Goal: Information Seeking & Learning: Learn about a topic

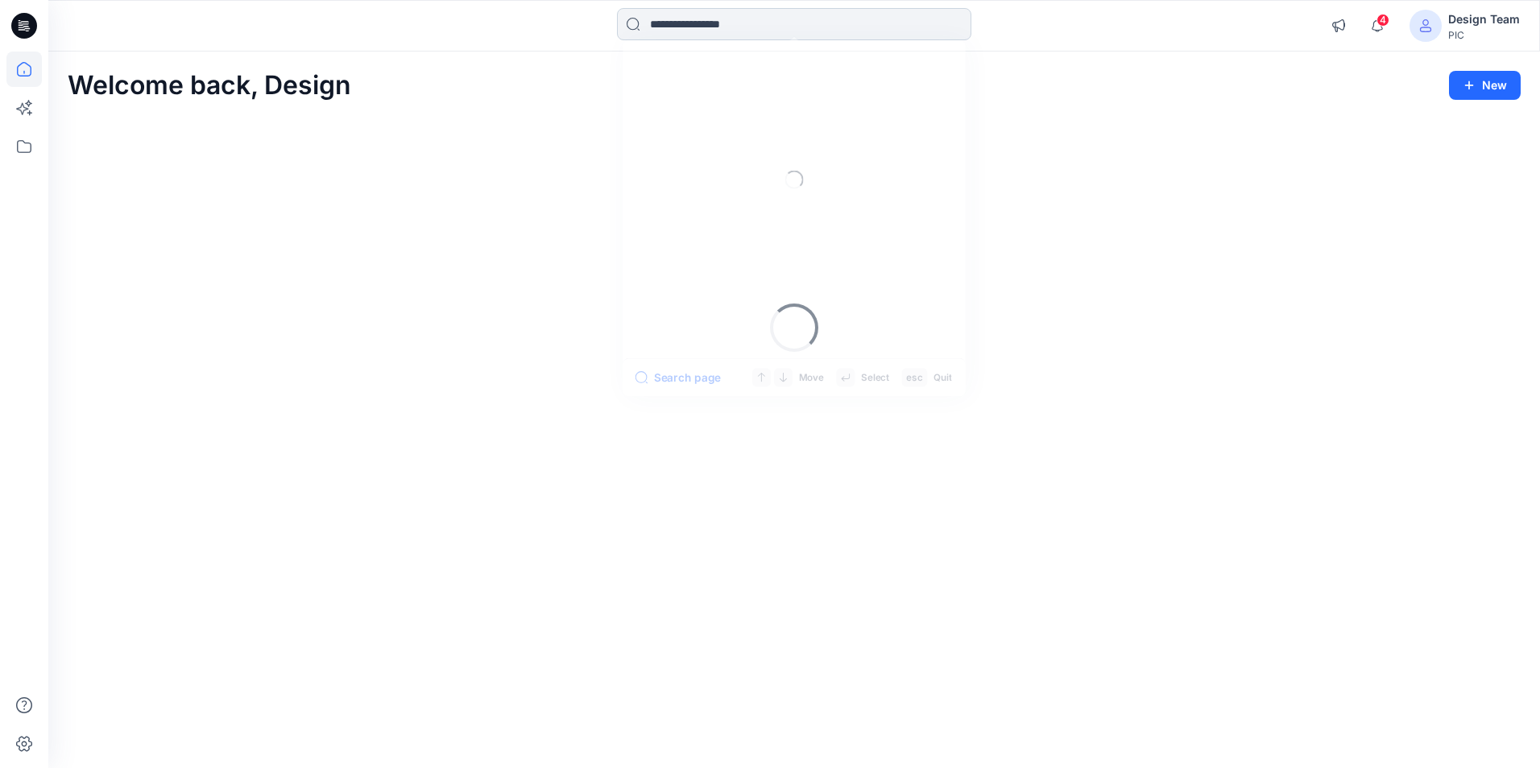
click at [735, 16] on input at bounding box center [794, 24] width 354 height 32
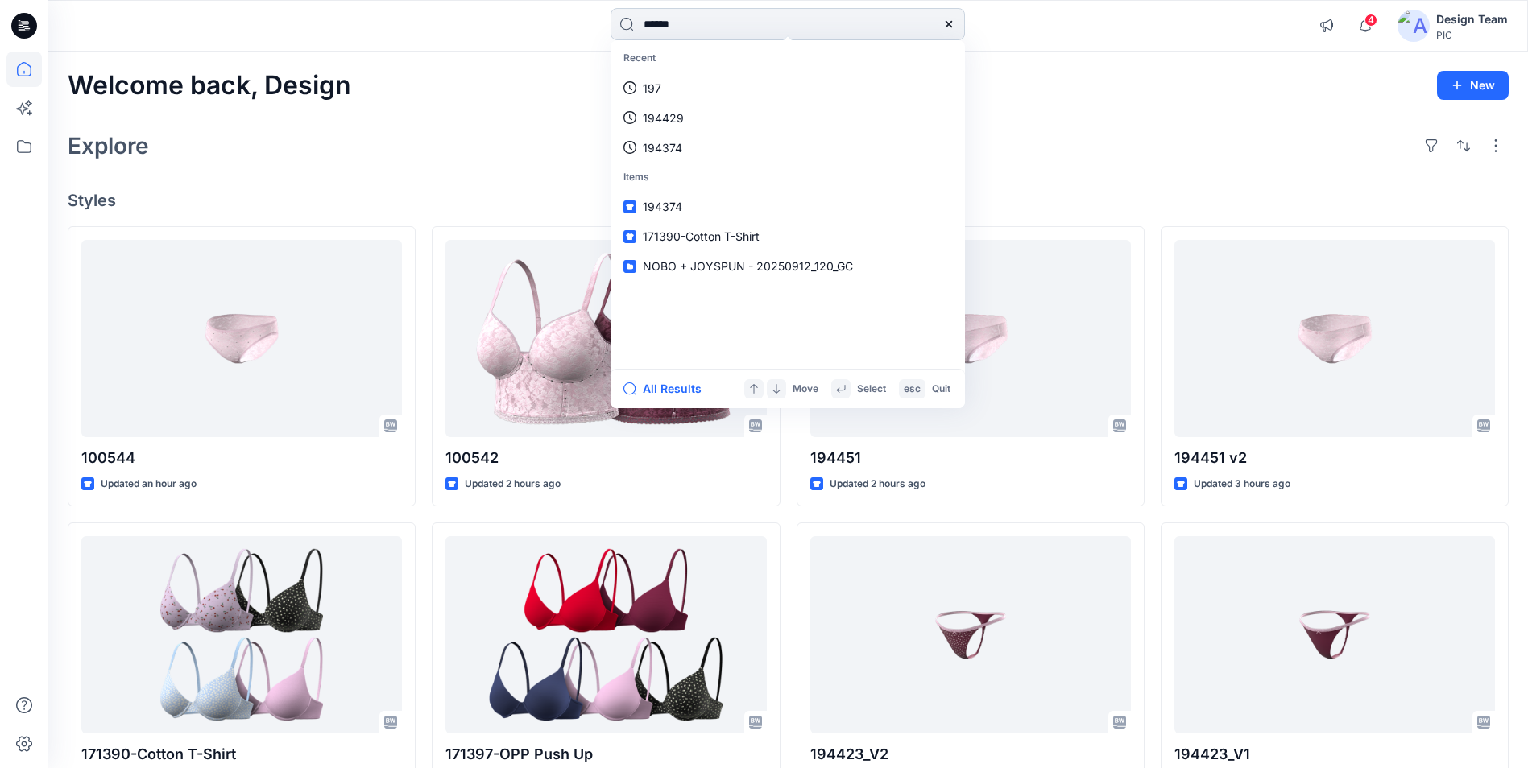
type input "******"
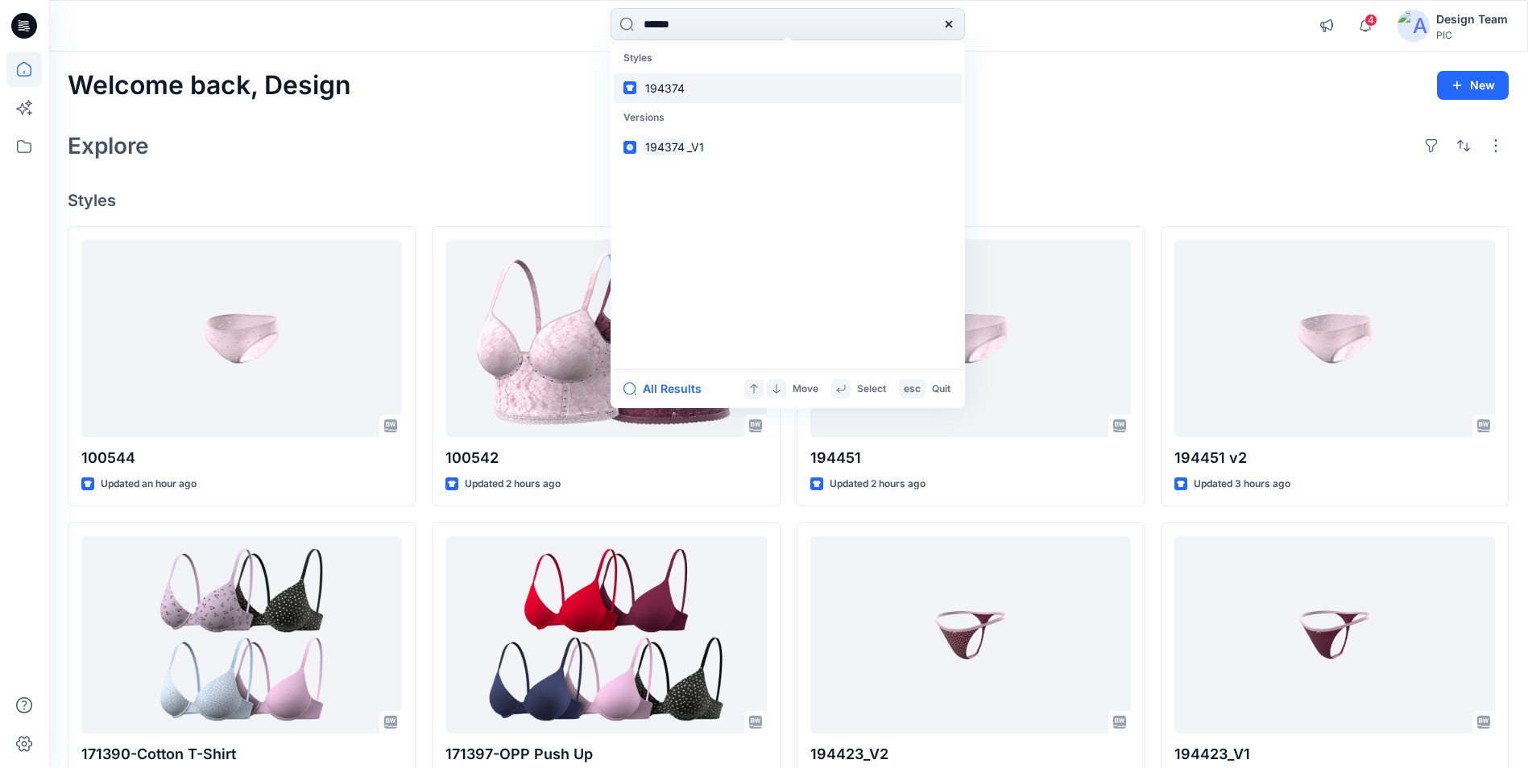
click at [686, 83] on link "194374" at bounding box center [788, 88] width 348 height 30
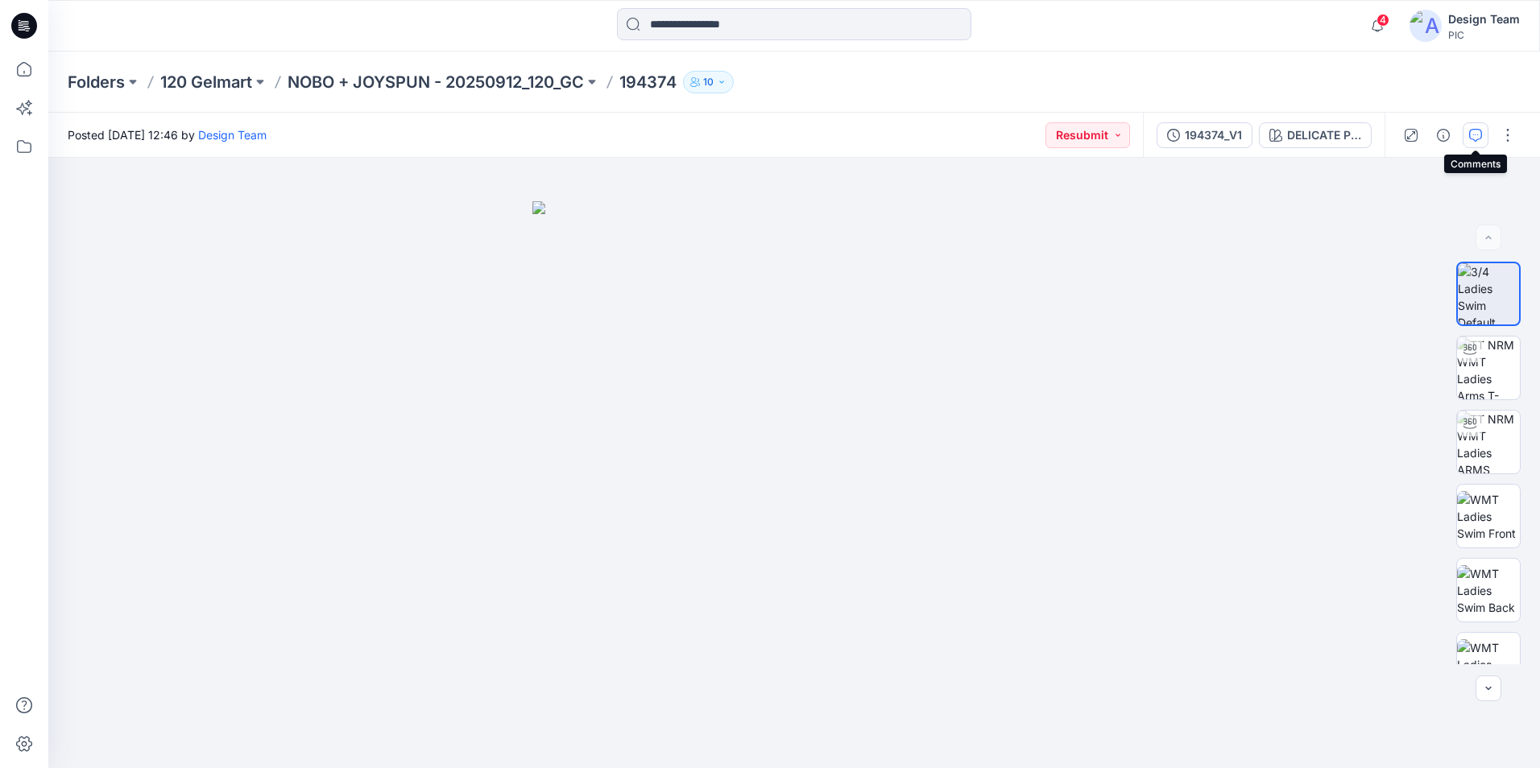
click at [1475, 133] on icon "button" at bounding box center [1475, 135] width 13 height 13
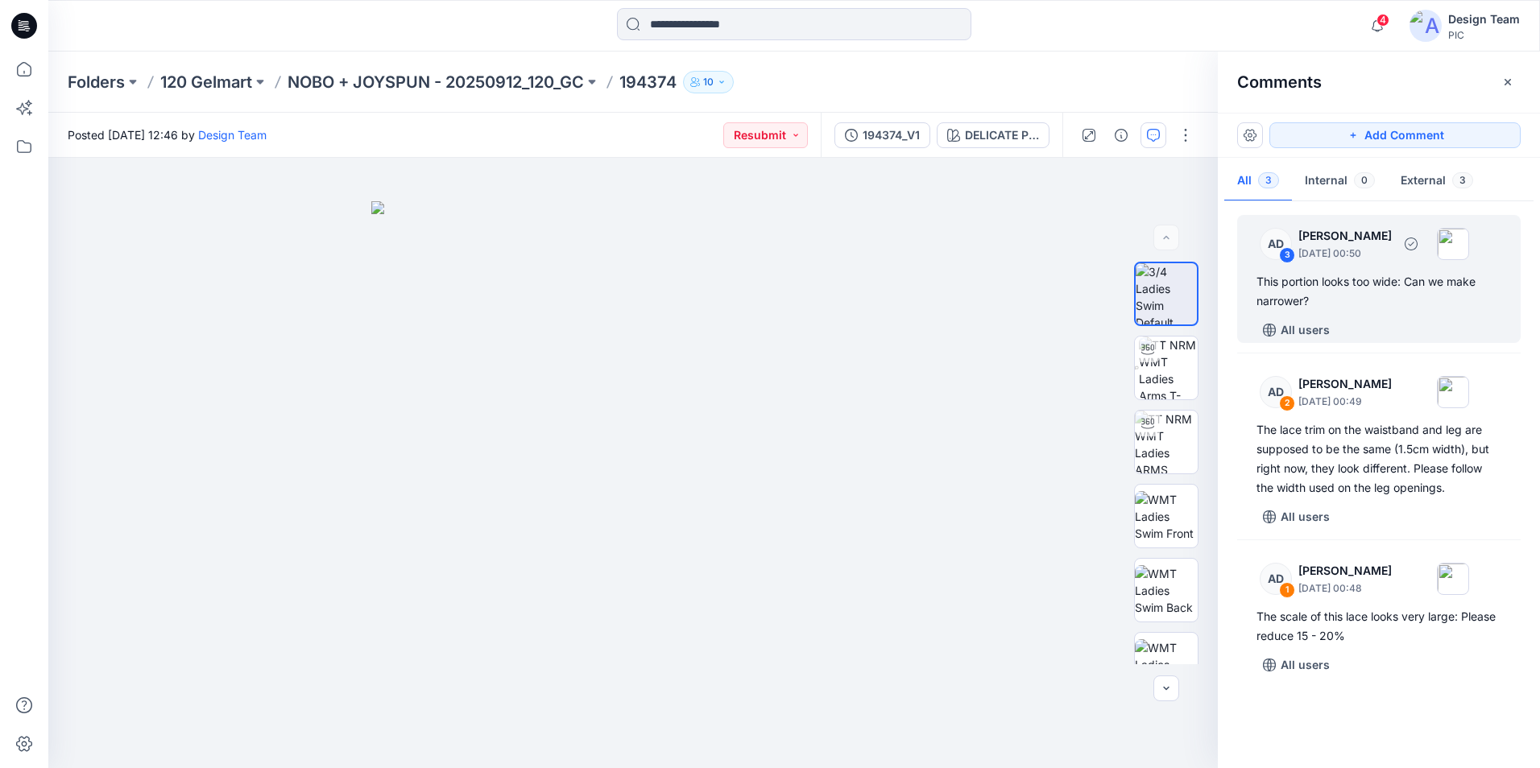
click at [1383, 318] on div "All users" at bounding box center [1388, 330] width 264 height 26
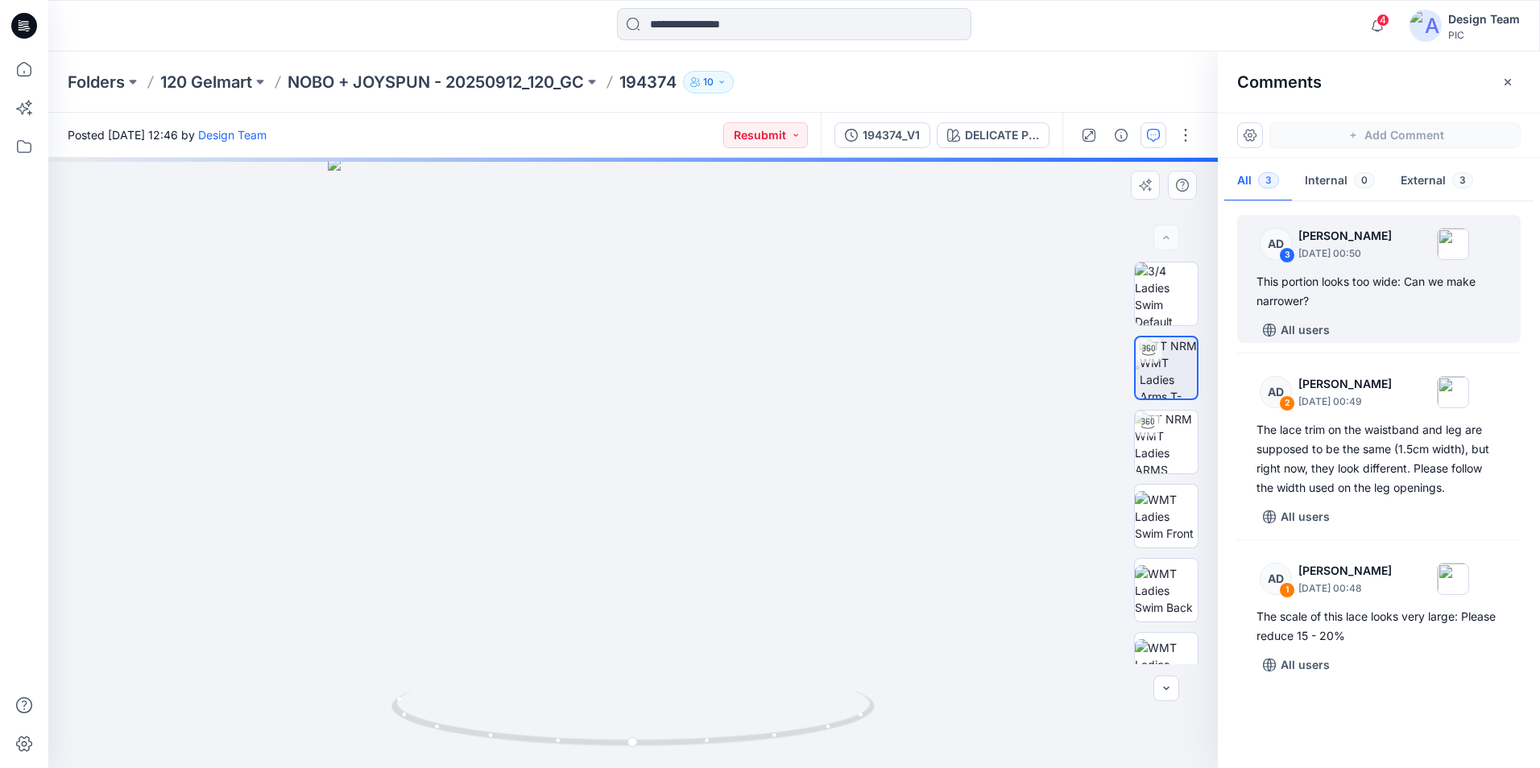
click at [665, 519] on div "DELICATE PINK Loading... Material Properties Loading..." at bounding box center [632, 463] width 1169 height 610
click at [1353, 303] on div "This portion looks too wide: Can we make narrower?" at bounding box center [1378, 291] width 245 height 39
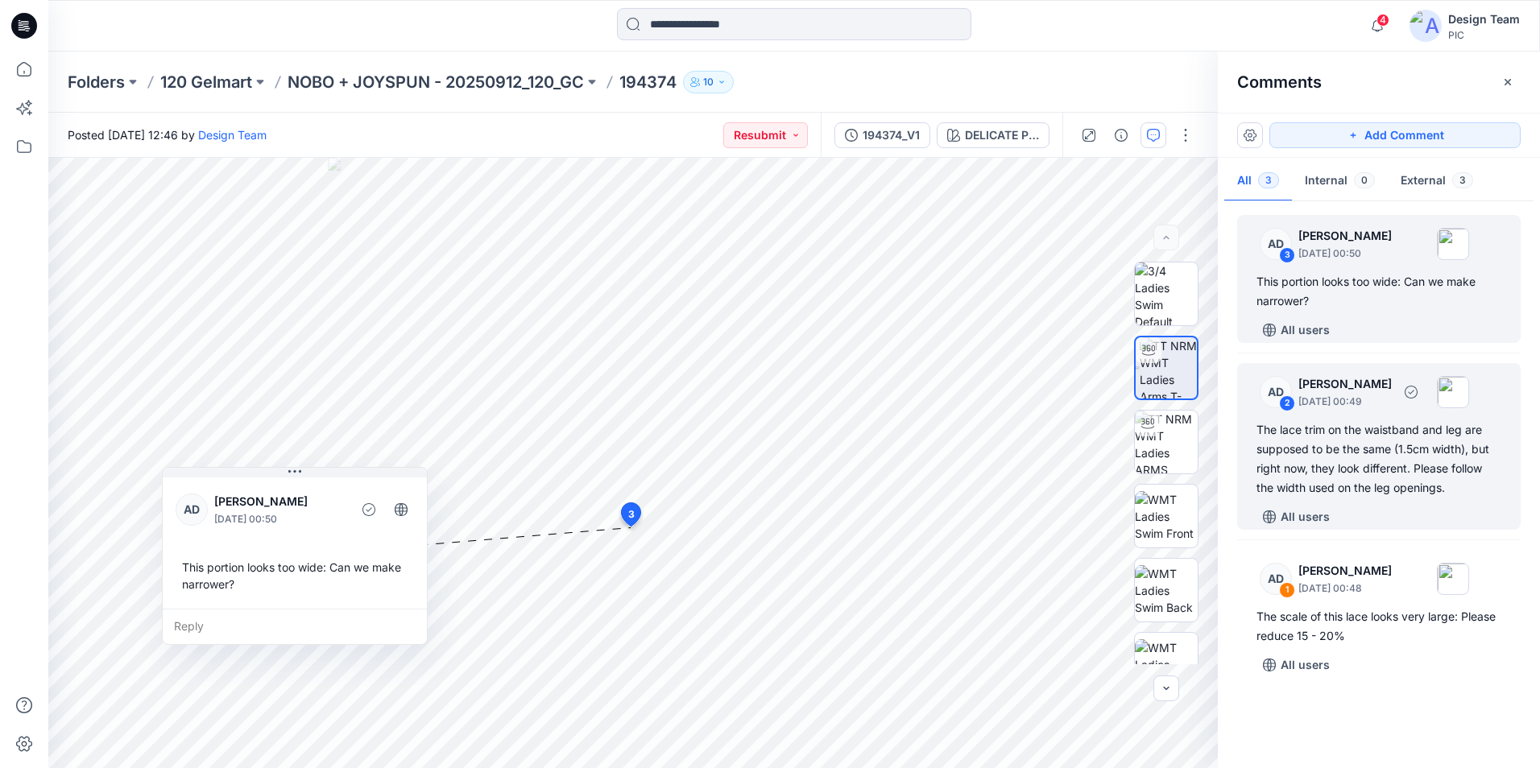
click at [1345, 474] on div "The lace trim on the waistband and leg are supposed to be the same (1.5cm width…" at bounding box center [1378, 458] width 245 height 77
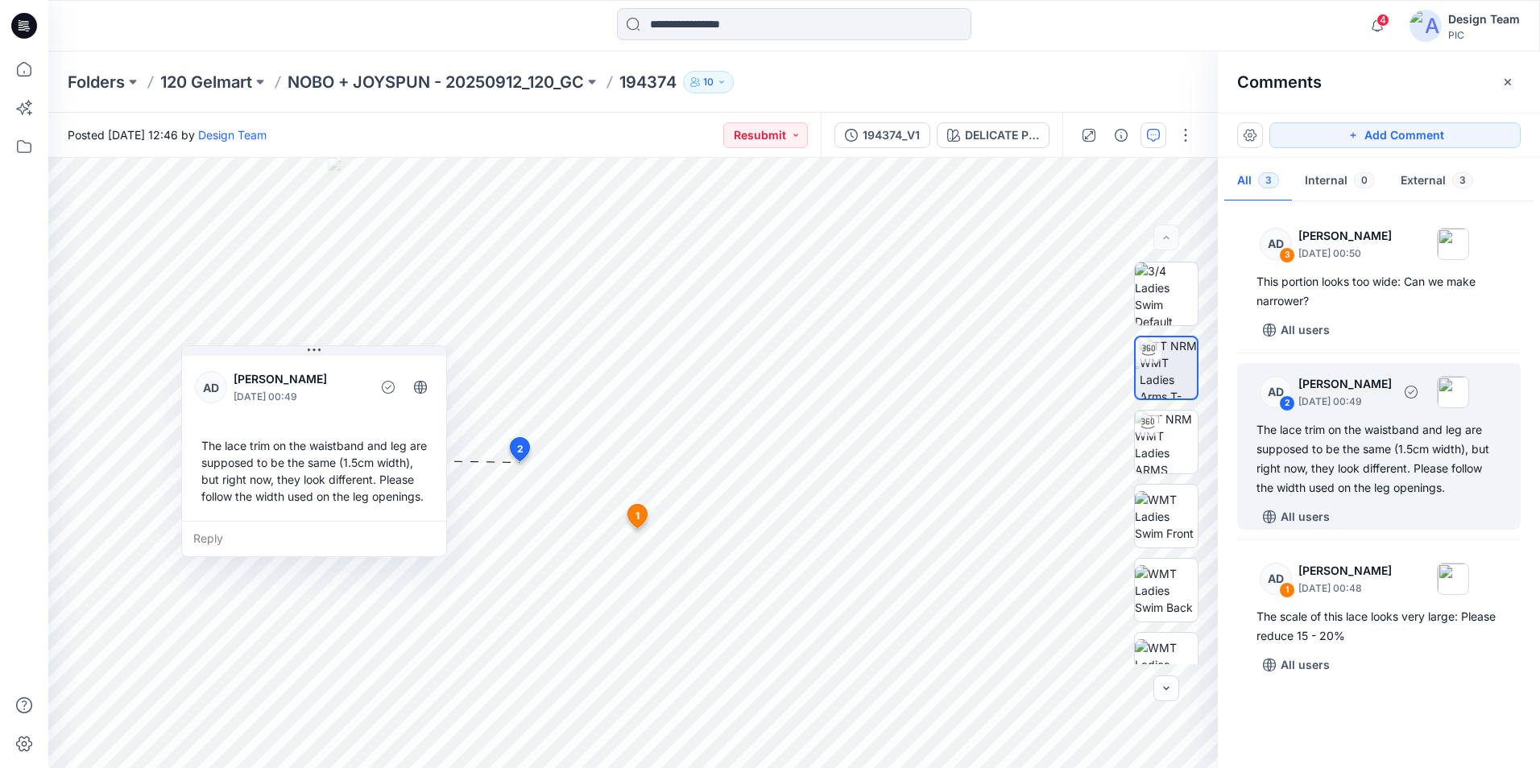
click at [1363, 449] on div "The lace trim on the waistband and leg are supposed to be the same (1.5cm width…" at bounding box center [1378, 458] width 245 height 77
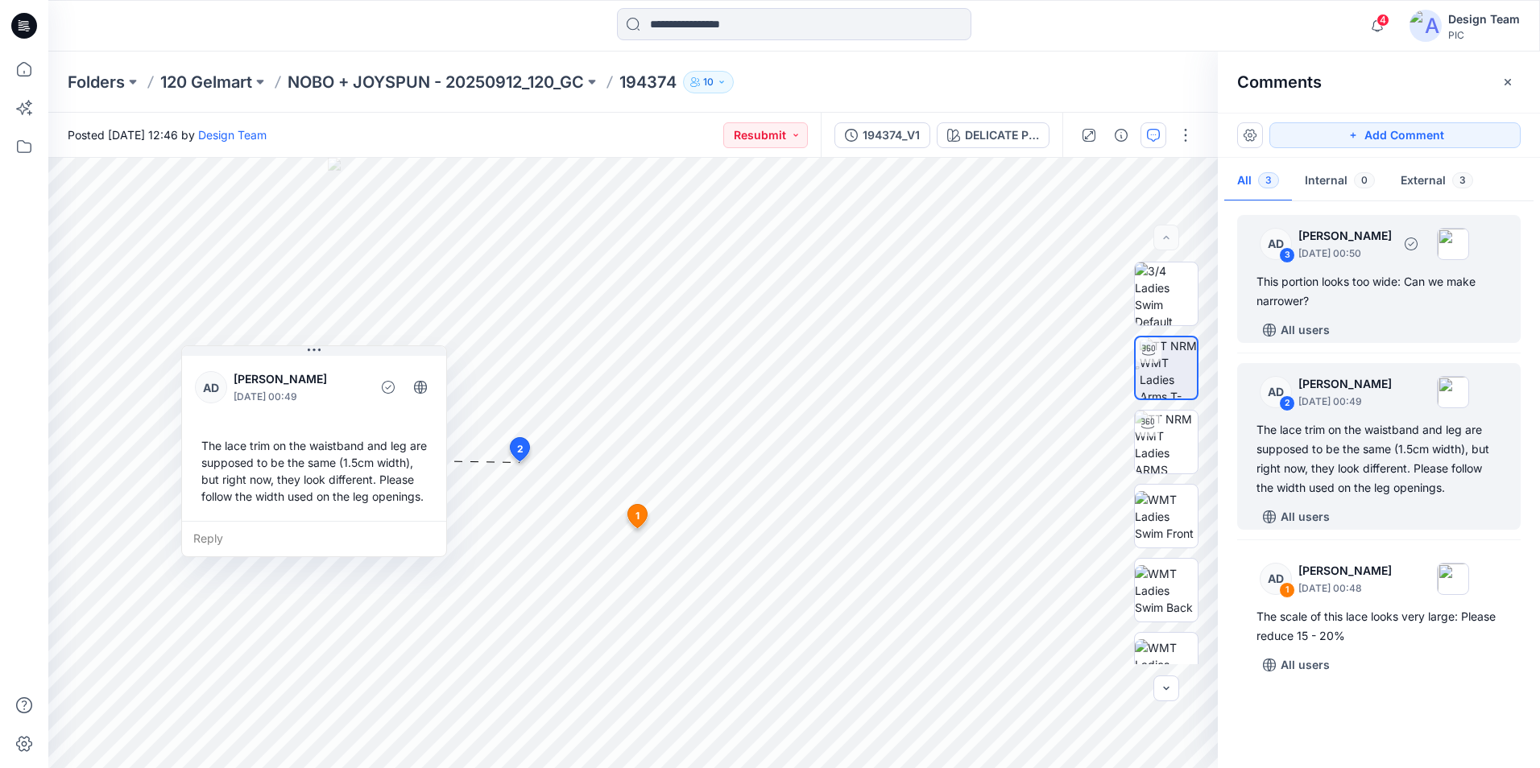
click at [1332, 278] on div "This portion looks too wide: Can we make narrower?" at bounding box center [1378, 291] width 245 height 39
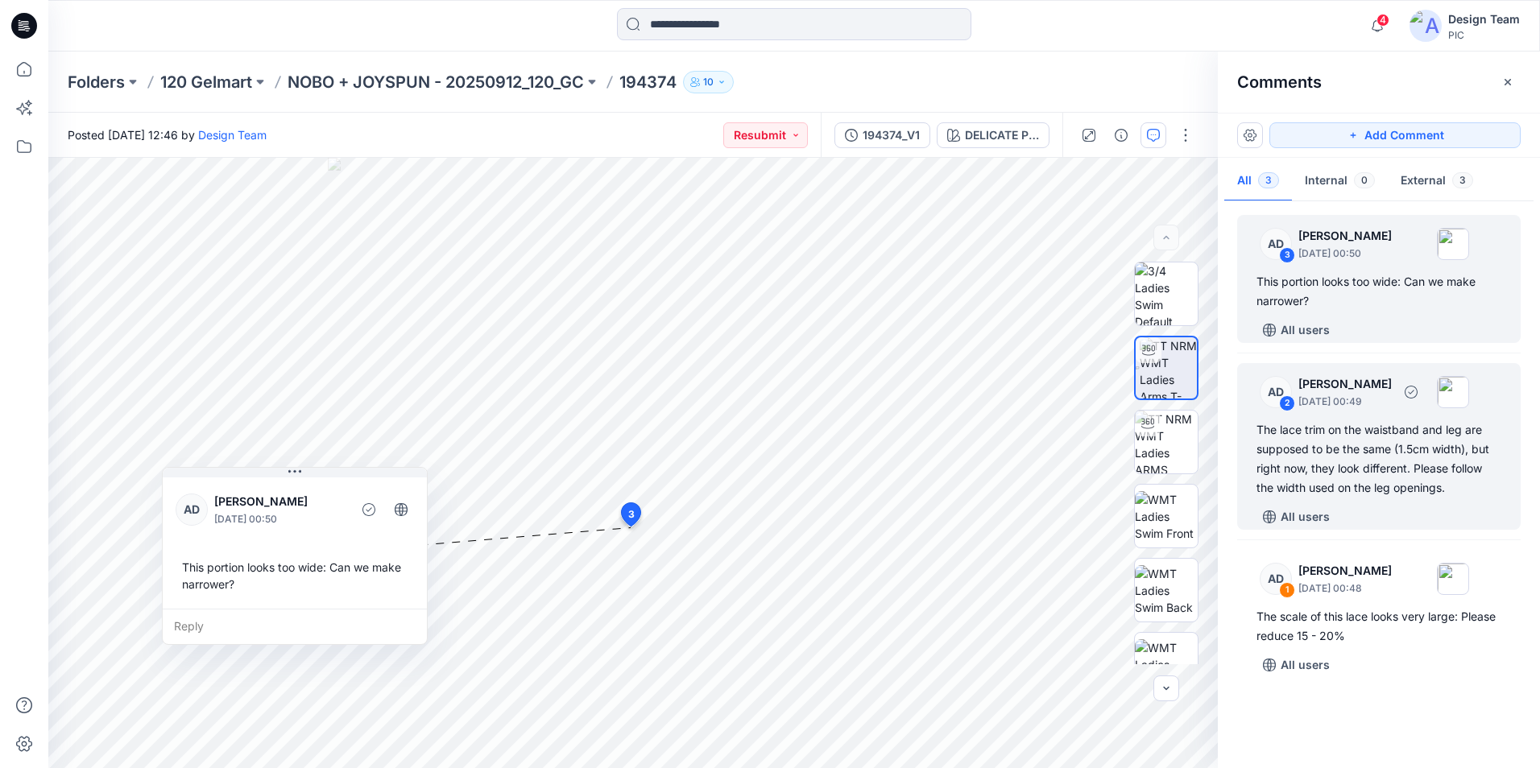
click at [1373, 483] on div "The lace trim on the waistband and leg are supposed to be the same (1.5cm width…" at bounding box center [1378, 458] width 245 height 77
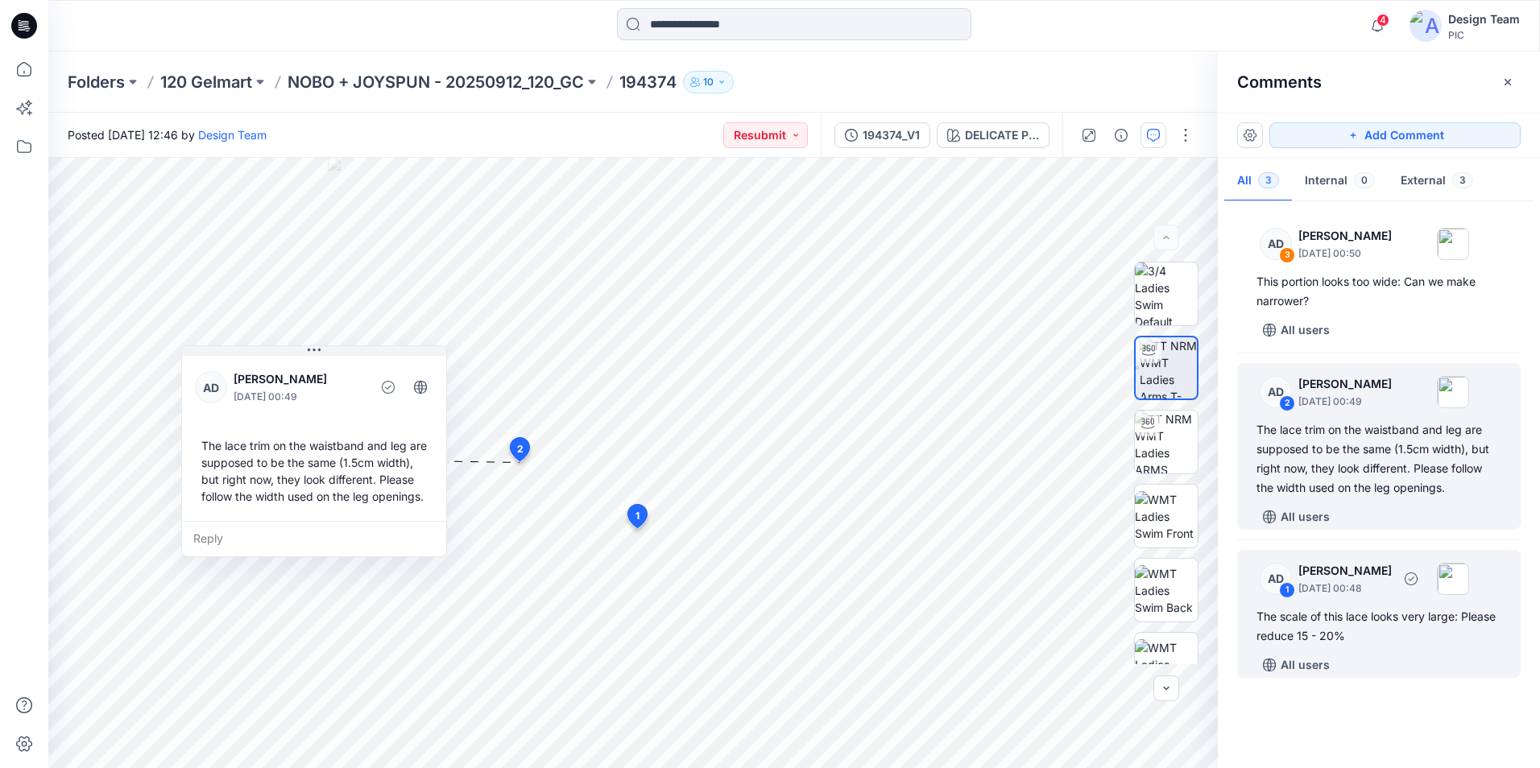
click at [1367, 582] on p "[DATE] 00:48" at bounding box center [1344, 589] width 93 height 16
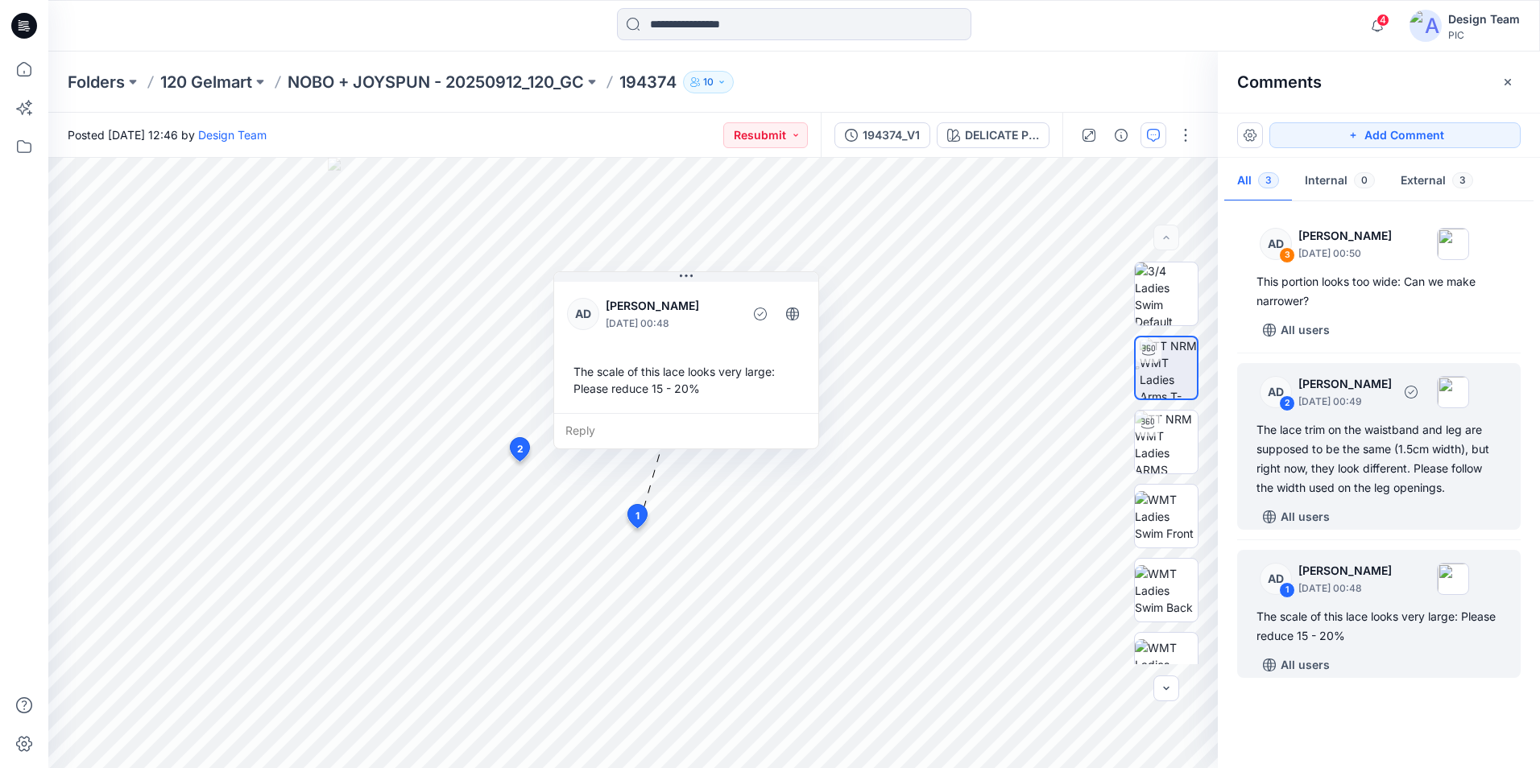
click at [1355, 445] on div "The lace trim on the waistband and leg are supposed to be the same (1.5cm width…" at bounding box center [1378, 458] width 245 height 77
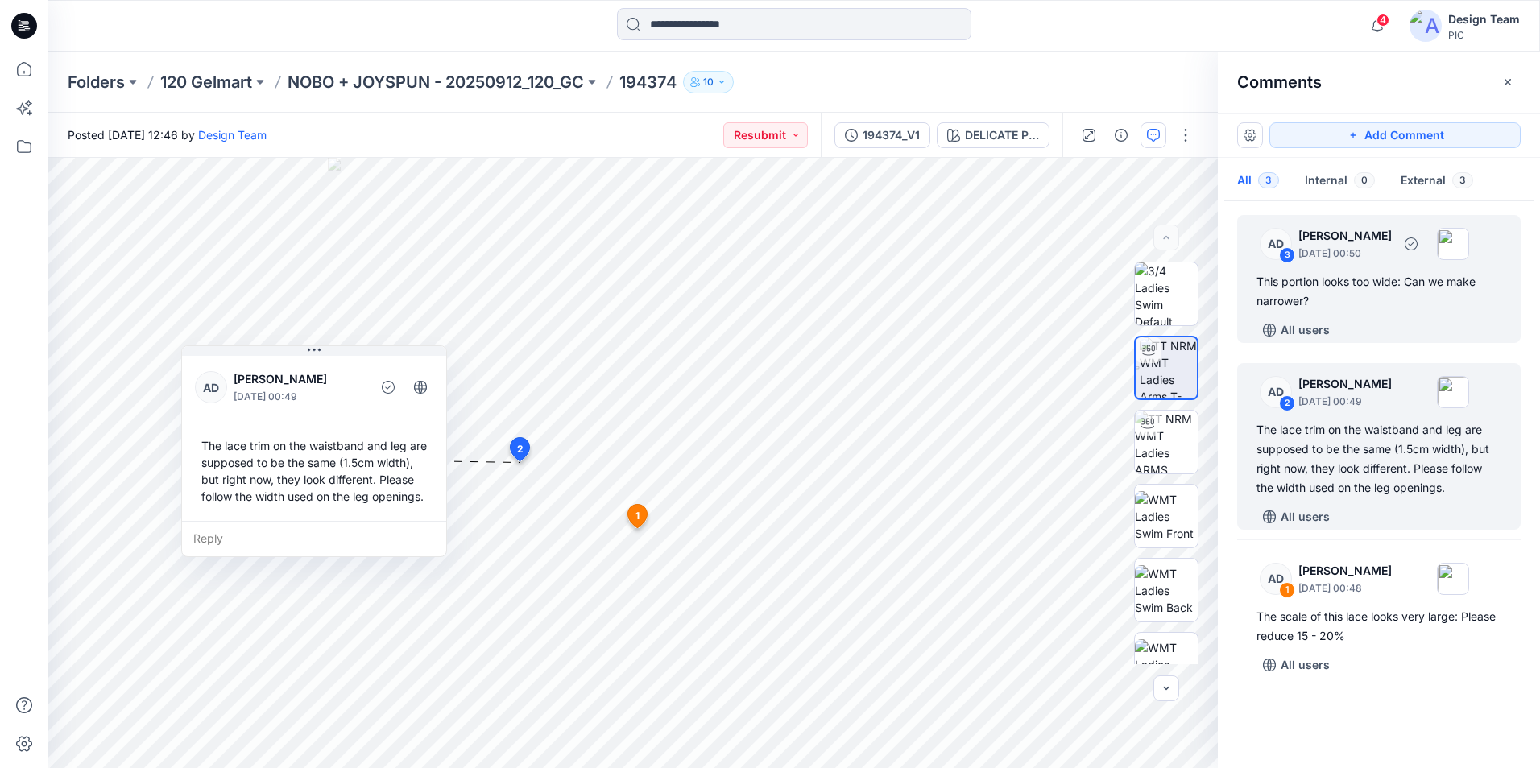
click at [1376, 289] on div "This portion looks too wide: Can we make narrower?" at bounding box center [1378, 291] width 245 height 39
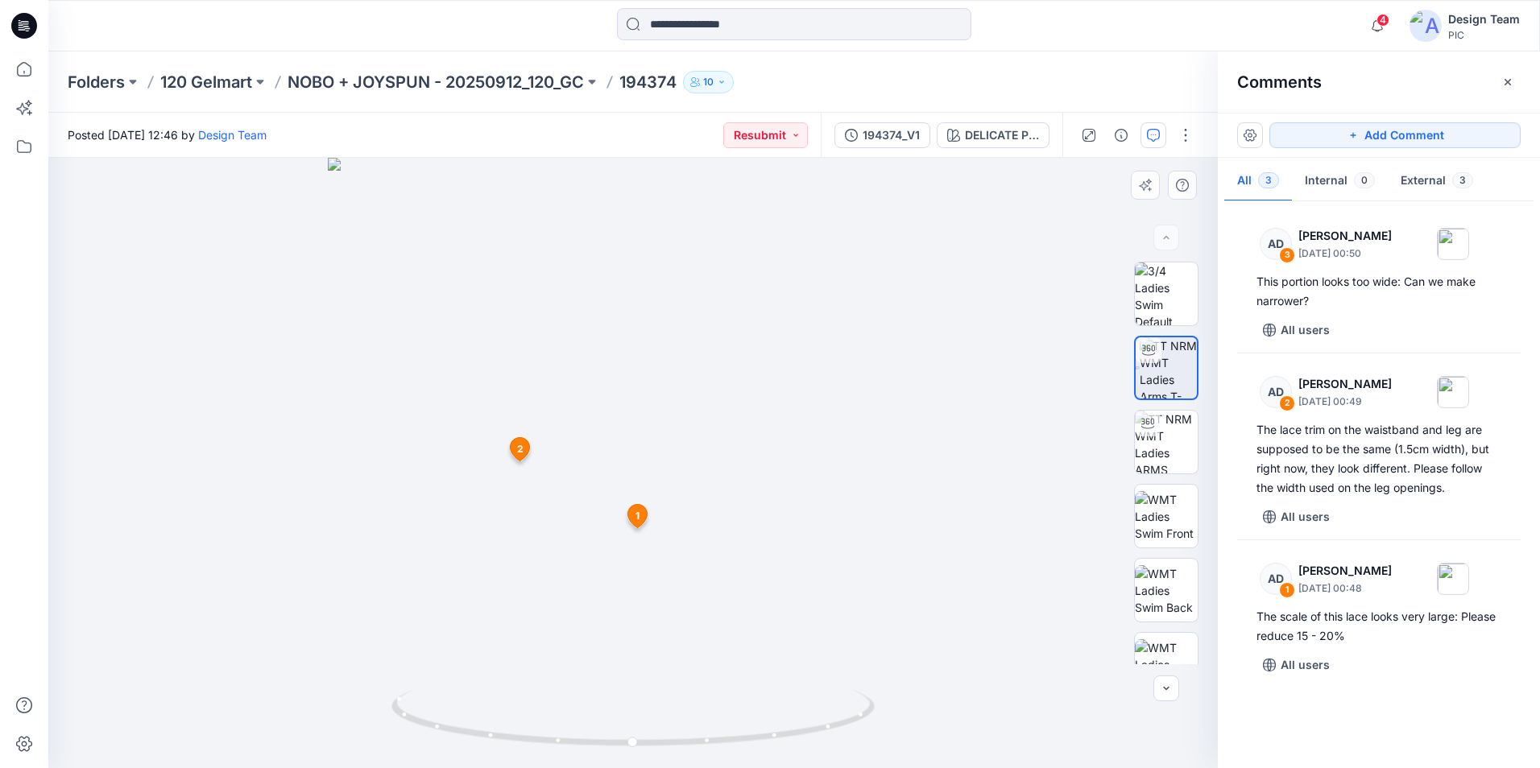
click at [913, 593] on div at bounding box center [632, 463] width 1169 height 610
click at [636, 474] on div at bounding box center [632, 463] width 1169 height 610
click at [677, 31] on input at bounding box center [794, 24] width 354 height 32
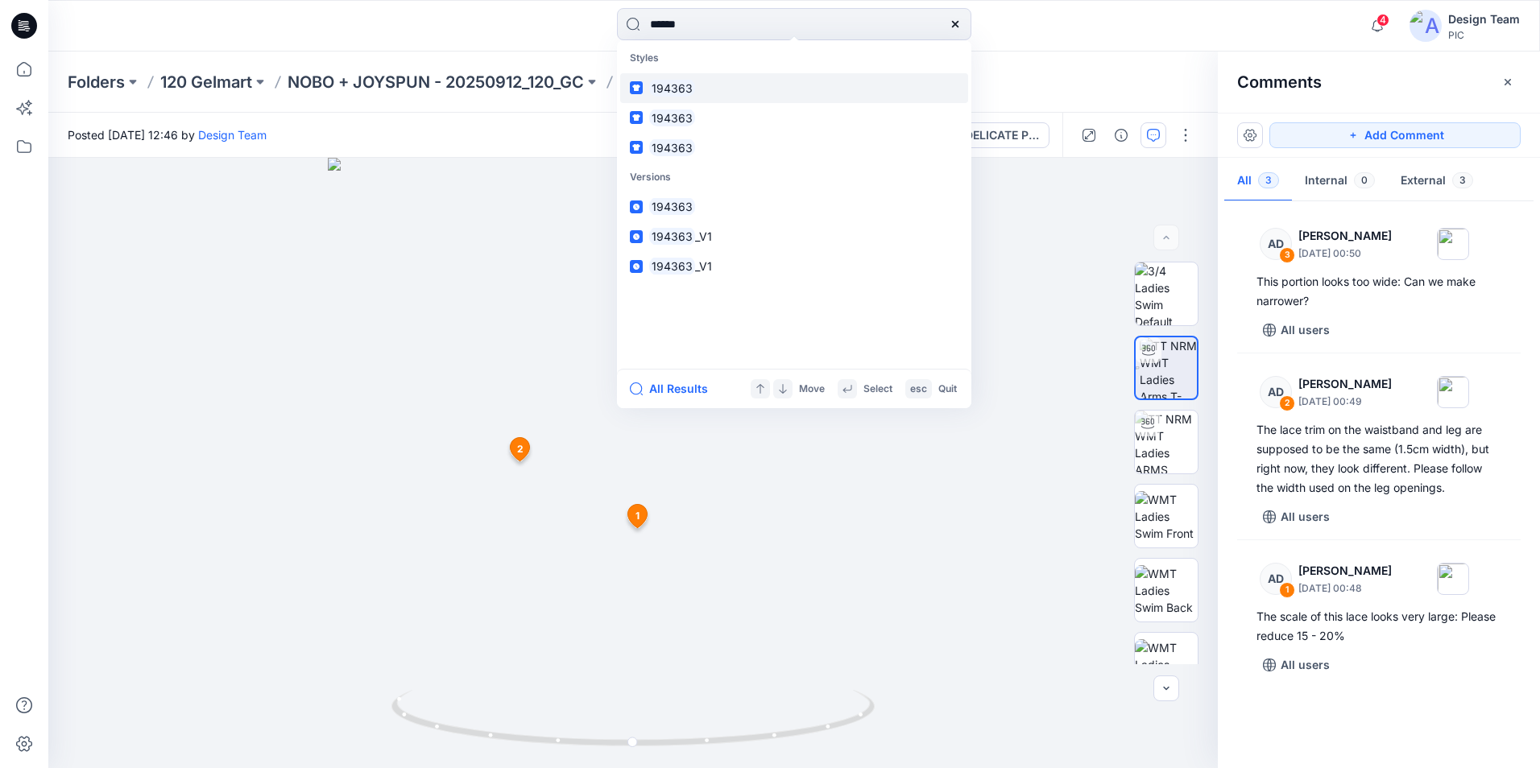
type input "******"
click at [678, 82] on mark "194363" at bounding box center [672, 88] width 46 height 19
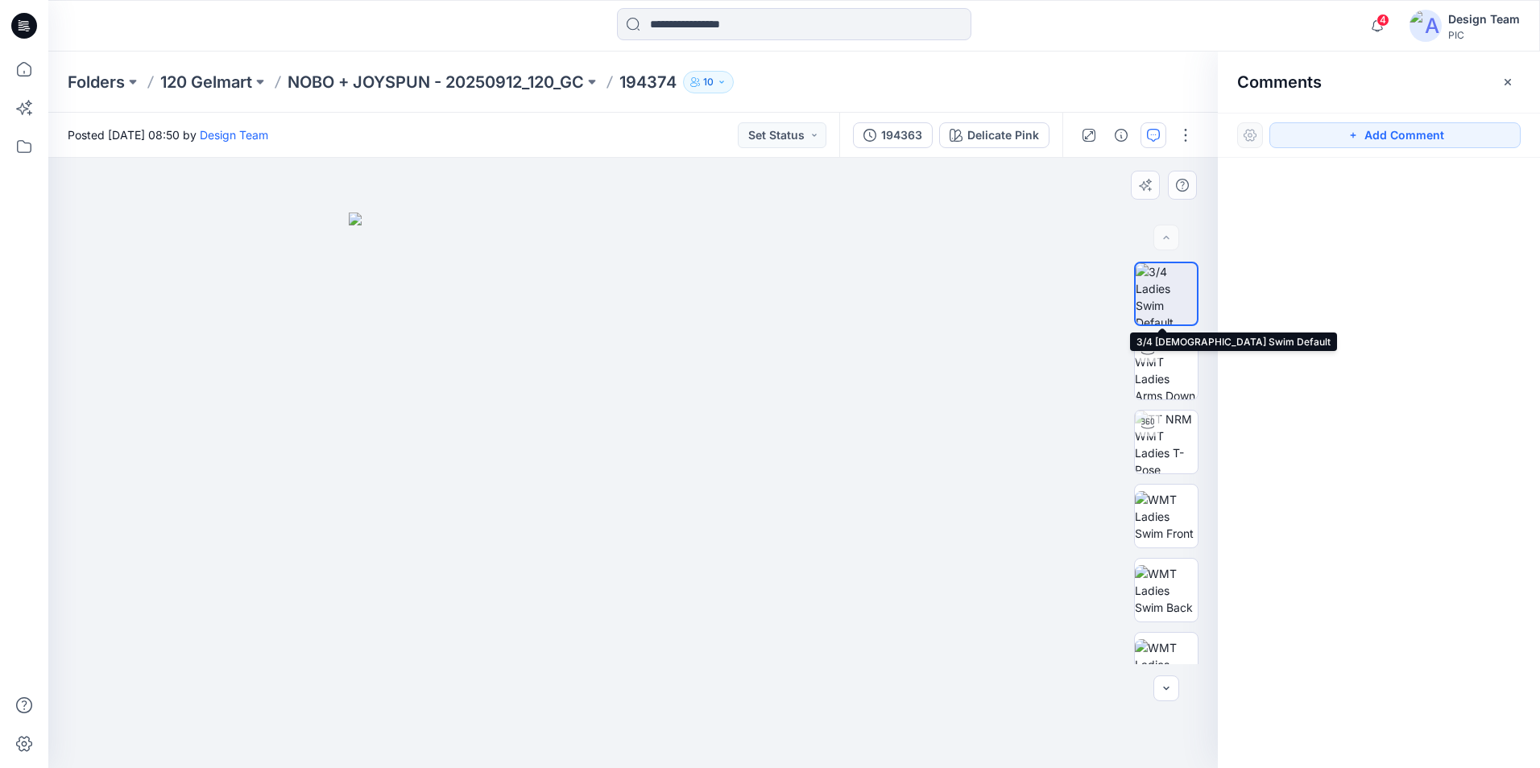
click at [1169, 297] on img at bounding box center [1166, 293] width 61 height 61
click at [1152, 135] on icon "button" at bounding box center [1153, 135] width 13 height 13
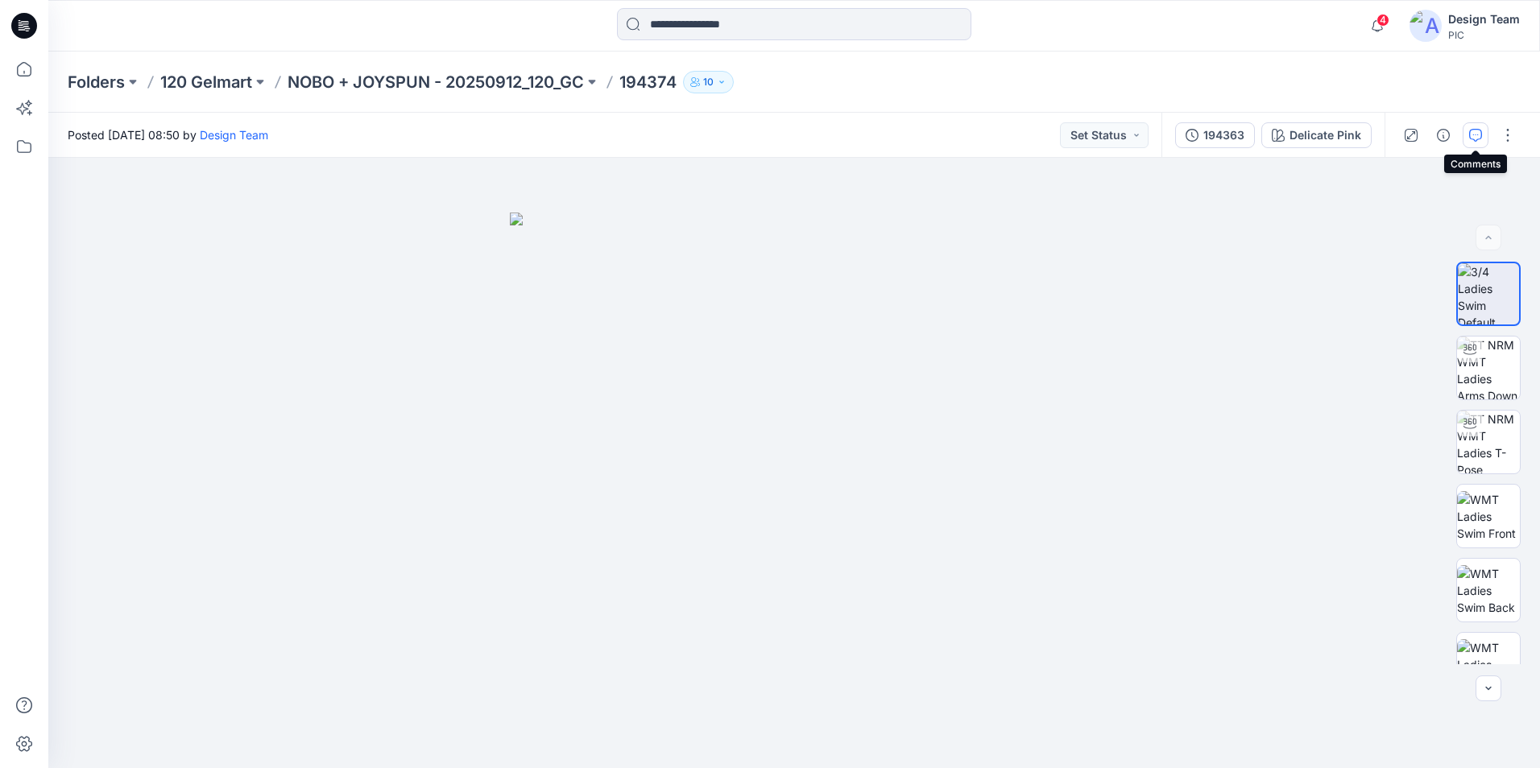
click at [1475, 133] on icon "button" at bounding box center [1475, 135] width 13 height 13
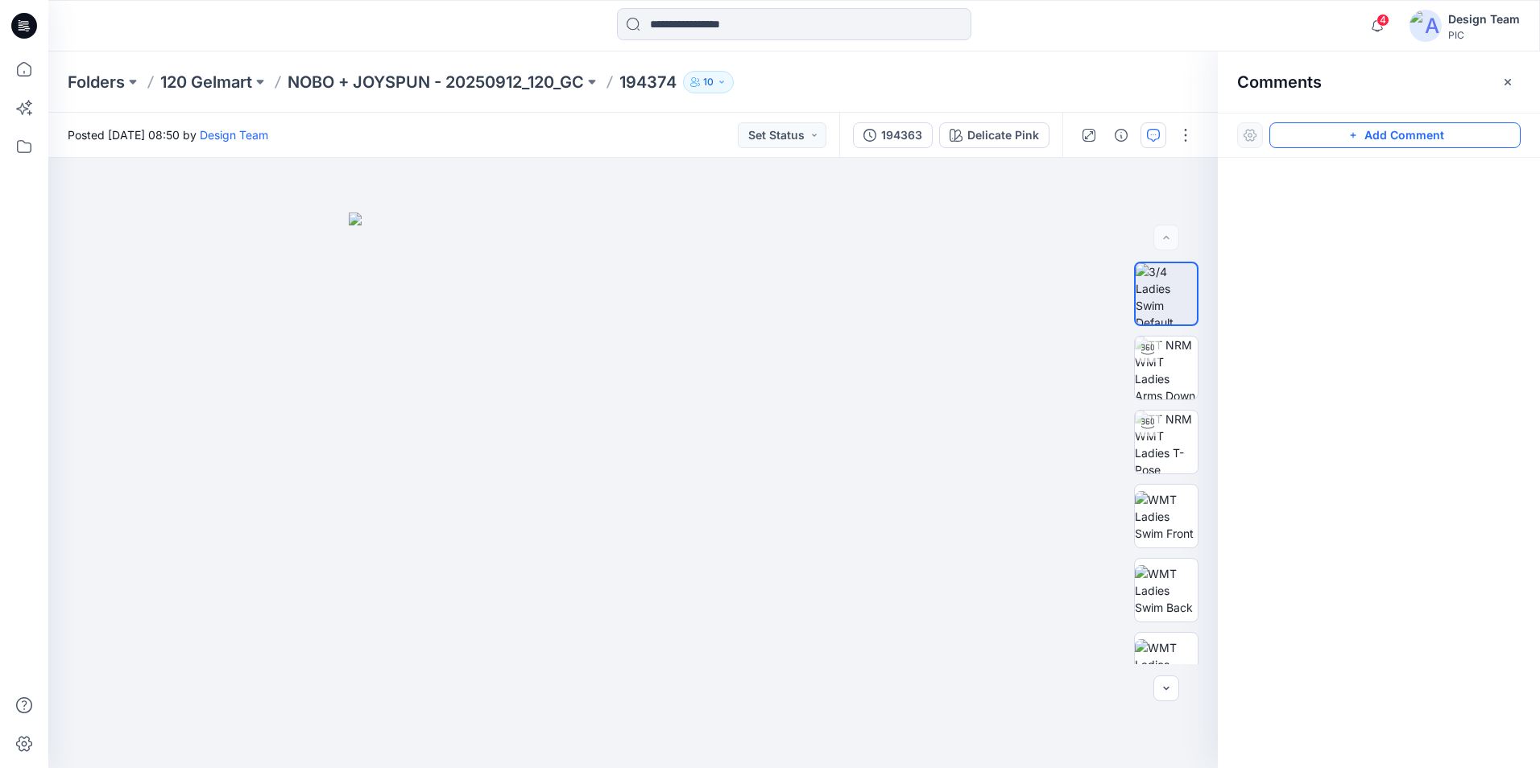
click at [1452, 140] on button "Add Comment" at bounding box center [1394, 135] width 251 height 26
click at [1176, 305] on img at bounding box center [1166, 293] width 61 height 61
click at [1163, 366] on img at bounding box center [1166, 368] width 63 height 63
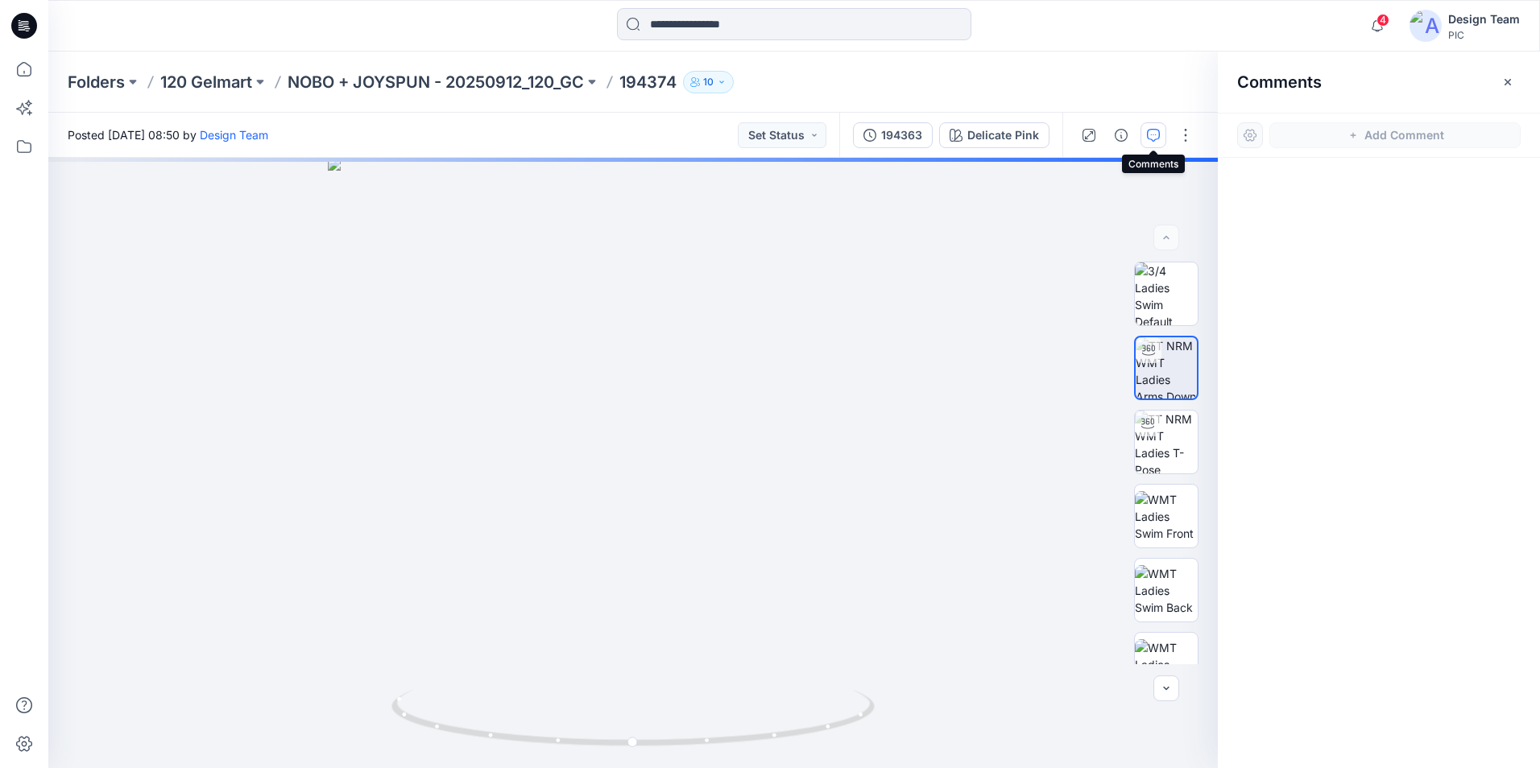
click at [1155, 139] on icon "button" at bounding box center [1153, 135] width 13 height 13
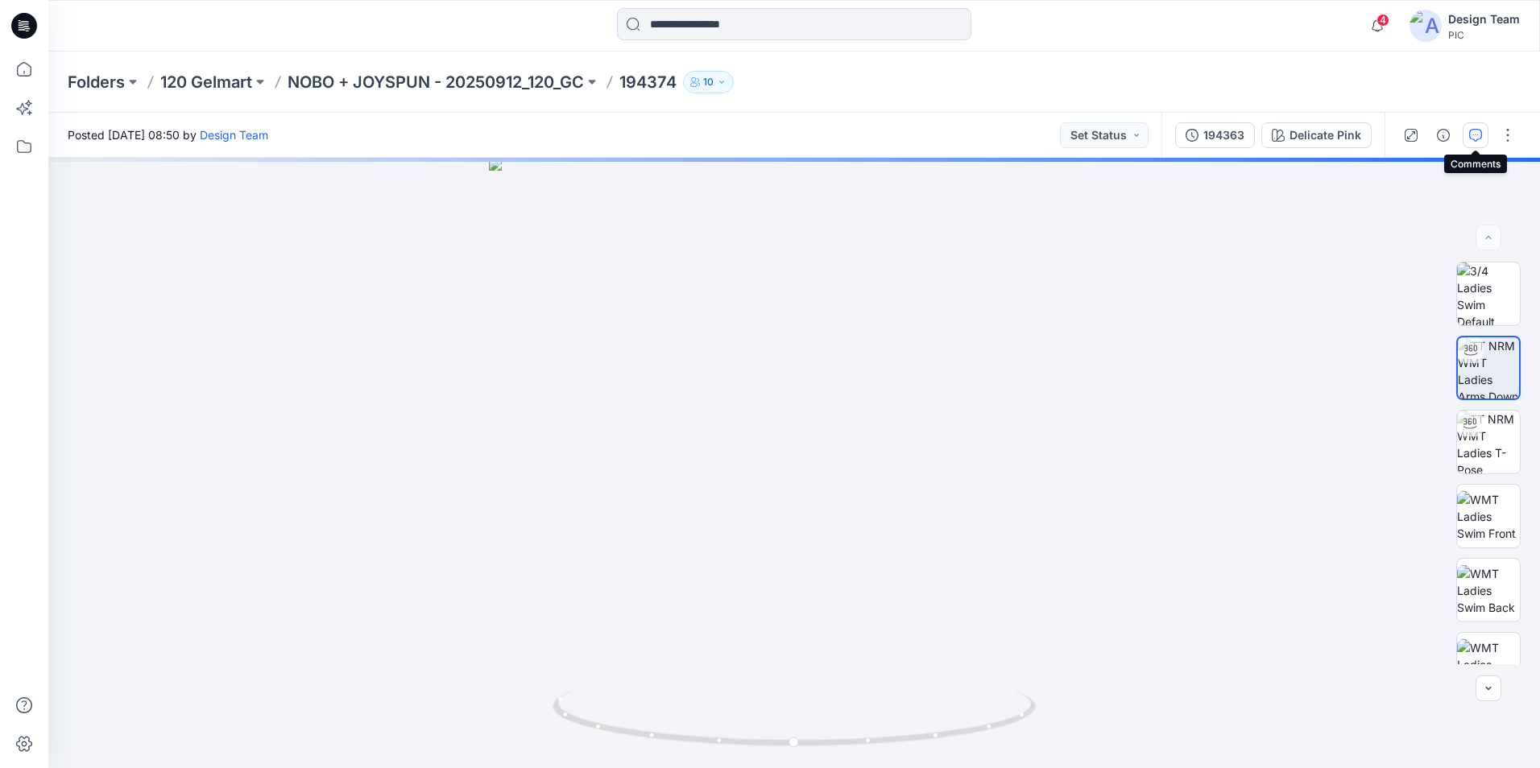
click at [1472, 132] on icon "button" at bounding box center [1475, 135] width 13 height 13
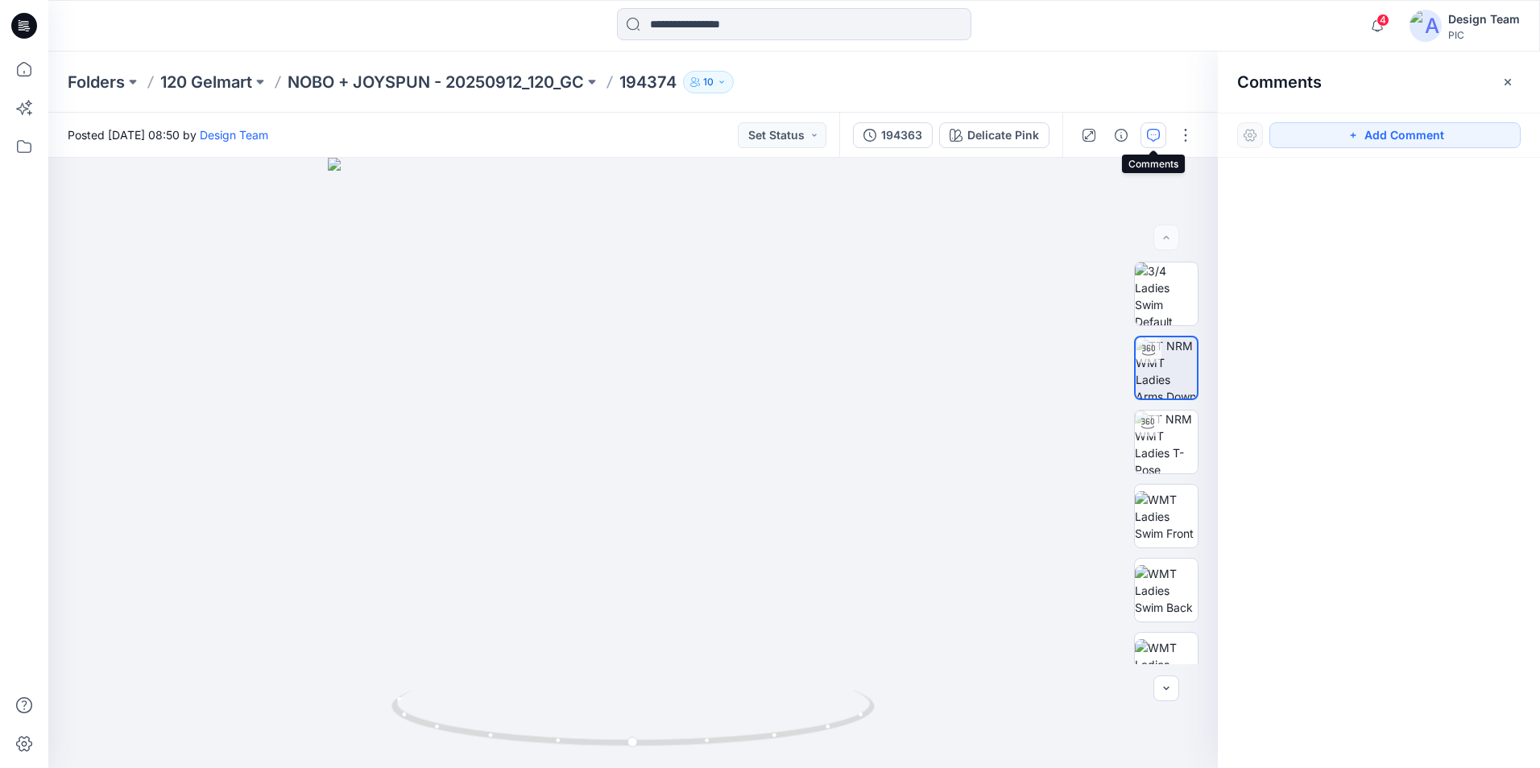
click at [1157, 137] on icon "button" at bounding box center [1153, 135] width 13 height 13
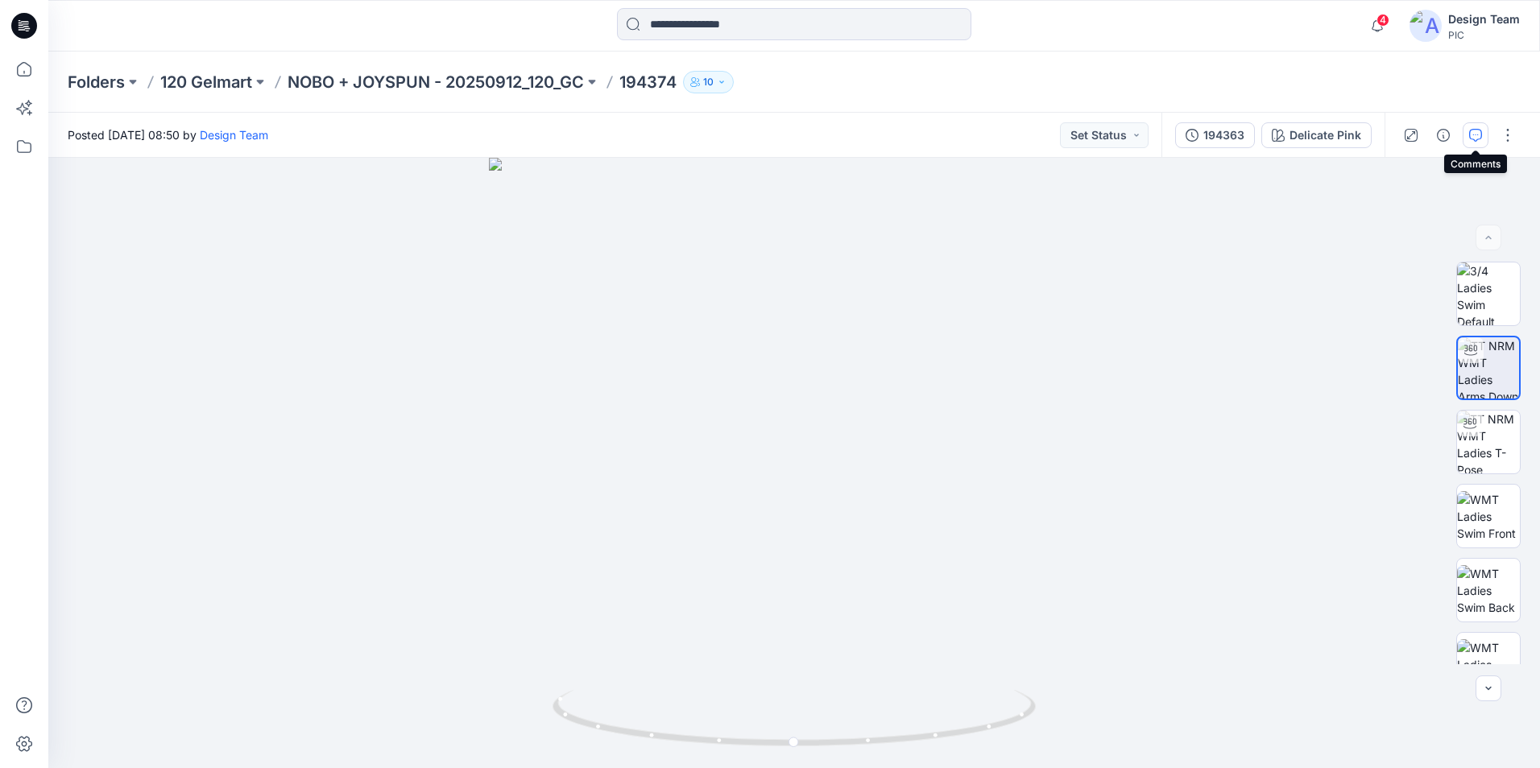
click at [1475, 133] on icon "button" at bounding box center [1475, 135] width 13 height 13
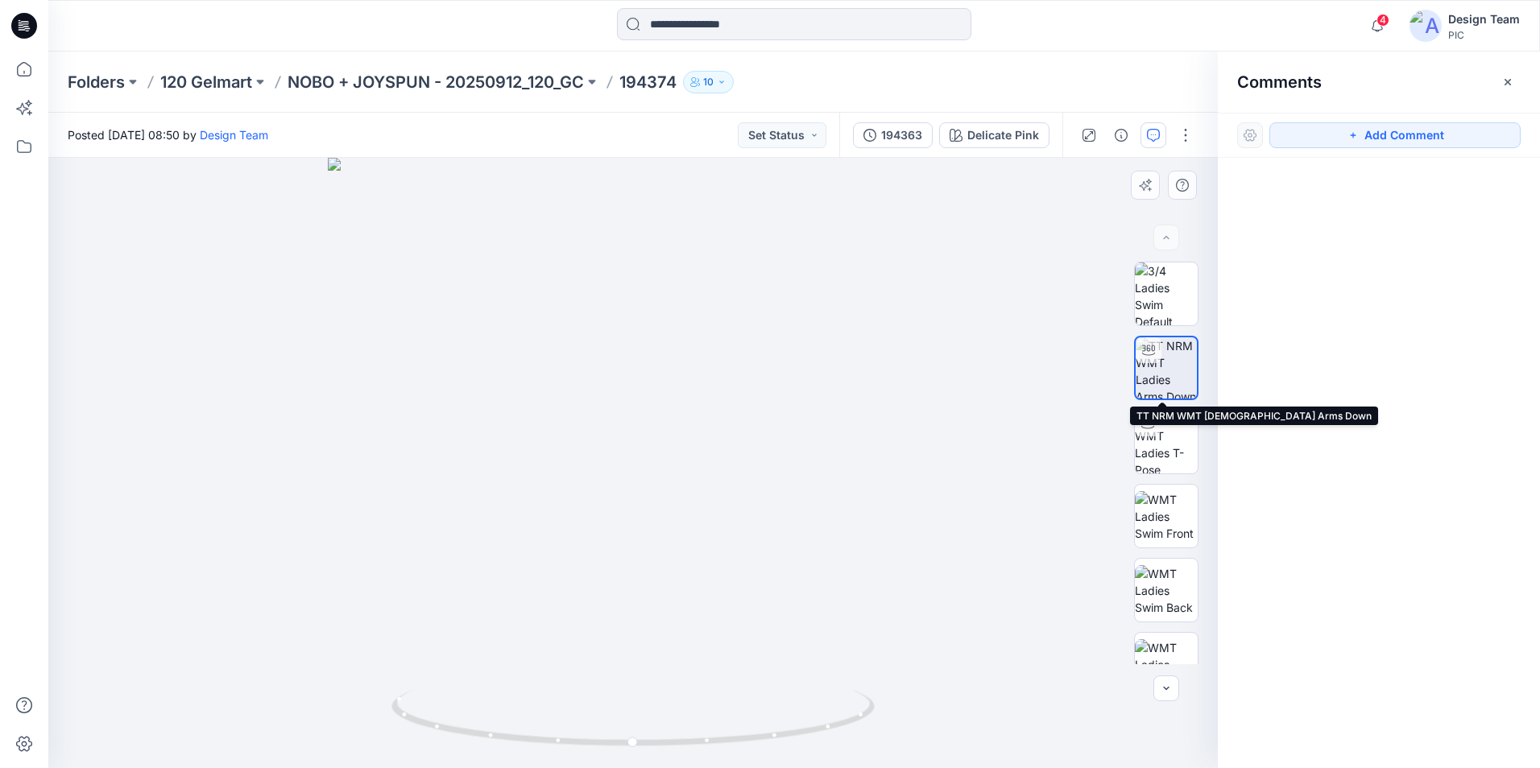
click at [1161, 367] on img at bounding box center [1166, 367] width 61 height 61
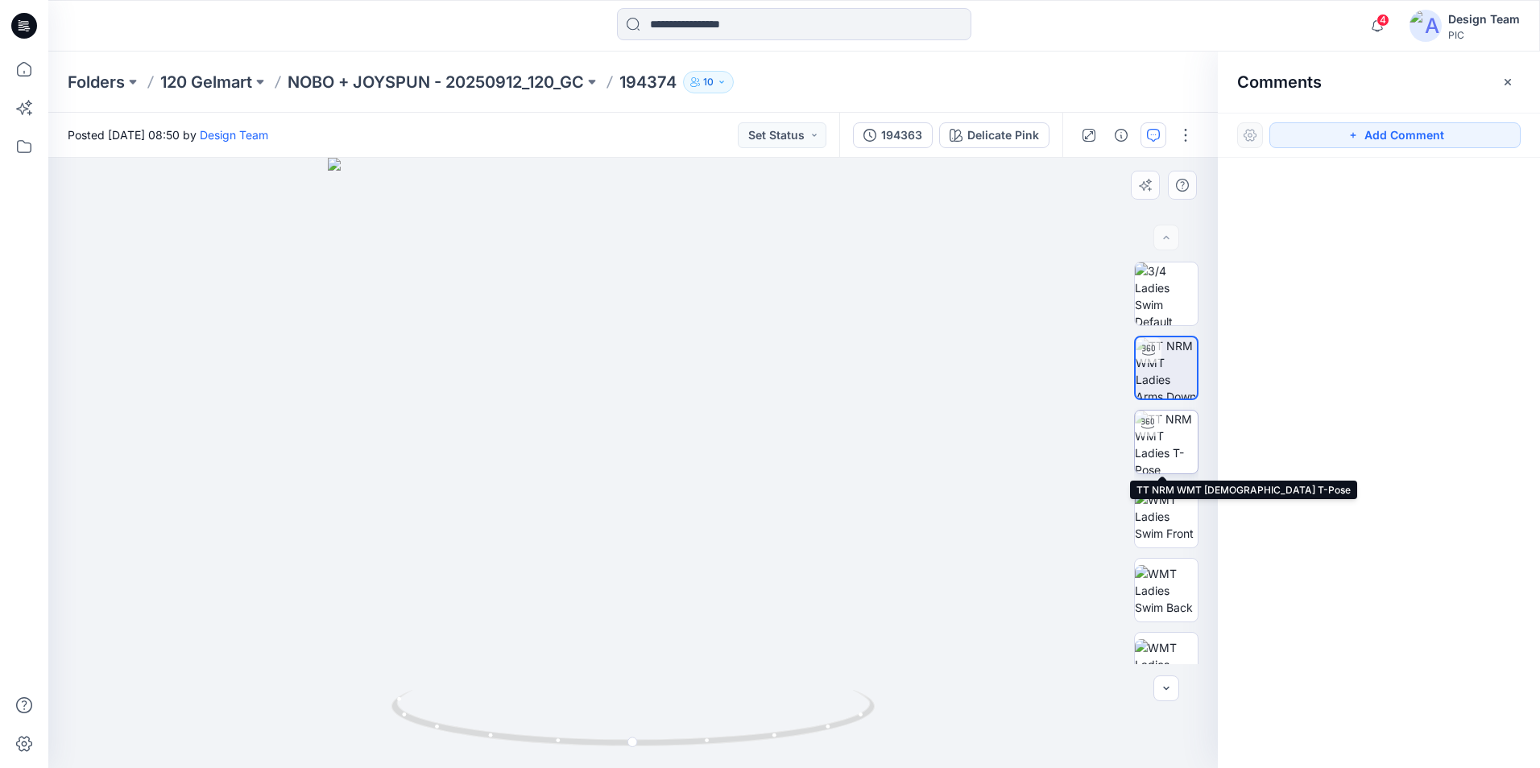
click at [1171, 446] on img at bounding box center [1166, 442] width 63 height 63
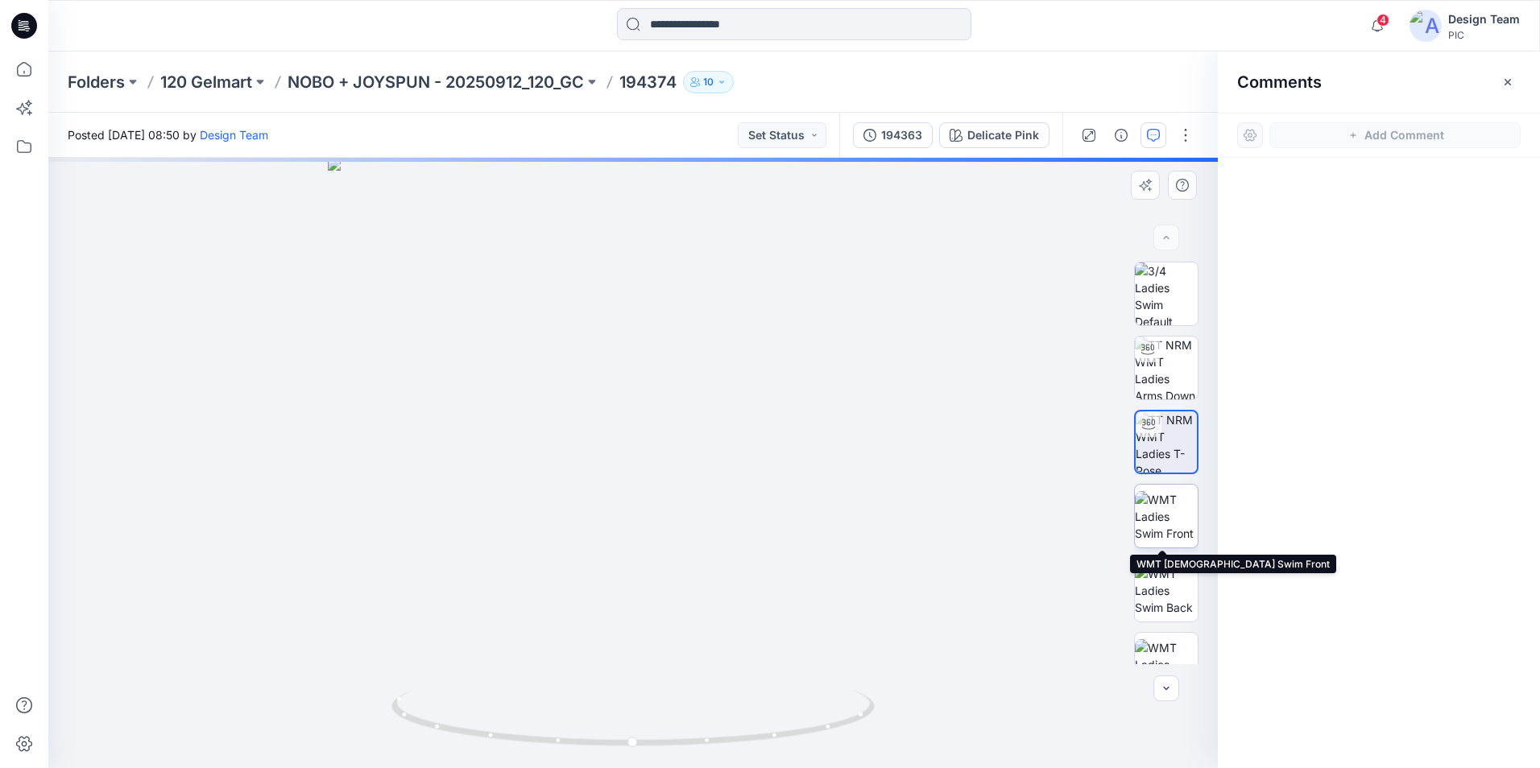
click at [1167, 491] on img at bounding box center [1166, 516] width 63 height 51
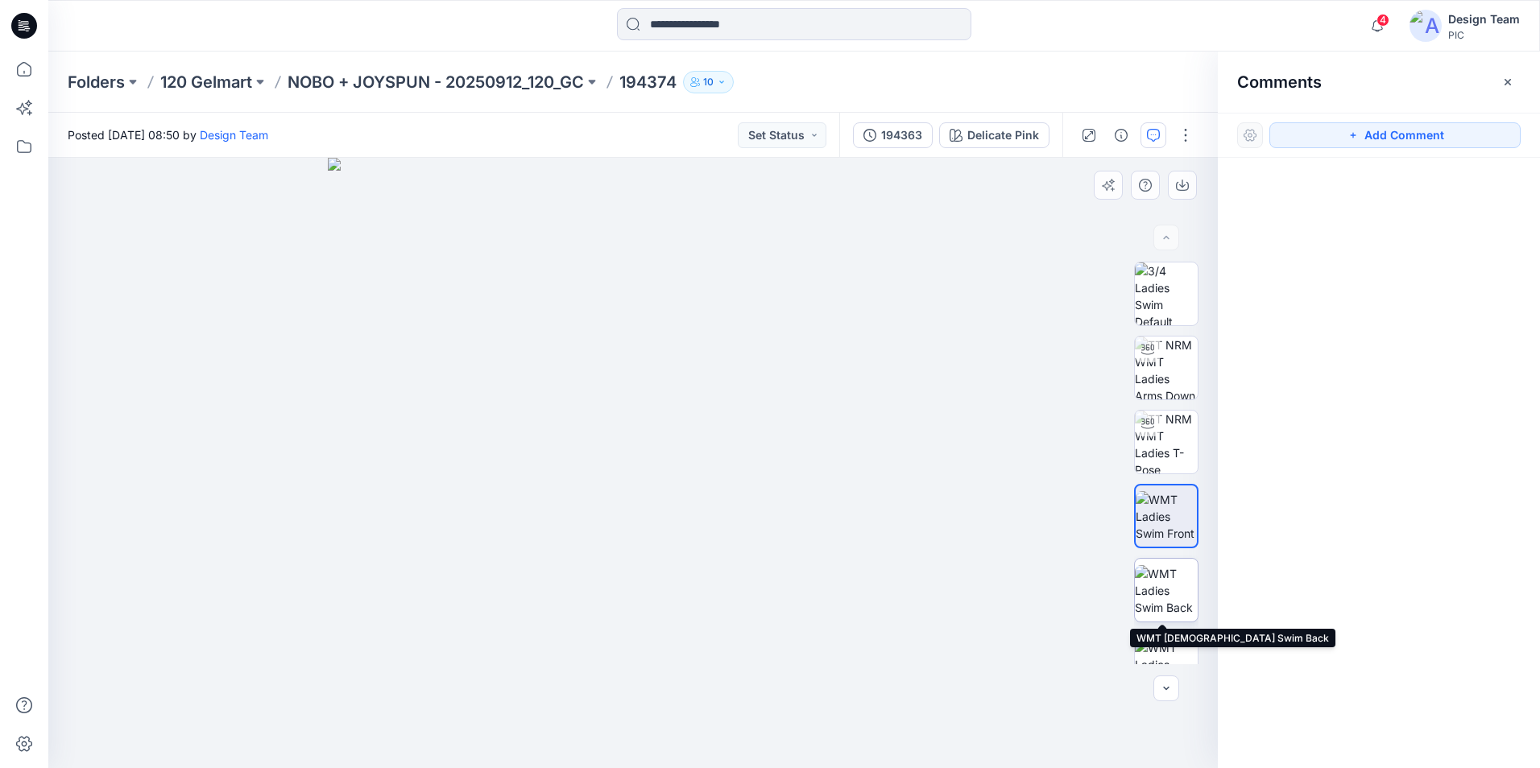
click at [1180, 565] on img at bounding box center [1166, 590] width 63 height 51
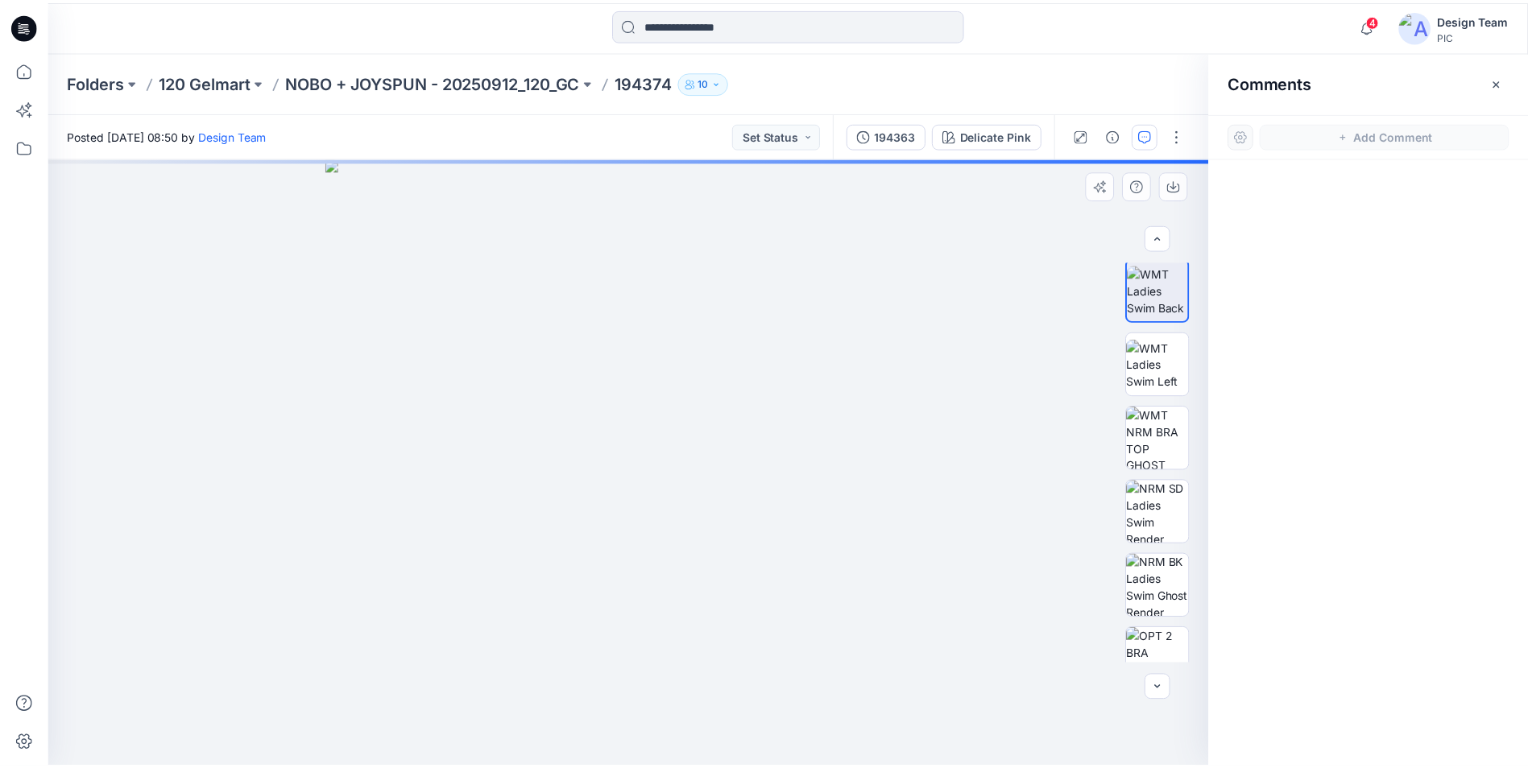
scroll to position [322, 0]
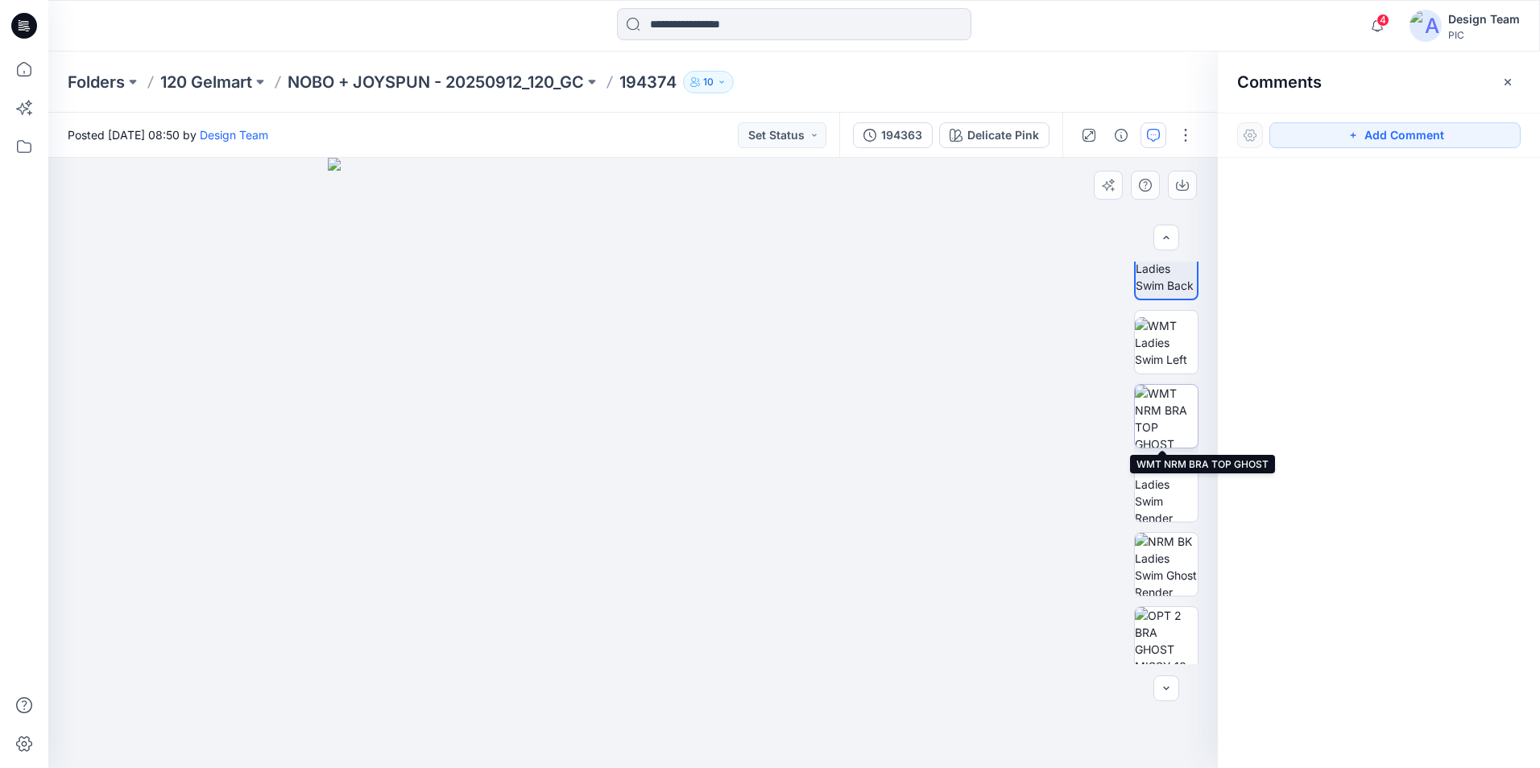
click at [1172, 417] on img at bounding box center [1166, 416] width 63 height 63
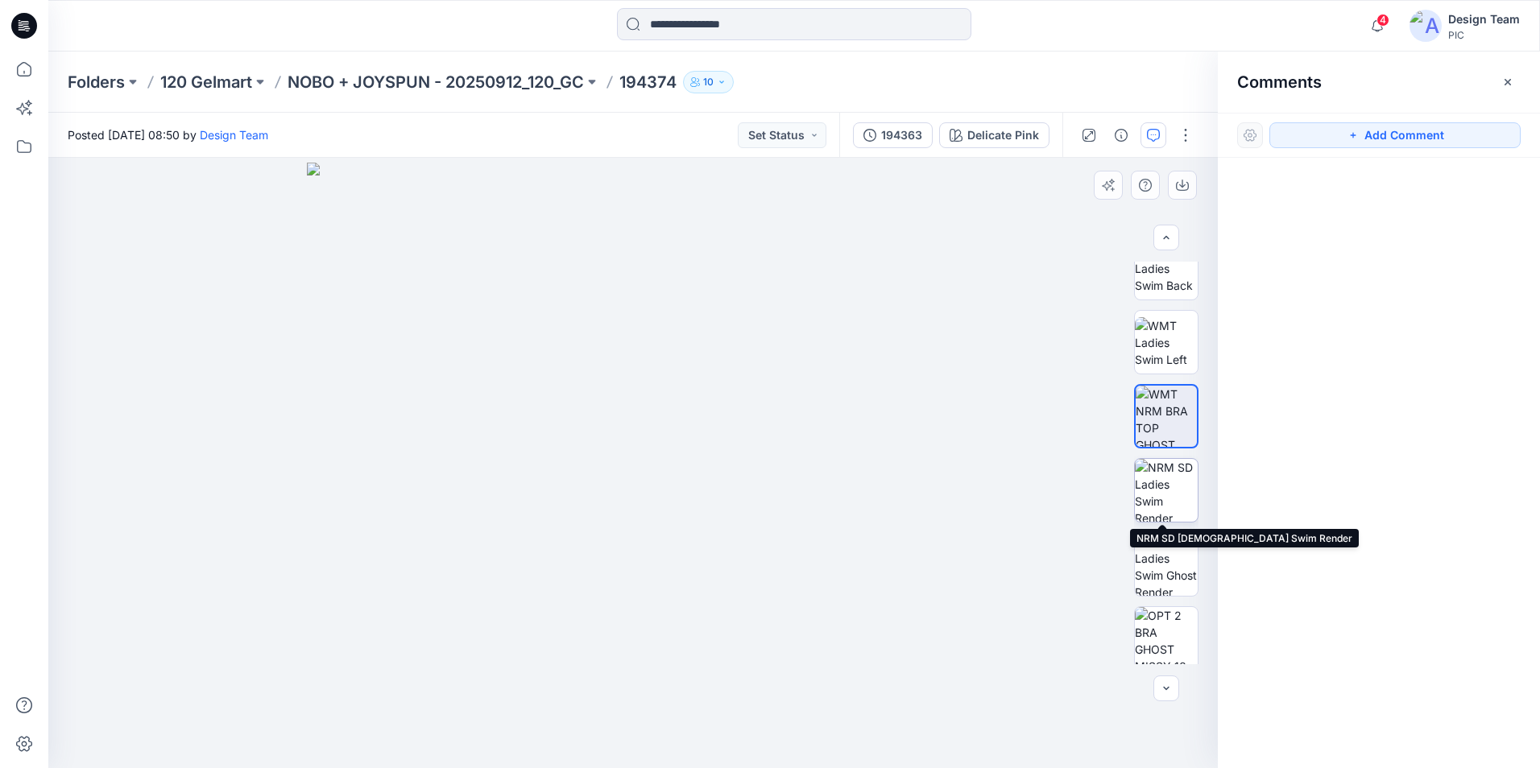
click at [1173, 492] on img at bounding box center [1166, 490] width 63 height 63
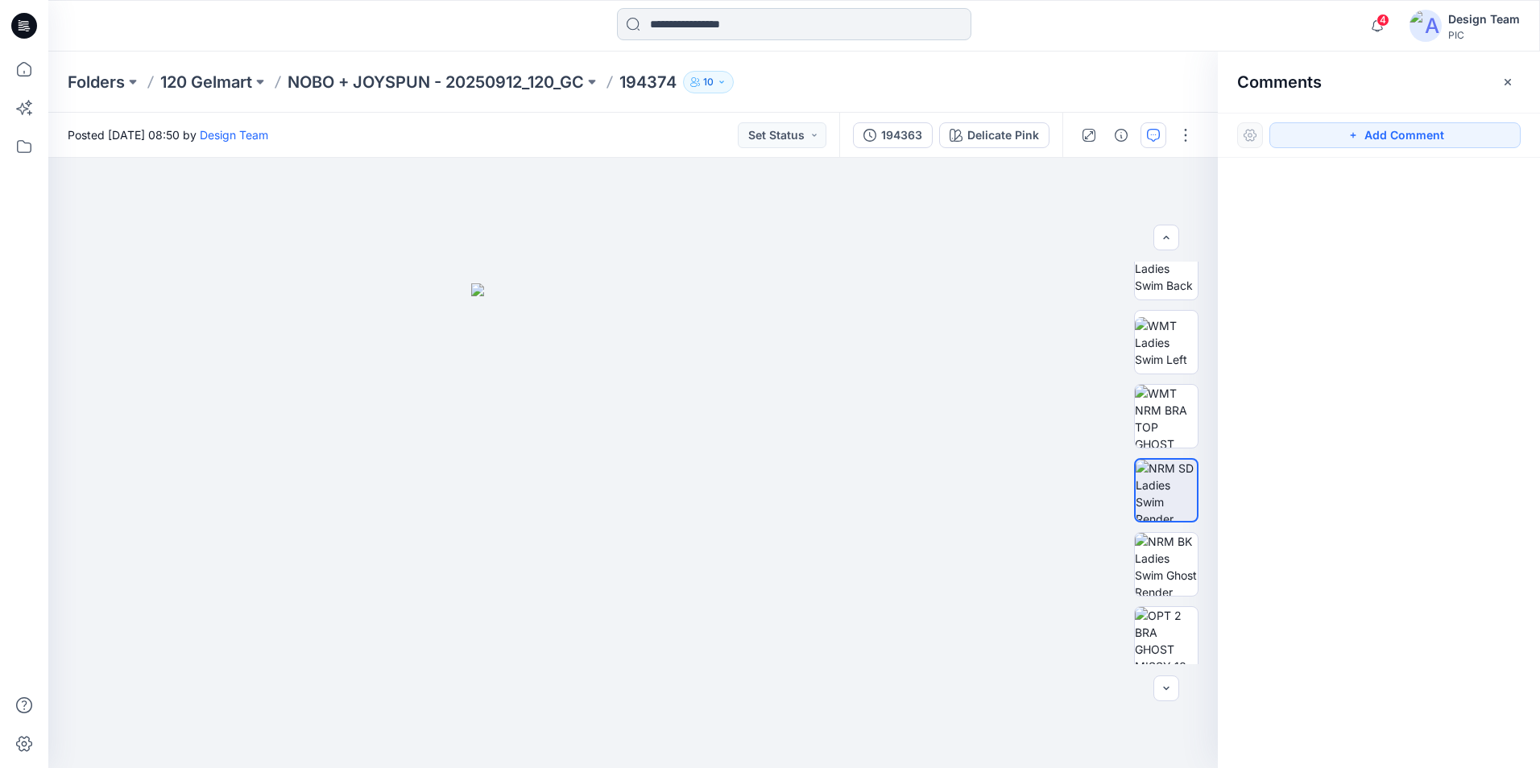
click at [825, 24] on input at bounding box center [794, 24] width 354 height 32
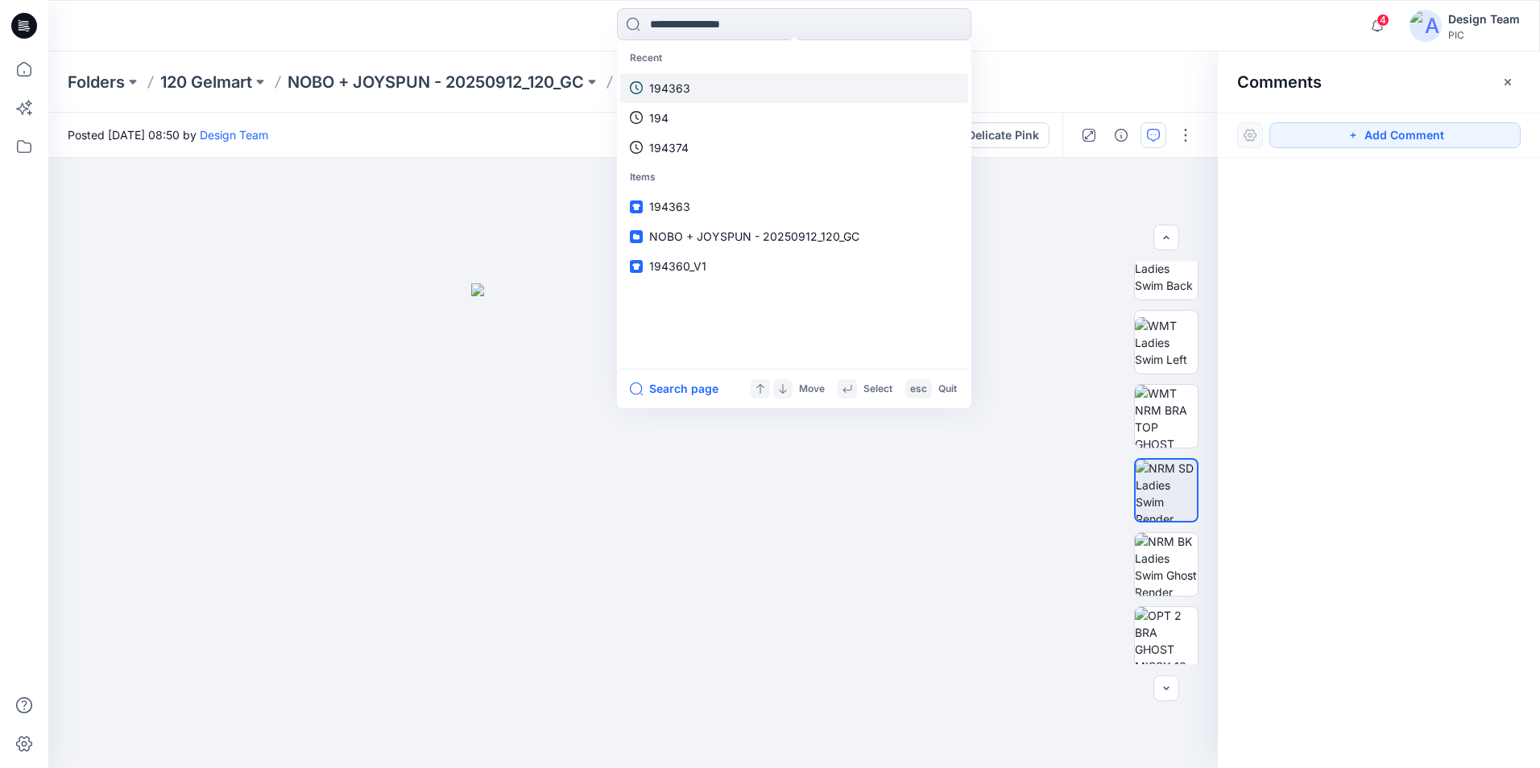
drag, startPoint x: 716, startPoint y: 85, endPoint x: 704, endPoint y: 92, distance: 14.1
click at [704, 92] on link "194363" at bounding box center [794, 88] width 348 height 30
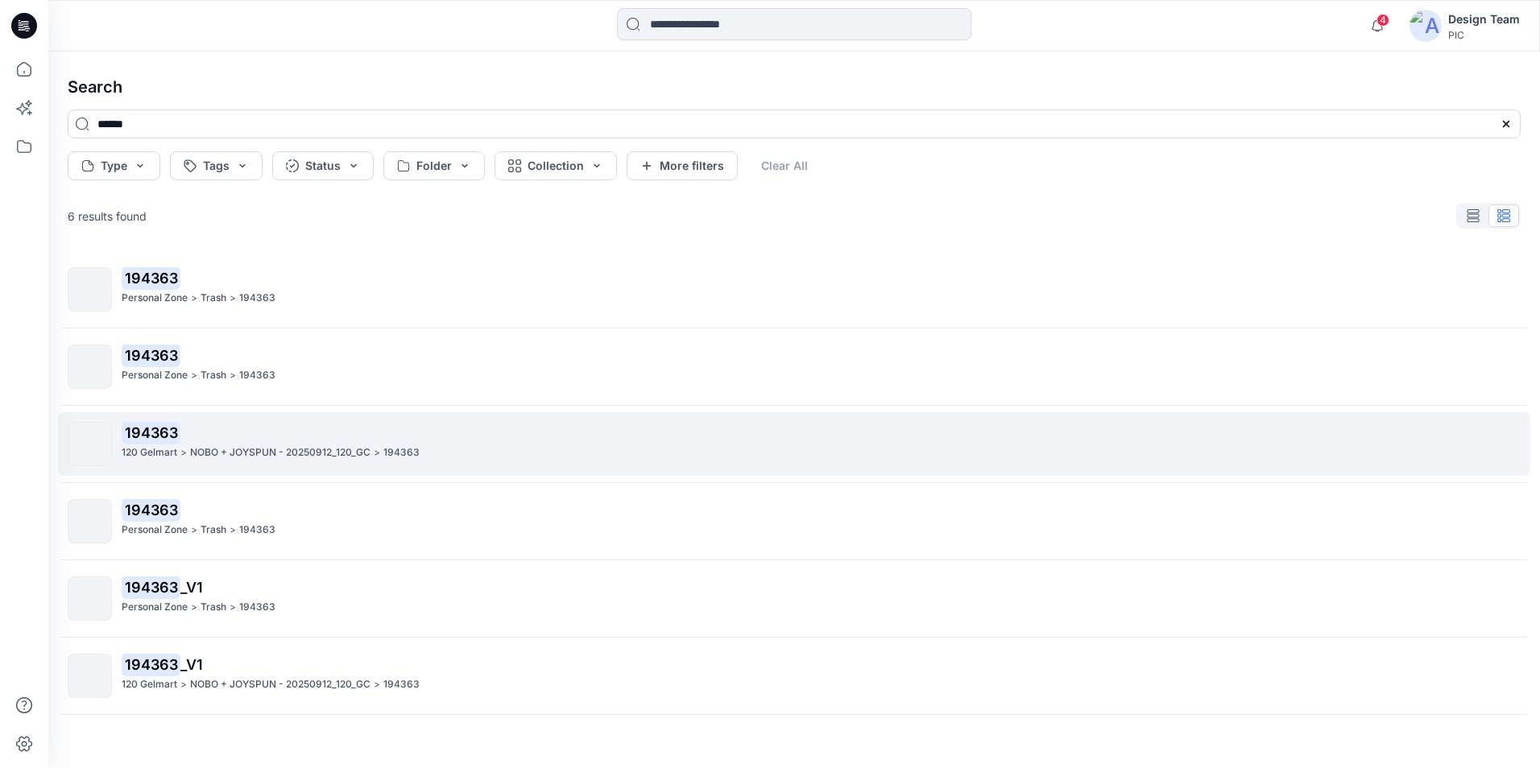
click at [594, 432] on p "194363" at bounding box center [821, 433] width 1398 height 23
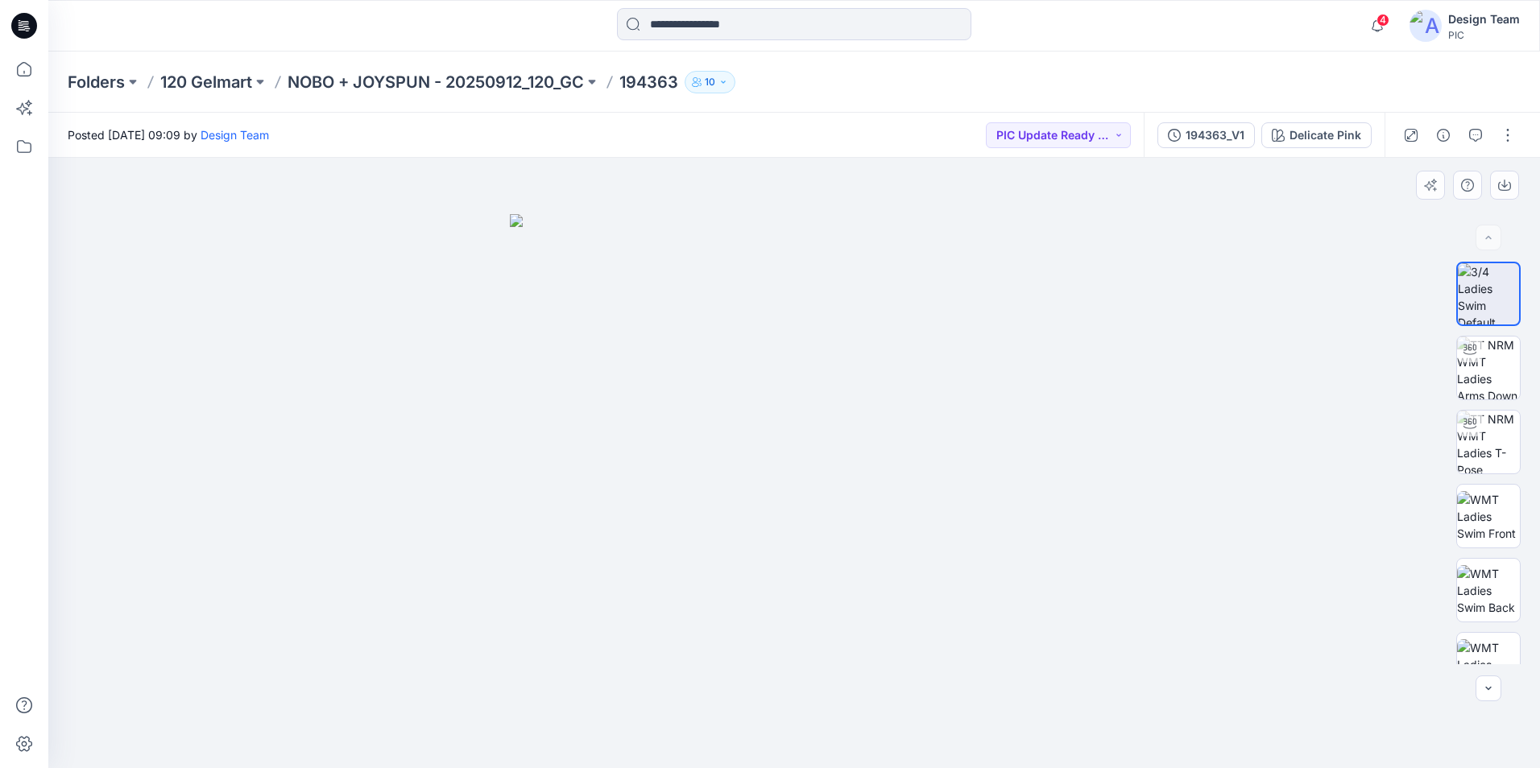
click at [1477, 168] on div at bounding box center [794, 463] width 1492 height 610
click at [1476, 136] on icon "button" at bounding box center [1475, 135] width 13 height 13
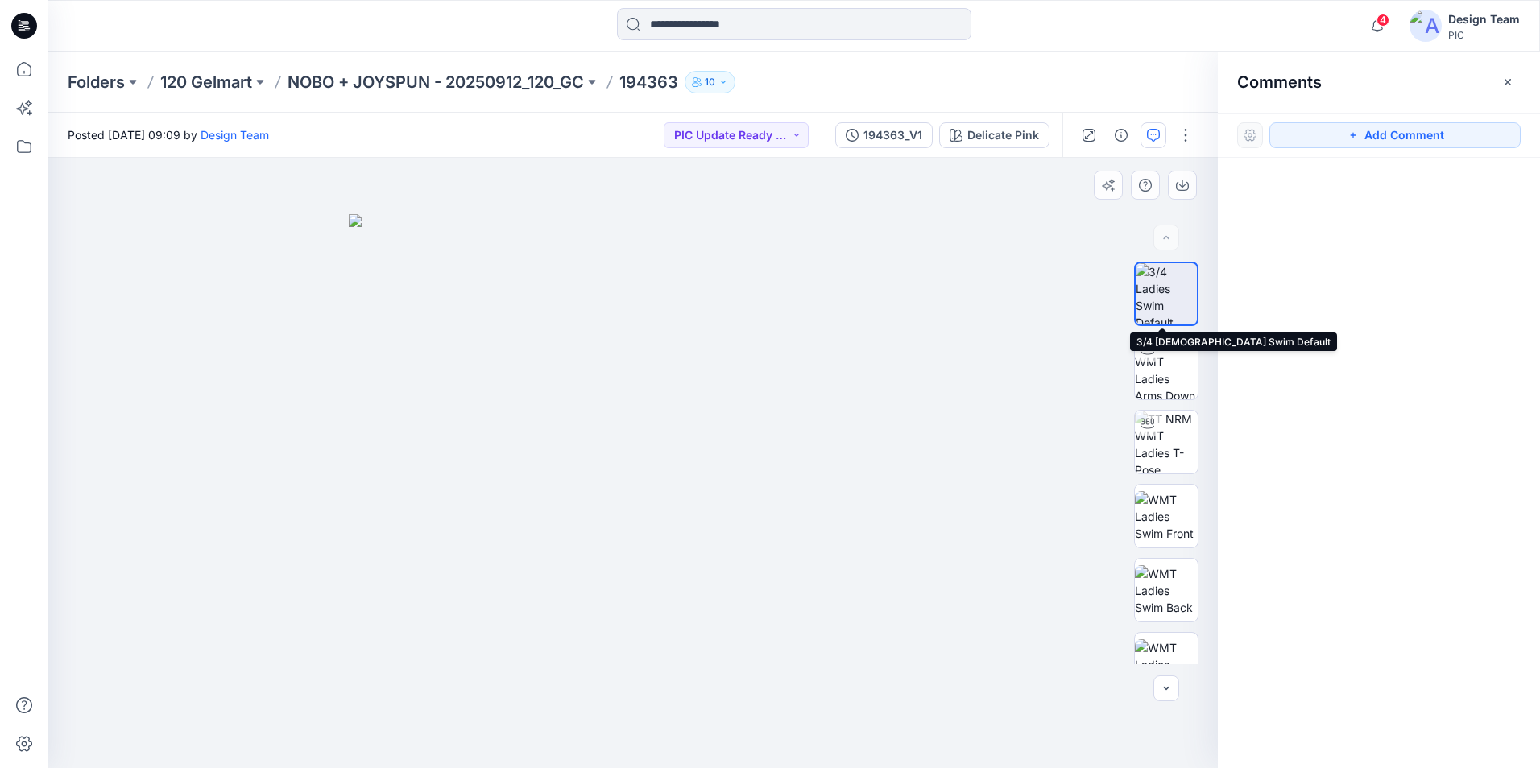
click at [1171, 294] on img at bounding box center [1166, 293] width 61 height 61
click at [1152, 134] on icon "button" at bounding box center [1153, 135] width 13 height 13
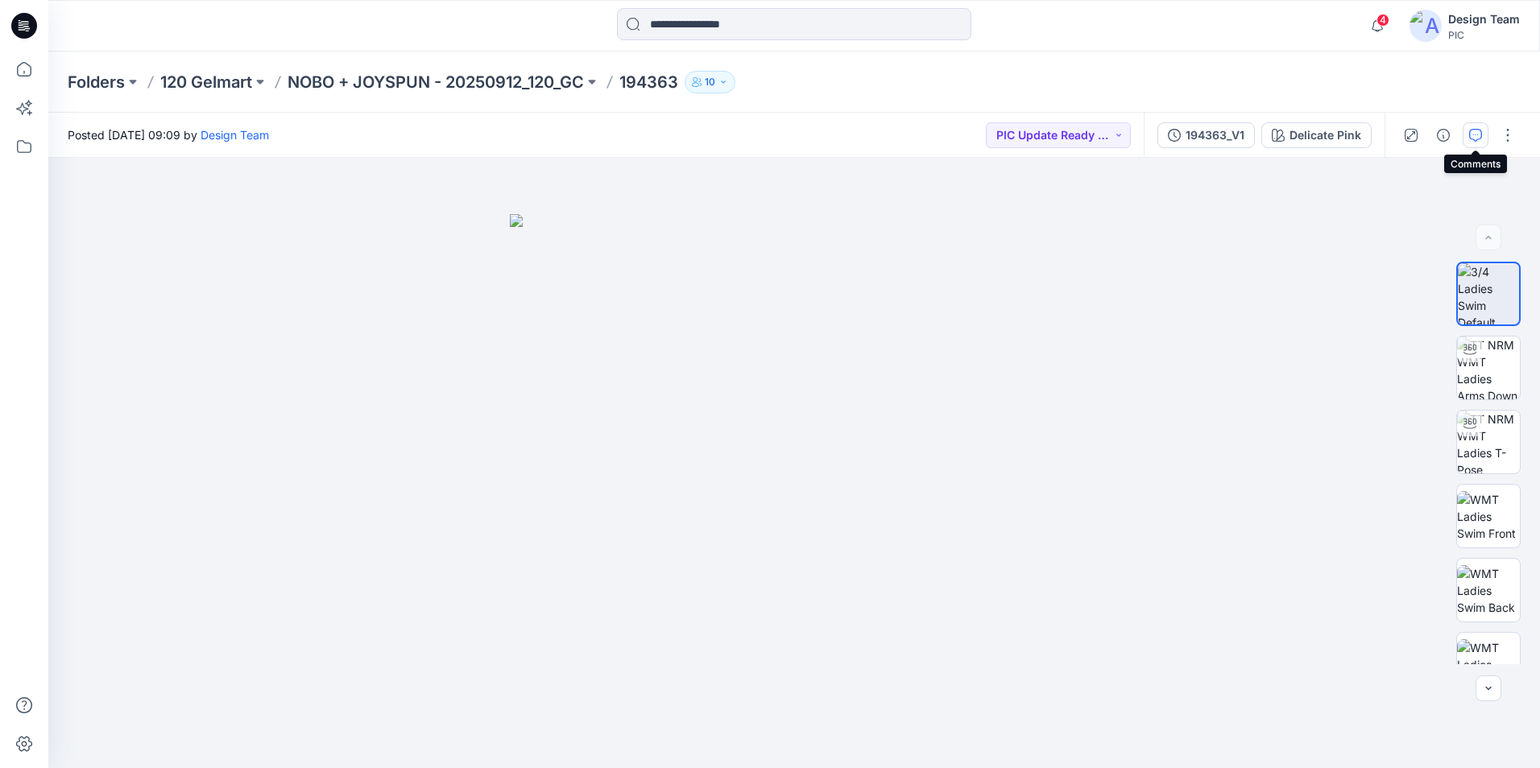
click at [1473, 135] on icon "button" at bounding box center [1475, 135] width 13 height 13
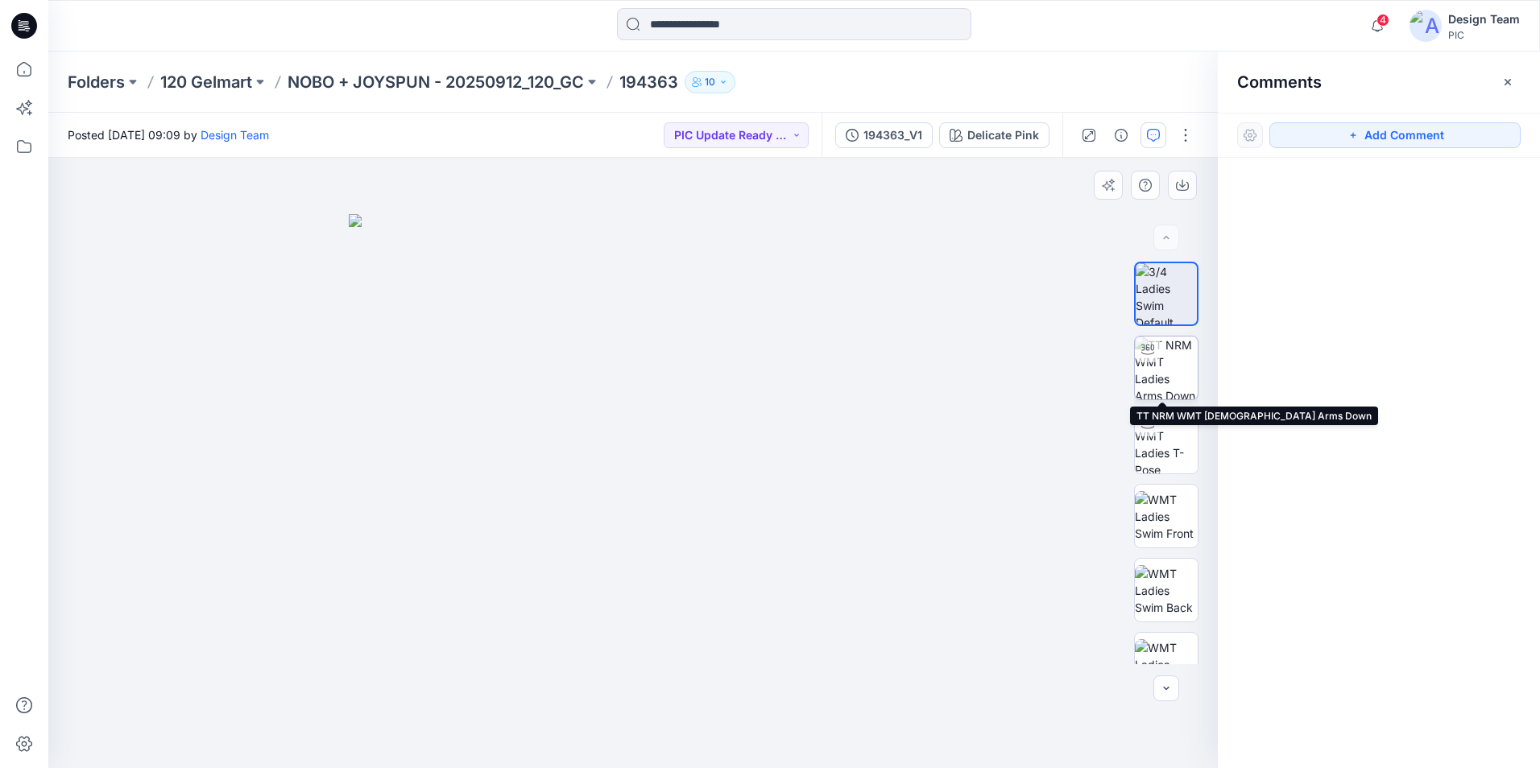
click at [1173, 375] on img at bounding box center [1166, 368] width 63 height 63
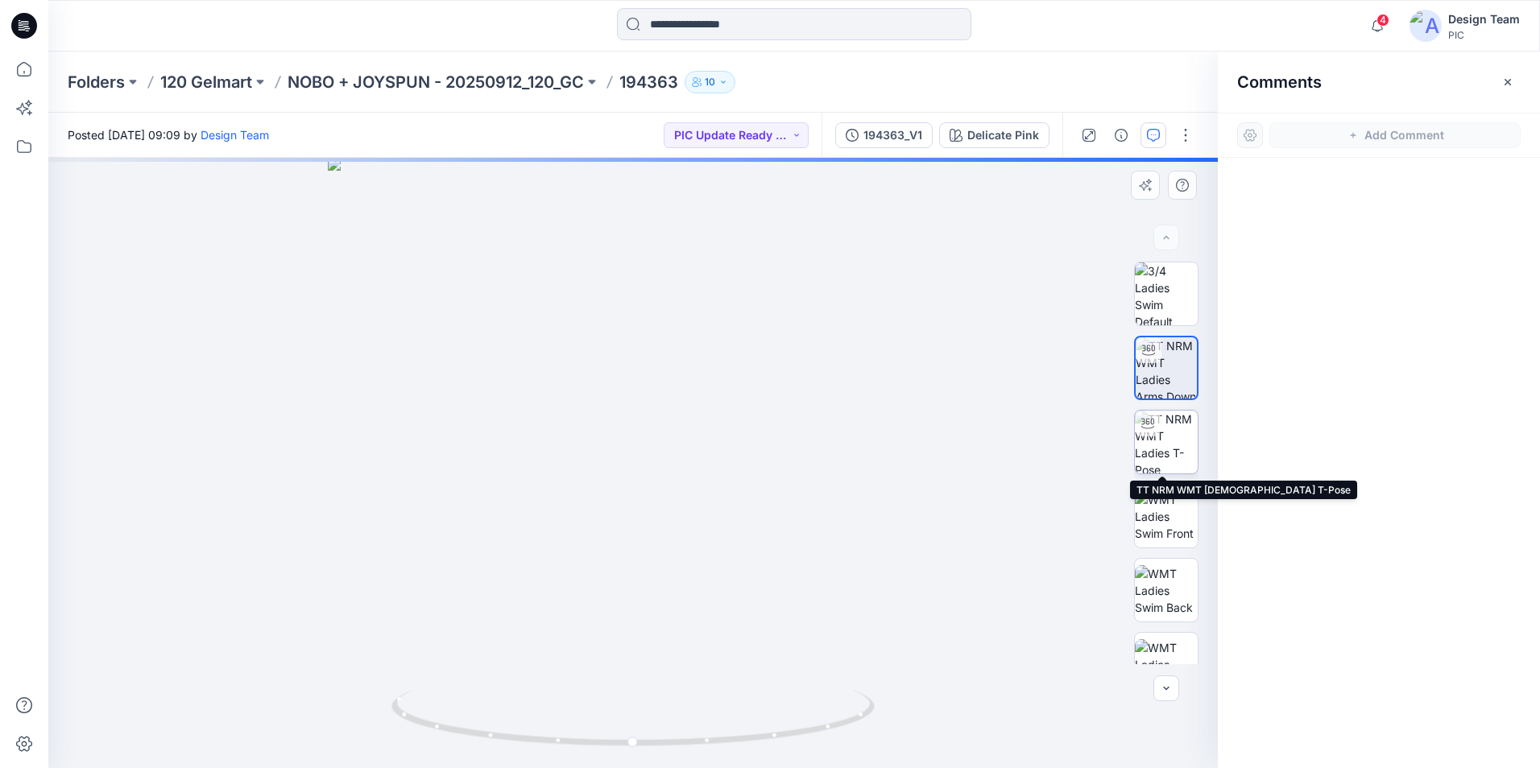
click at [1172, 416] on img at bounding box center [1166, 442] width 63 height 63
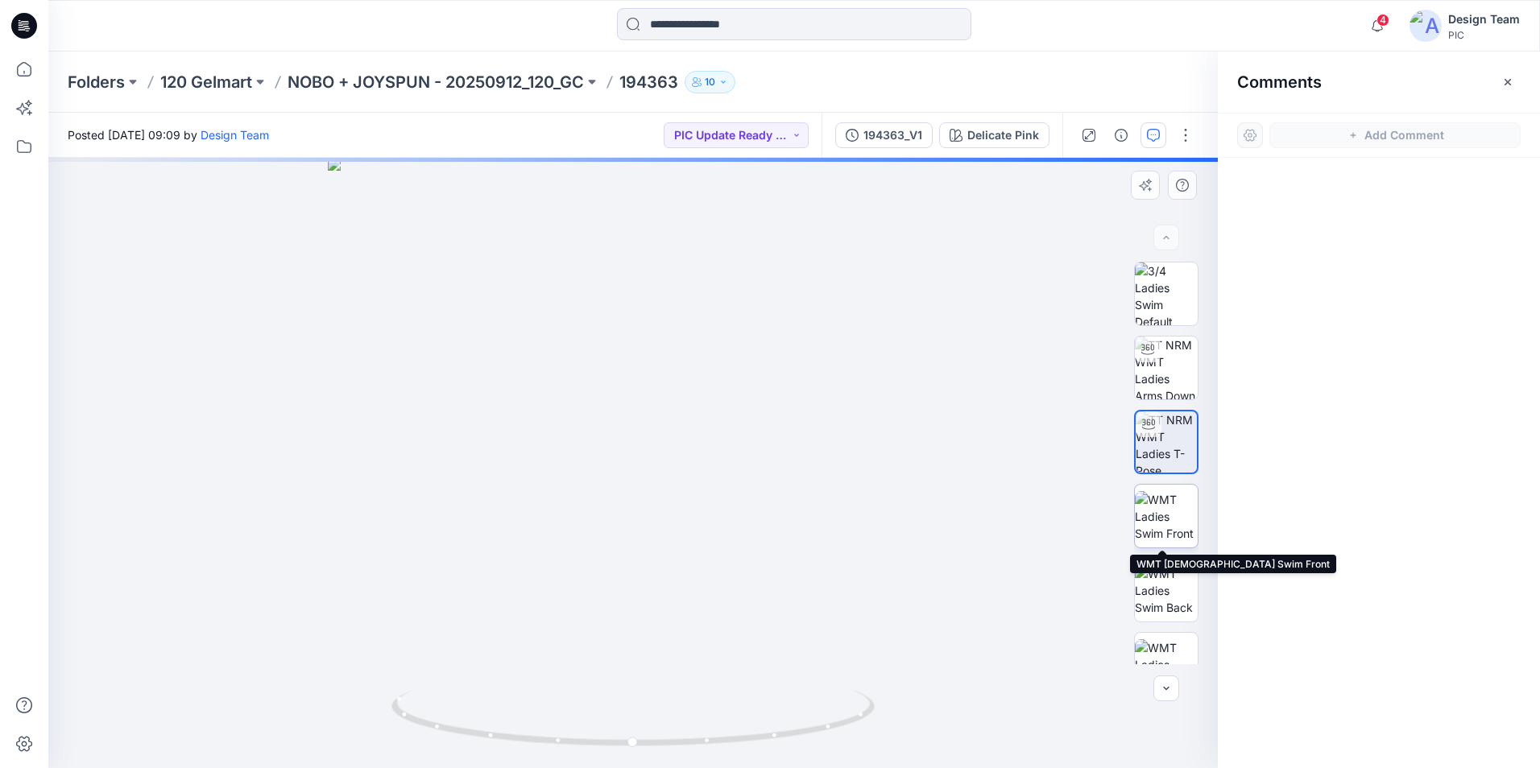
click at [1165, 503] on img at bounding box center [1166, 516] width 63 height 51
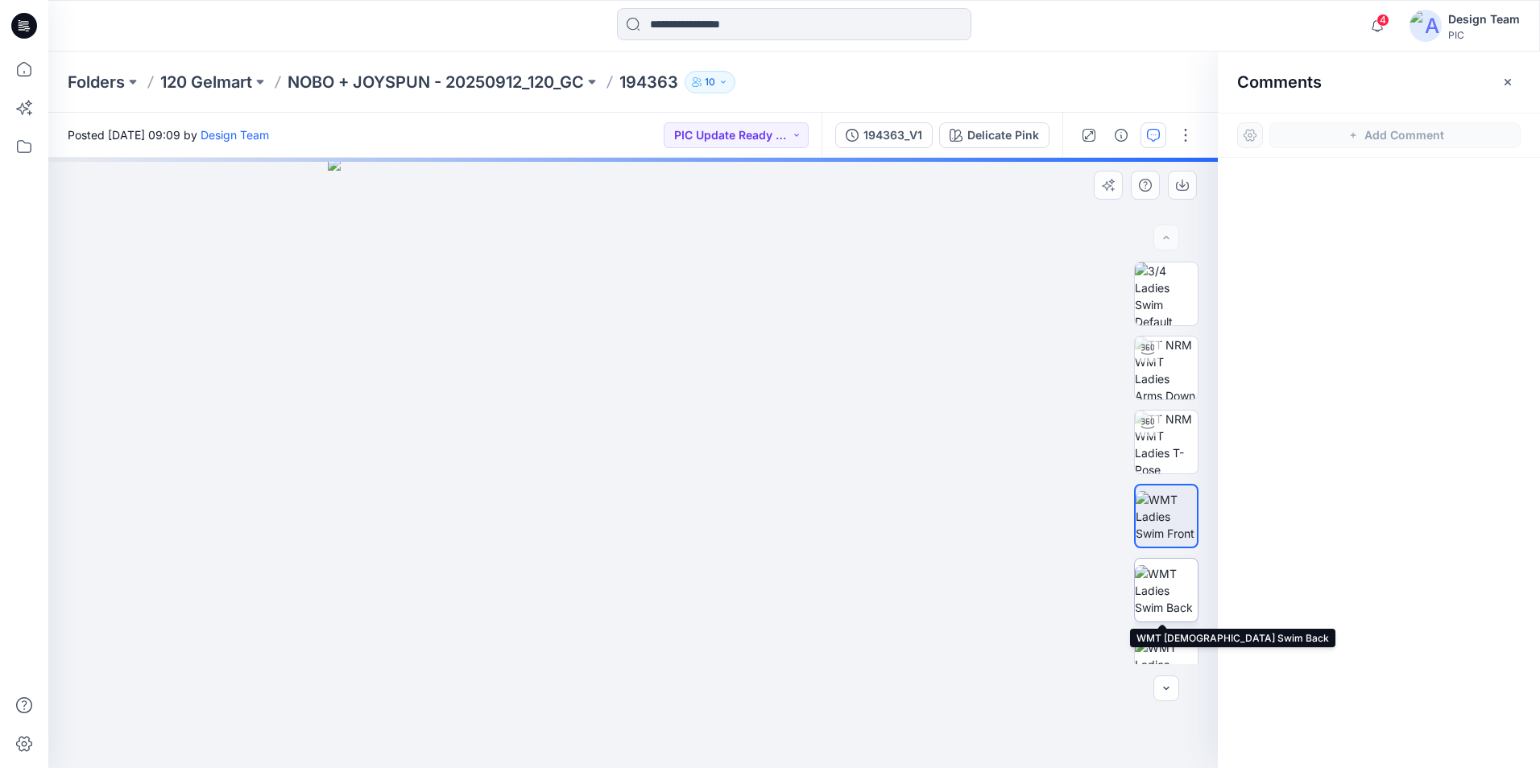
click at [1151, 574] on img at bounding box center [1166, 590] width 63 height 51
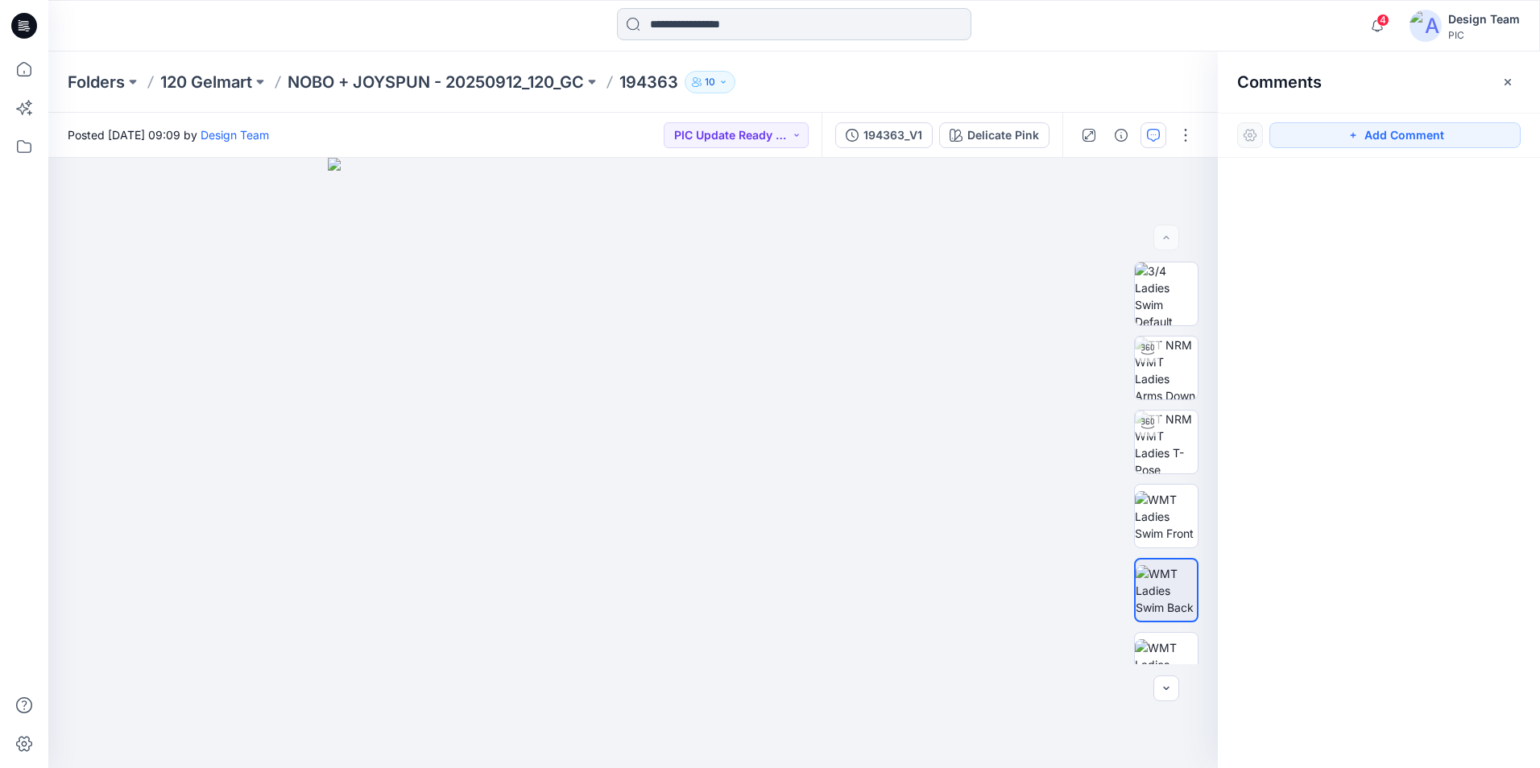
click at [785, 29] on input at bounding box center [794, 24] width 354 height 32
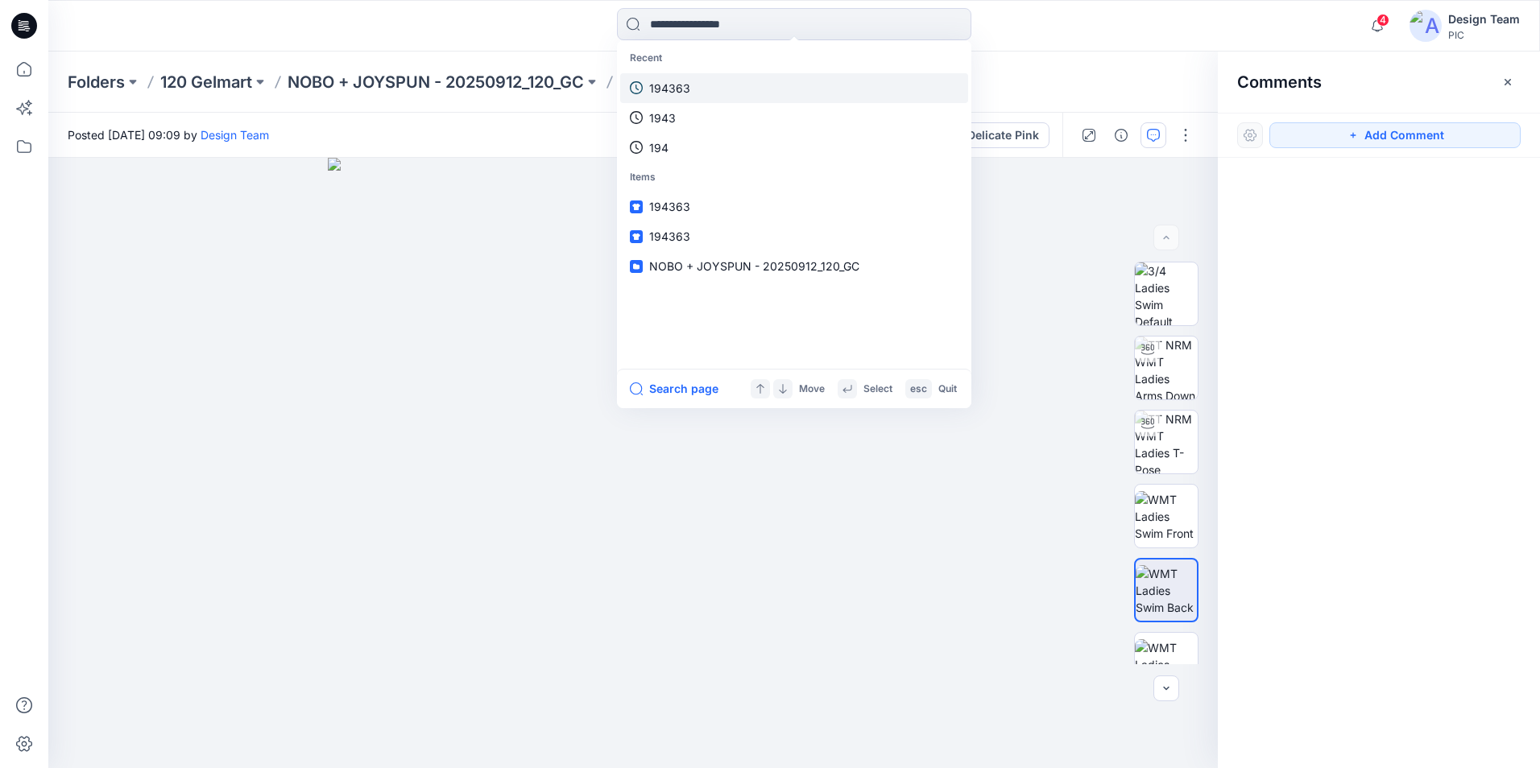
click at [707, 85] on link "194363" at bounding box center [794, 88] width 348 height 30
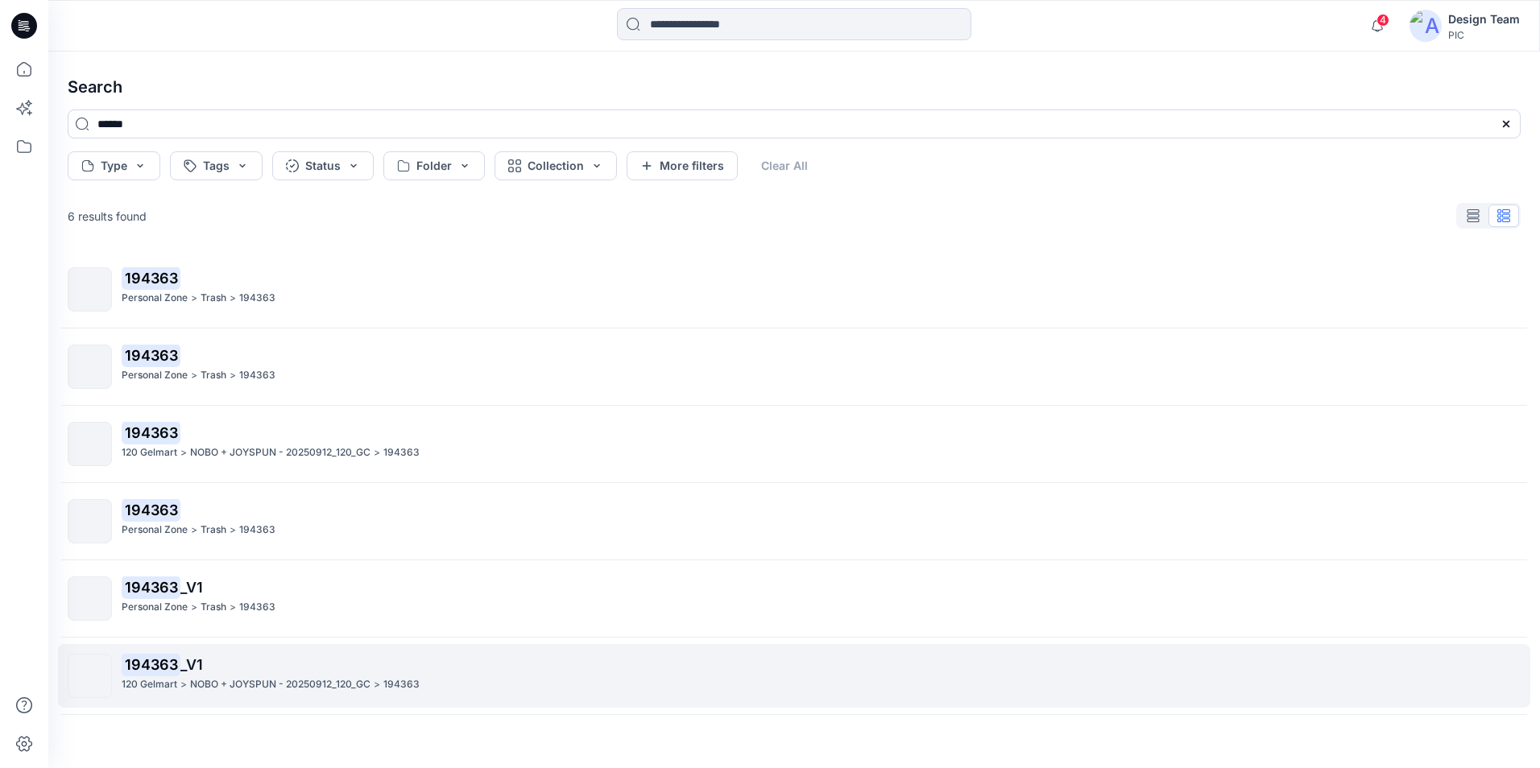
click at [475, 677] on div "120 Gelmart > NOBO + JOYSPUN - 20250912_120_GC > 194363" at bounding box center [821, 685] width 1398 height 17
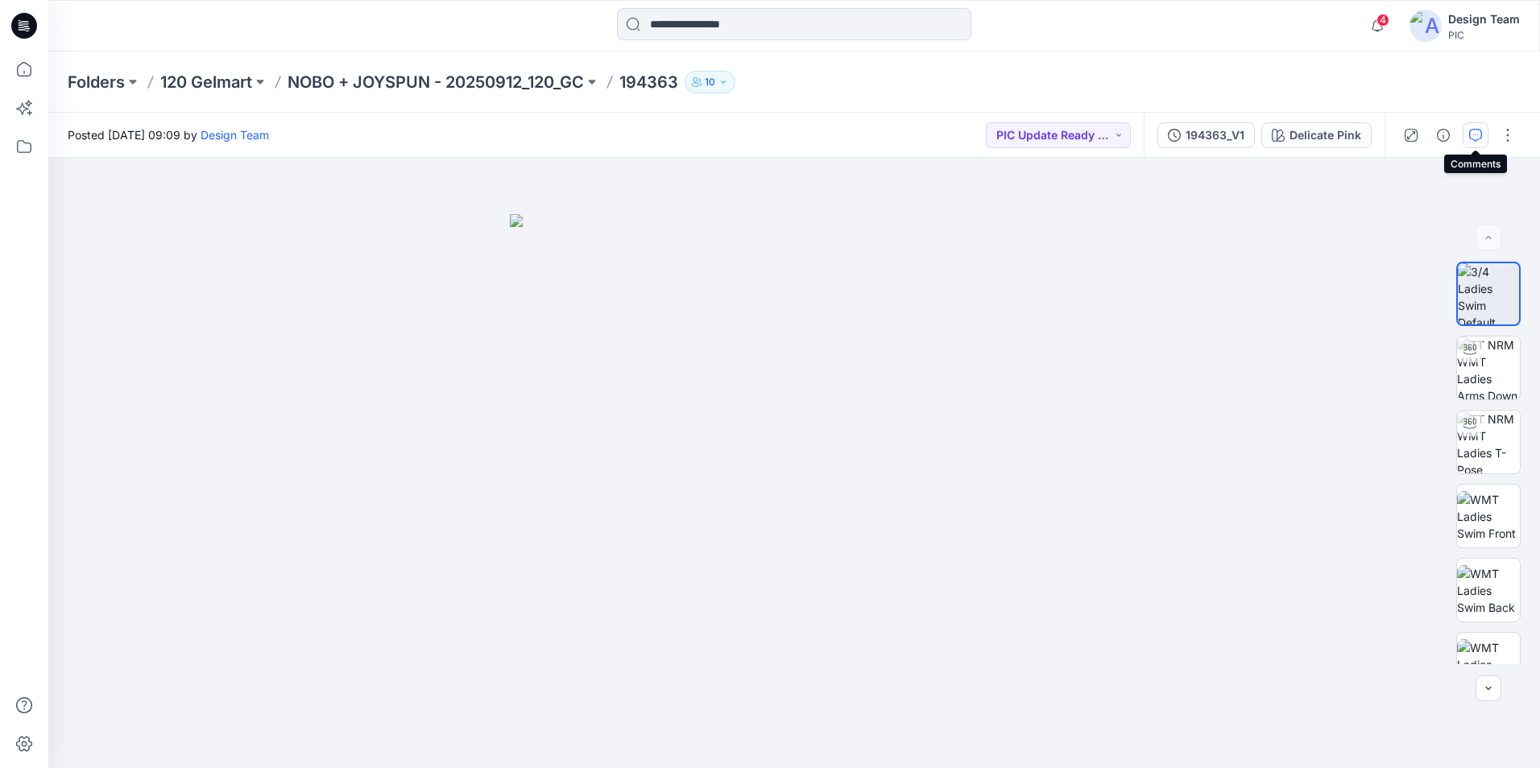
click at [1471, 129] on icon "button" at bounding box center [1475, 135] width 13 height 13
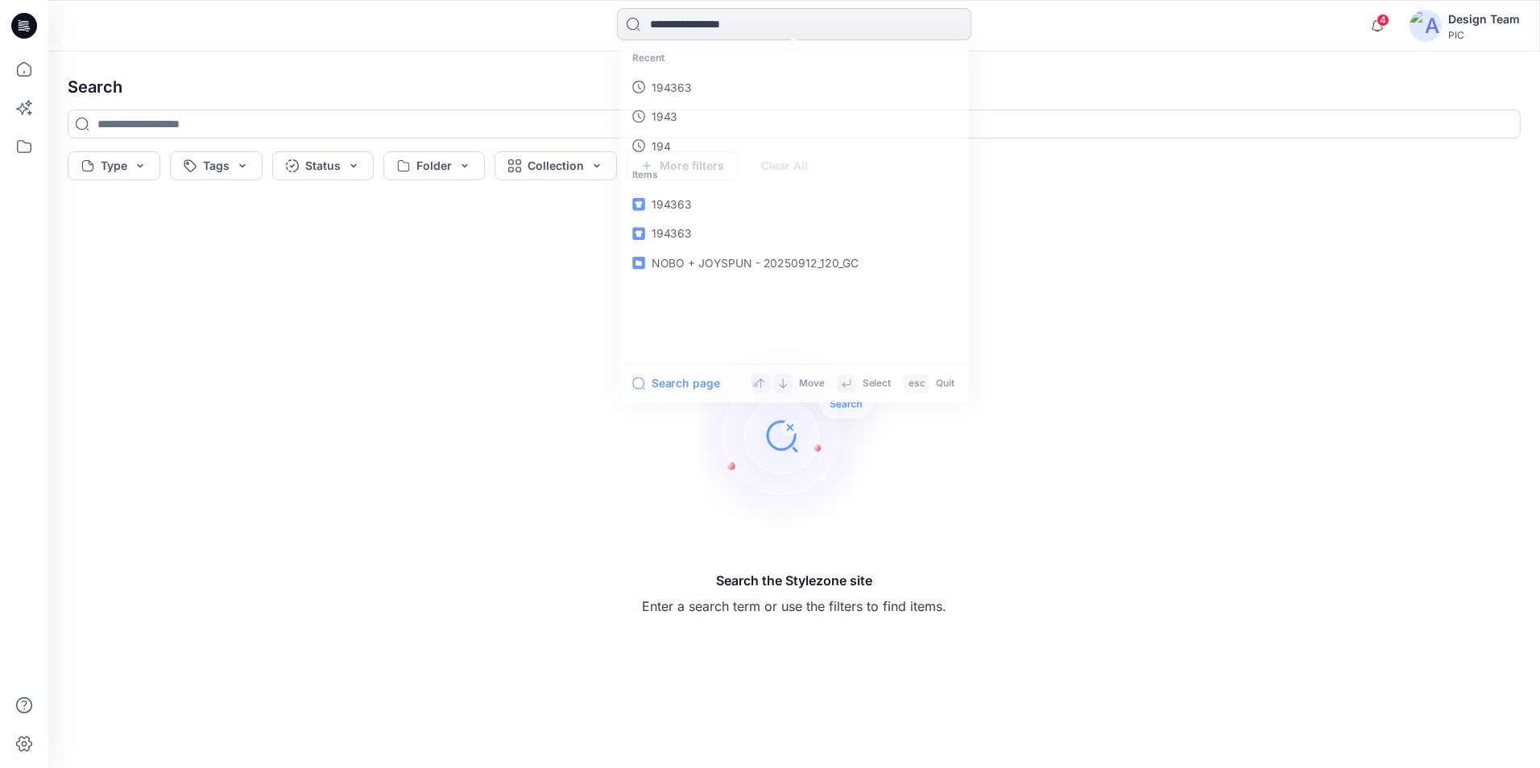
click at [794, 21] on input at bounding box center [794, 24] width 354 height 32
click at [801, 91] on link "194363" at bounding box center [794, 88] width 348 height 30
type input "******"
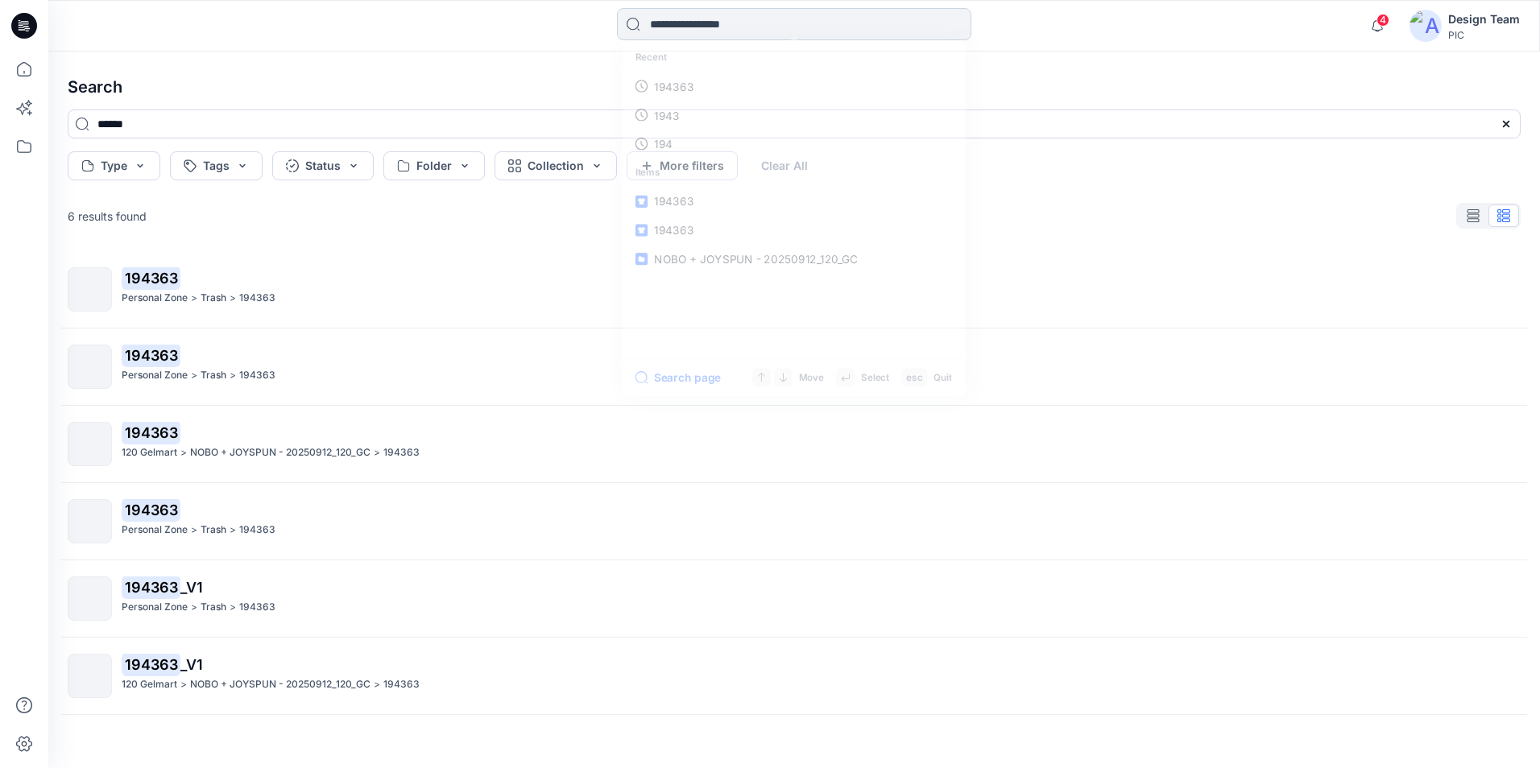
click at [738, 26] on input at bounding box center [794, 24] width 354 height 32
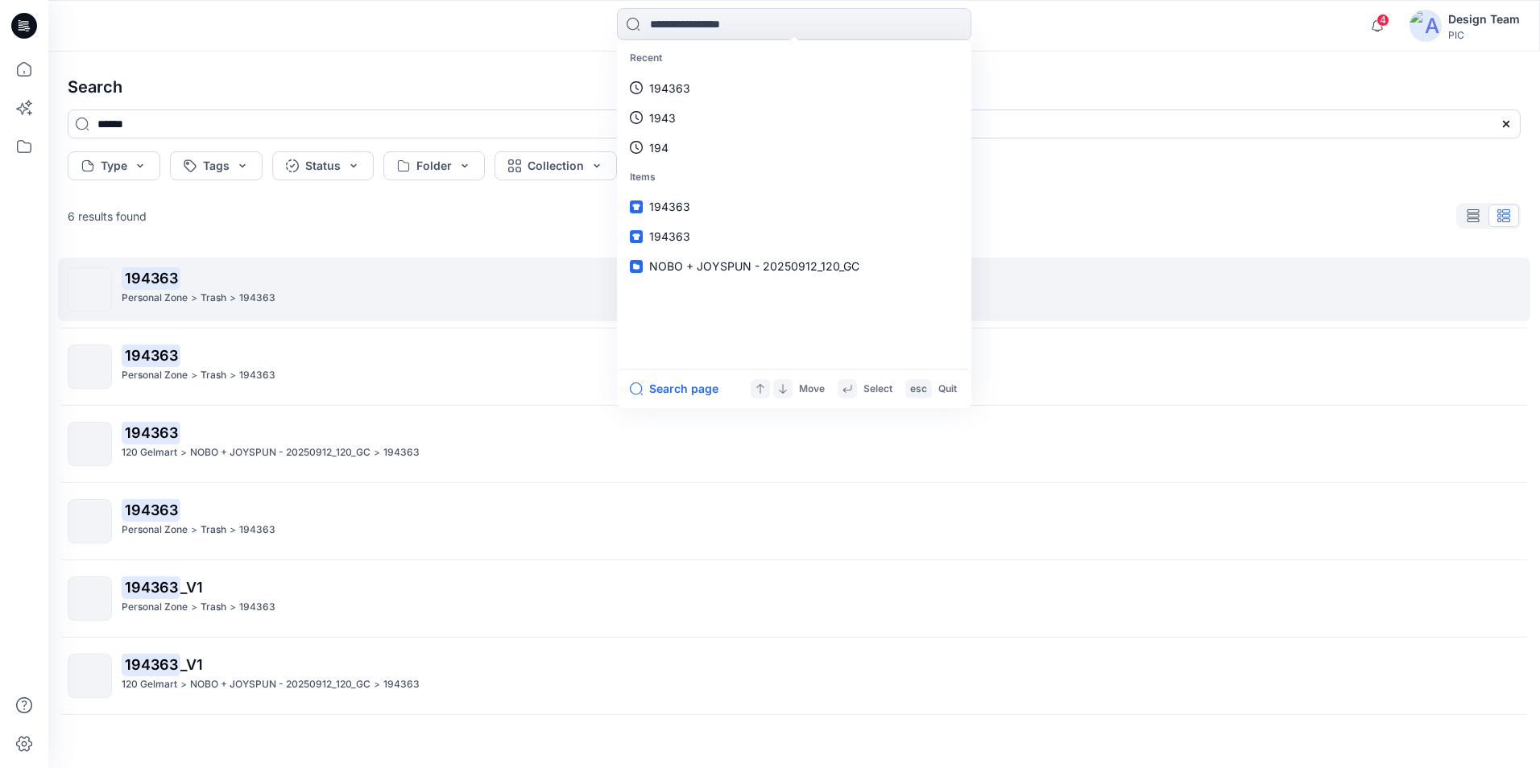
click at [1190, 308] on div "194363 Personal Zone > Trash > 194363" at bounding box center [821, 289] width 1398 height 44
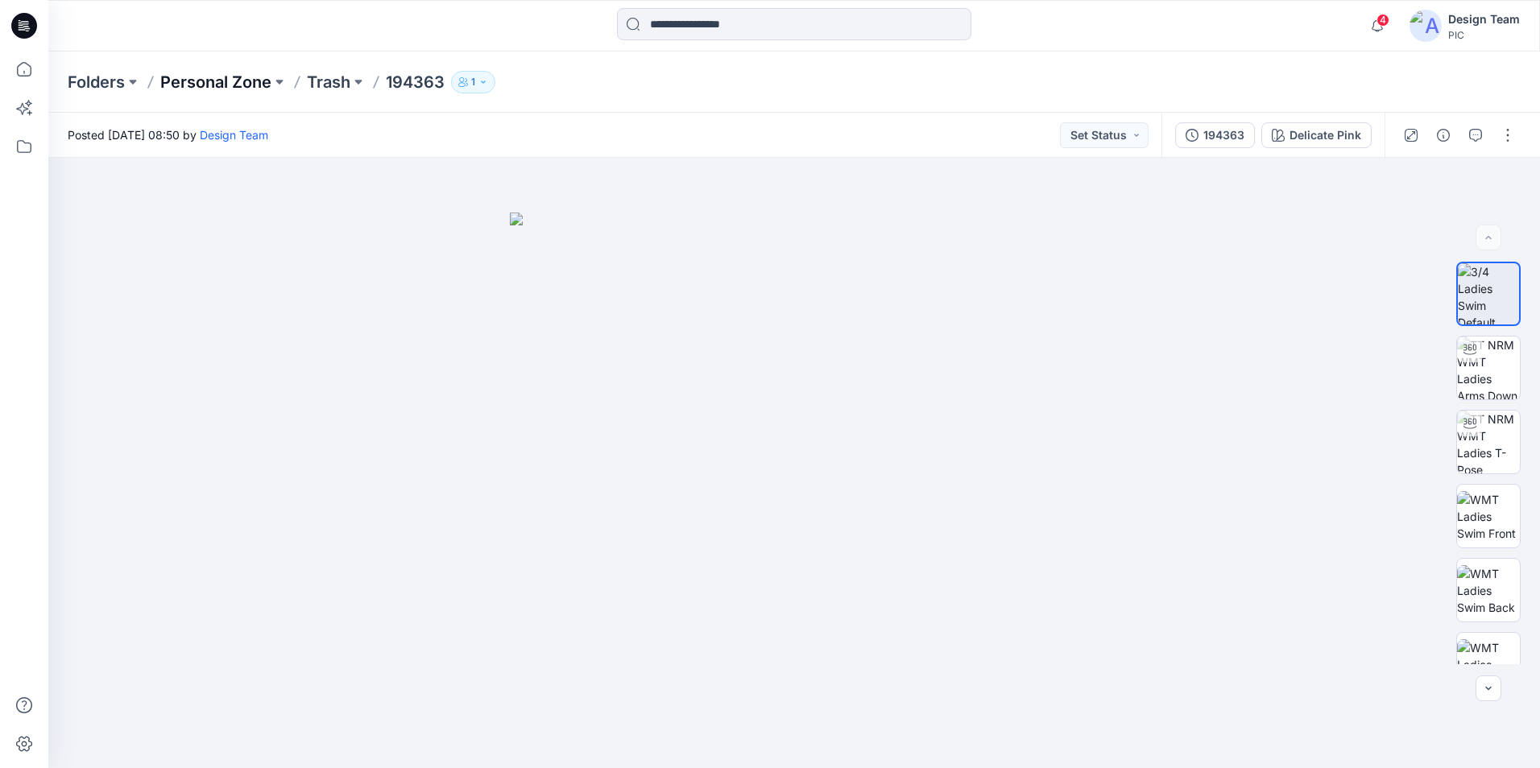
click at [210, 85] on p "Personal Zone" at bounding box center [215, 82] width 111 height 23
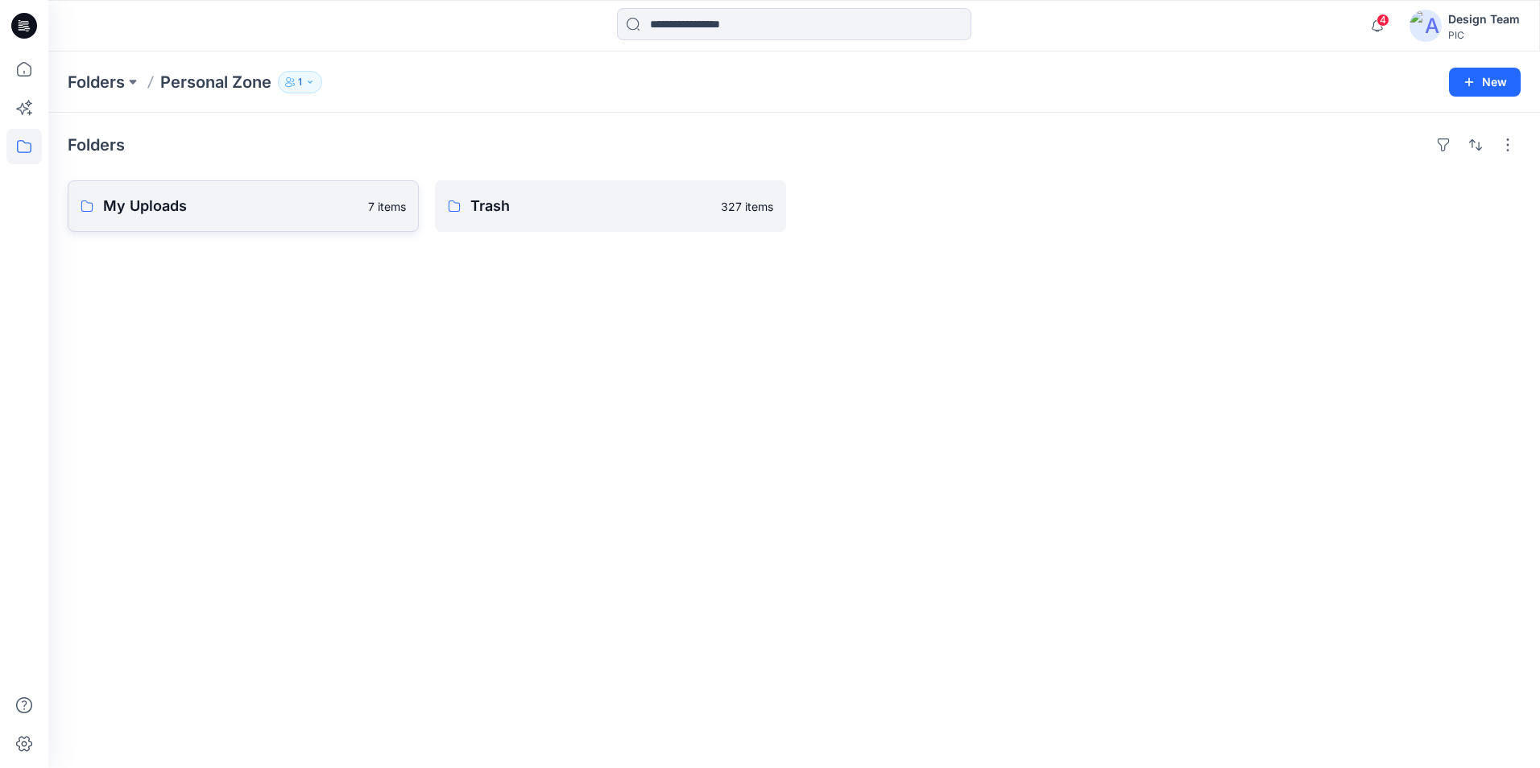
click at [263, 219] on link "My Uploads 7 items" at bounding box center [243, 206] width 351 height 52
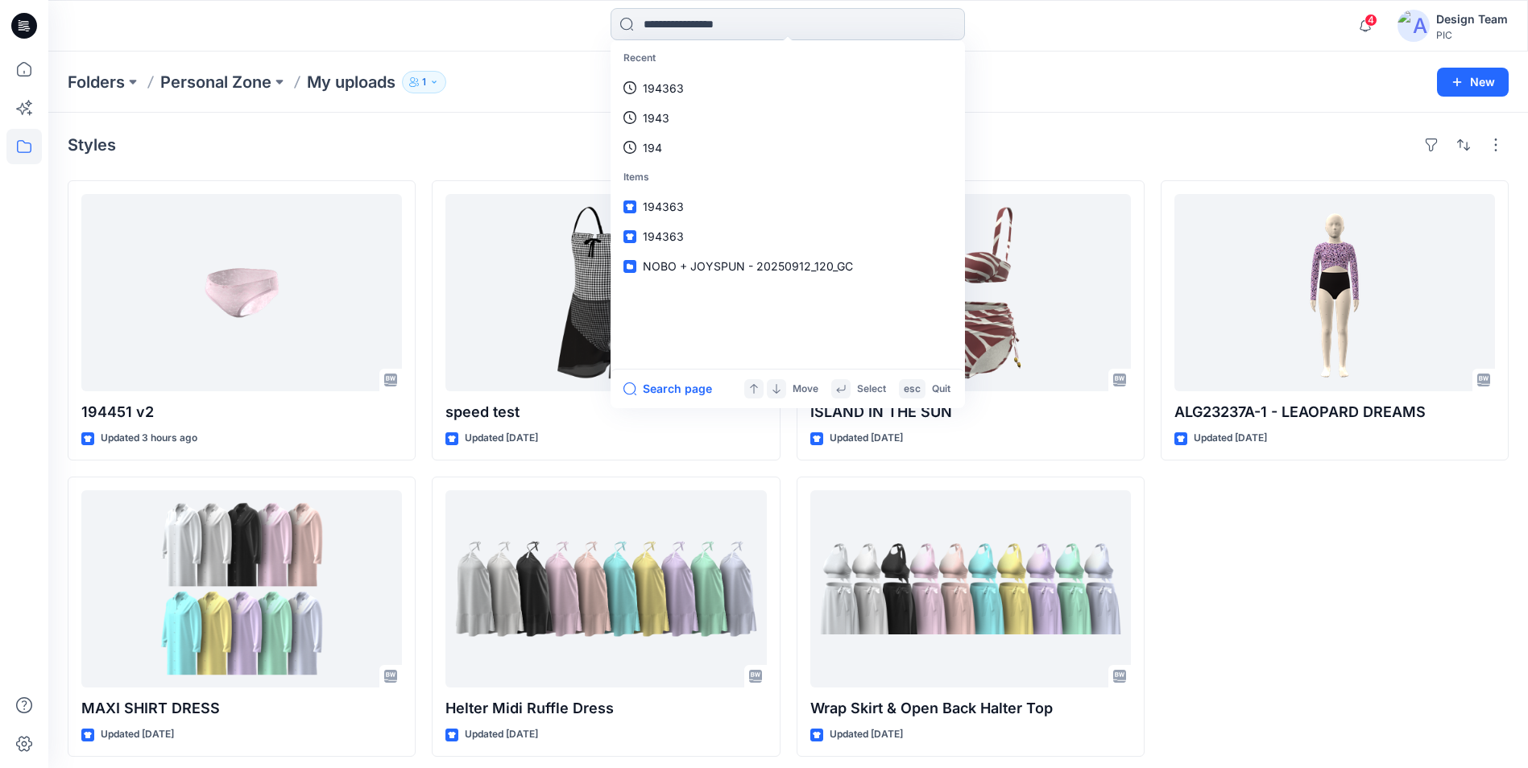
click at [775, 30] on input at bounding box center [787, 24] width 354 height 32
type input "*******"
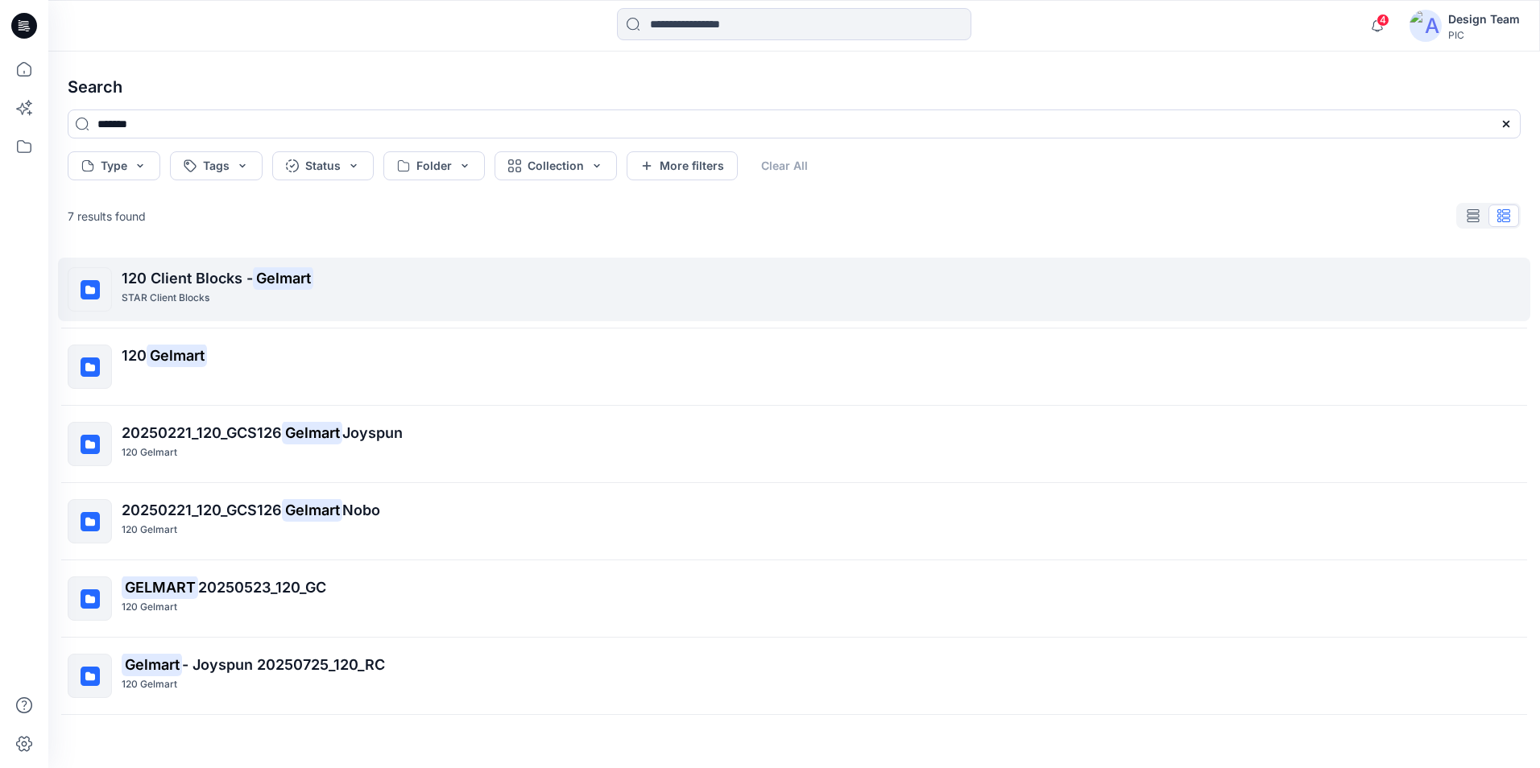
click at [366, 290] on div "STAR Client Blocks" at bounding box center [821, 298] width 1398 height 17
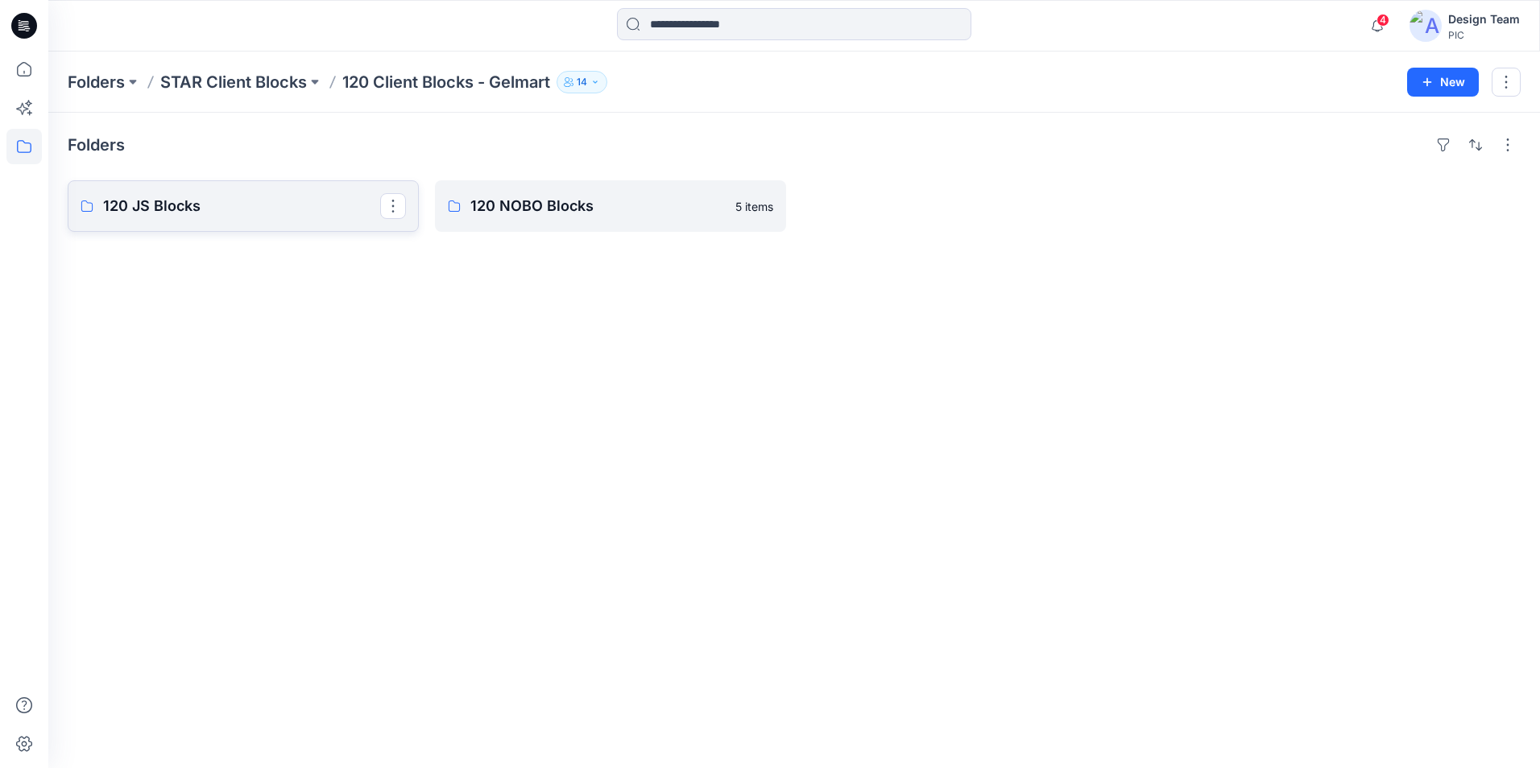
click at [248, 205] on p "120 JS Blocks" at bounding box center [241, 206] width 277 height 23
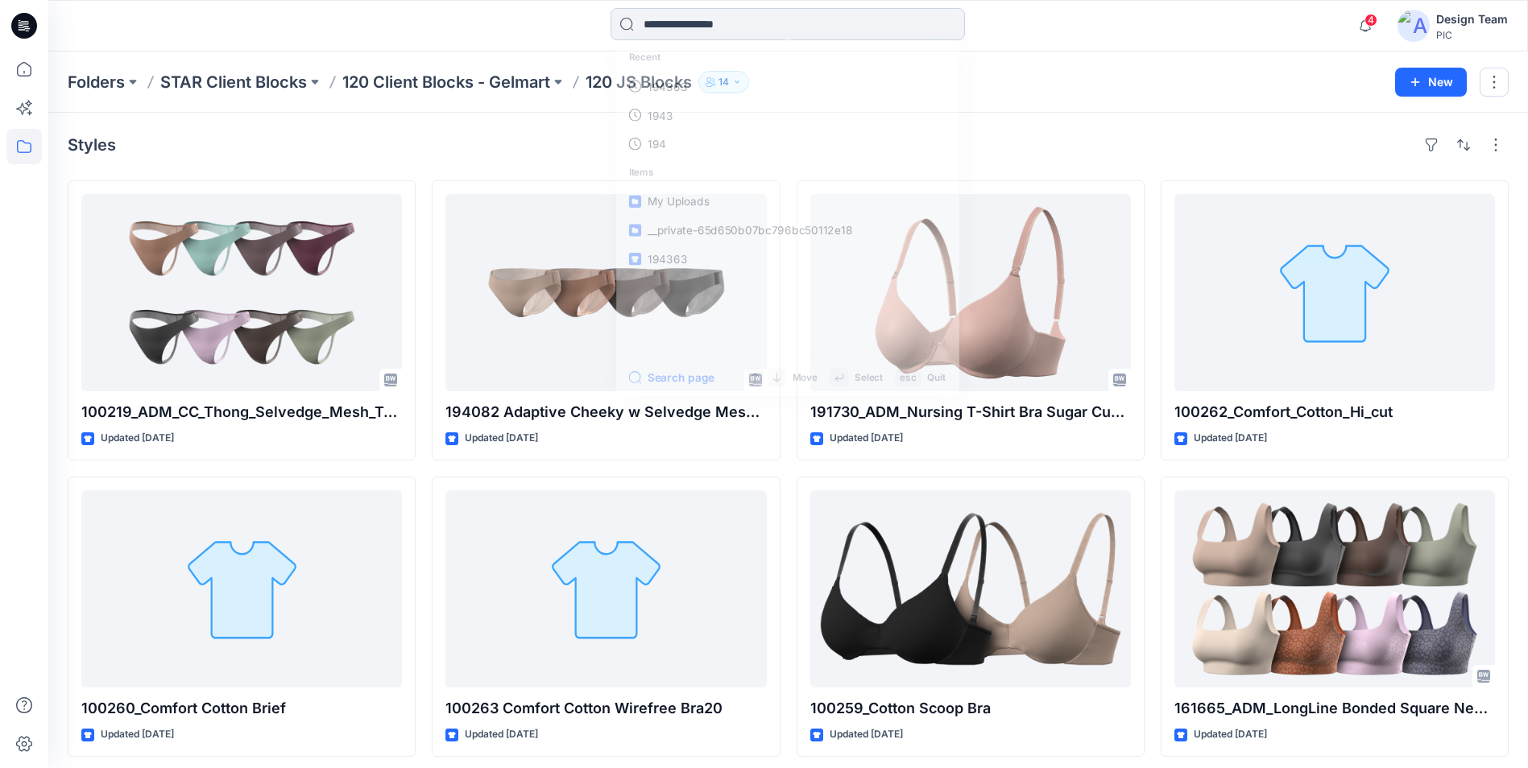
click at [713, 30] on input at bounding box center [787, 24] width 354 height 32
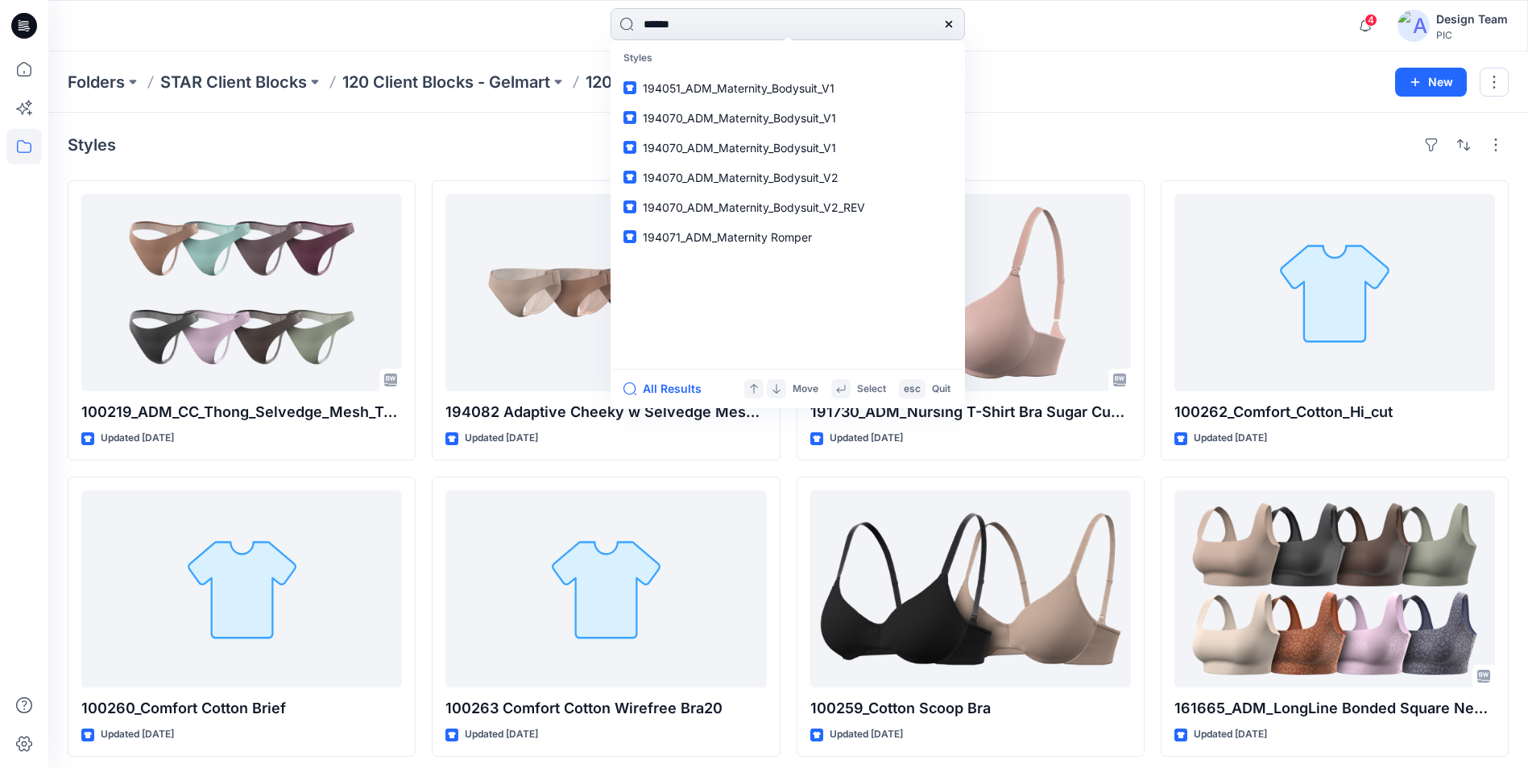
type input "******"
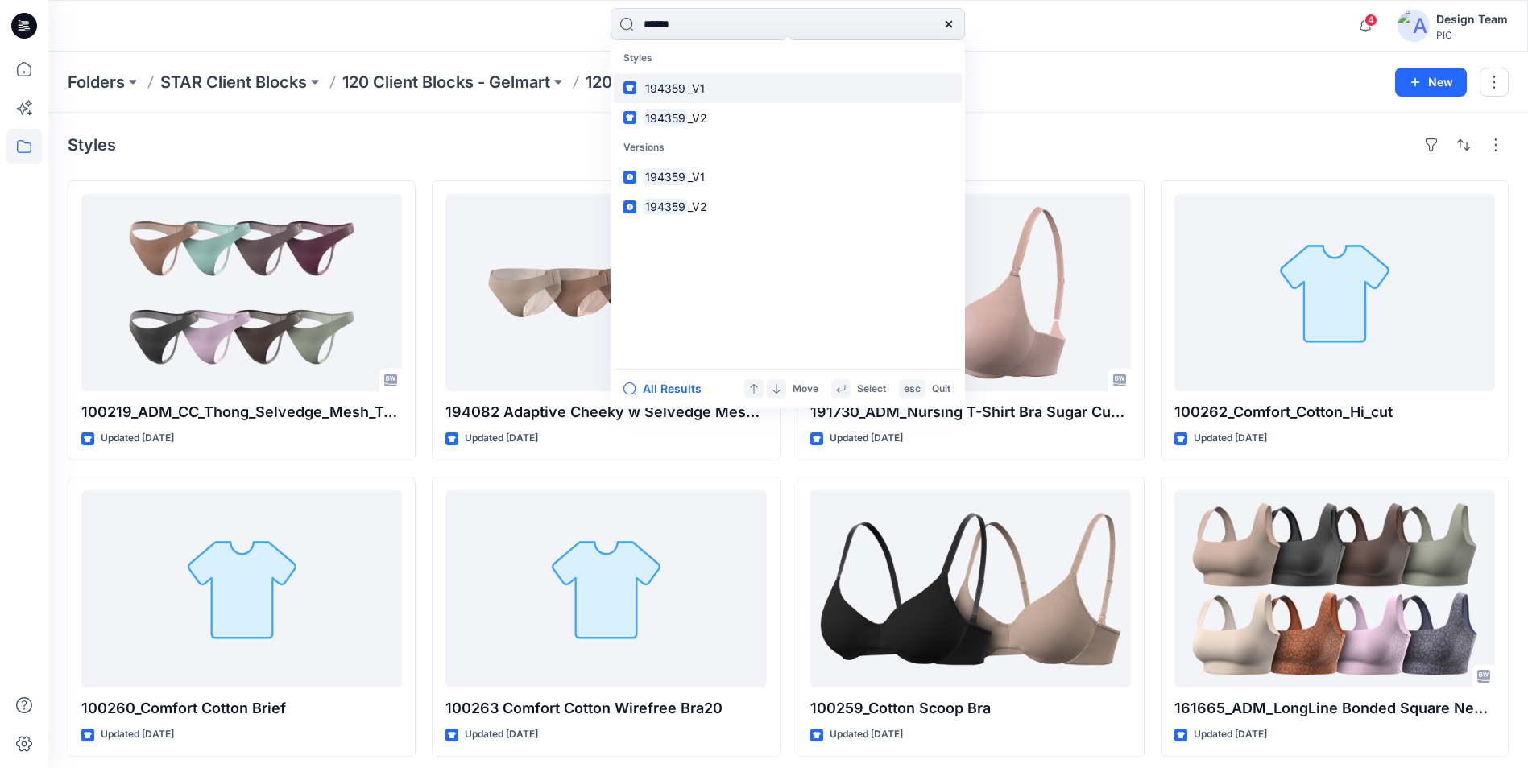
click at [680, 94] on mark "194359" at bounding box center [665, 88] width 45 height 19
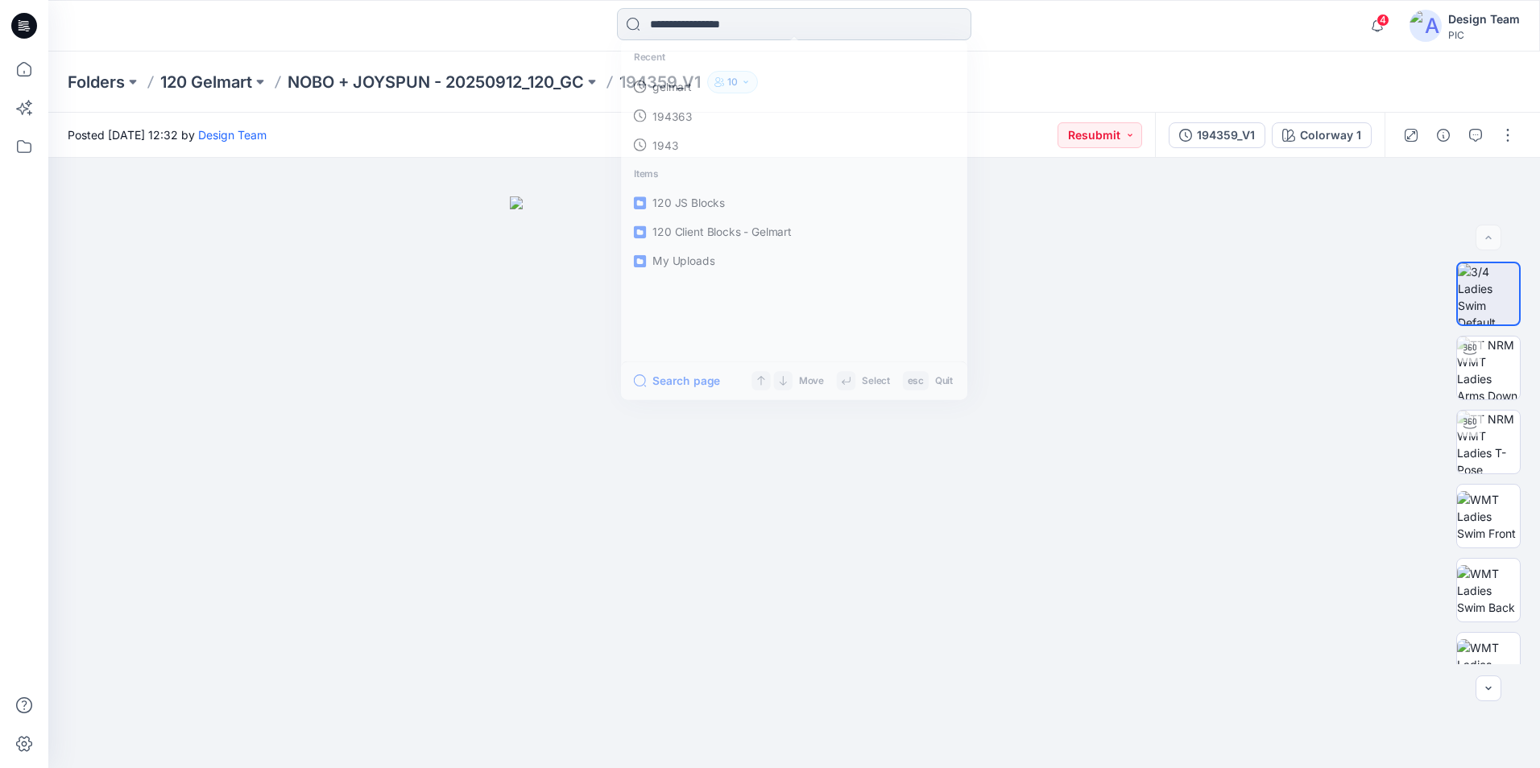
click at [814, 28] on input at bounding box center [794, 24] width 354 height 32
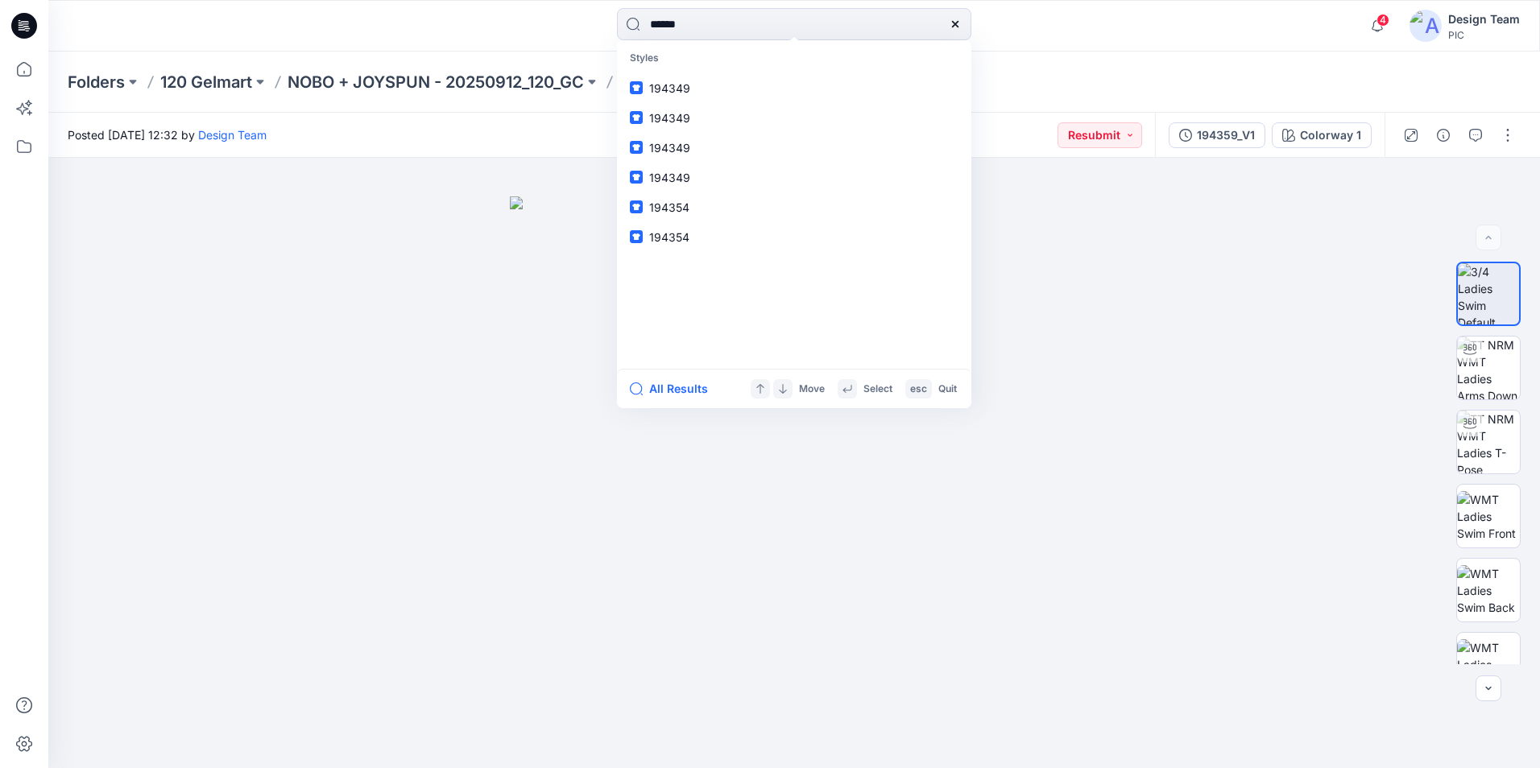
type input "******"
click at [740, 85] on link "194361 V1" at bounding box center [794, 88] width 348 height 30
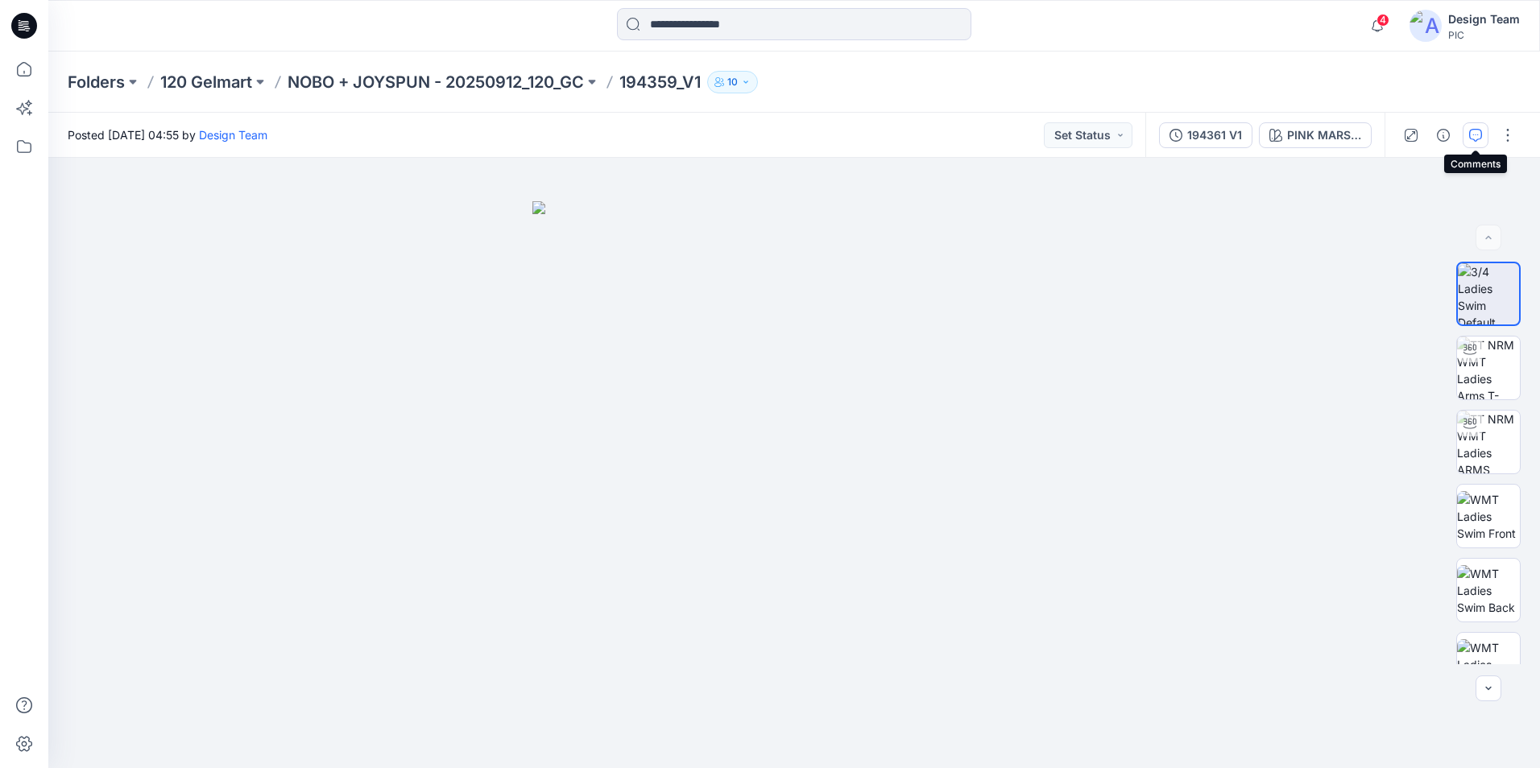
click at [1476, 134] on icon "button" at bounding box center [1475, 135] width 13 height 13
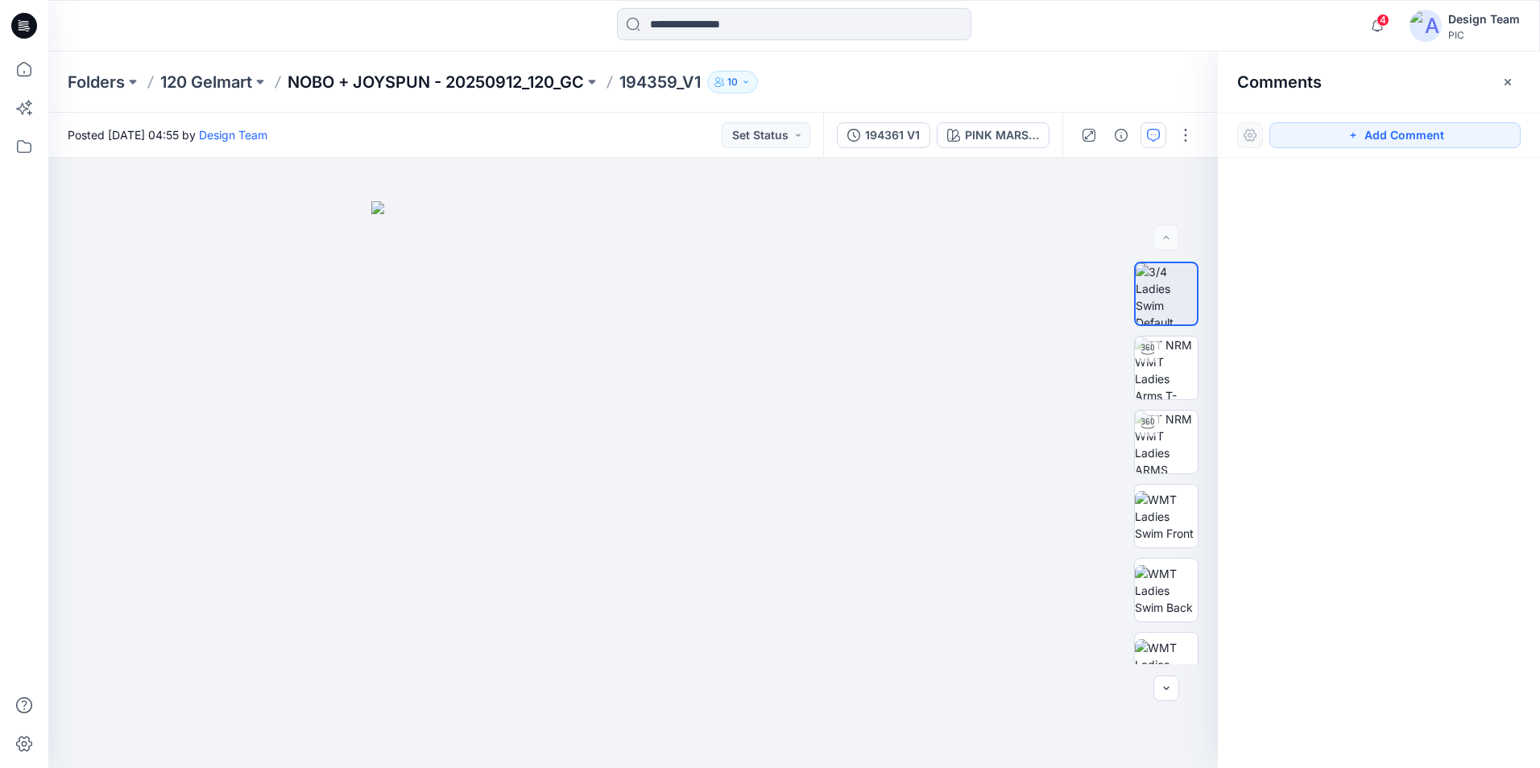
click at [495, 82] on p "NOBO + JOYSPUN - 20250912_120_GC" at bounding box center [436, 82] width 296 height 23
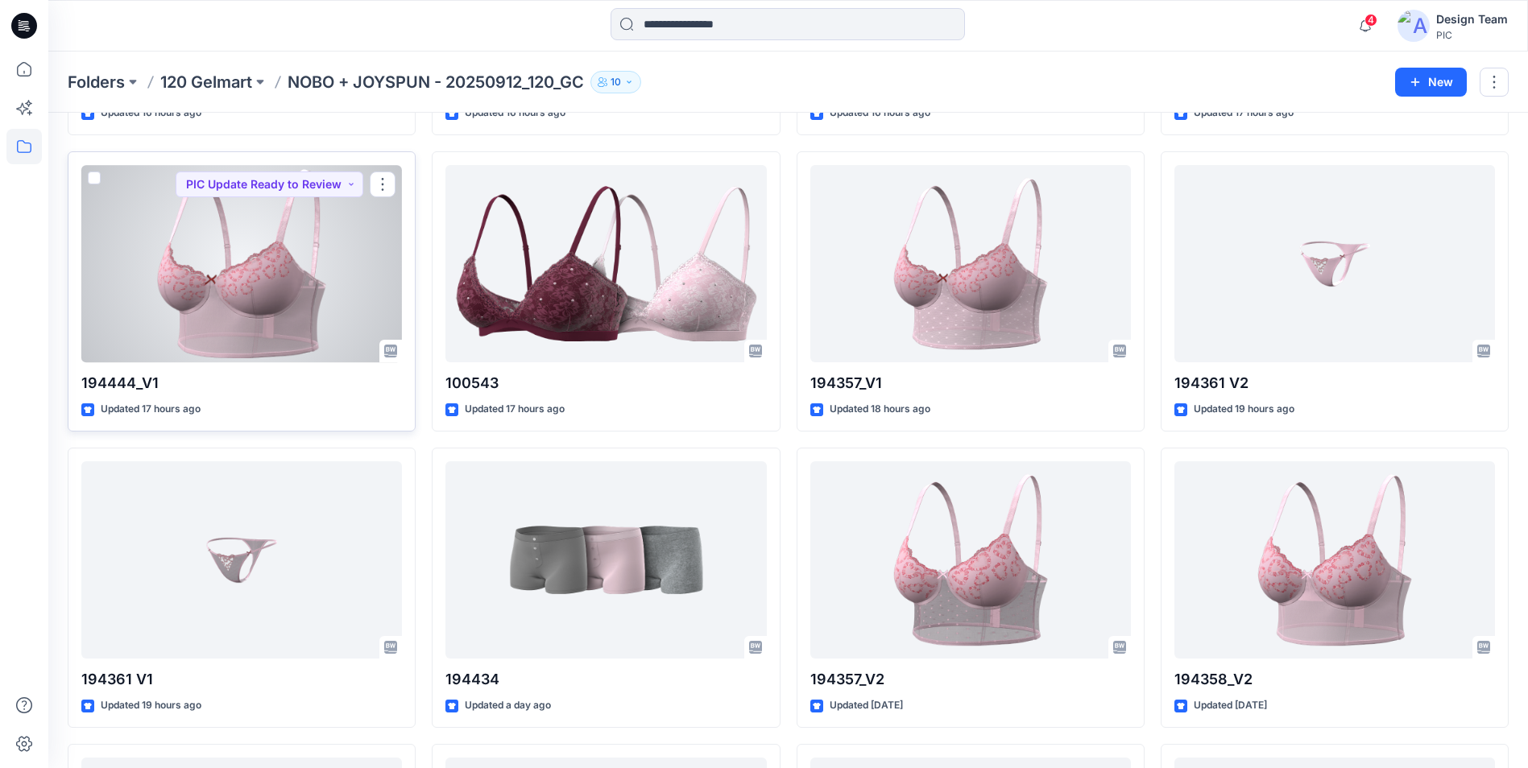
scroll to position [1416, 0]
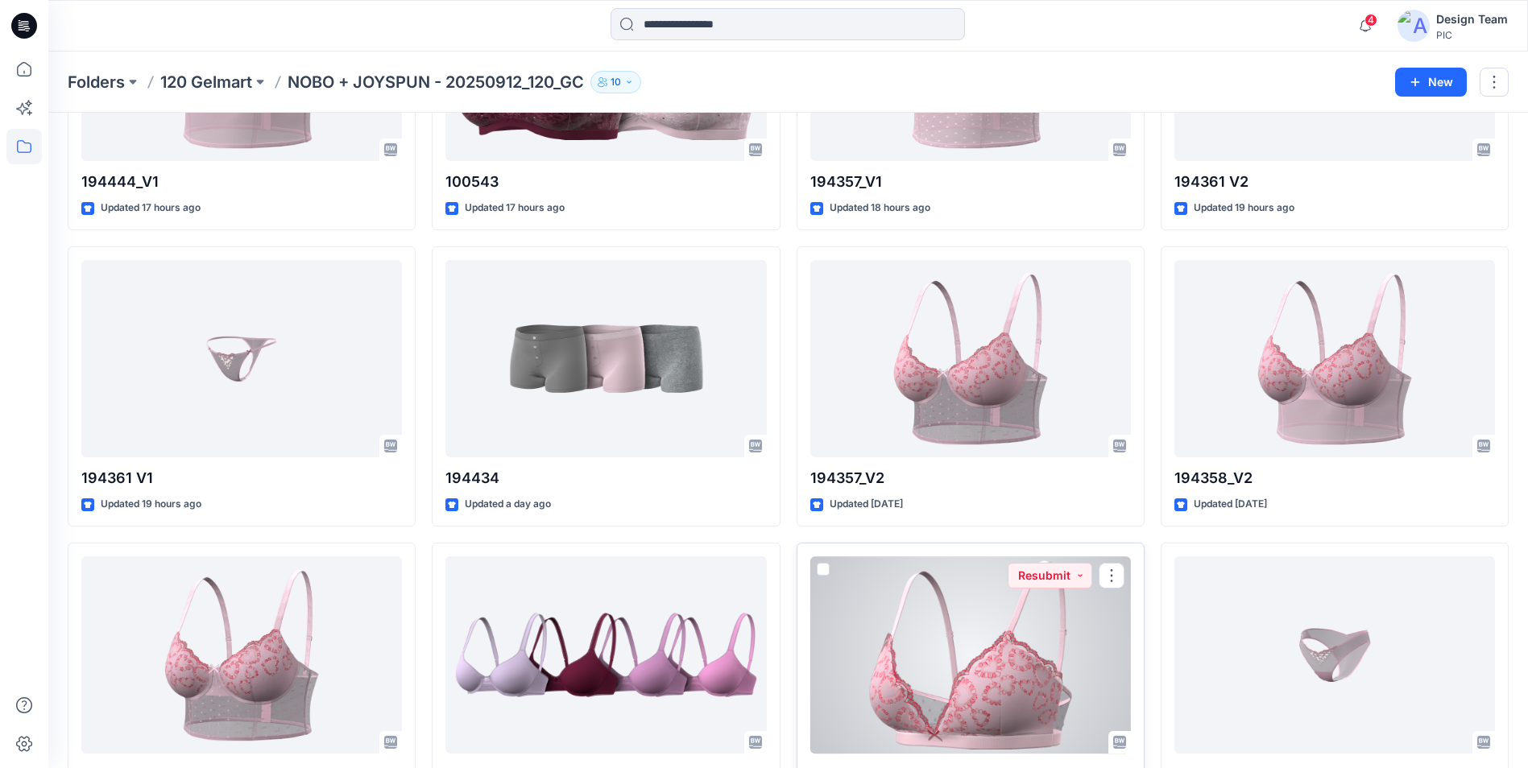
click at [1019, 690] on div at bounding box center [970, 655] width 321 height 197
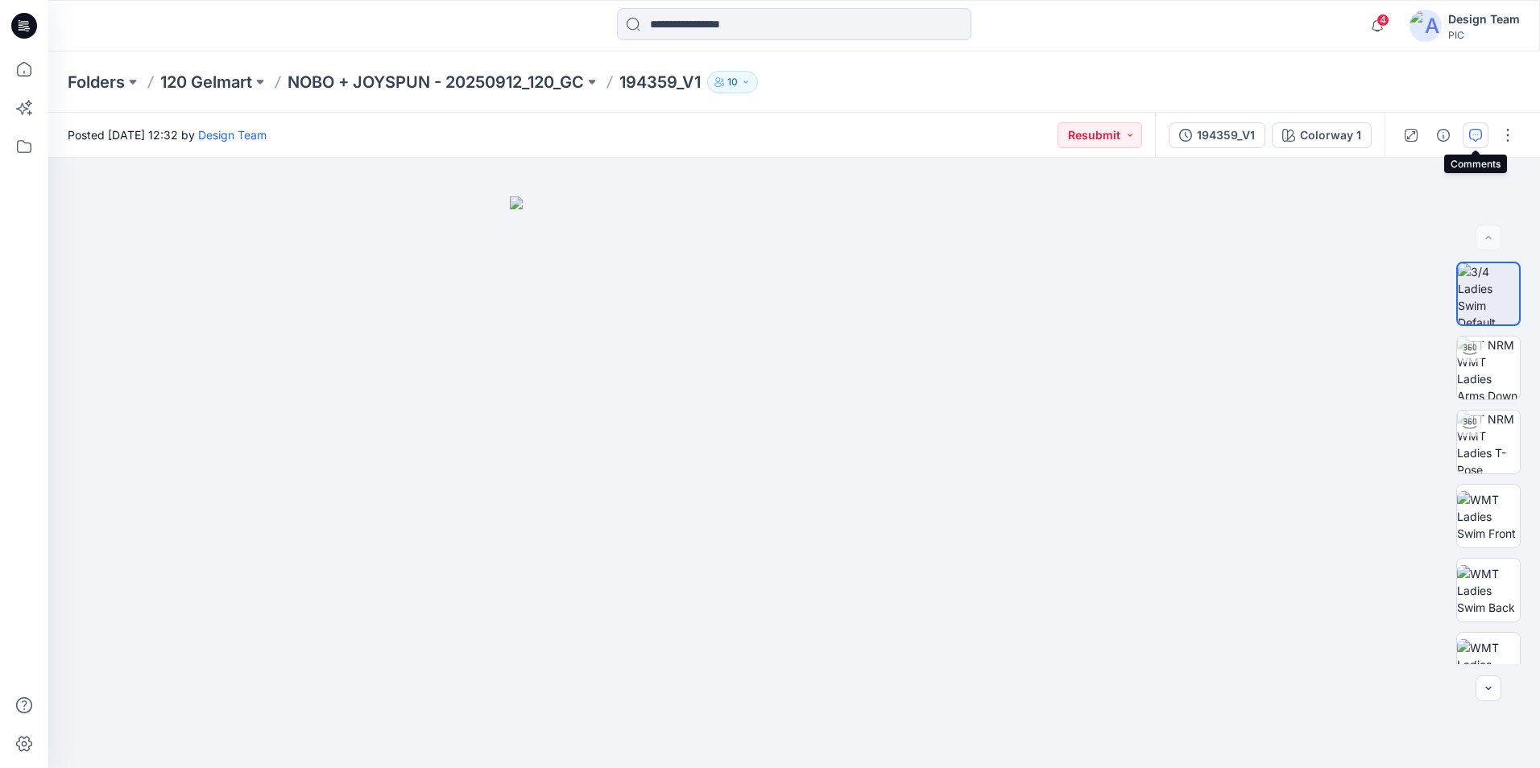
click at [1479, 131] on icon "button" at bounding box center [1475, 135] width 13 height 13
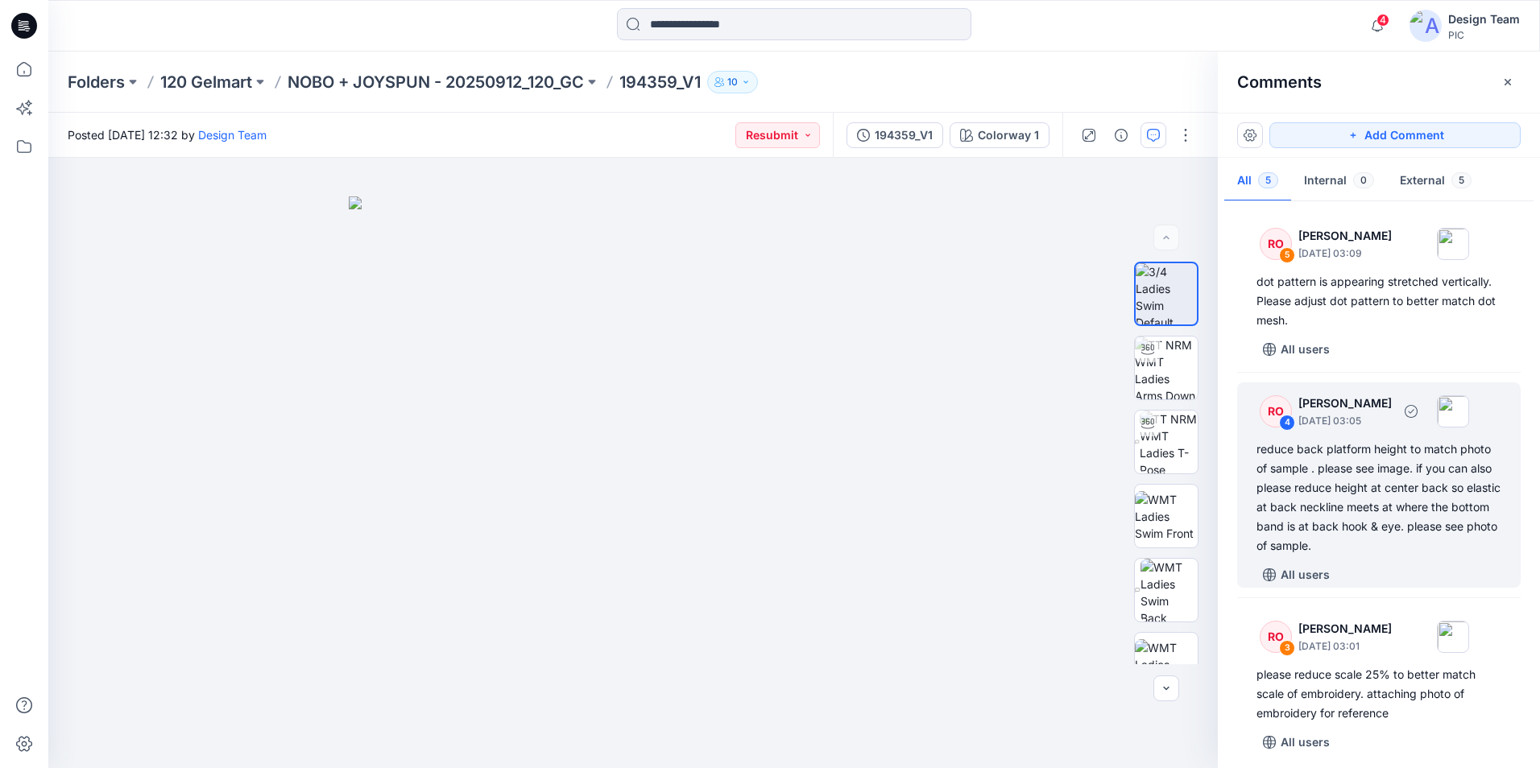
click at [1438, 511] on div "reduce back platform height to match photo of sample . please see image. if you…" at bounding box center [1378, 498] width 245 height 116
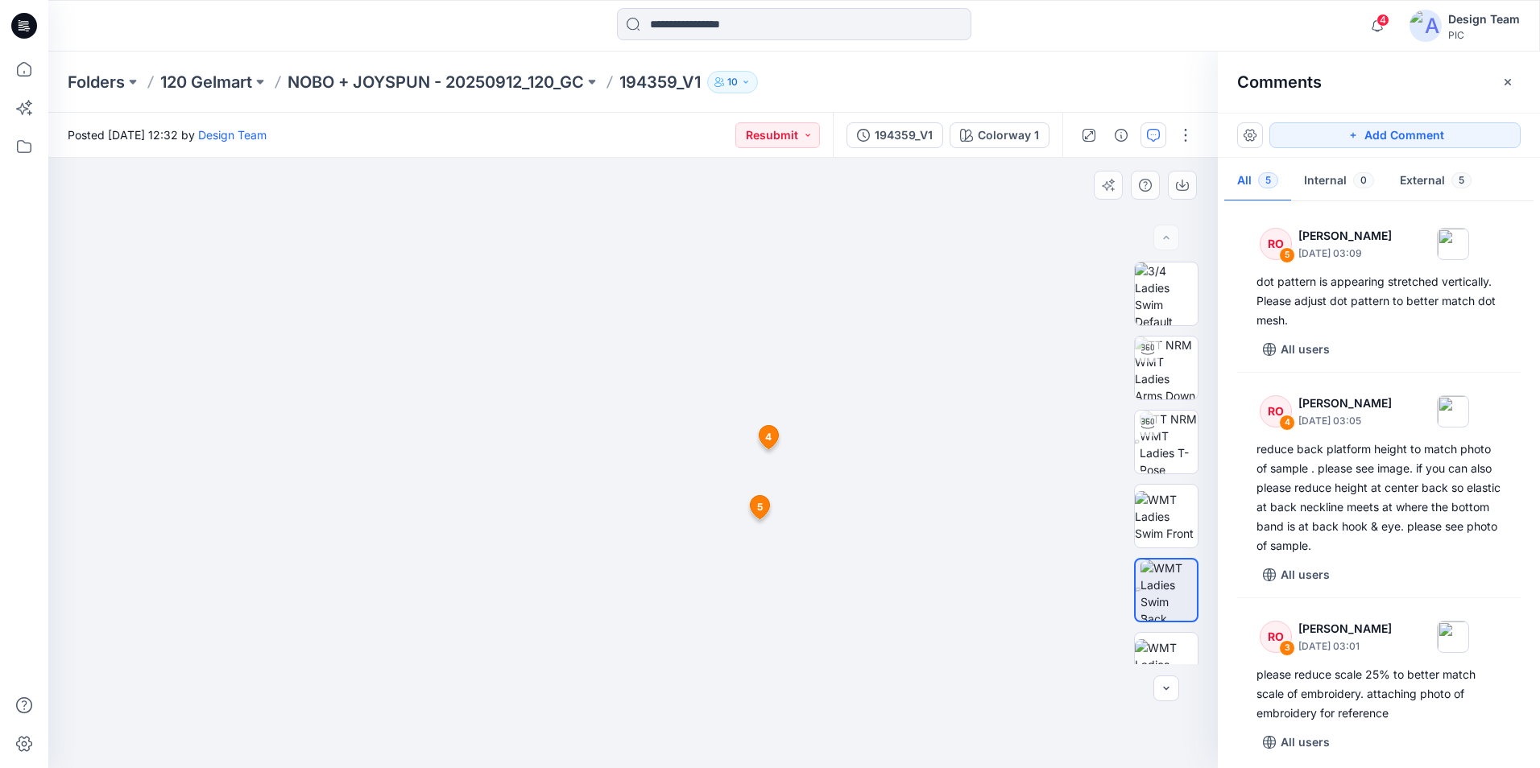
click at [726, 509] on img at bounding box center [633, 354] width 1047 height 829
click at [762, 506] on span "5" at bounding box center [760, 507] width 6 height 14
click at [1032, 567] on img at bounding box center [633, 354] width 1047 height 829
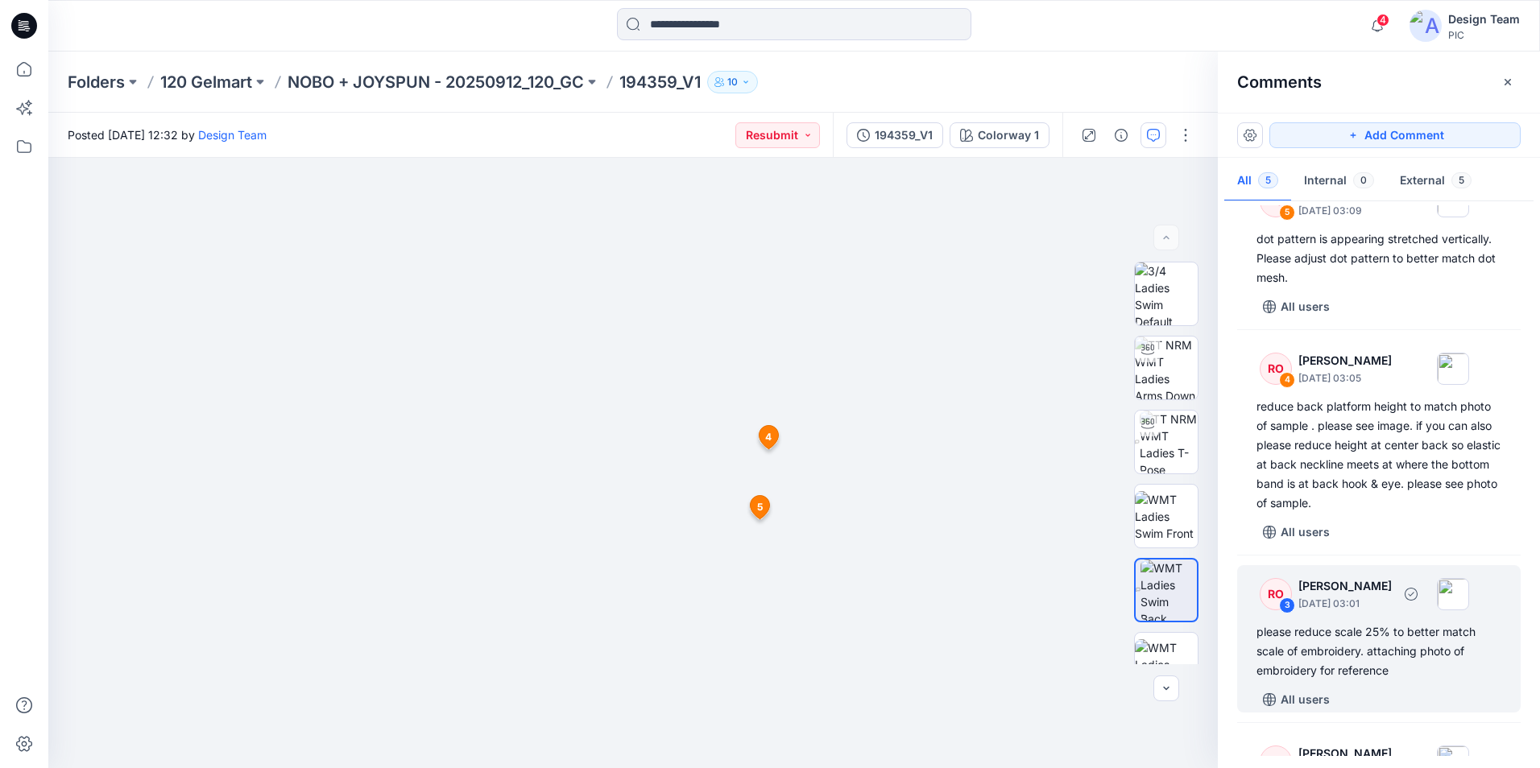
scroll to position [81, 0]
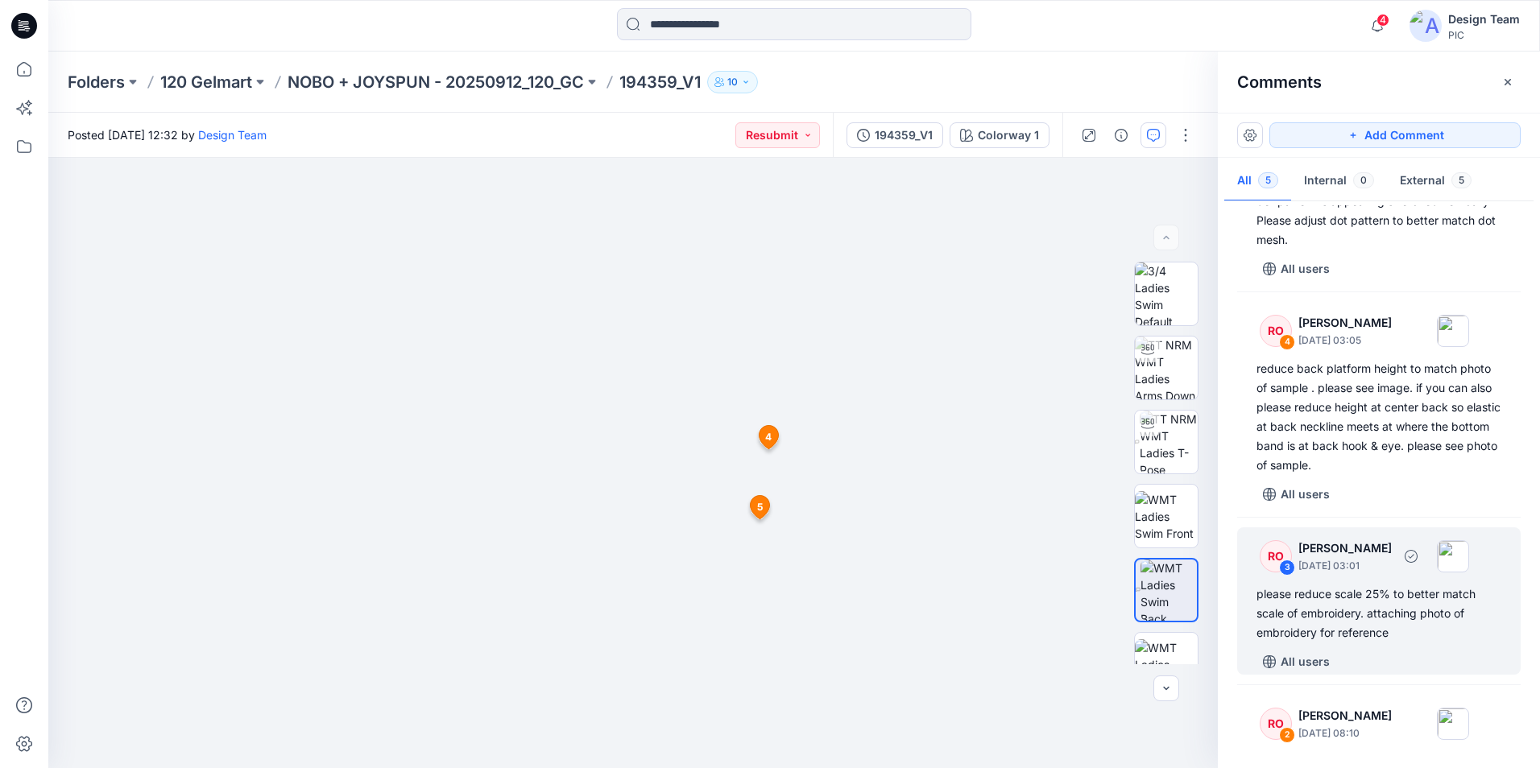
click at [1338, 591] on div "please reduce scale 25% to better match scale of embroidery. attaching photo of…" at bounding box center [1378, 614] width 245 height 58
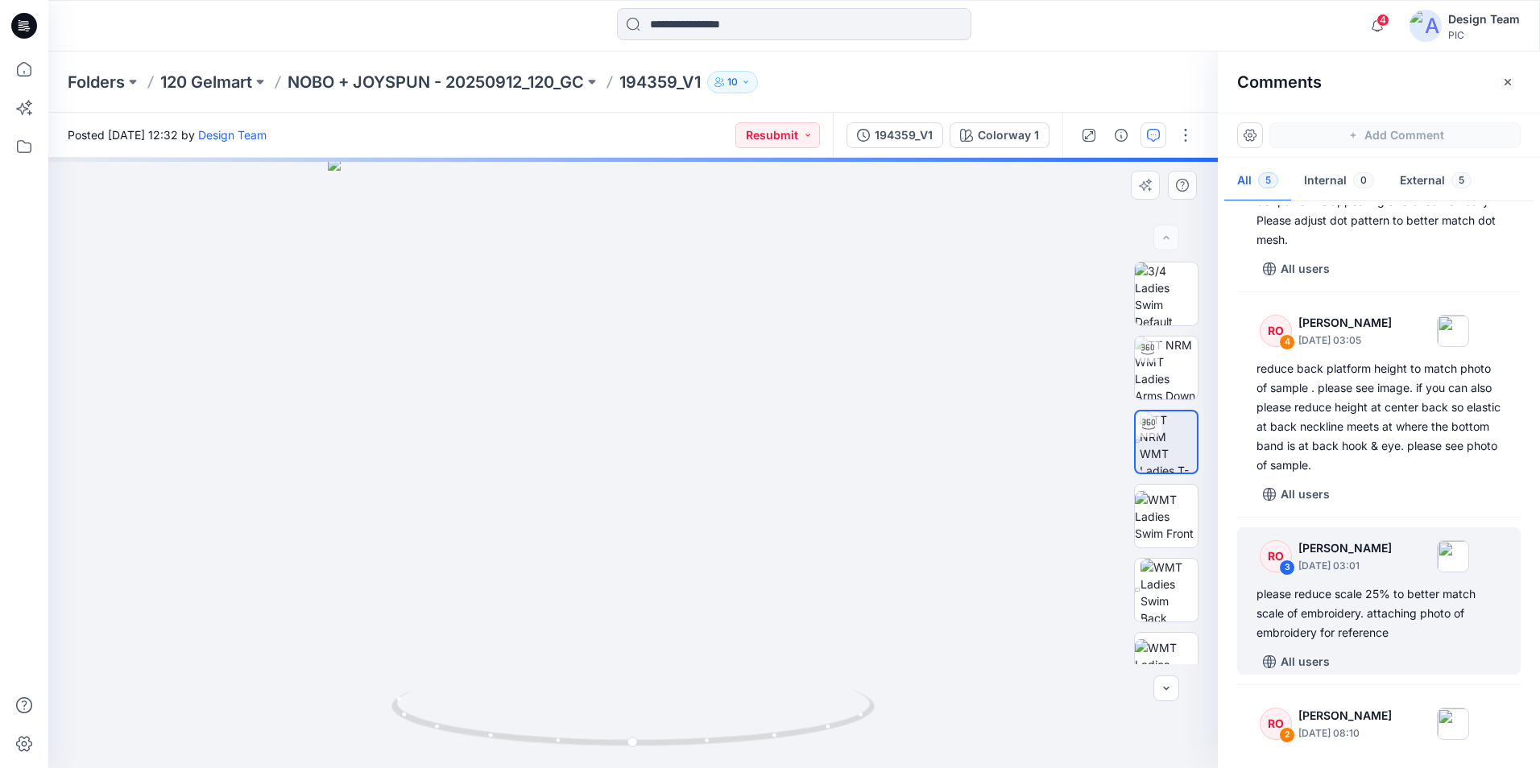
click at [710, 506] on div "Colorway 1 Loading... Material Properties Loading..." at bounding box center [632, 463] width 1169 height 610
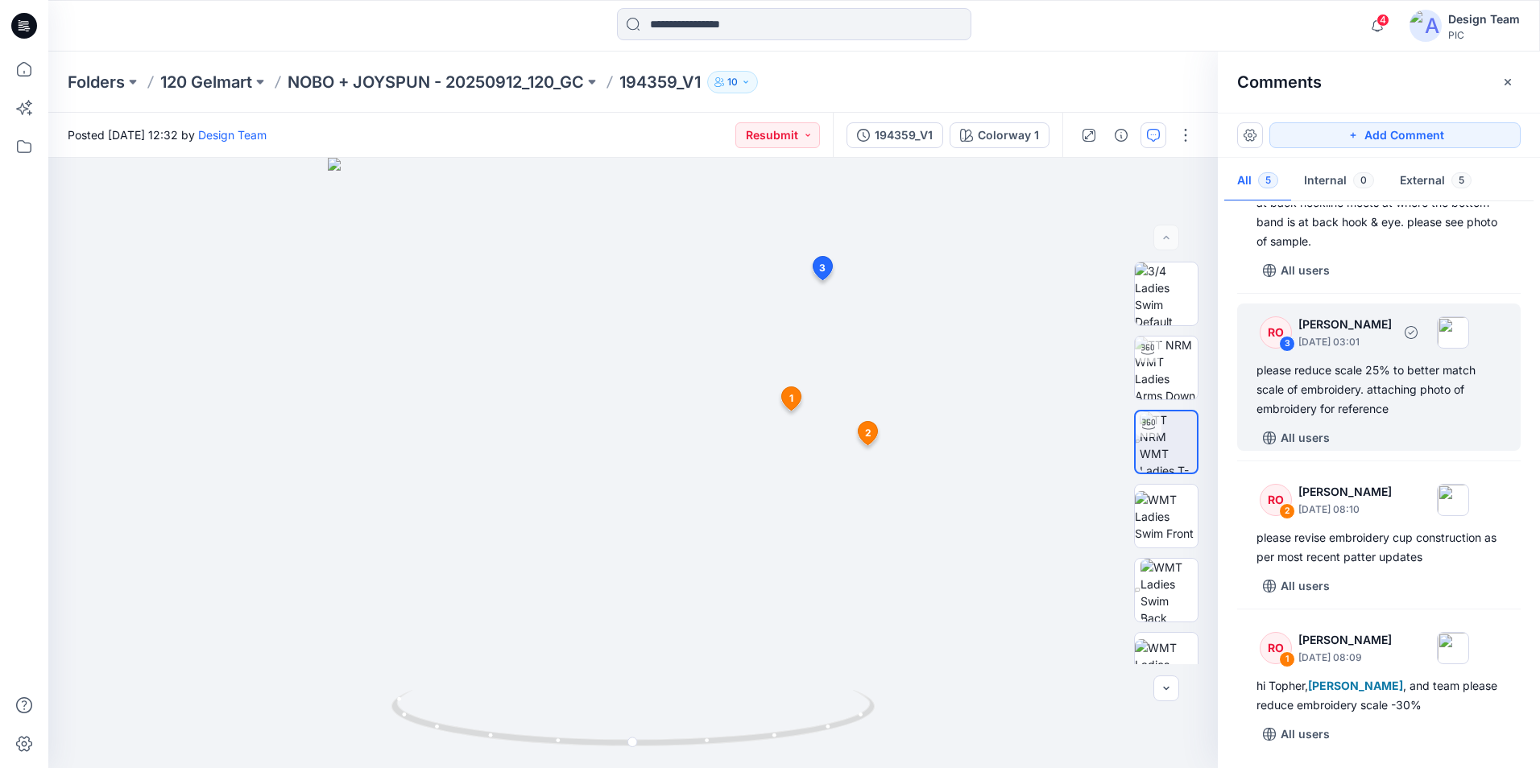
scroll to position [305, 0]
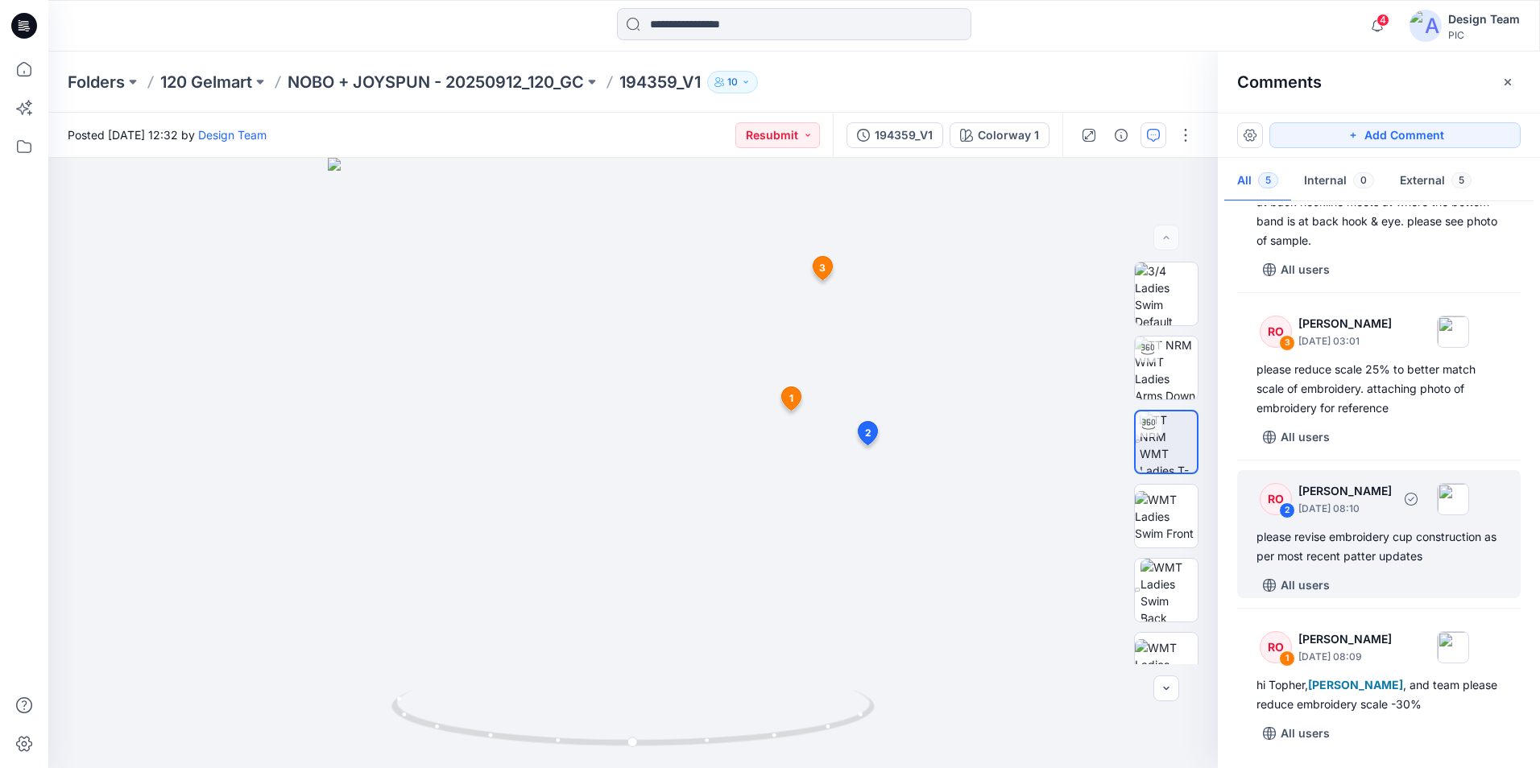
click at [1335, 564] on div "please revise embroidery cup construction as per most recent patter updates" at bounding box center [1378, 547] width 245 height 39
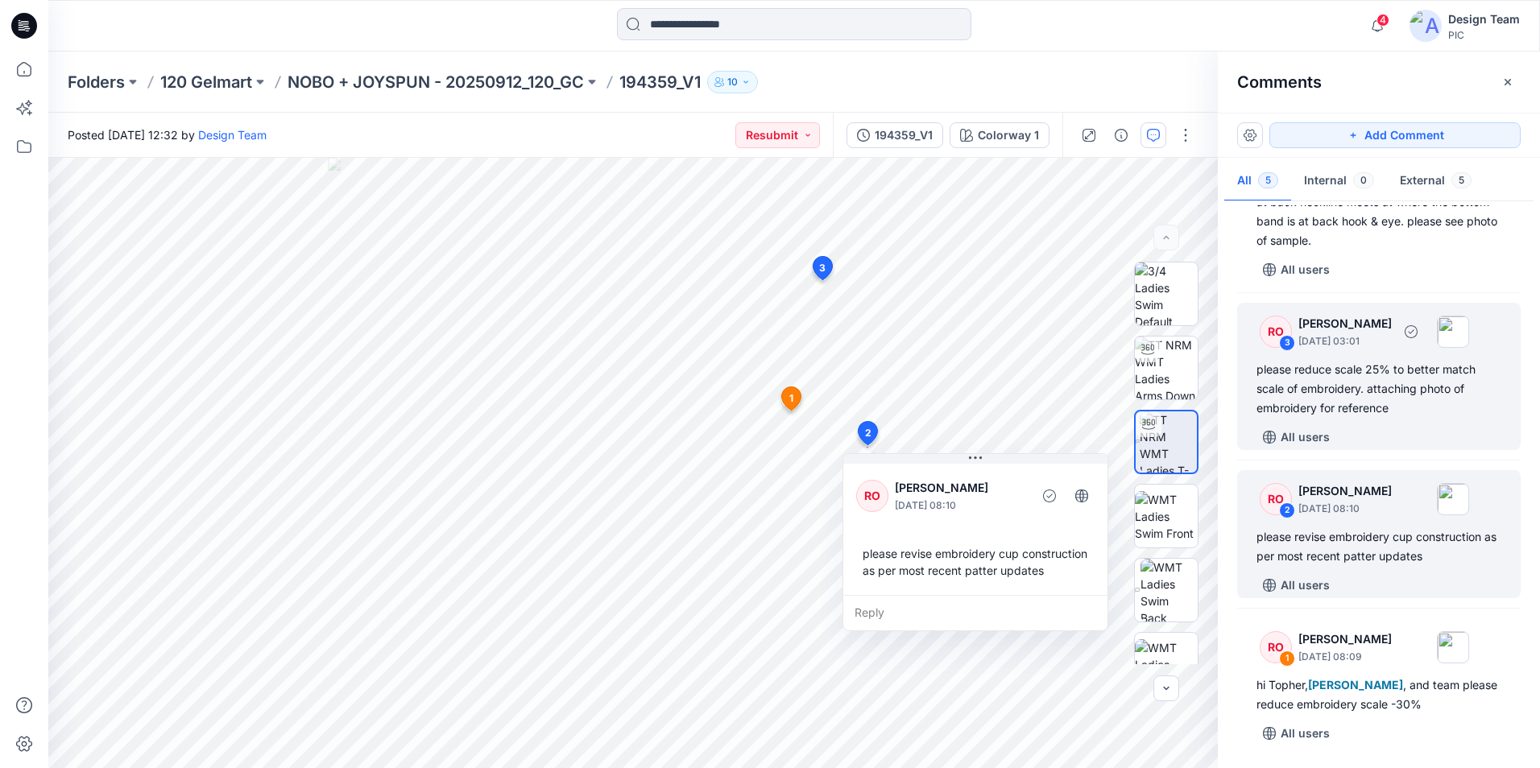
click at [1355, 409] on div "please reduce scale 25% to better match scale of embroidery. attaching photo of…" at bounding box center [1378, 389] width 245 height 58
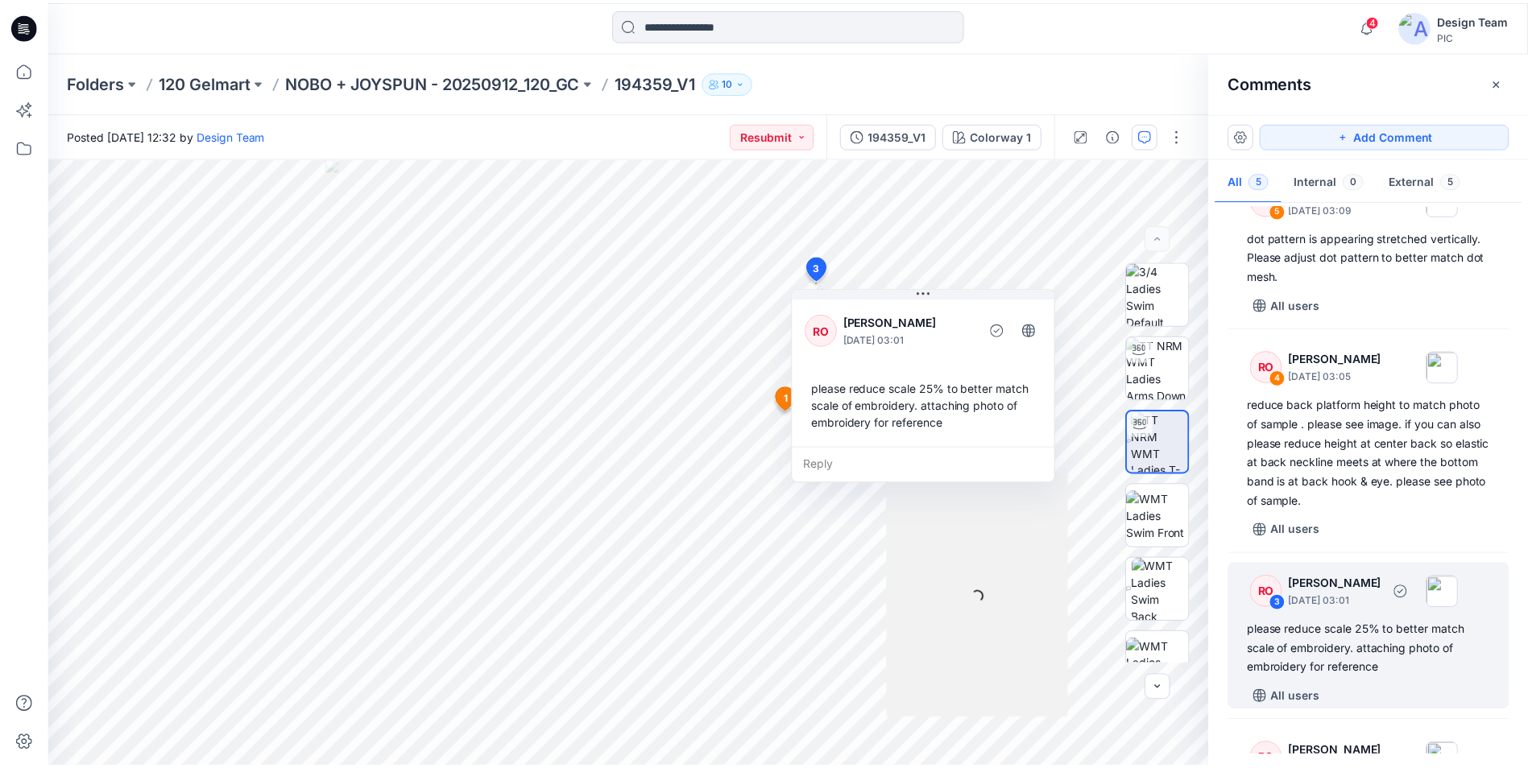
scroll to position [0, 0]
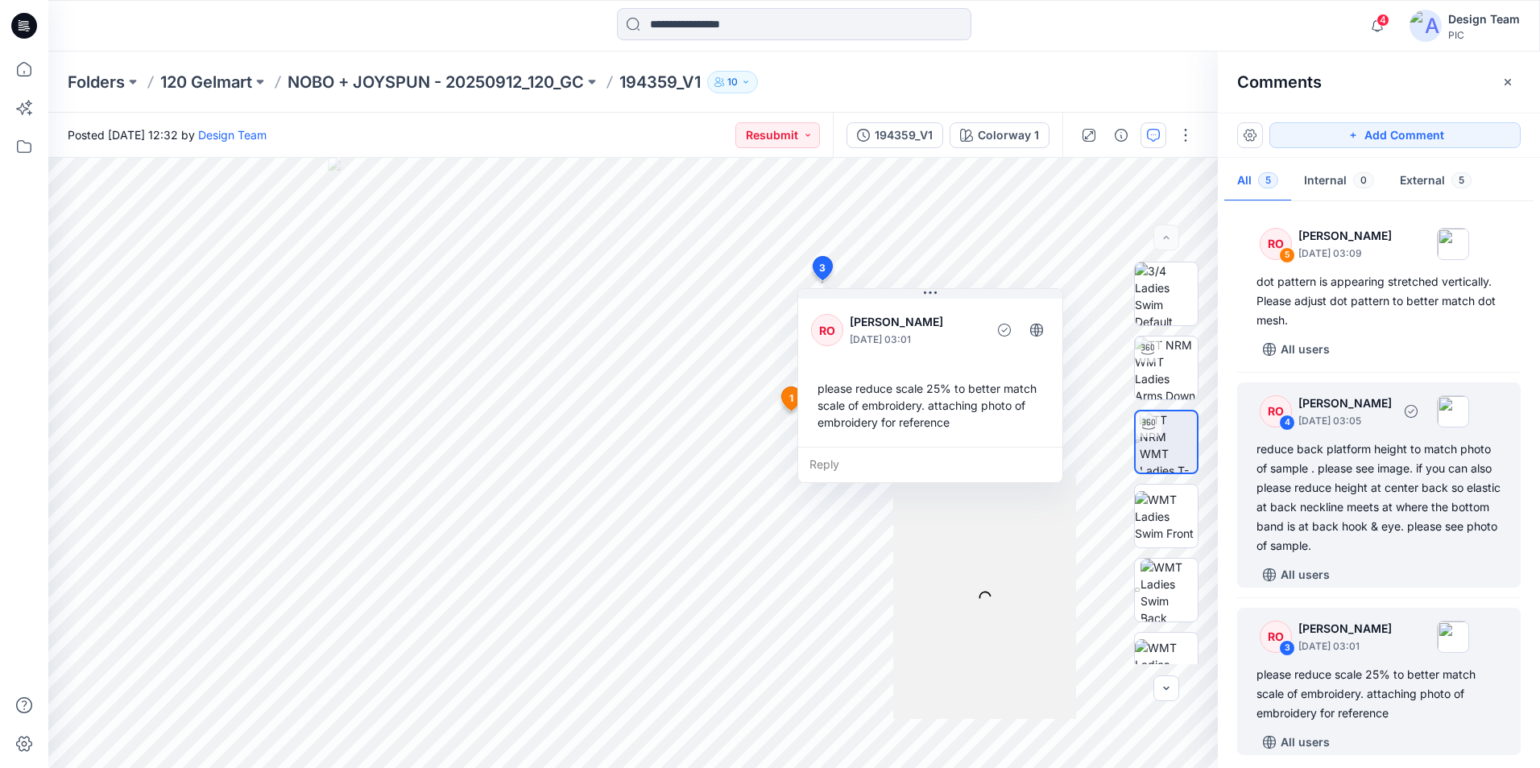
click at [1371, 504] on div "reduce back platform height to match photo of sample . please see image. if you…" at bounding box center [1378, 498] width 245 height 116
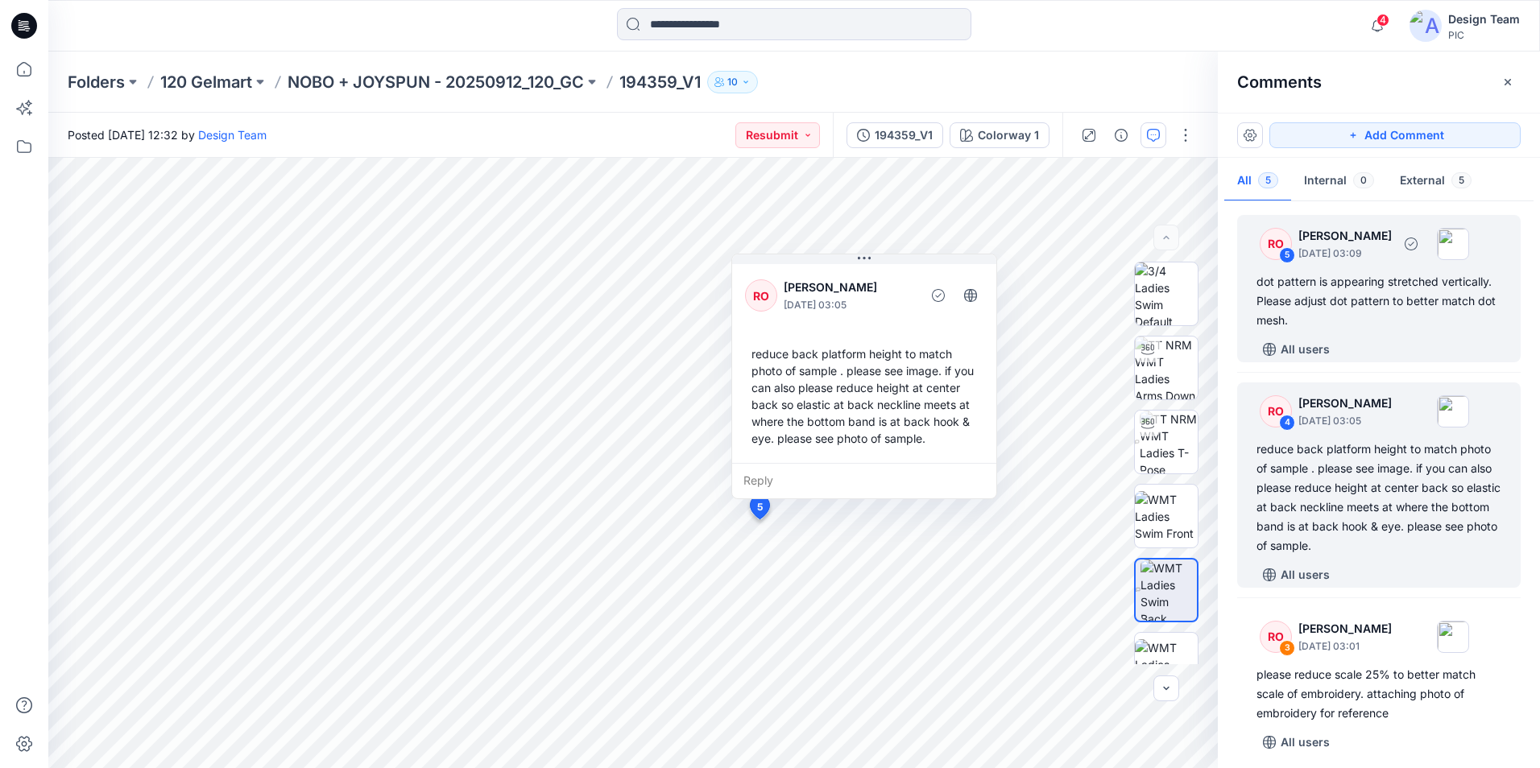
click at [1392, 330] on div "RO 5 [PERSON_NAME] [DATE] 03:09 dot pattern is appearing stretched vertically. …" at bounding box center [1378, 288] width 283 height 147
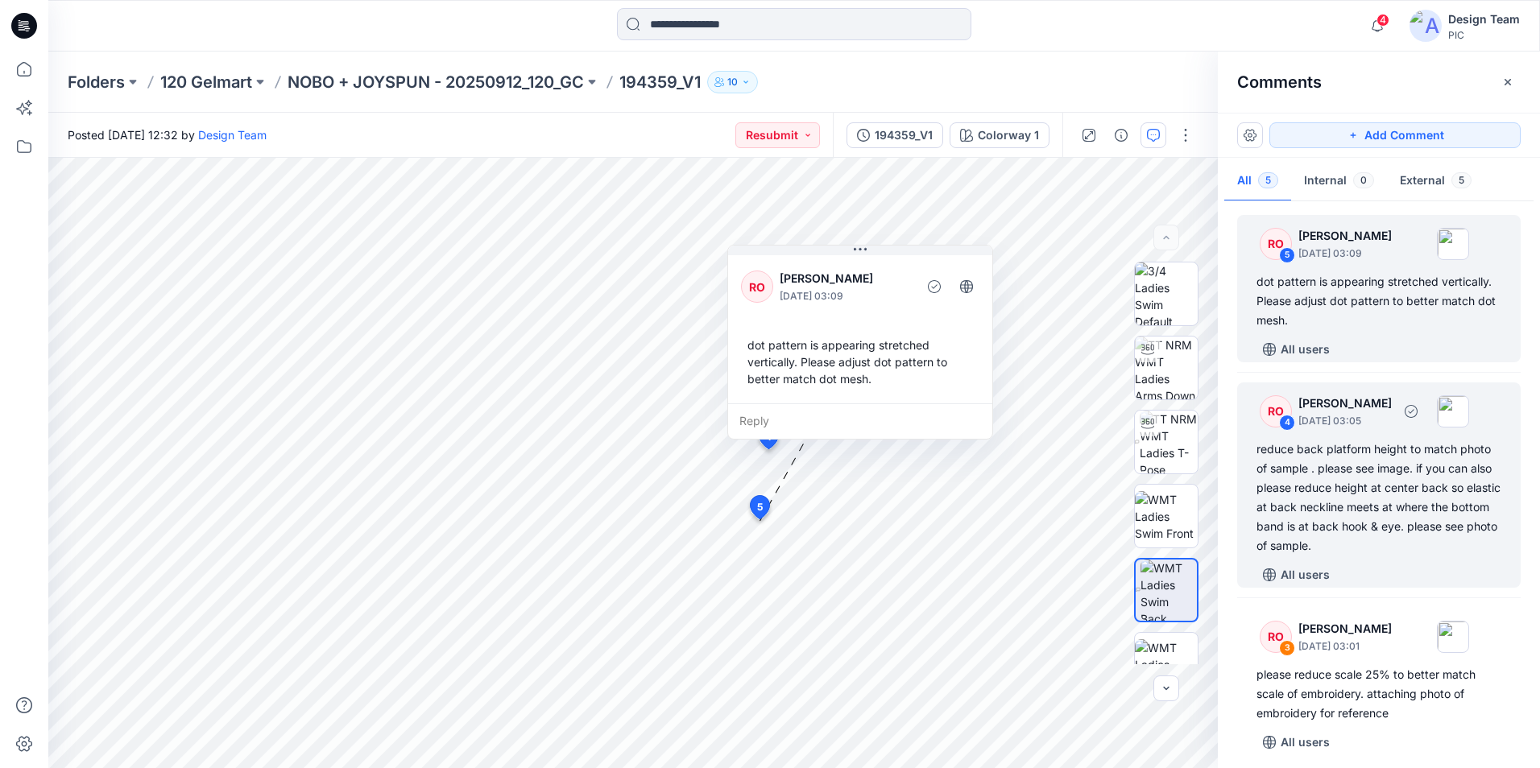
click at [1361, 487] on div "reduce back platform height to match photo of sample . please see image. if you…" at bounding box center [1378, 498] width 245 height 116
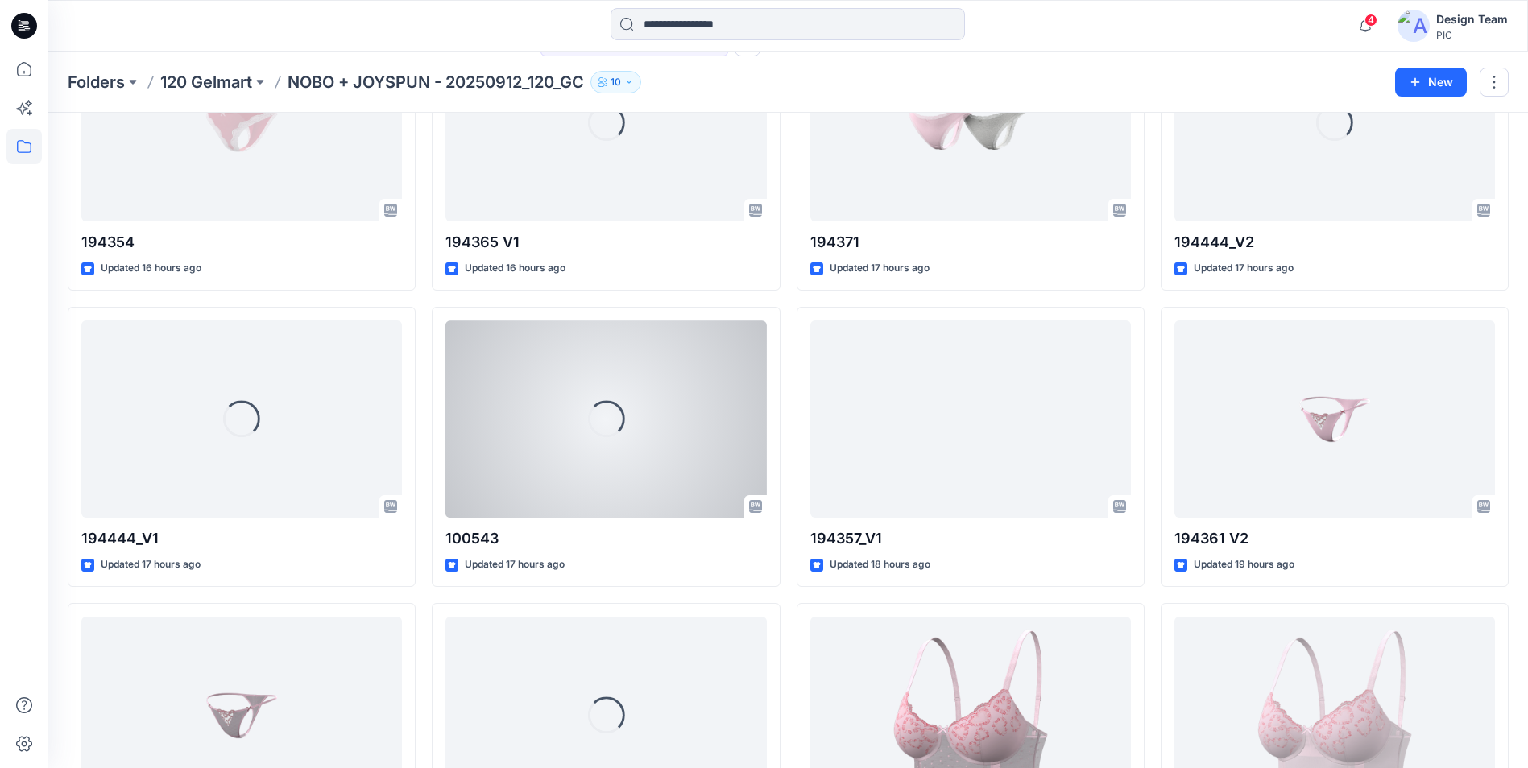
scroll to position [1252, 0]
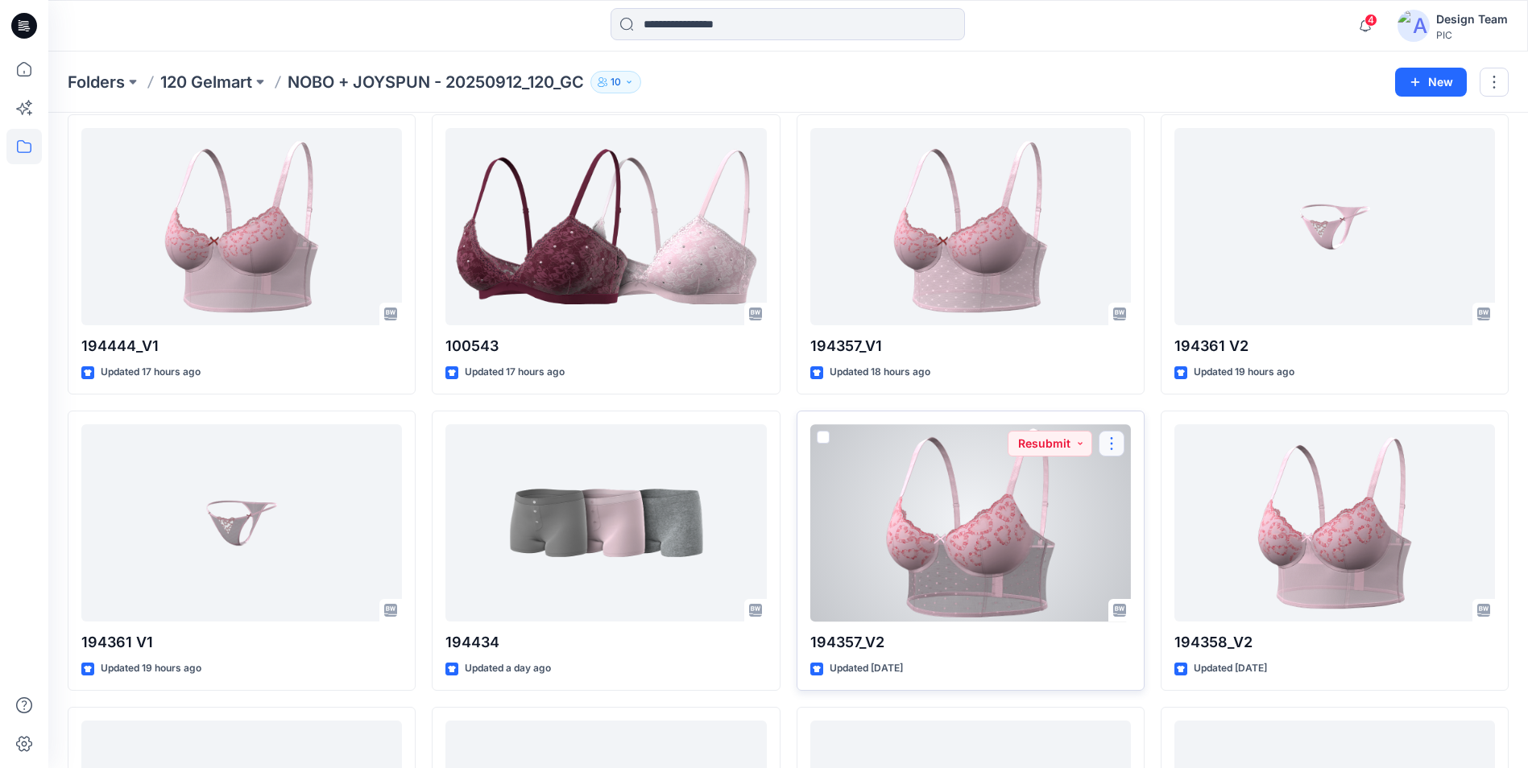
click at [1115, 443] on button "button" at bounding box center [1112, 444] width 26 height 26
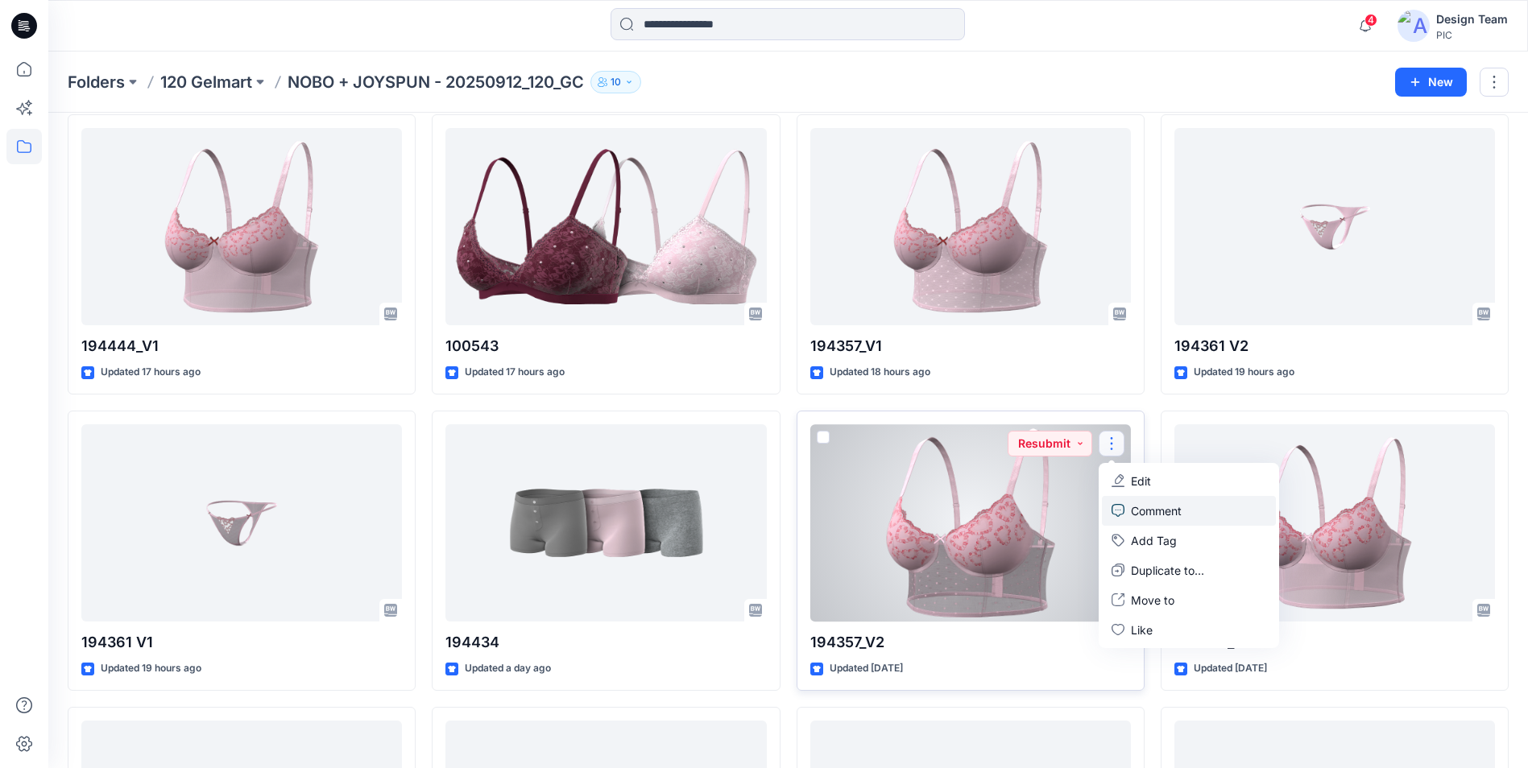
click at [1169, 513] on p "Comment" at bounding box center [1156, 511] width 51 height 17
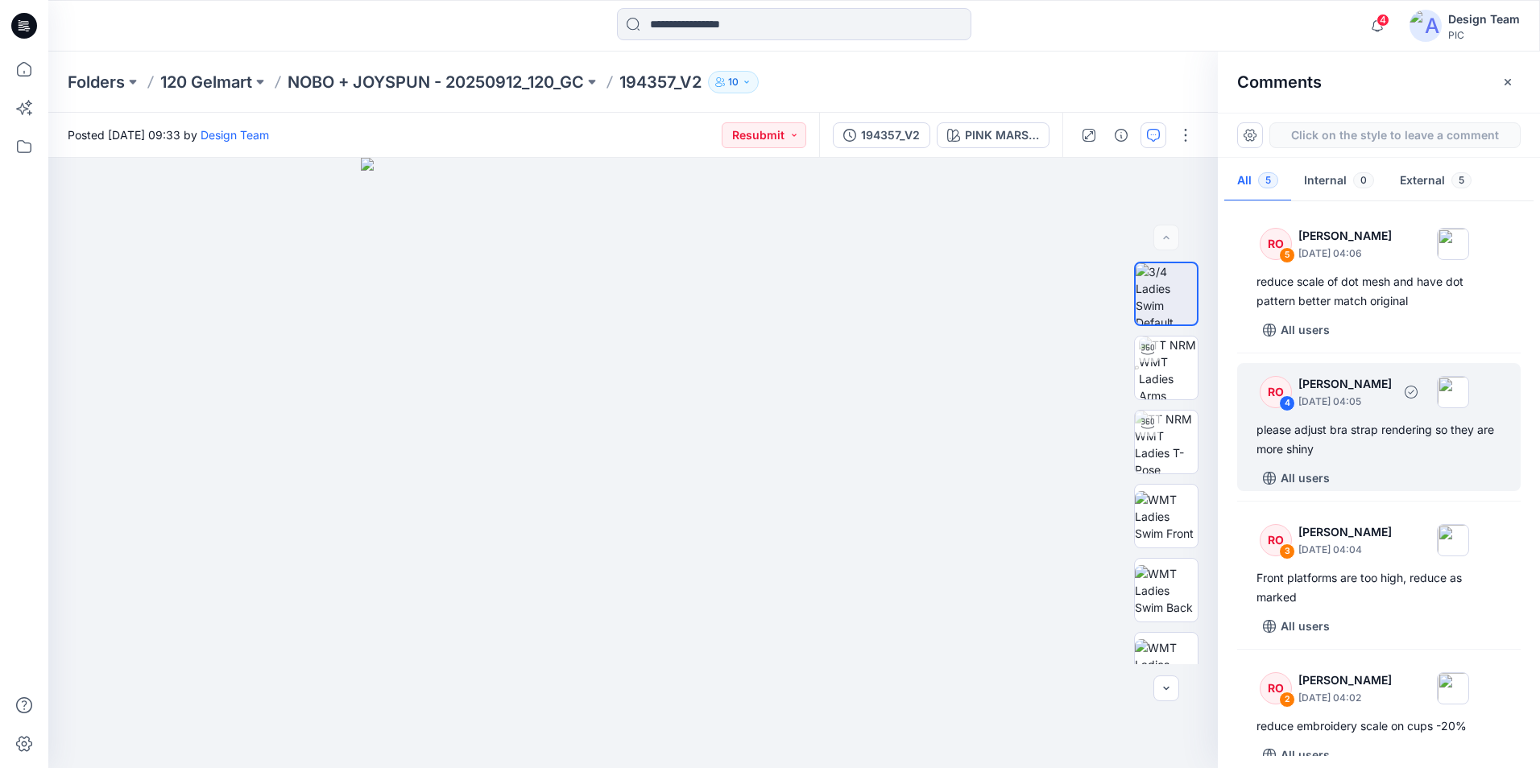
click at [1416, 453] on div "please adjust bra strap rendering so they are more shiny" at bounding box center [1378, 439] width 245 height 39
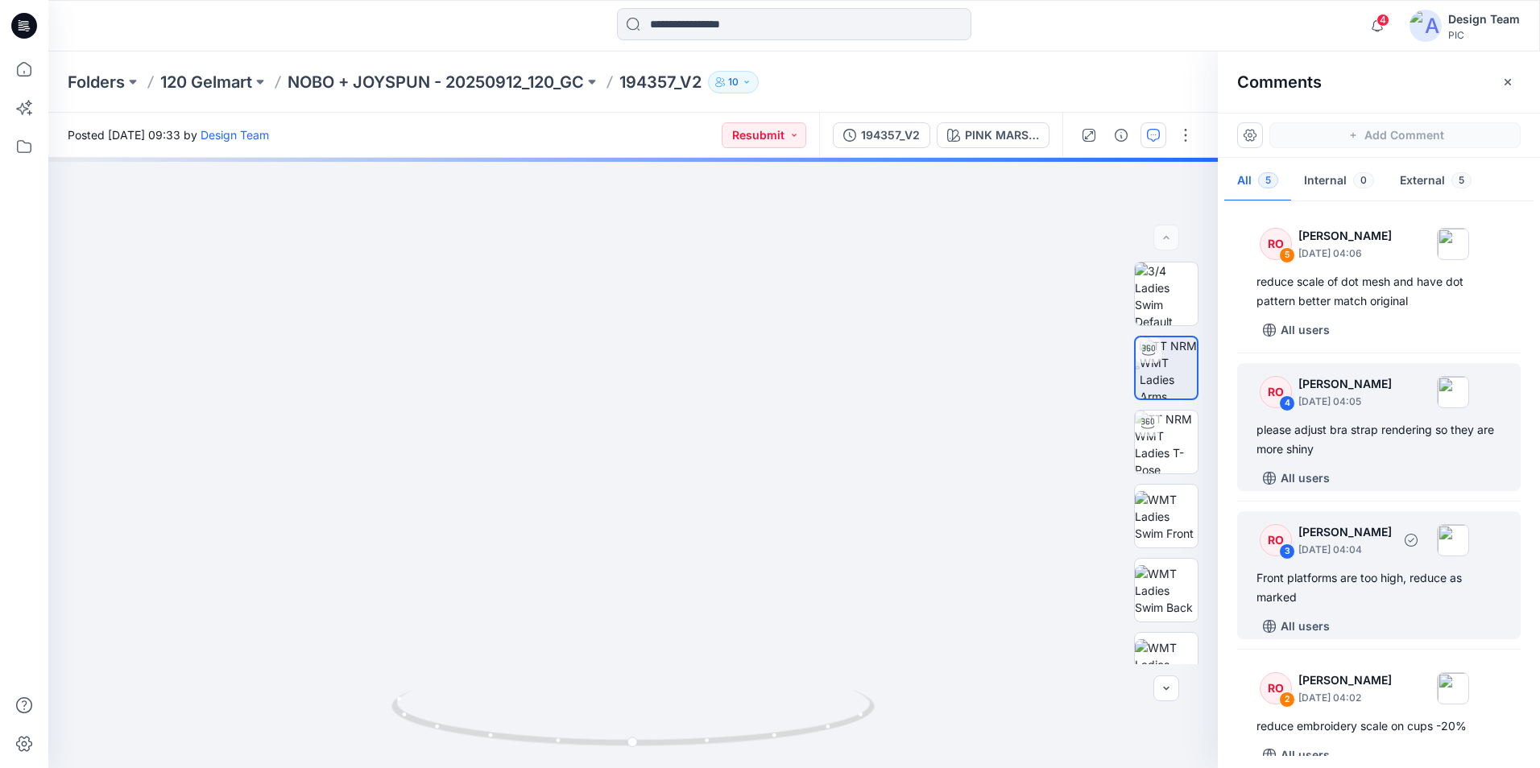
click at [1437, 600] on div "Front platforms are too high, reduce as marked" at bounding box center [1378, 588] width 245 height 39
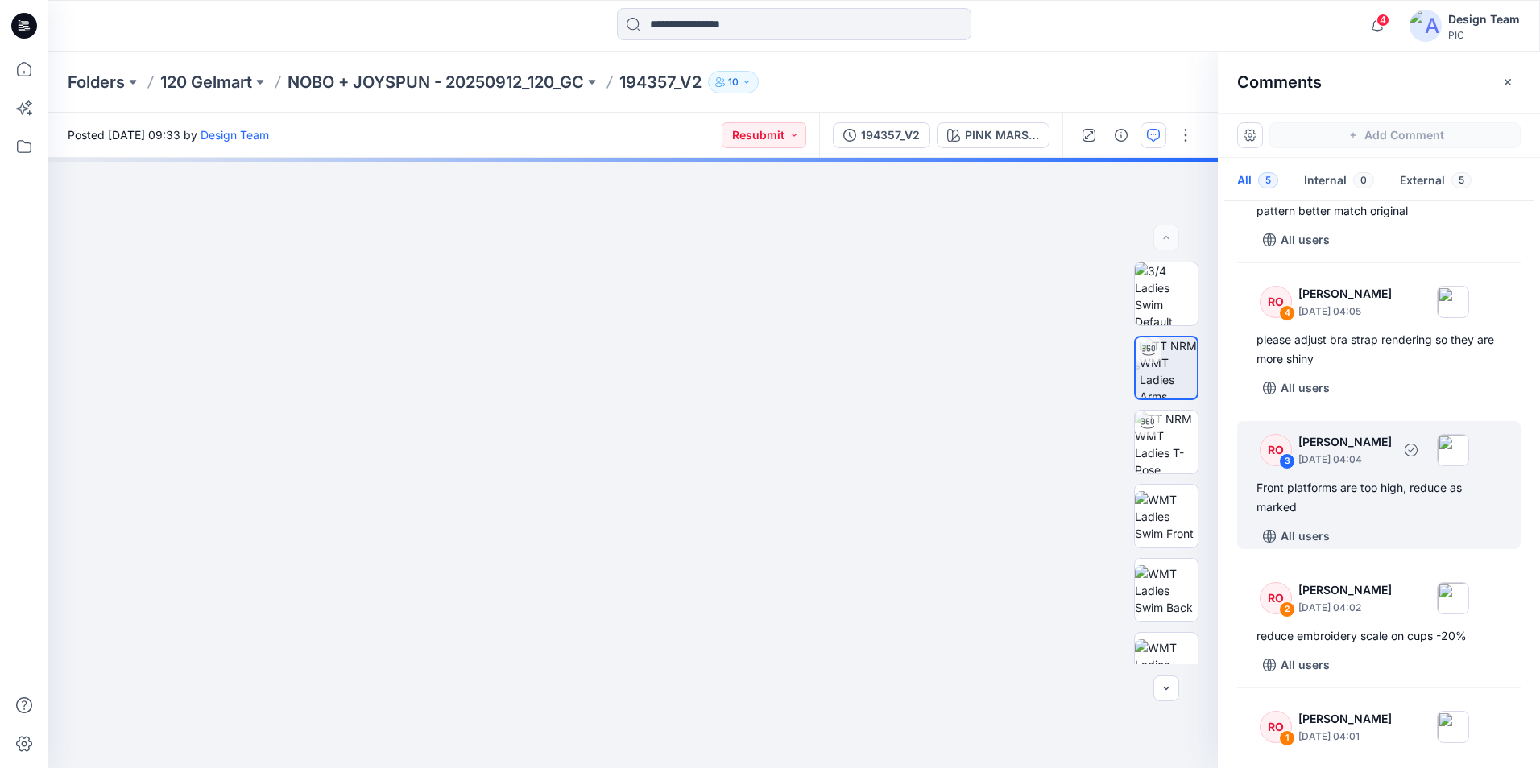
scroll to position [161, 0]
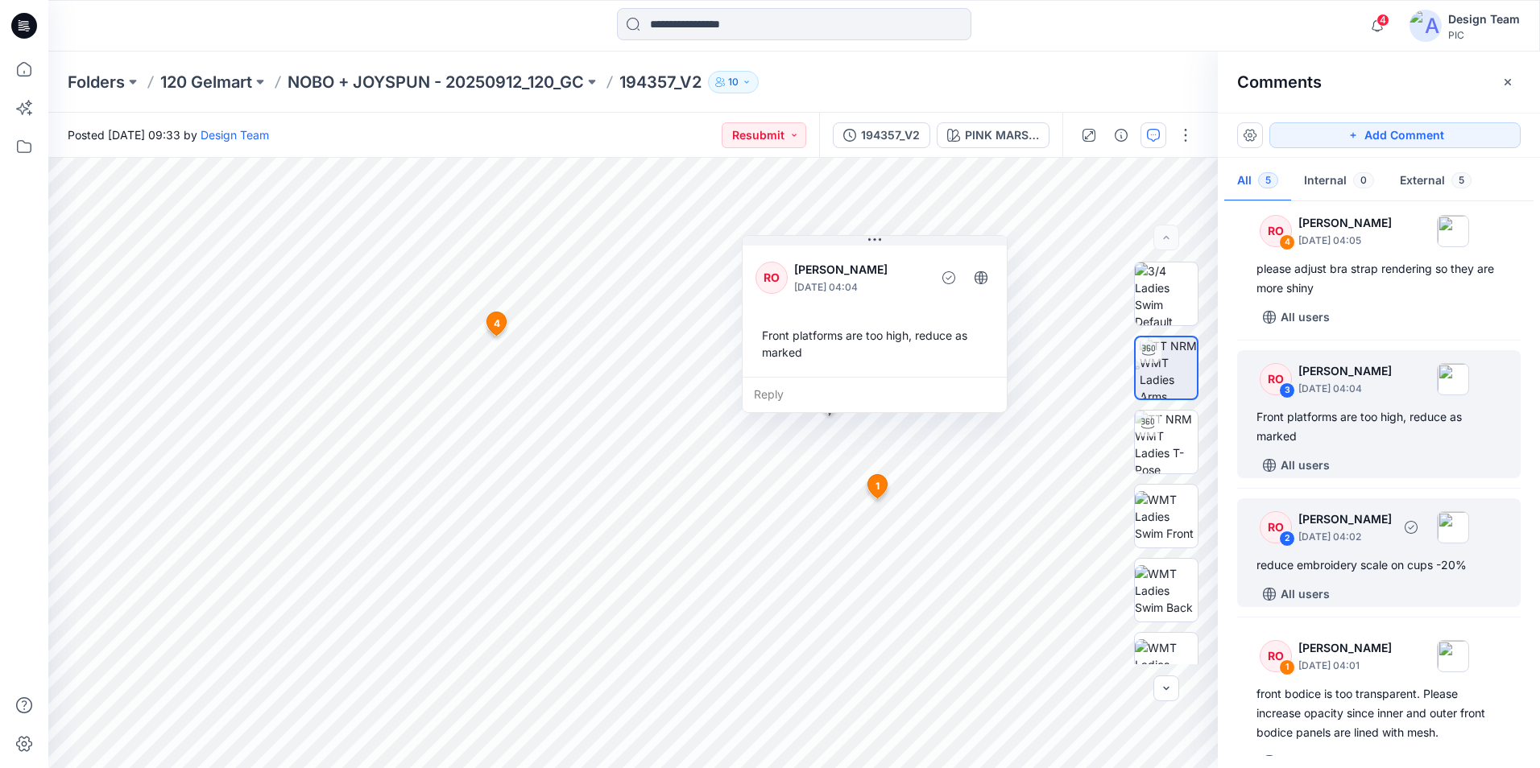
click at [1417, 569] on div "reduce embroidery scale on cups -20%" at bounding box center [1378, 565] width 245 height 19
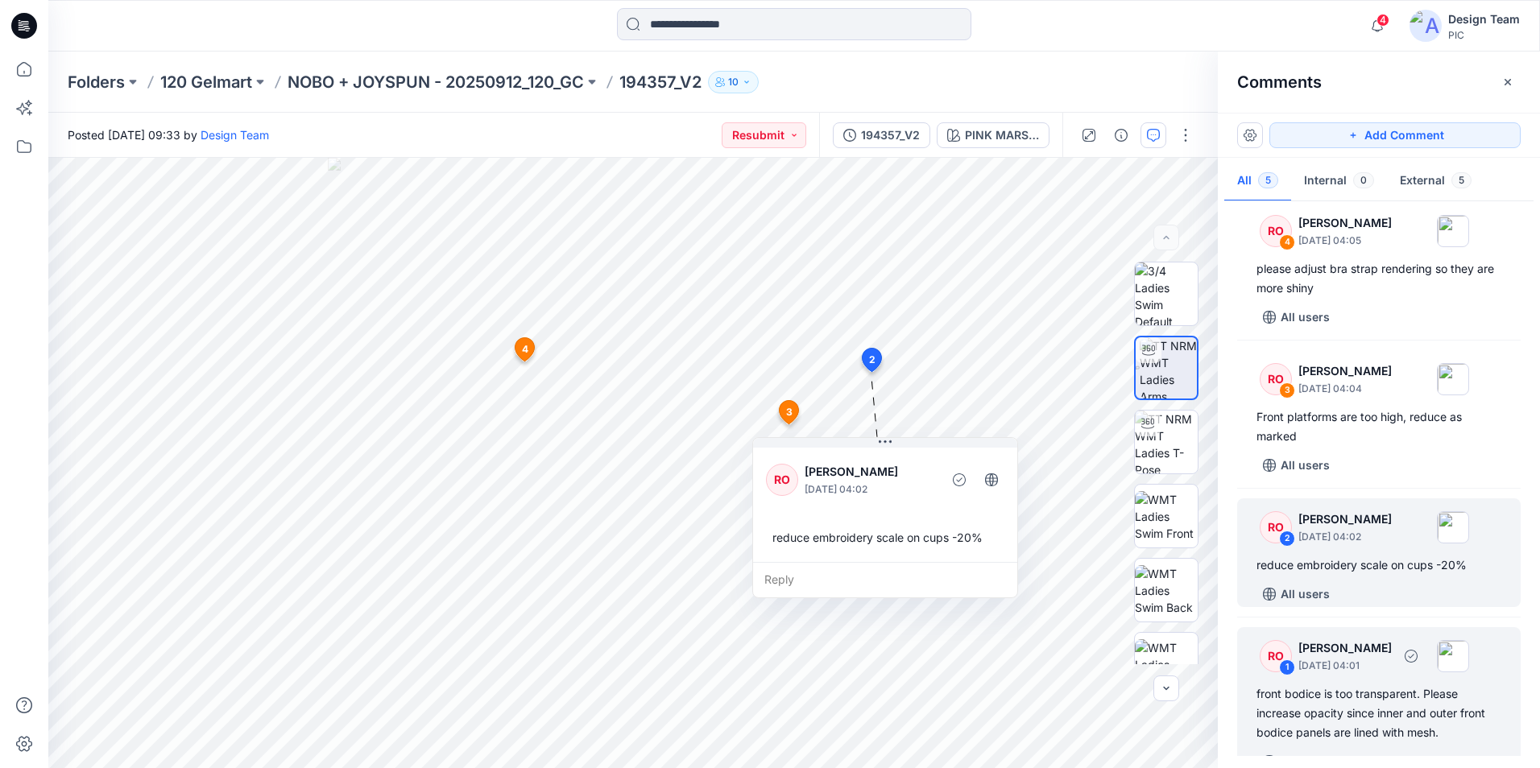
click at [1392, 663] on p "[DATE] 04:01" at bounding box center [1344, 666] width 93 height 16
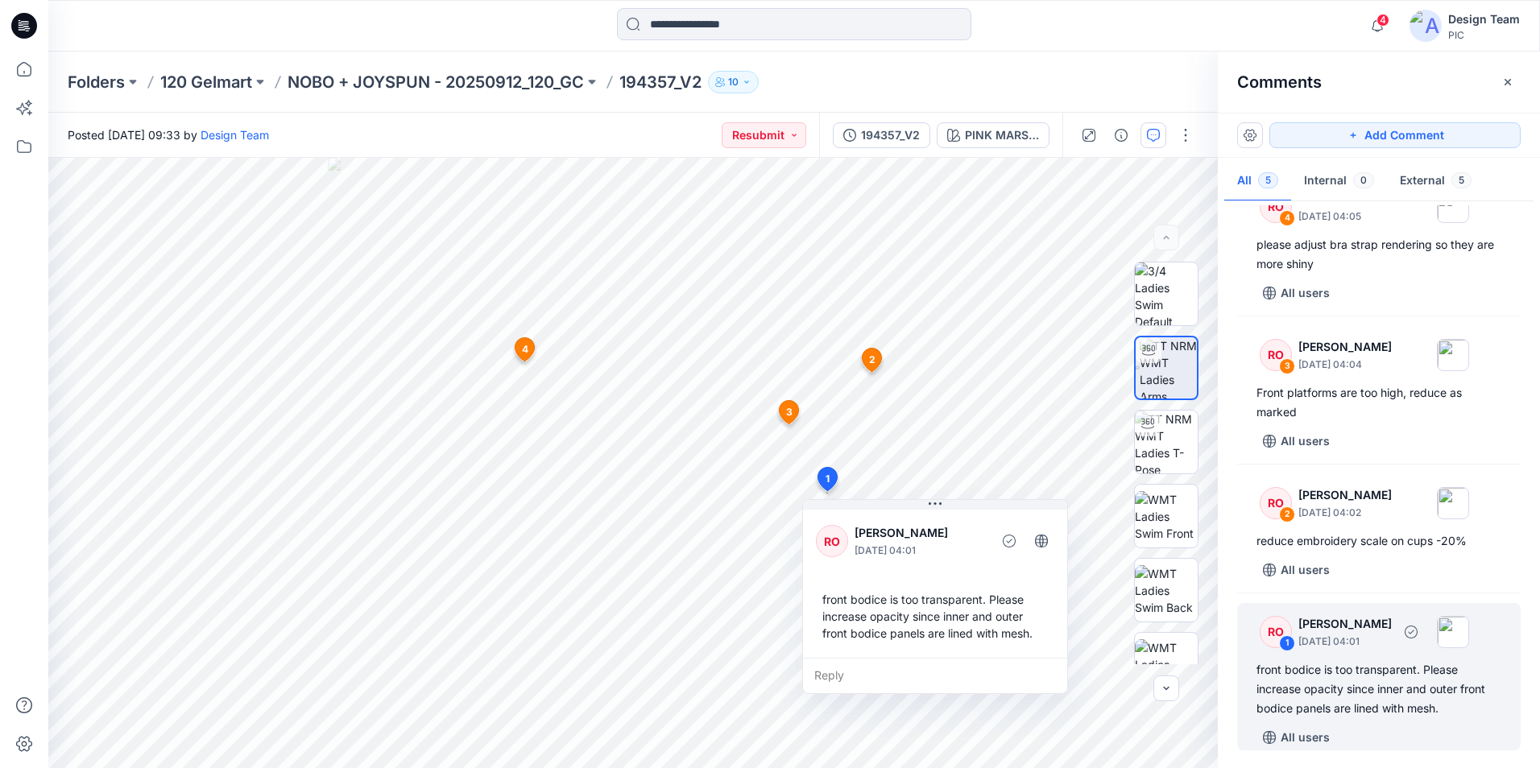
scroll to position [189, 0]
click at [1397, 666] on div "front bodice is too transparent. Please increase opacity since inner and outer …" at bounding box center [1378, 685] width 245 height 58
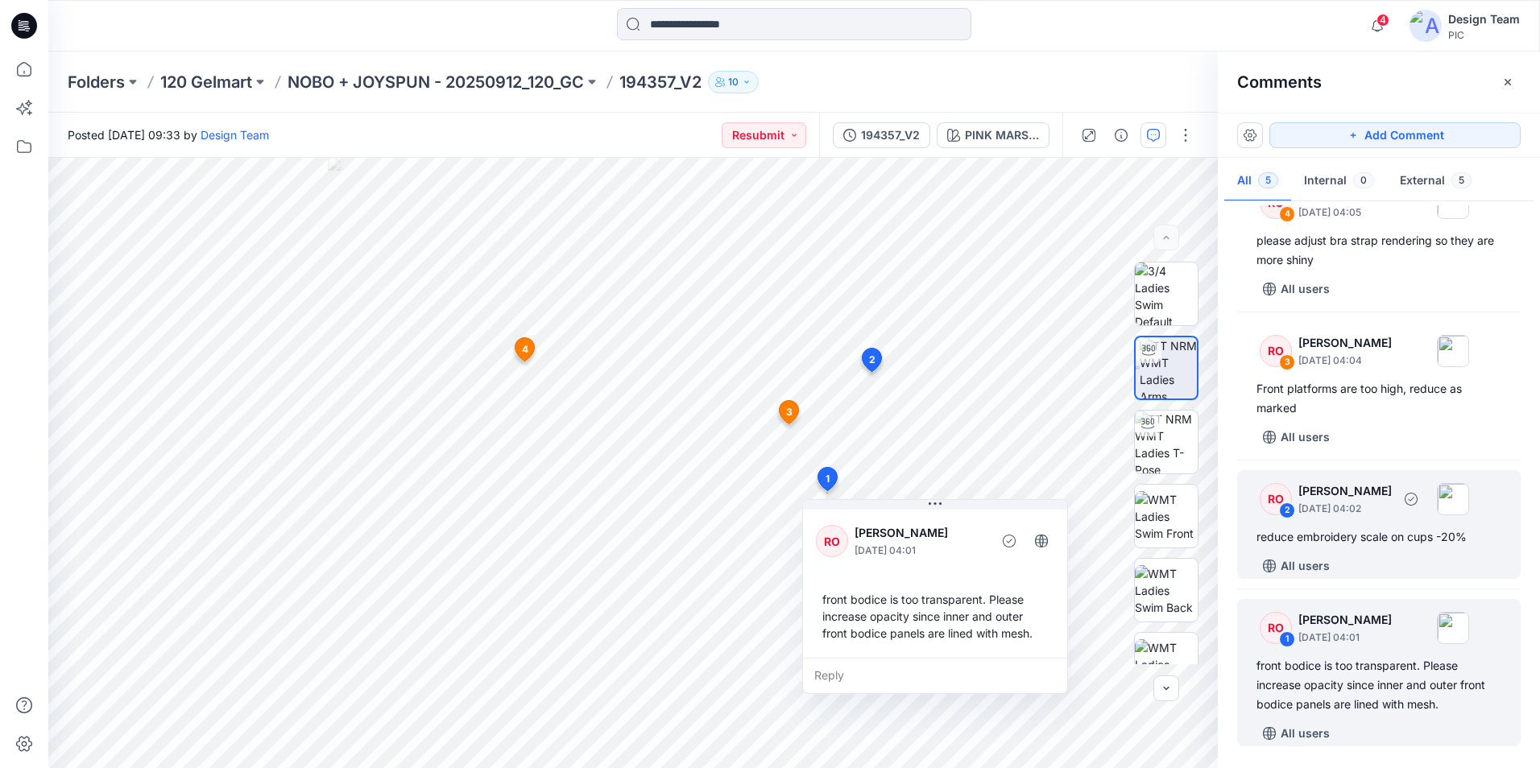
click at [1398, 556] on div "All users" at bounding box center [1388, 566] width 264 height 26
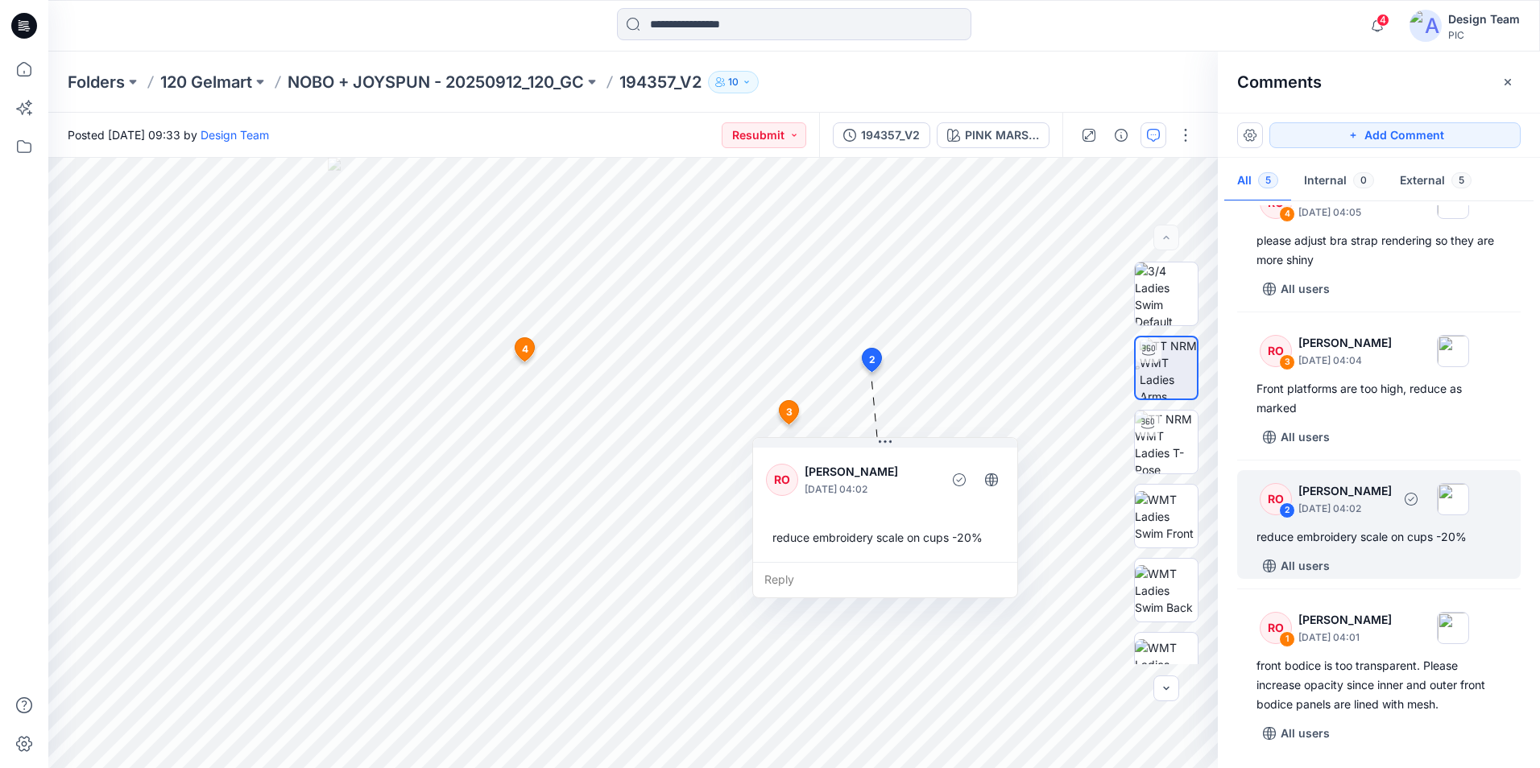
click at [1365, 519] on div "RO 2 [PERSON_NAME] [DATE] 04:02" at bounding box center [1358, 499] width 222 height 44
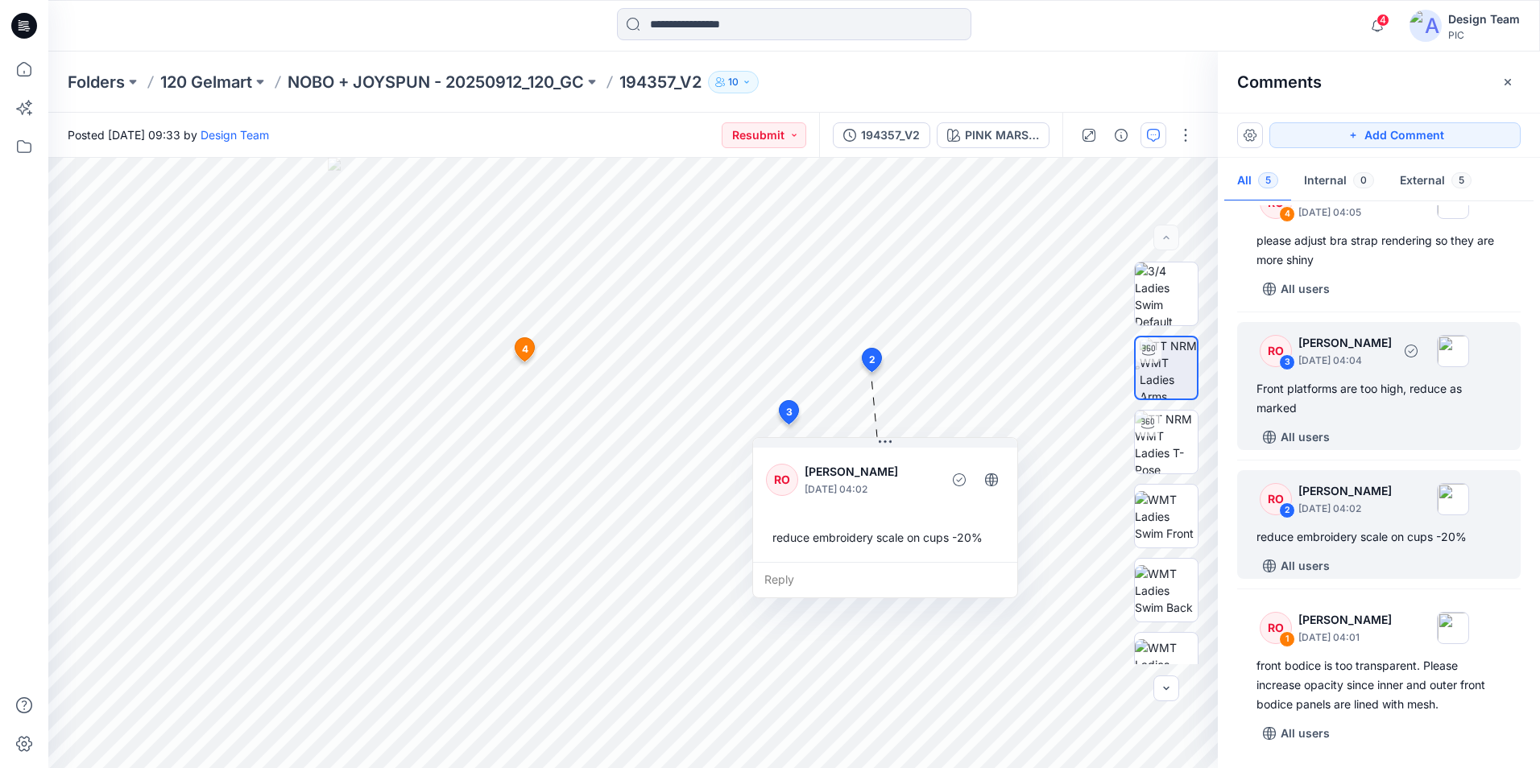
click at [1362, 359] on p "[DATE] 04:04" at bounding box center [1344, 361] width 93 height 16
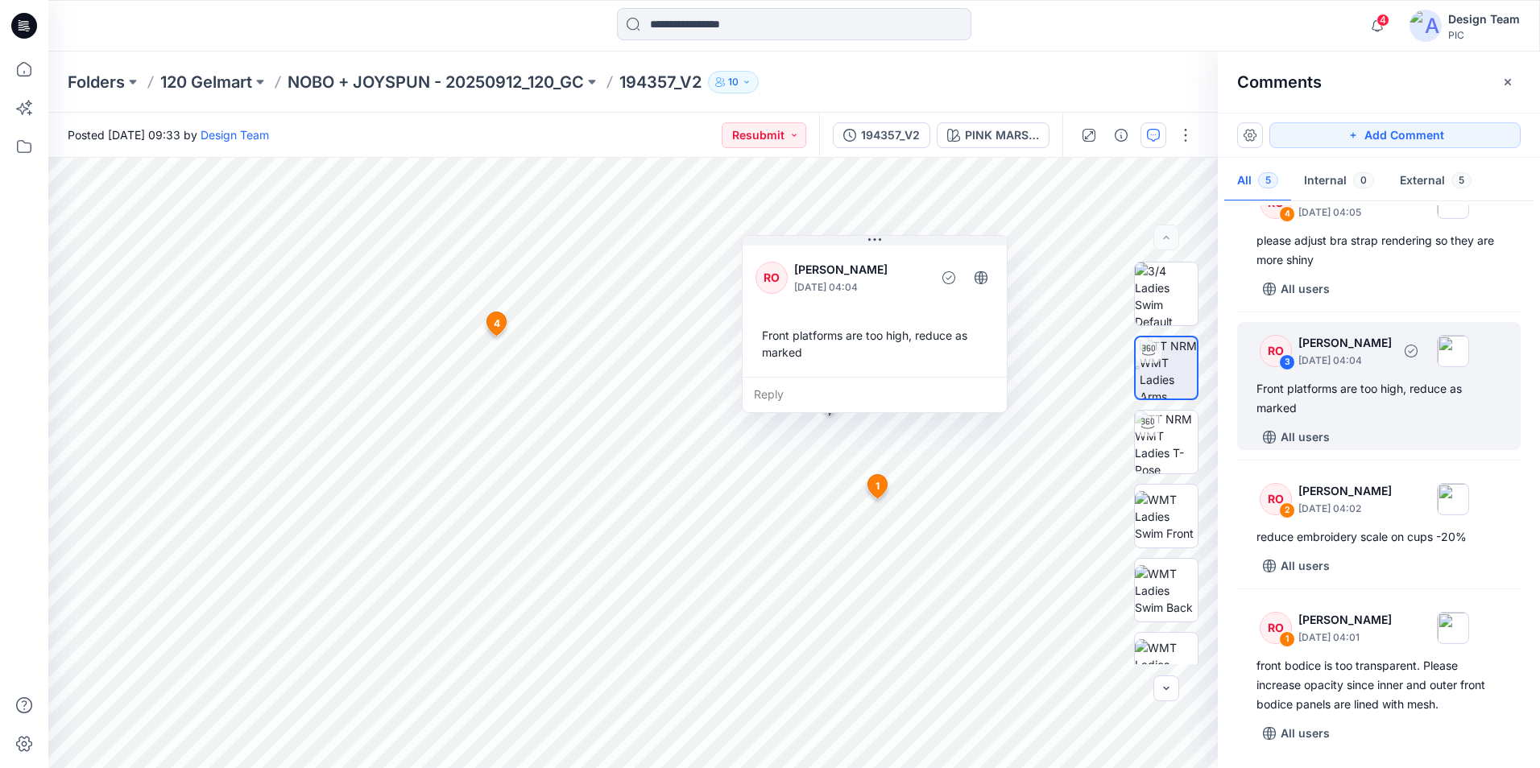
click at [1370, 322] on div "RO 3 [PERSON_NAME] [DATE] 04:04 Front platforms are too high, reduce as marked …" at bounding box center [1378, 386] width 283 height 128
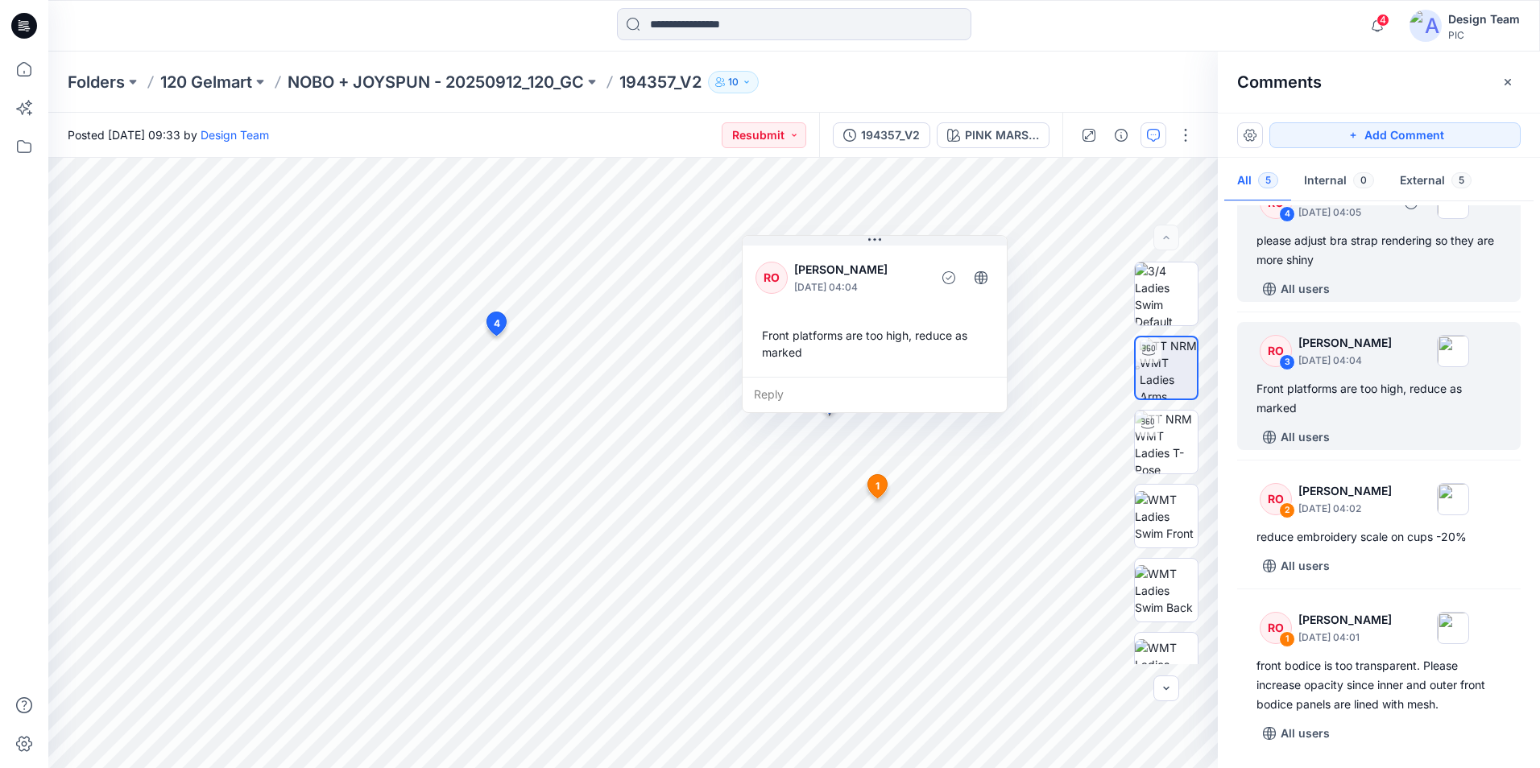
click at [1378, 273] on div "RO 4 [PERSON_NAME] [DATE] 04:05 please adjust bra strap rendering so they are m…" at bounding box center [1378, 238] width 283 height 128
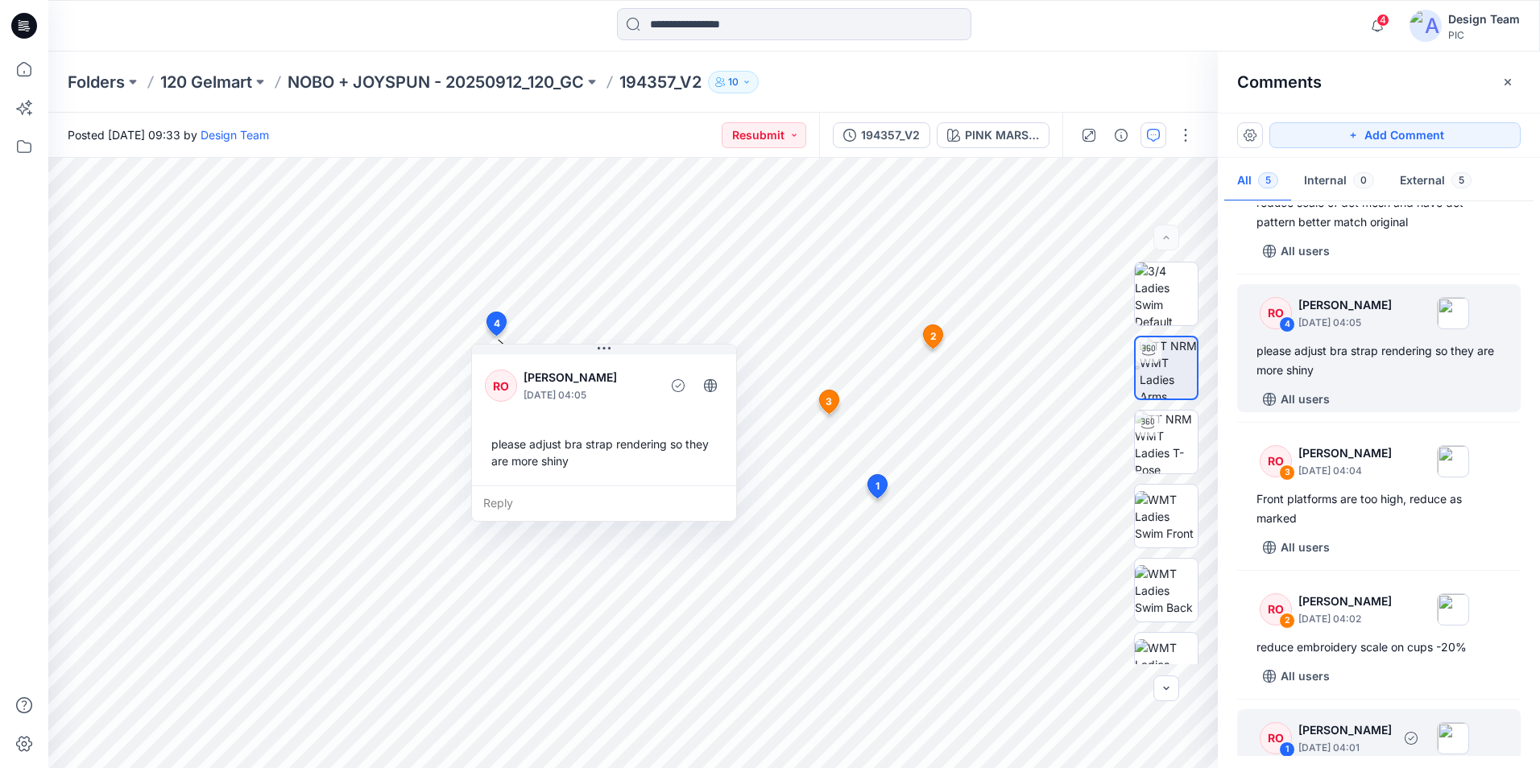
scroll to position [0, 0]
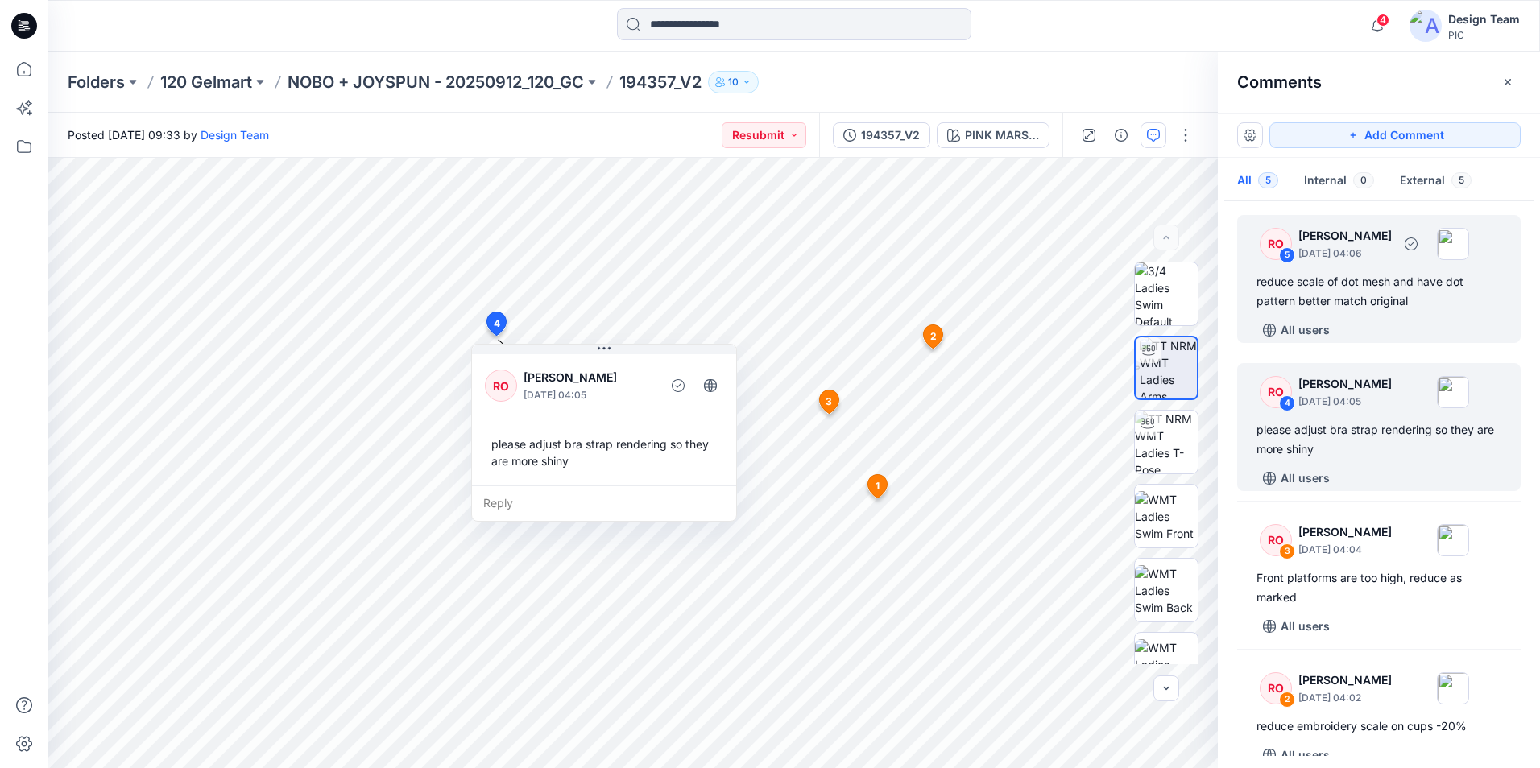
click at [1393, 304] on div "reduce scale of dot mesh and have dot pattern better match original" at bounding box center [1378, 291] width 245 height 39
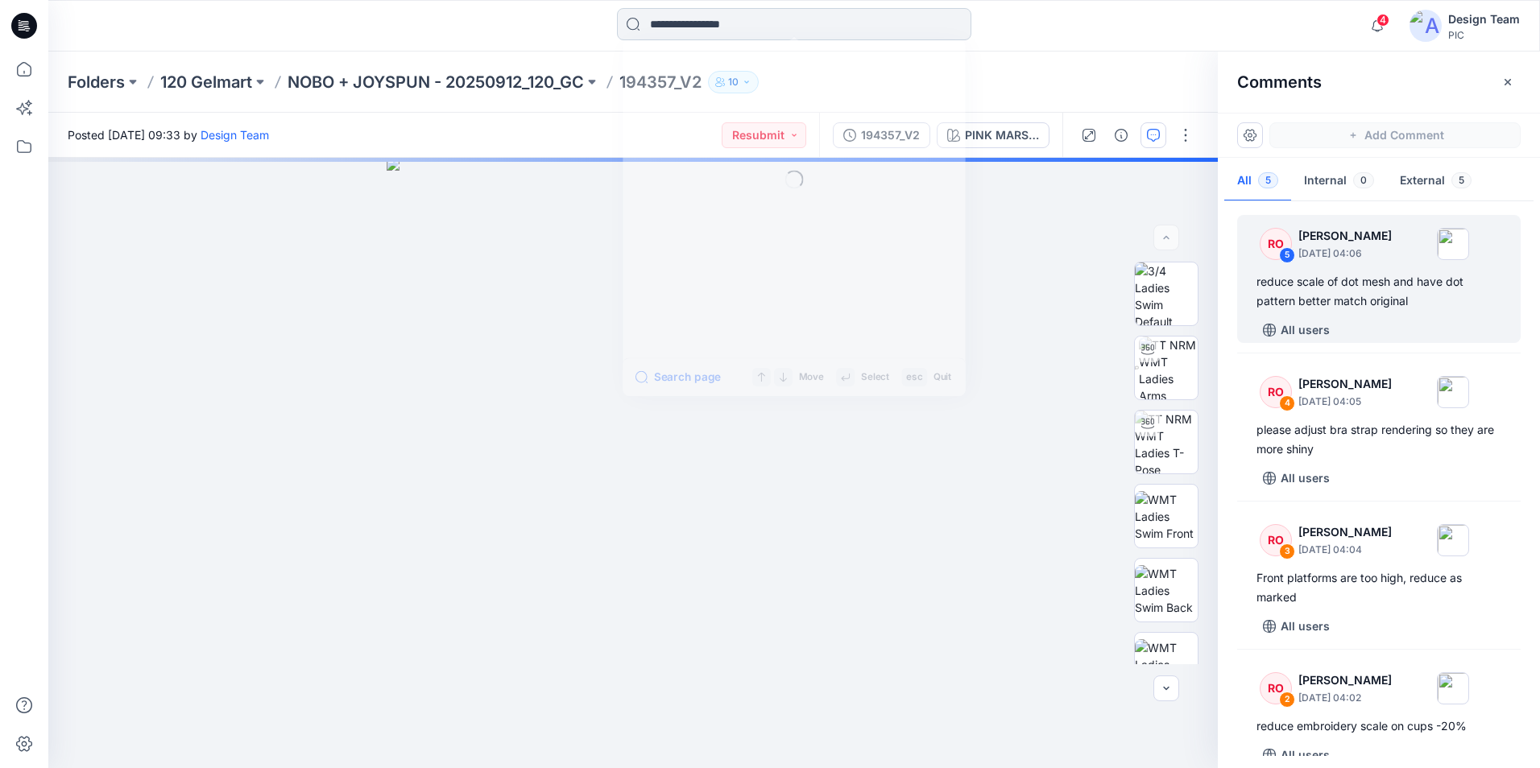
click at [796, 27] on input at bounding box center [794, 24] width 354 height 32
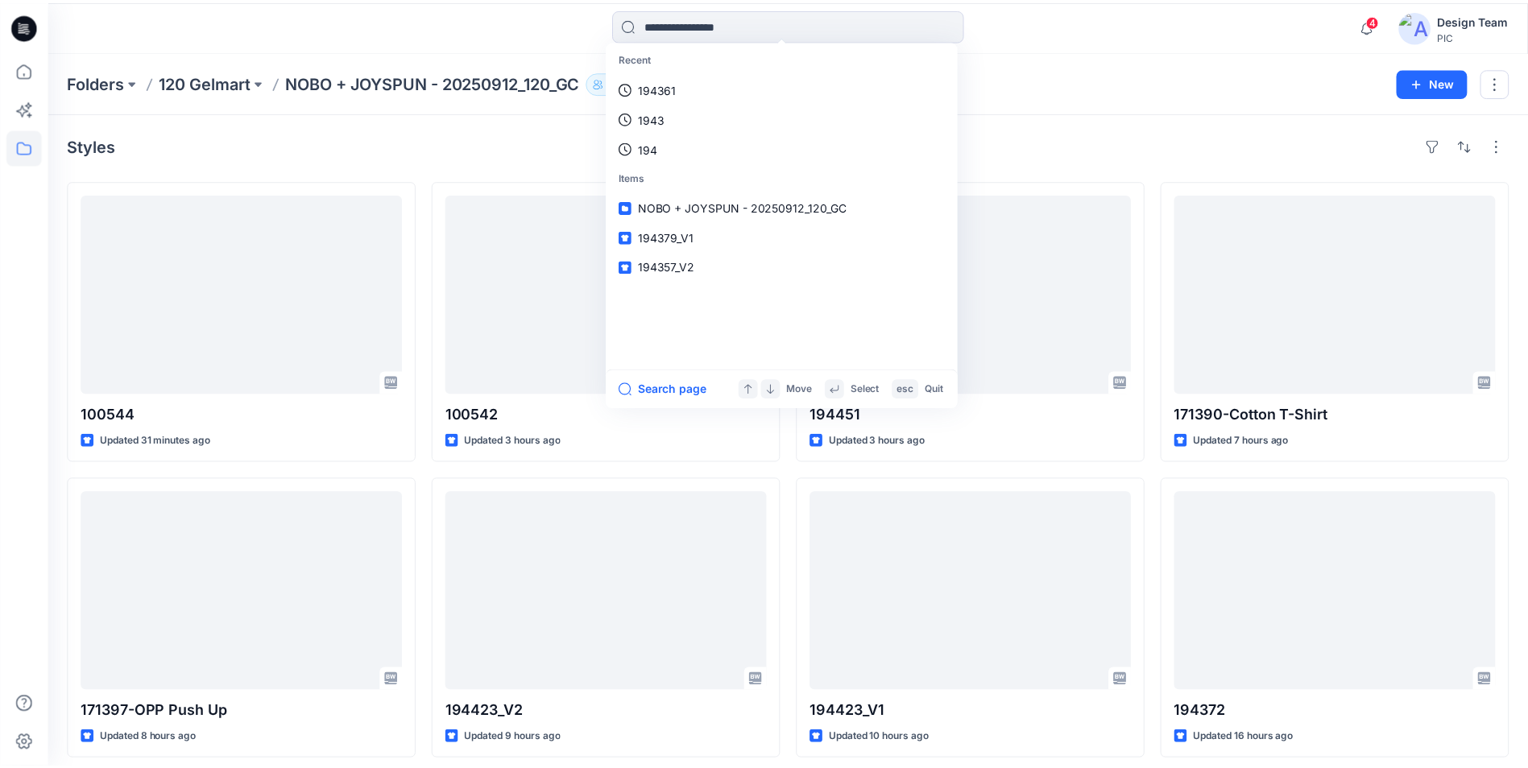
scroll to position [1252, 0]
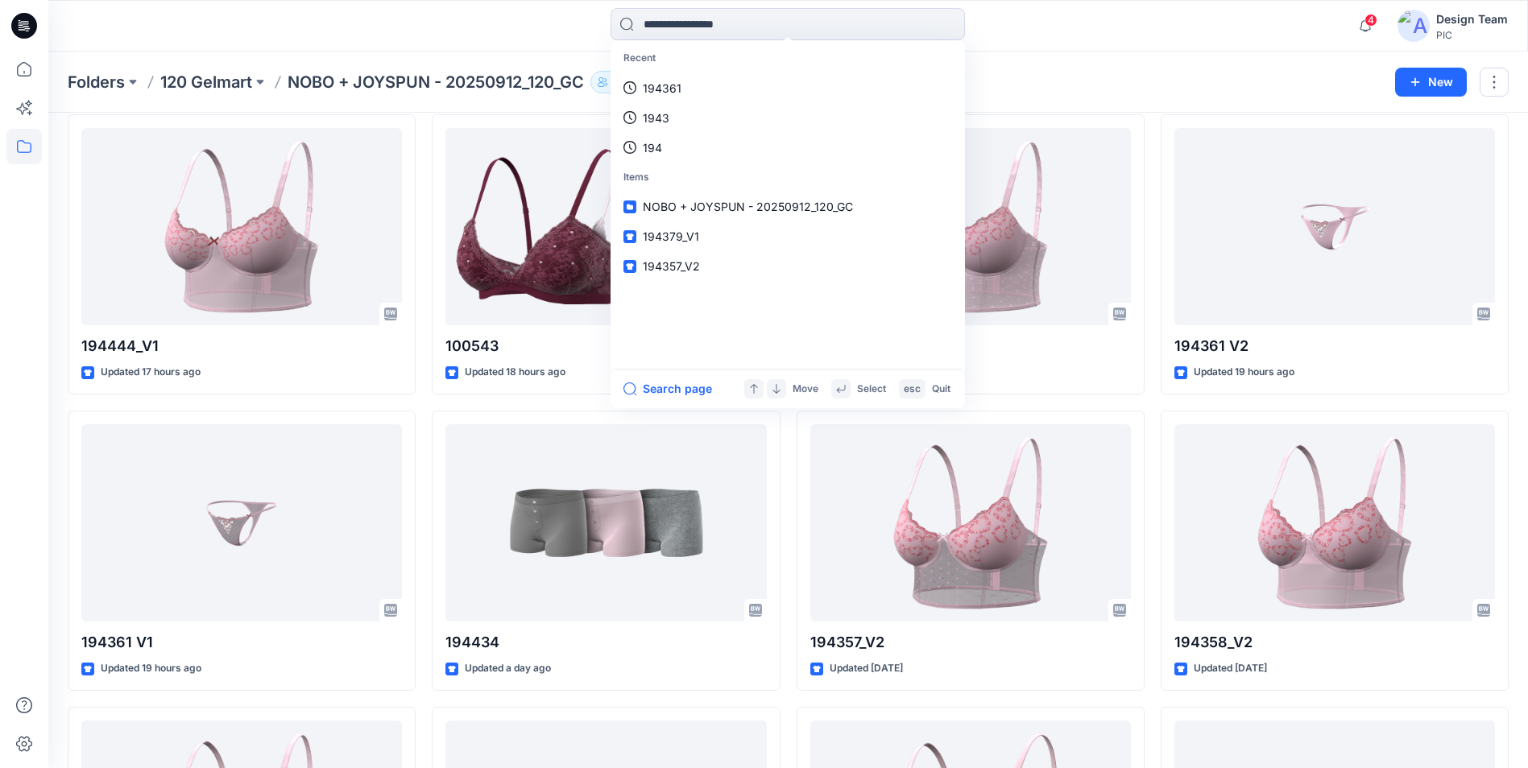
click at [424, 22] on div "Recent 194361 1943 194 Items NOBO + JOYSPUN - 20250912_120_GC 194379_V1 194357_…" at bounding box center [787, 25] width 739 height 35
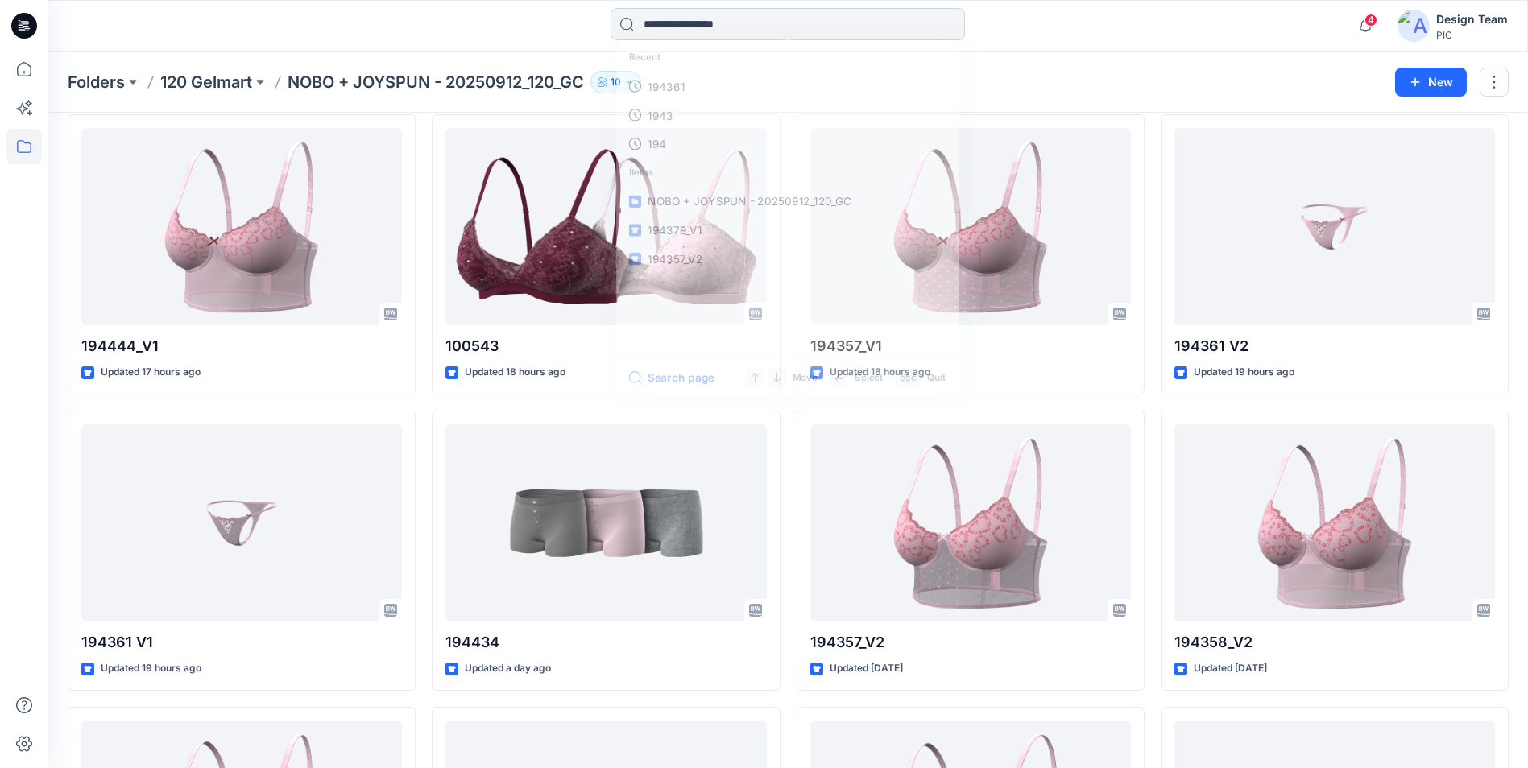
click at [738, 27] on input at bounding box center [787, 24] width 354 height 32
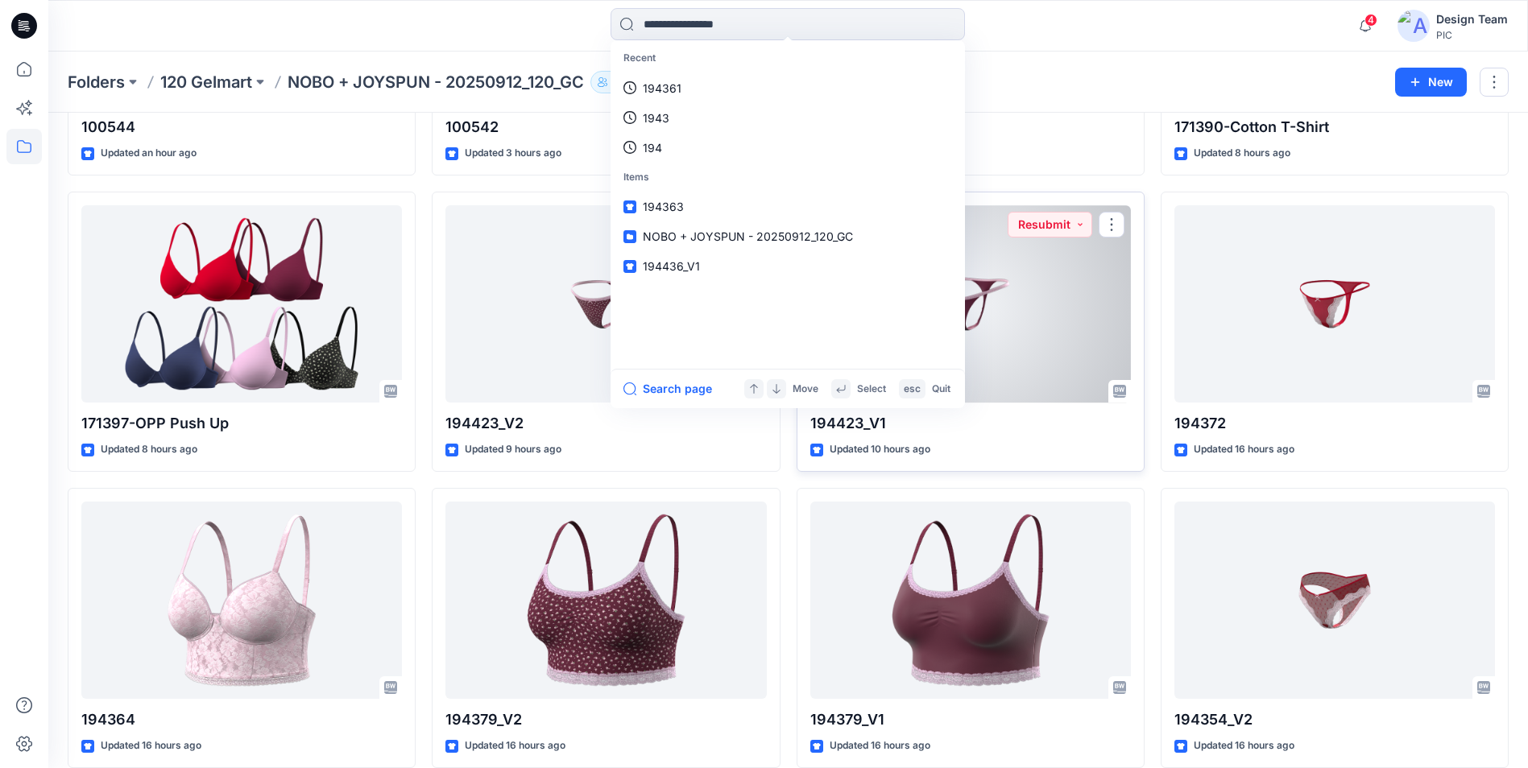
scroll to position [0, 0]
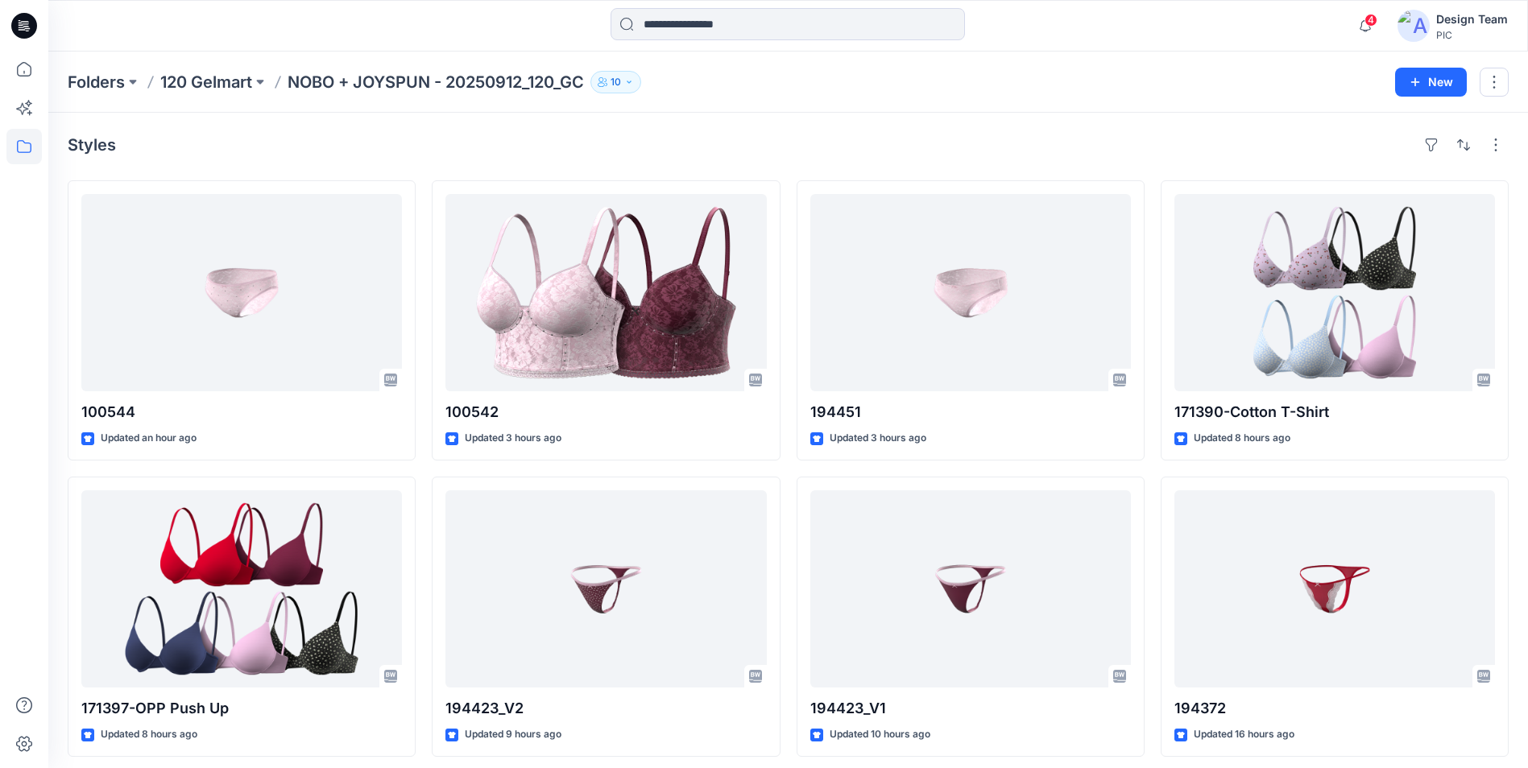
click at [423, 132] on div "Styles" at bounding box center [788, 145] width 1441 height 26
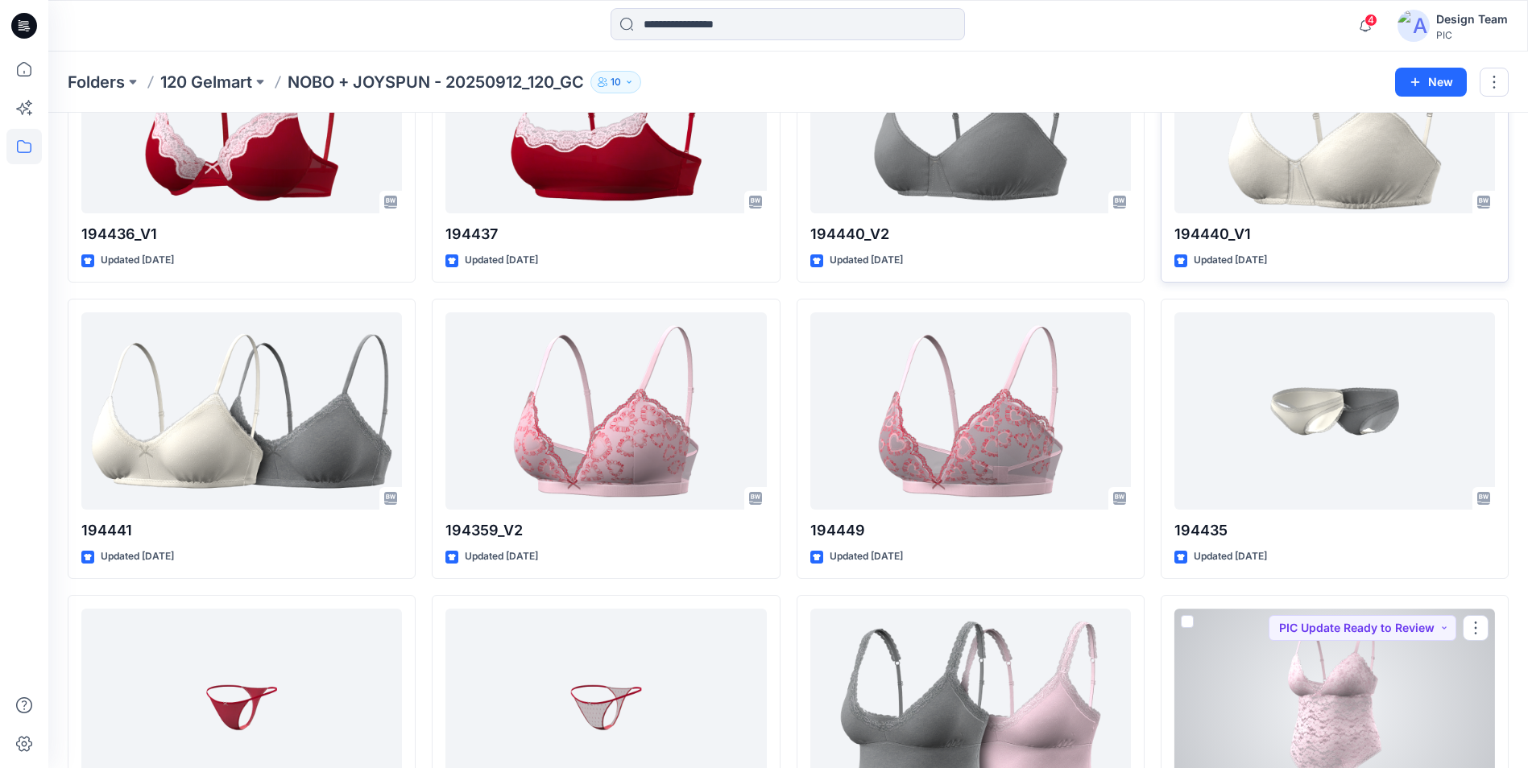
scroll to position [2382, 0]
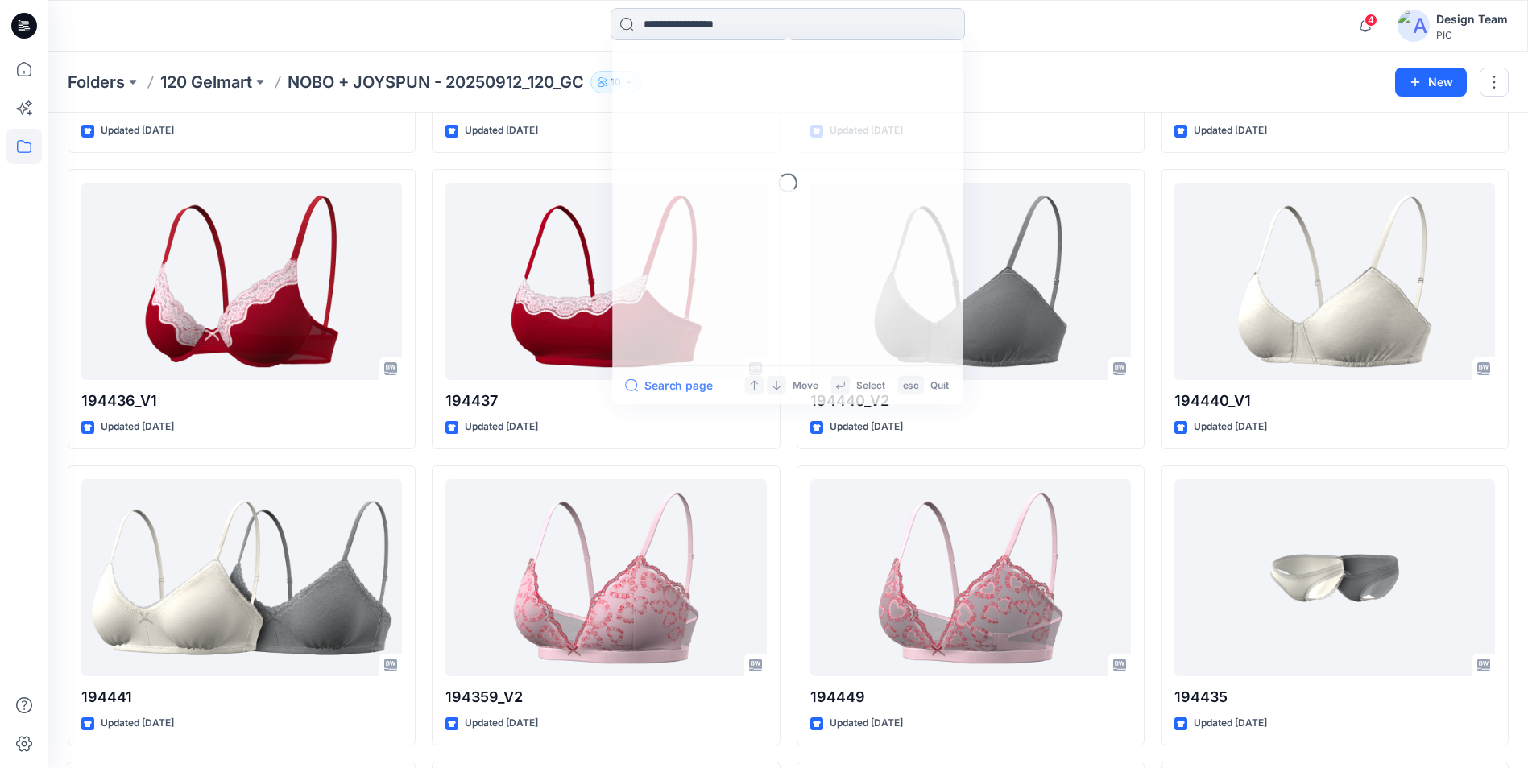
click at [909, 38] on input at bounding box center [787, 24] width 354 height 32
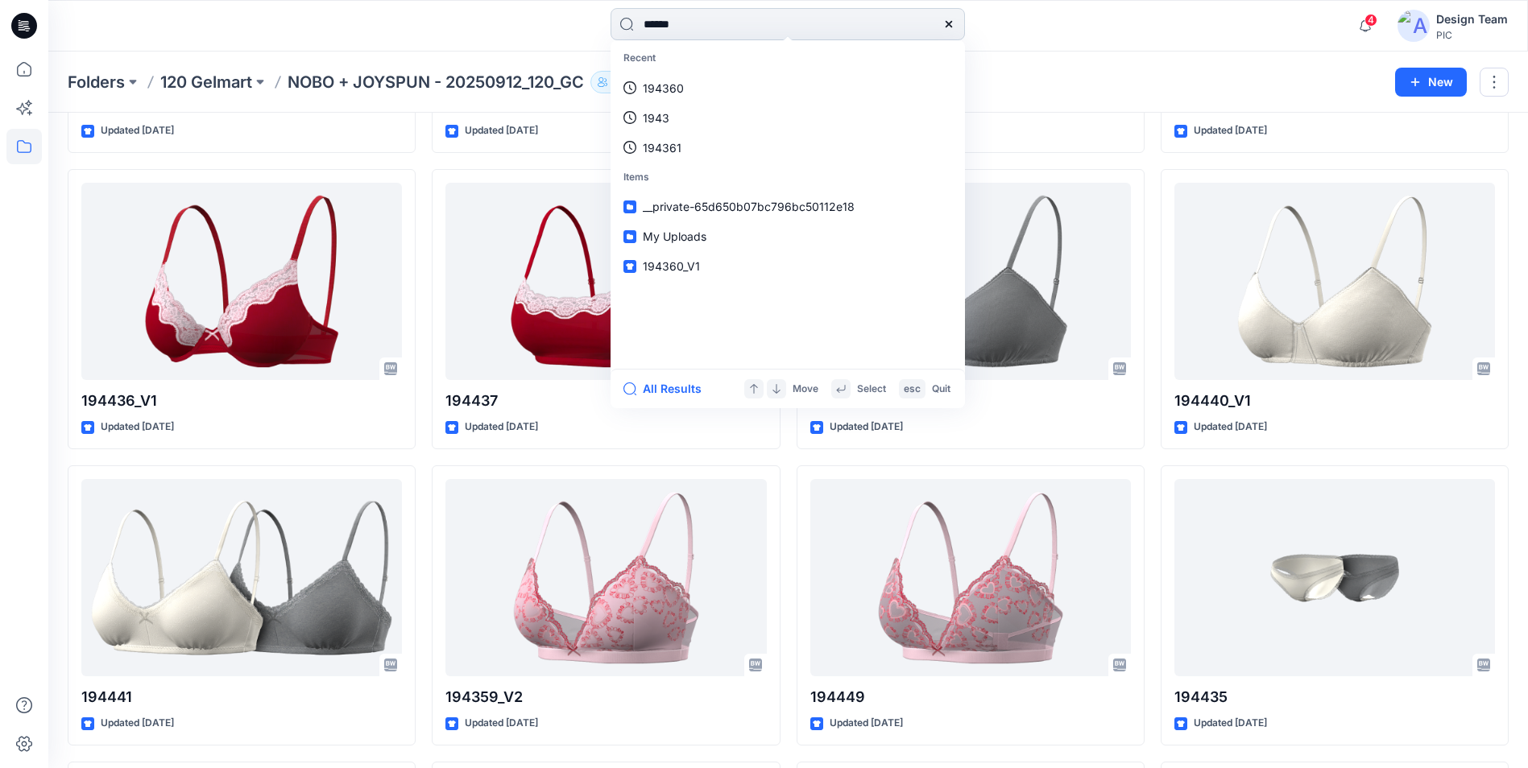
type input "******"
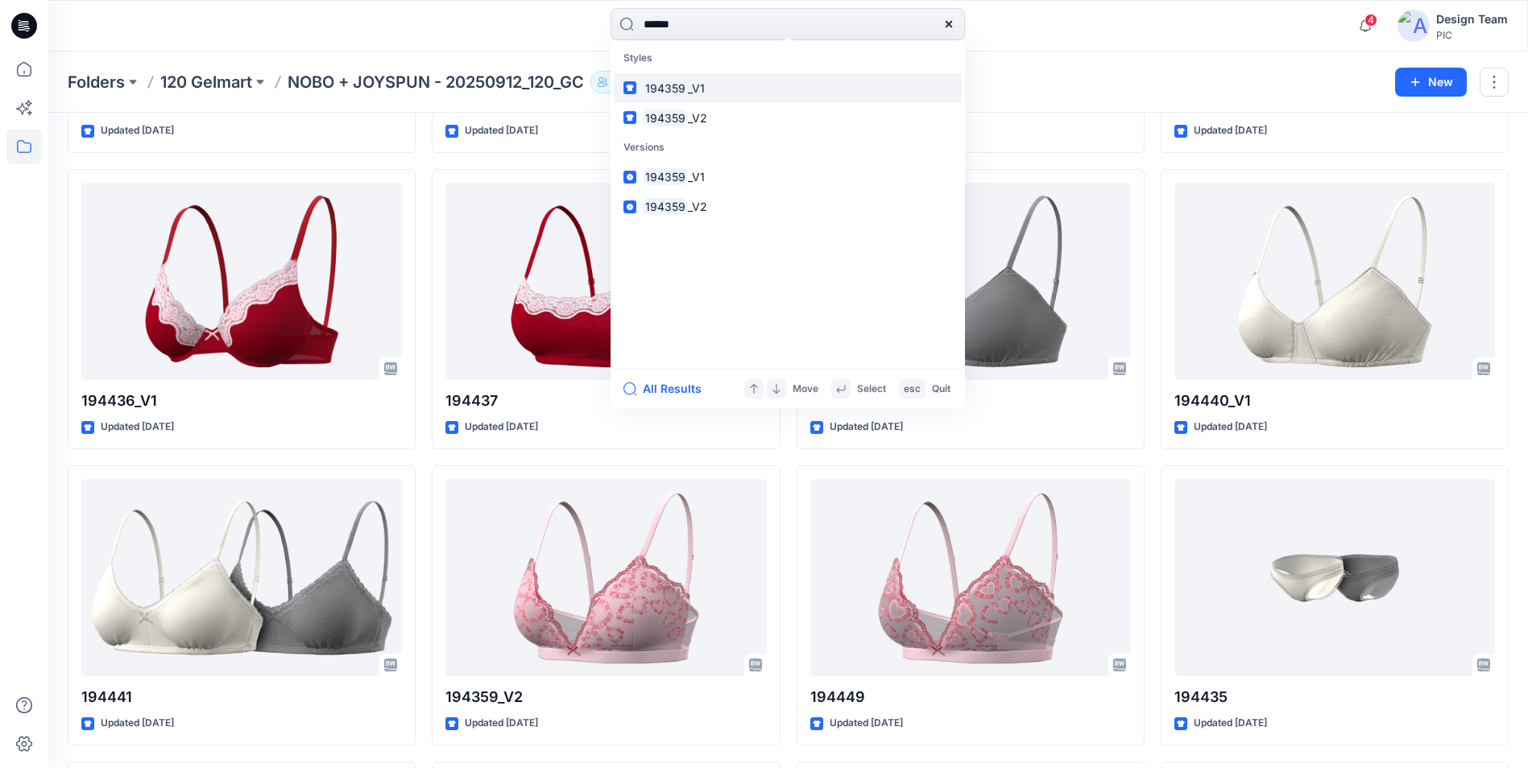
click at [726, 83] on link "194359 _V1" at bounding box center [788, 88] width 348 height 30
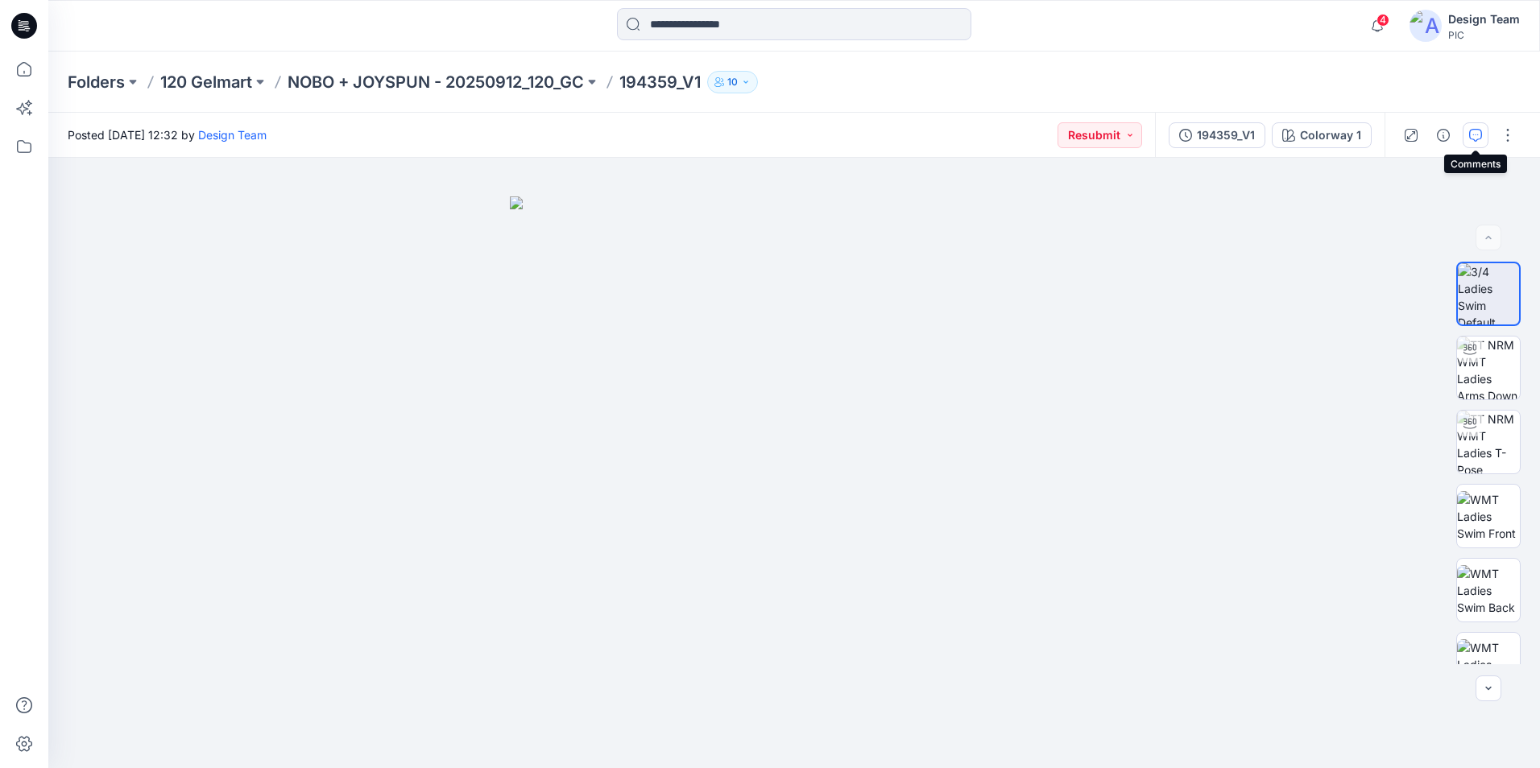
click at [1483, 142] on button "button" at bounding box center [1476, 135] width 26 height 26
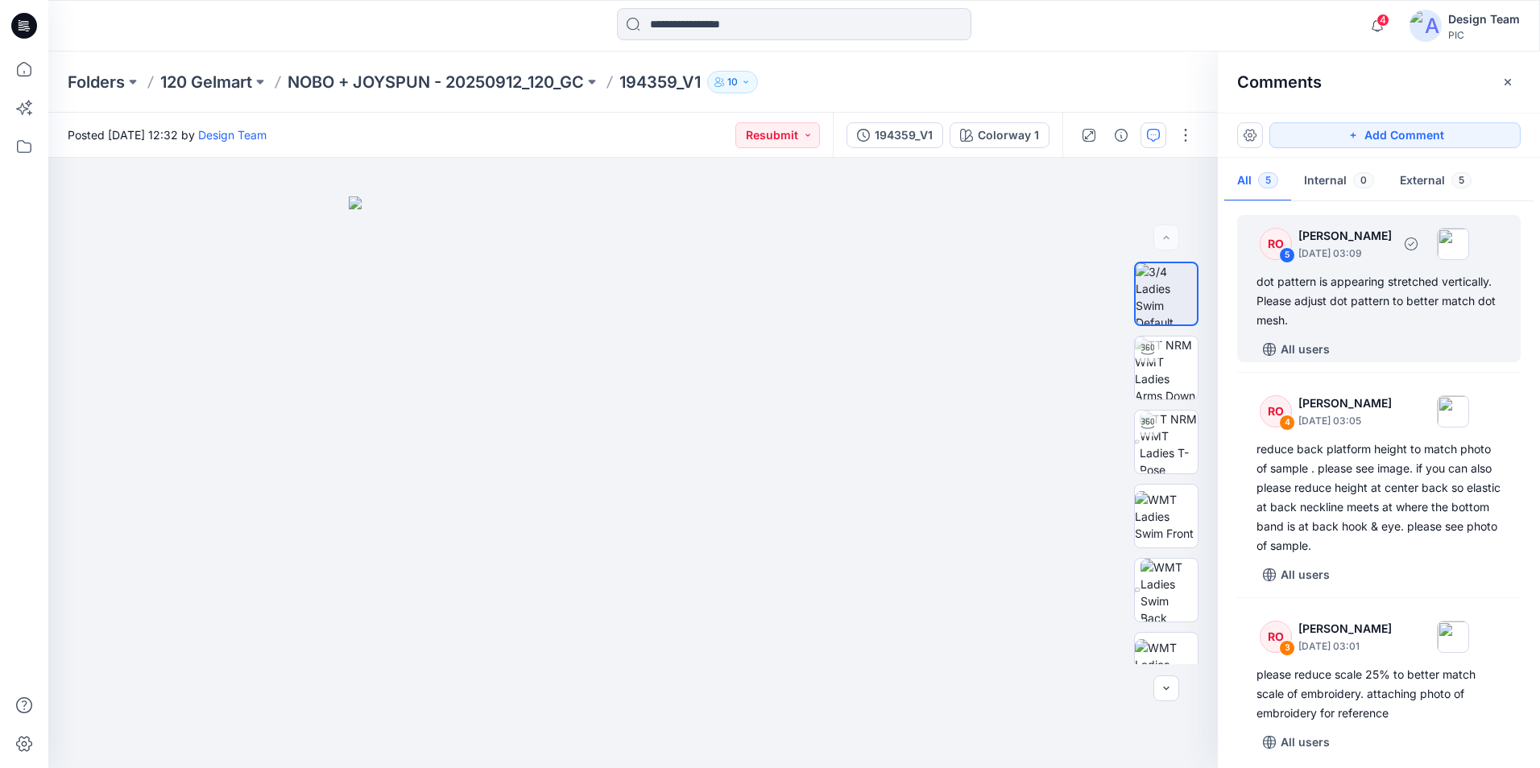
click at [1405, 318] on div "dot pattern is appearing stretched vertically. Please adjust dot pattern to bet…" at bounding box center [1378, 301] width 245 height 58
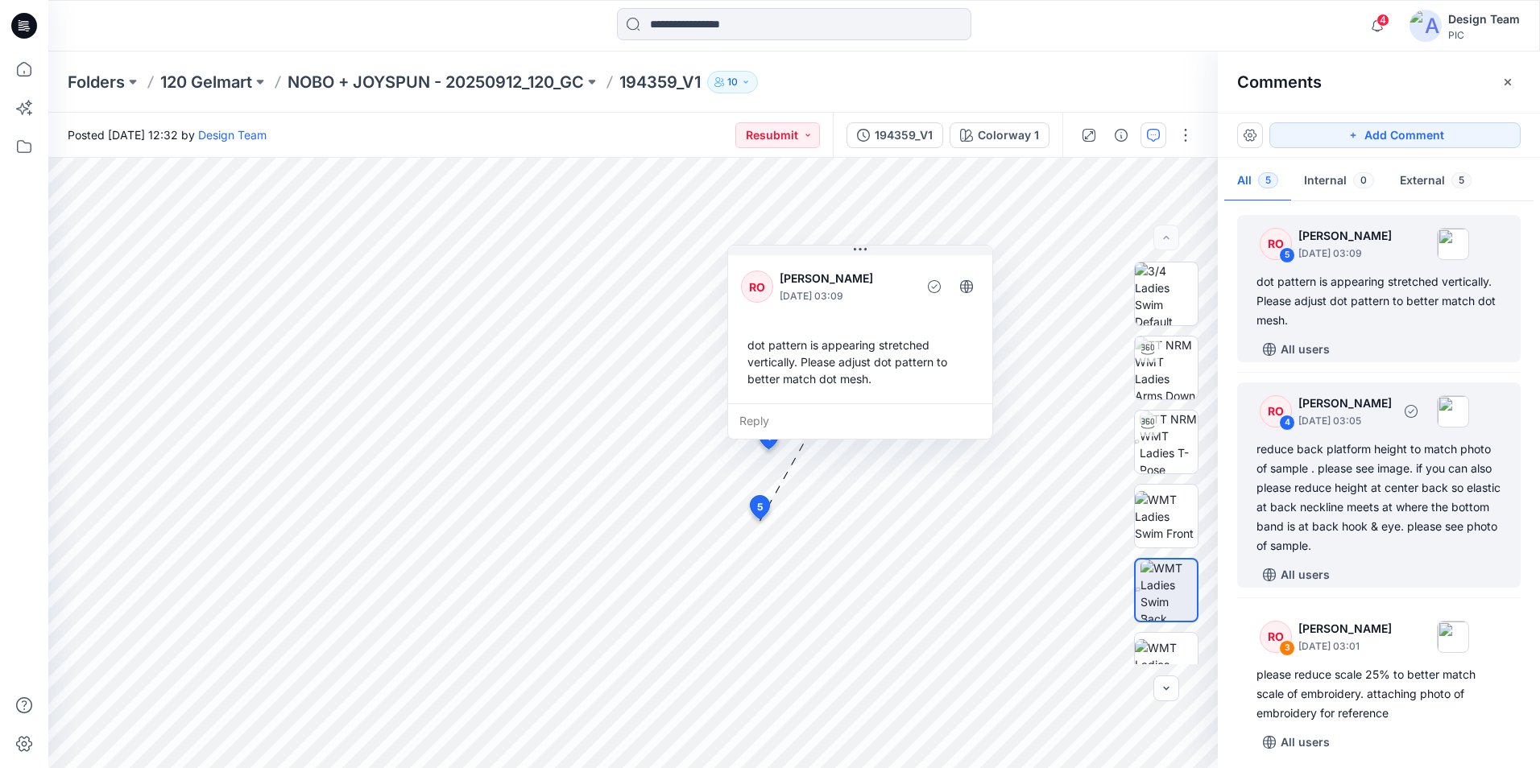
click at [1437, 530] on div "reduce back platform height to match photo of sample . please see image. if you…" at bounding box center [1378, 498] width 245 height 116
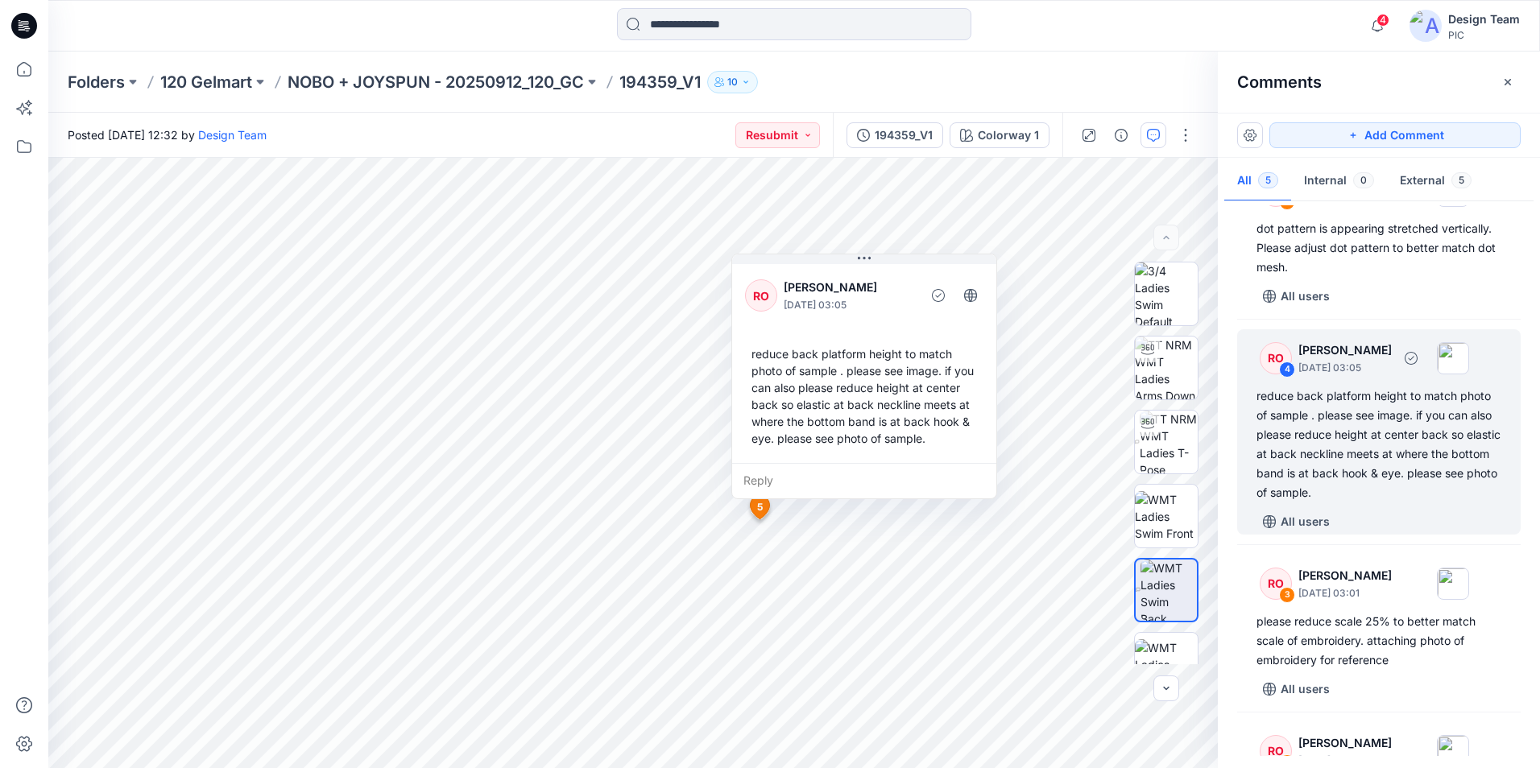
scroll to position [81, 0]
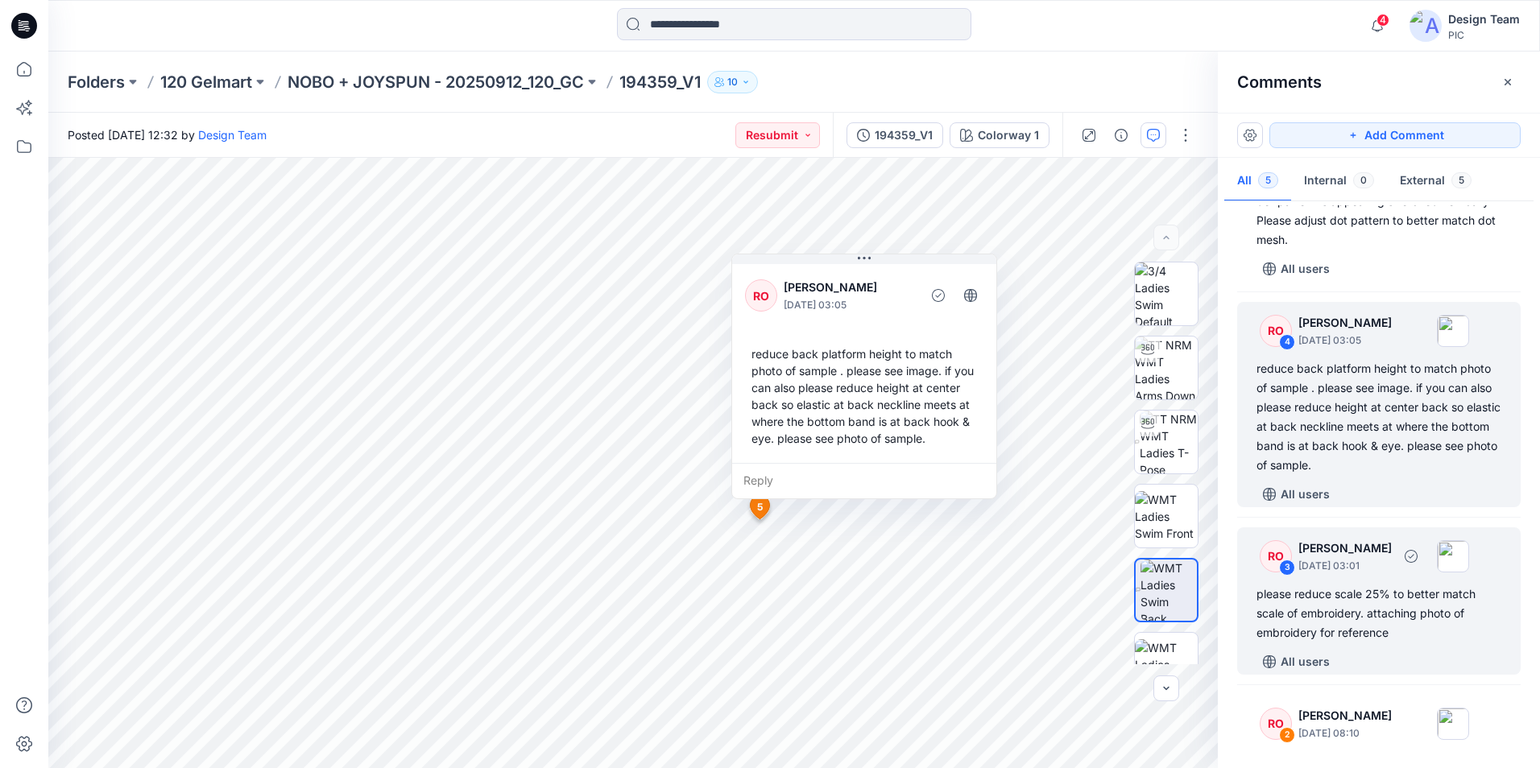
click at [1400, 597] on div "please reduce scale 25% to better match scale of embroidery. attaching photo of…" at bounding box center [1378, 614] width 245 height 58
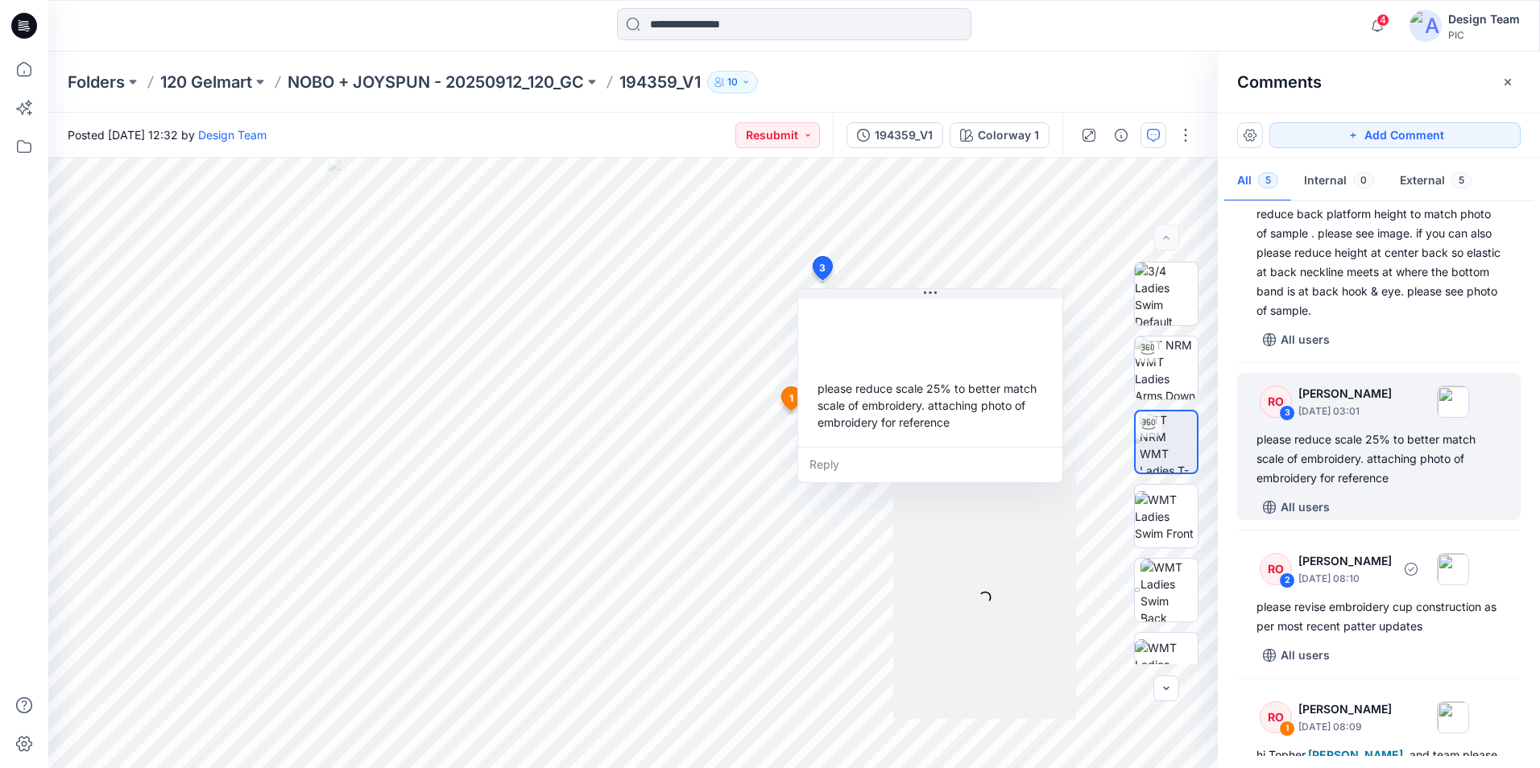
scroll to position [242, 0]
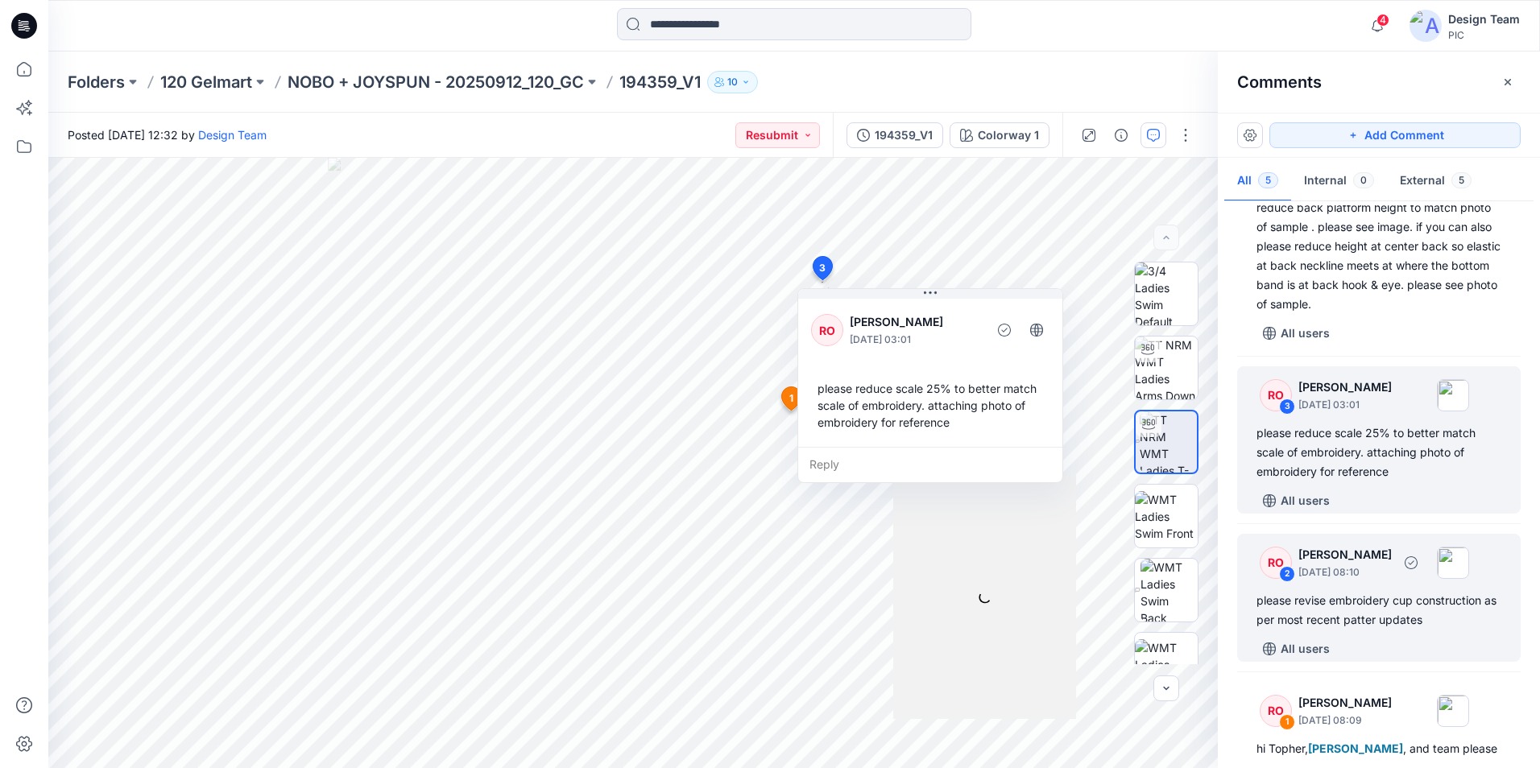
click at [1393, 614] on div "please revise embroidery cup construction as per most recent patter updates" at bounding box center [1378, 610] width 245 height 39
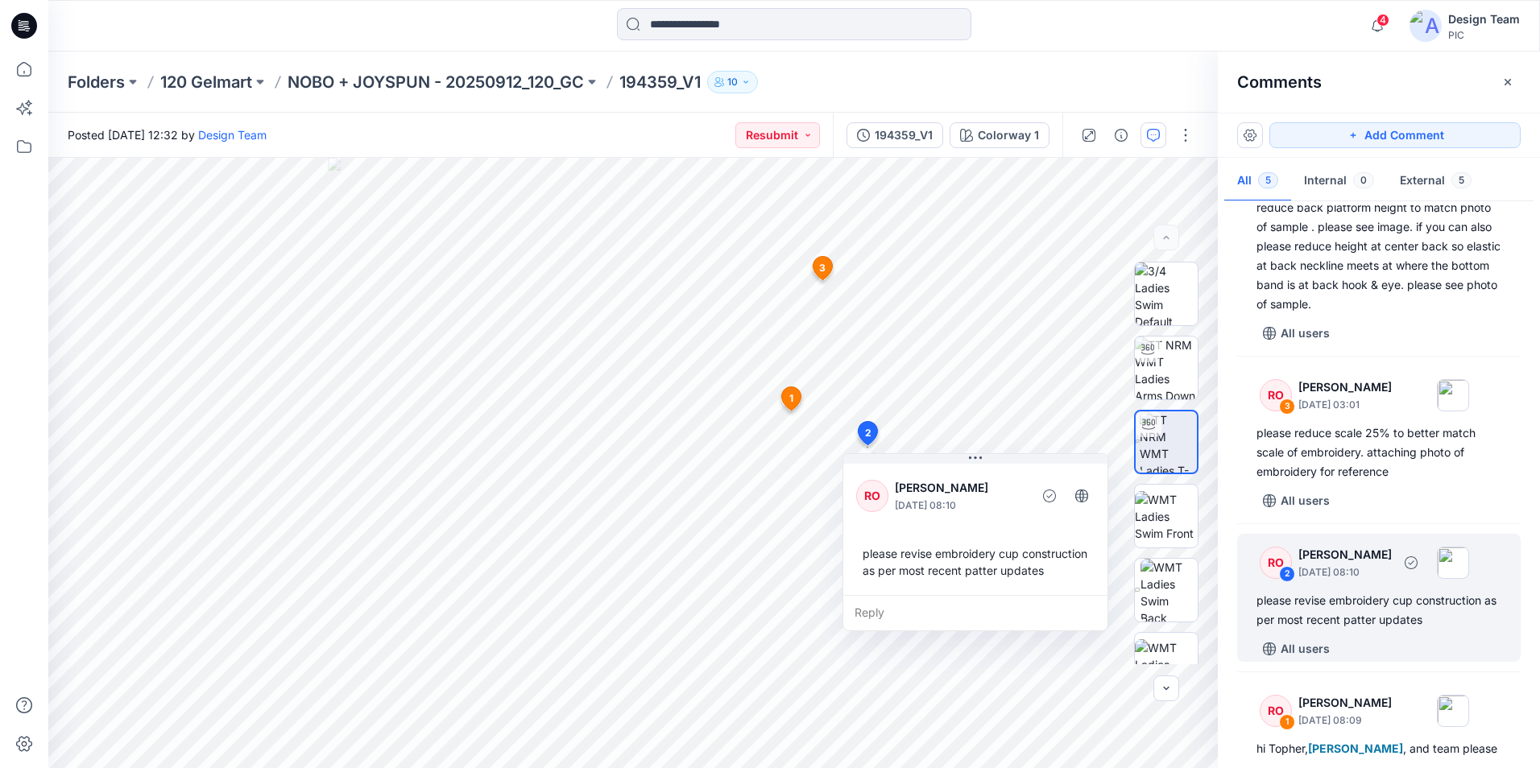
scroll to position [305, 0]
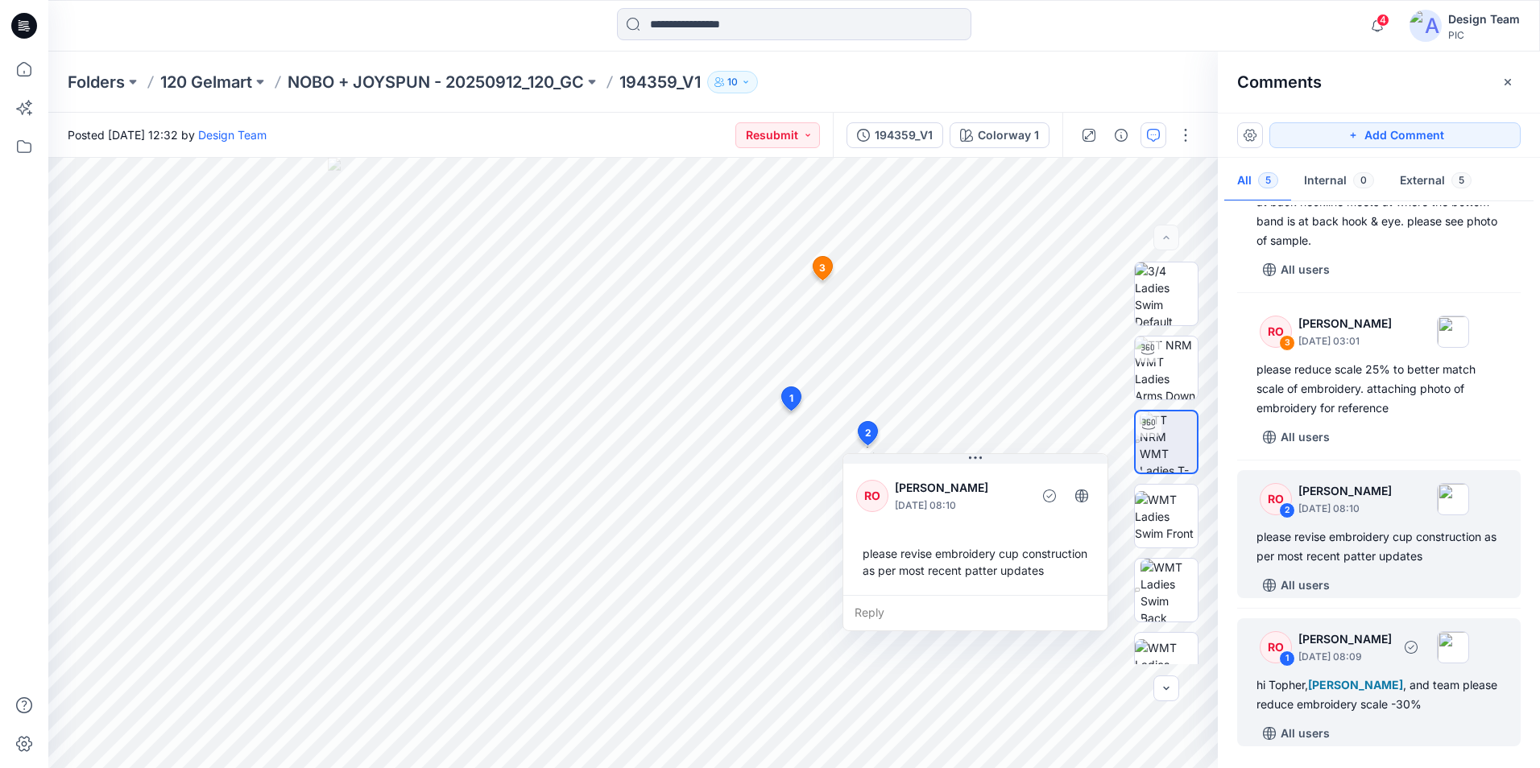
click at [1392, 632] on p "[PERSON_NAME]" at bounding box center [1344, 639] width 93 height 19
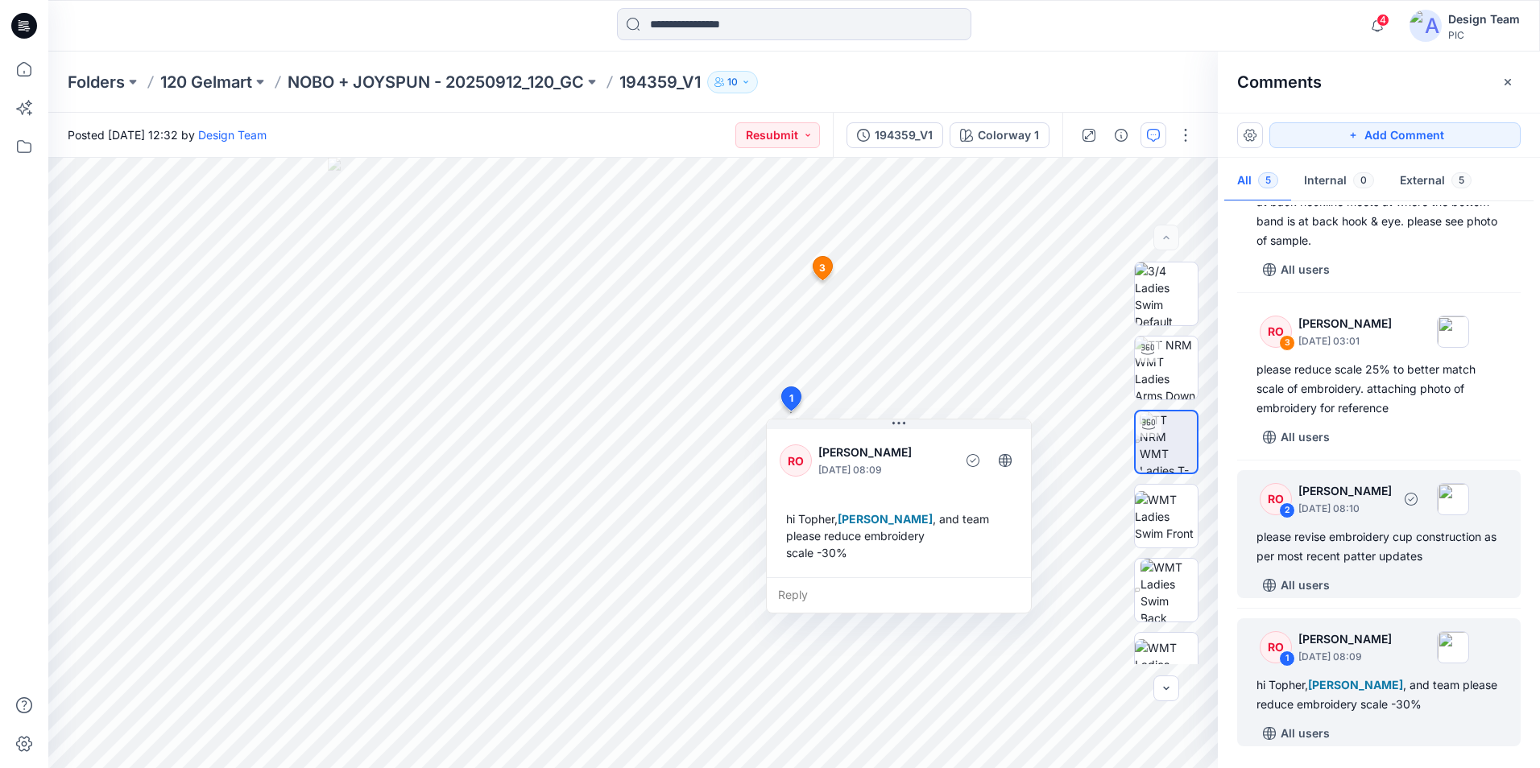
scroll to position [225, 0]
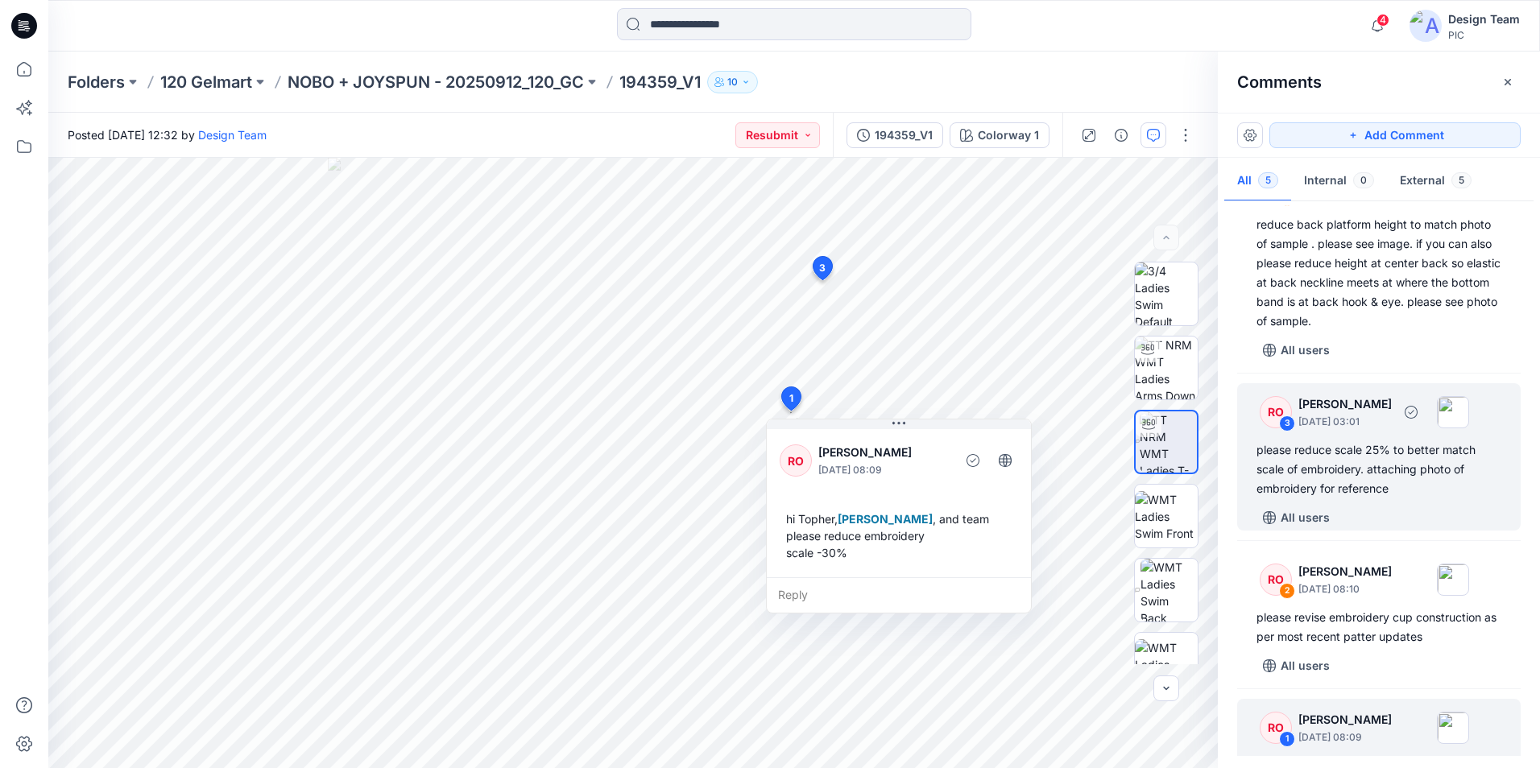
click at [1388, 496] on div "please reduce scale 25% to better match scale of embroidery. attaching photo of…" at bounding box center [1378, 470] width 245 height 58
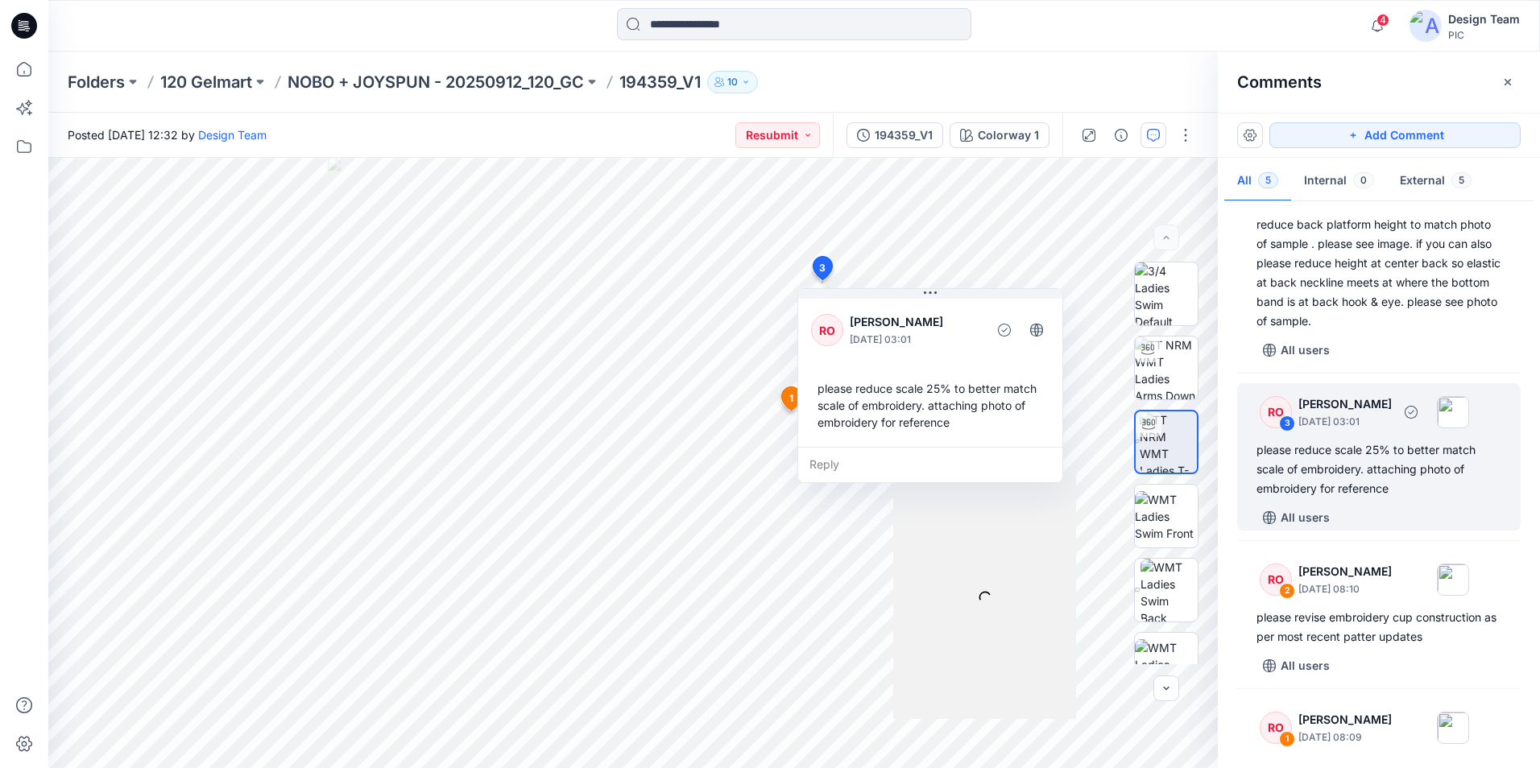
scroll to position [0, 0]
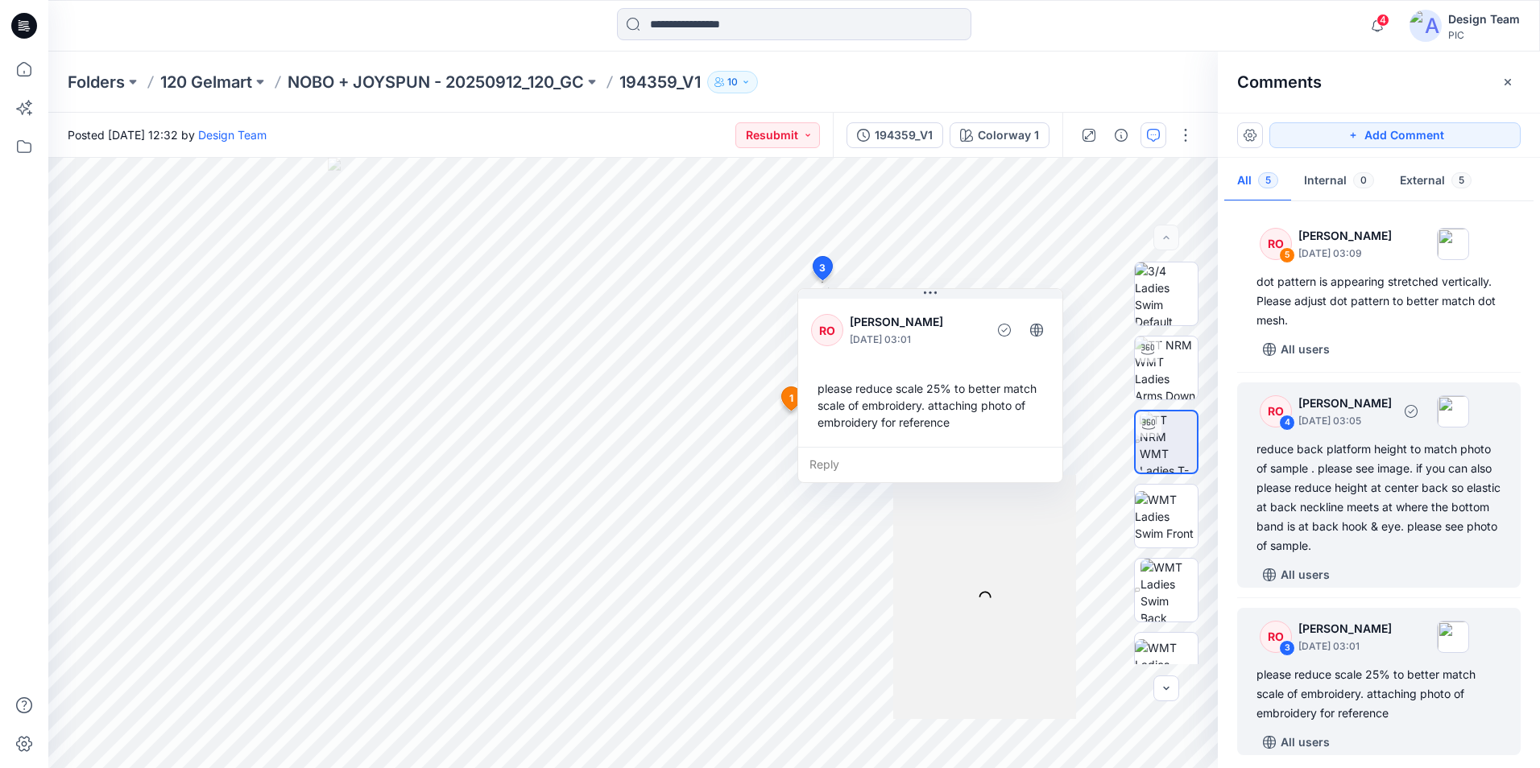
click at [1387, 536] on div "reduce back platform height to match photo of sample . please see image. if you…" at bounding box center [1378, 498] width 245 height 116
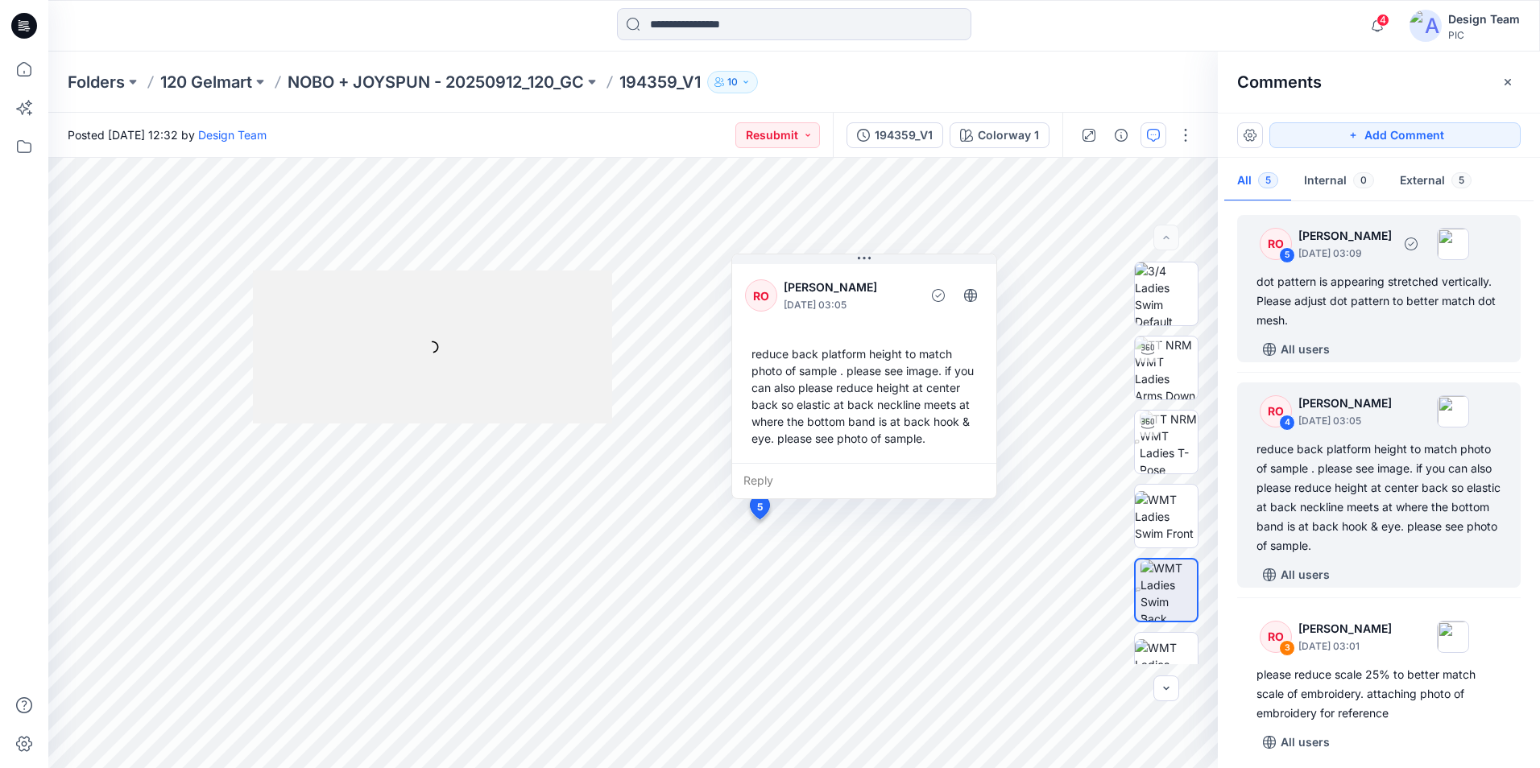
click at [1380, 329] on div "dot pattern is appearing stretched vertically. Please adjust dot pattern to bet…" at bounding box center [1378, 301] width 245 height 58
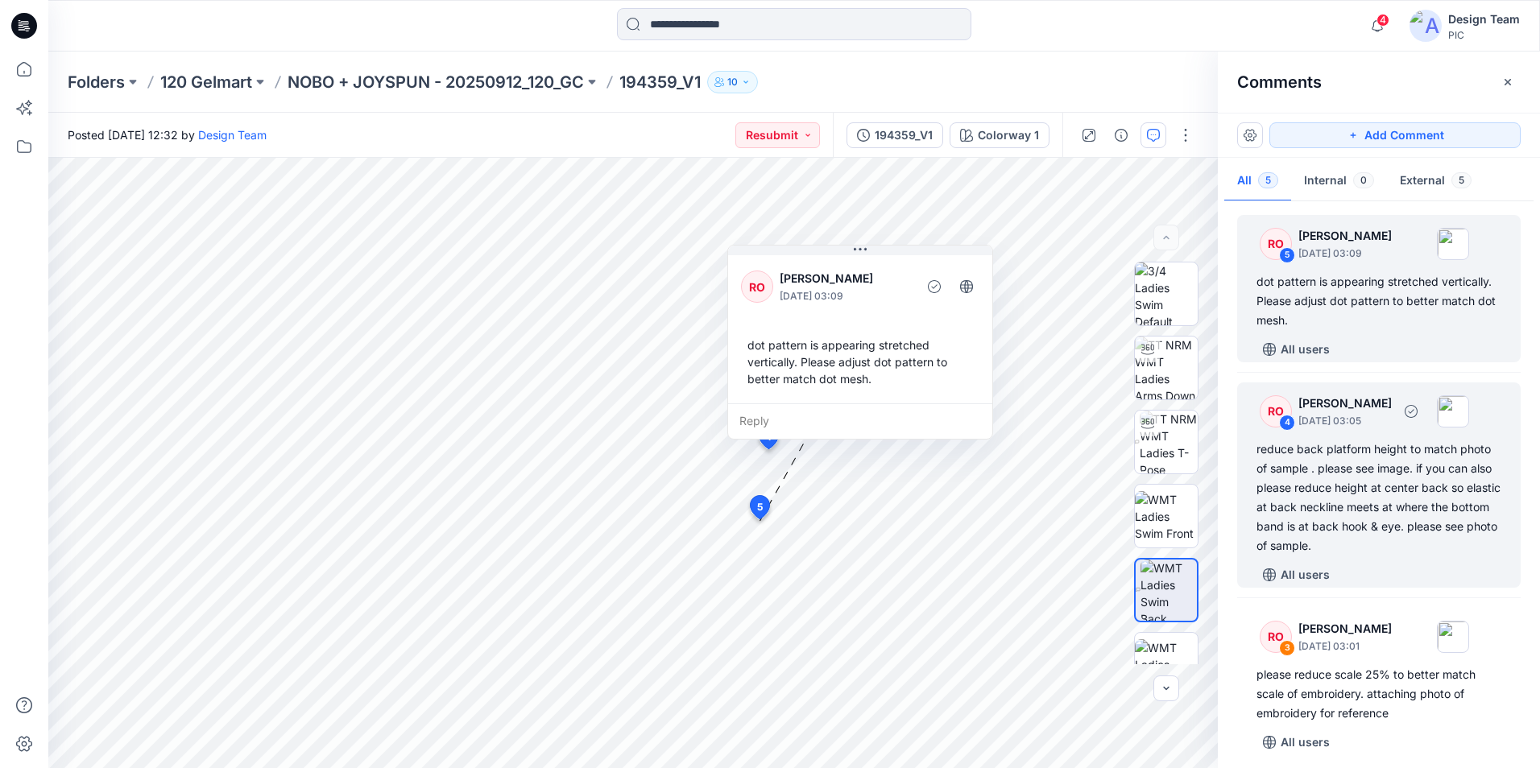
click at [1420, 496] on div "reduce back platform height to match photo of sample . please see image. if you…" at bounding box center [1378, 498] width 245 height 116
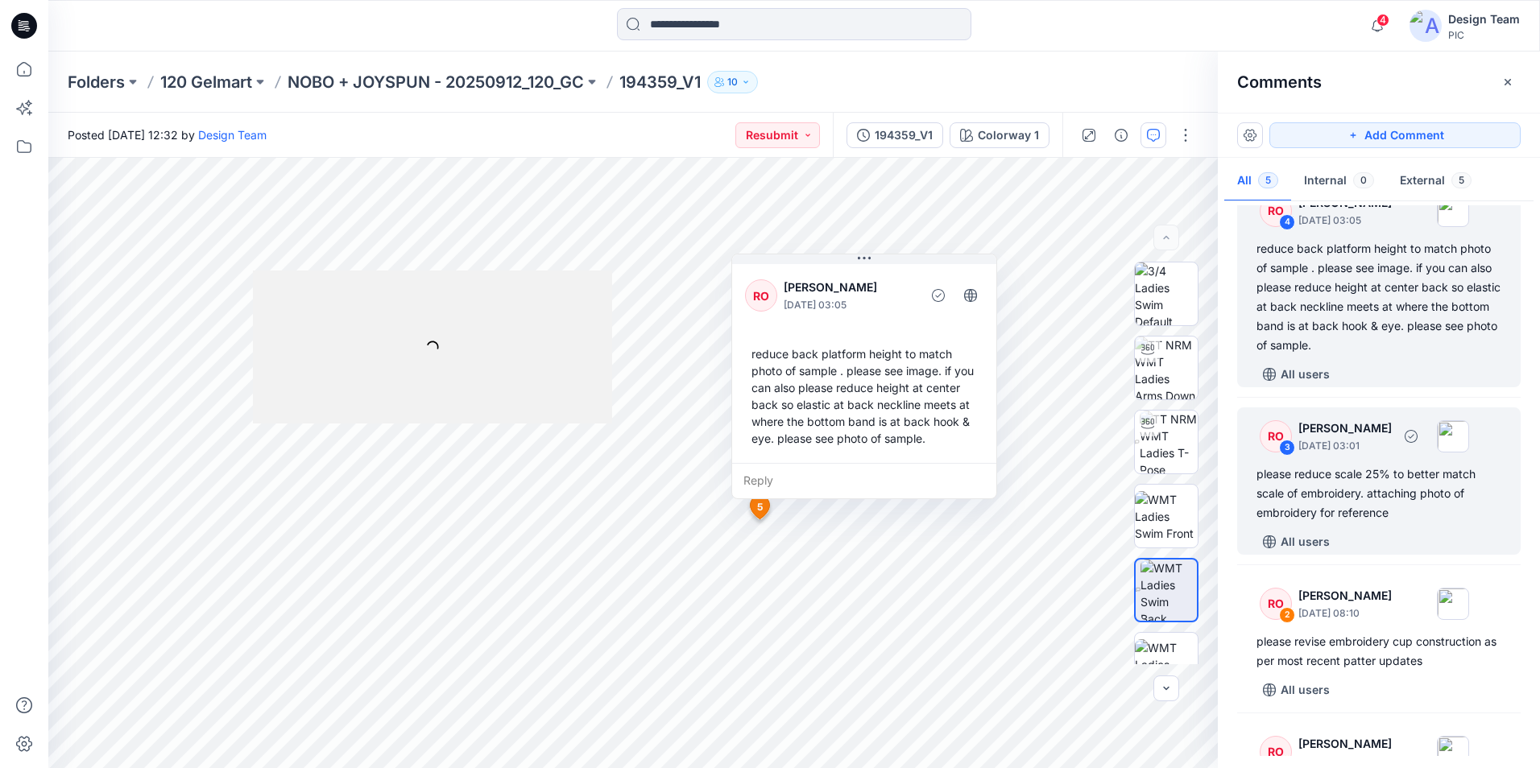
scroll to position [242, 0]
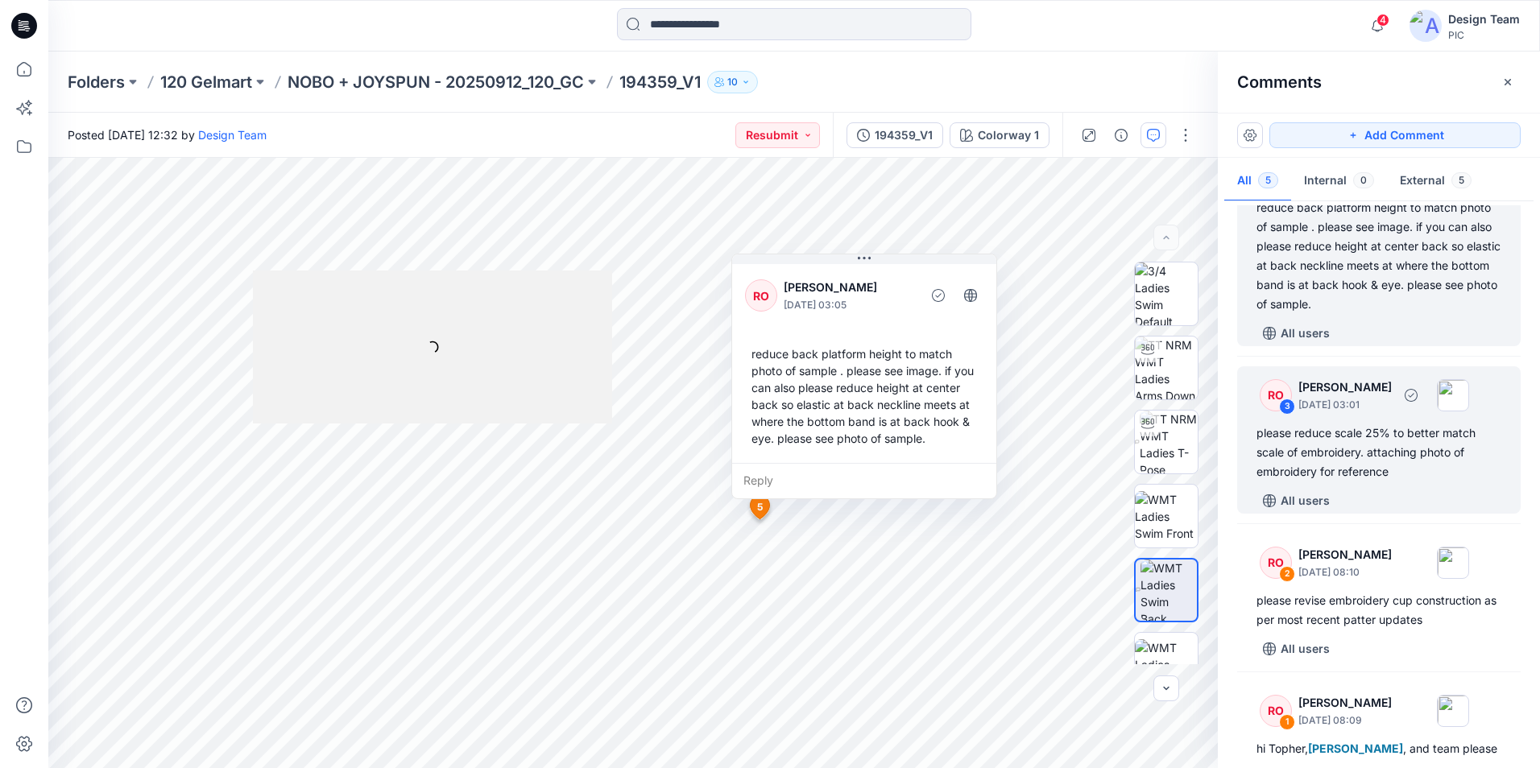
click at [1420, 474] on div "please reduce scale 25% to better match scale of embroidery. attaching photo of…" at bounding box center [1378, 453] width 245 height 58
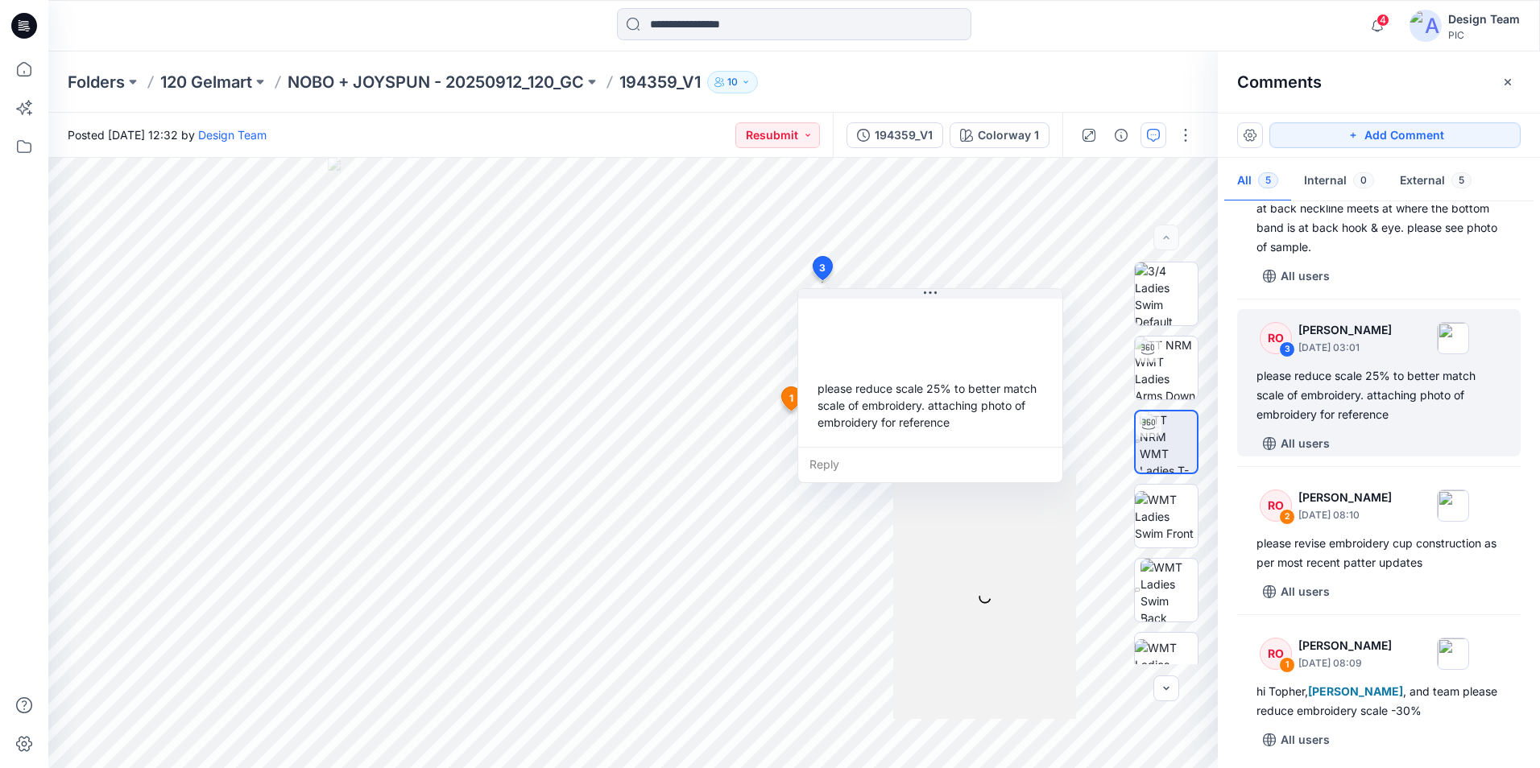
scroll to position [305, 0]
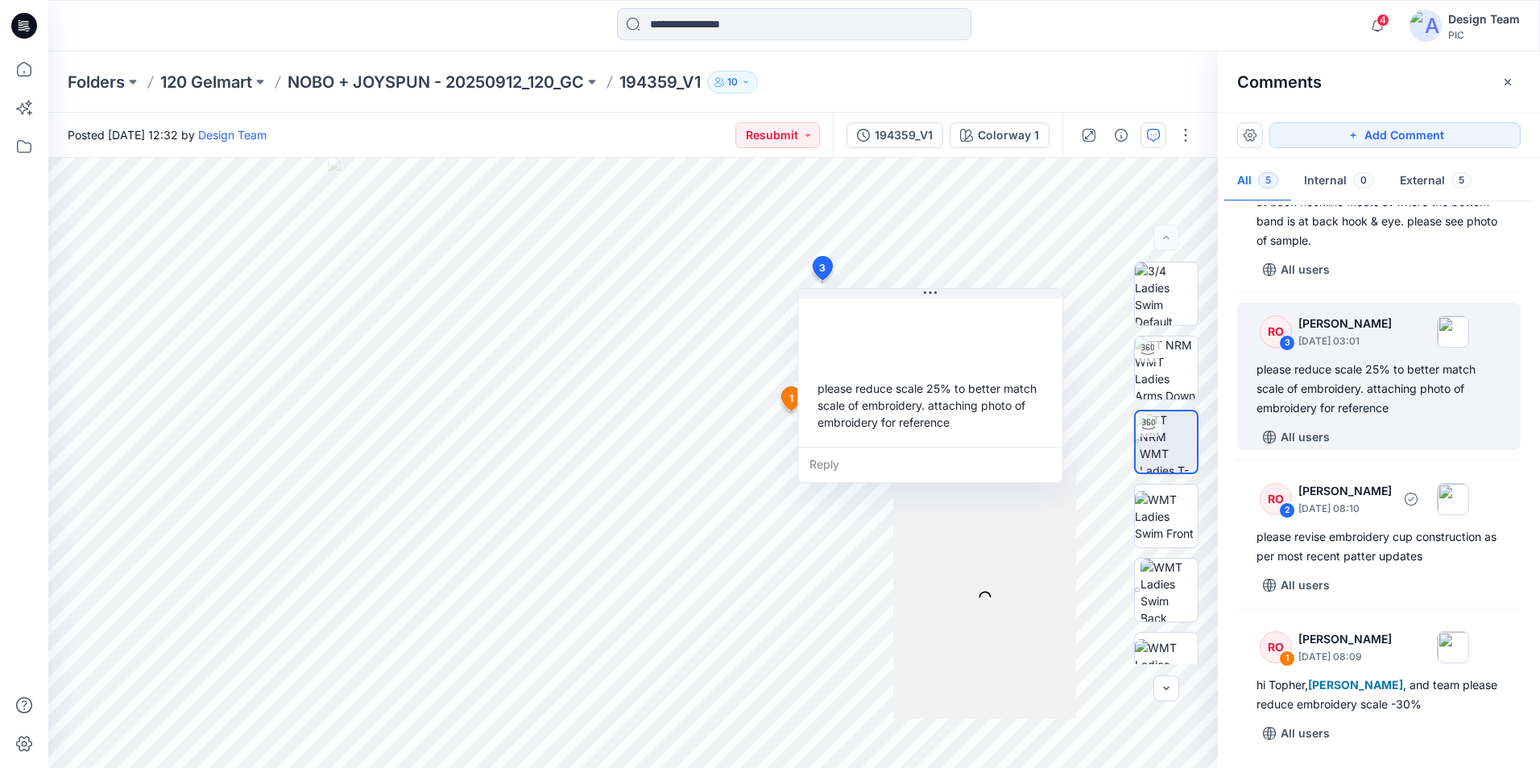
click at [1420, 476] on div "RO 2 [PERSON_NAME] [DATE] 08:10 please revise embroidery cup construction as pe…" at bounding box center [1378, 534] width 283 height 128
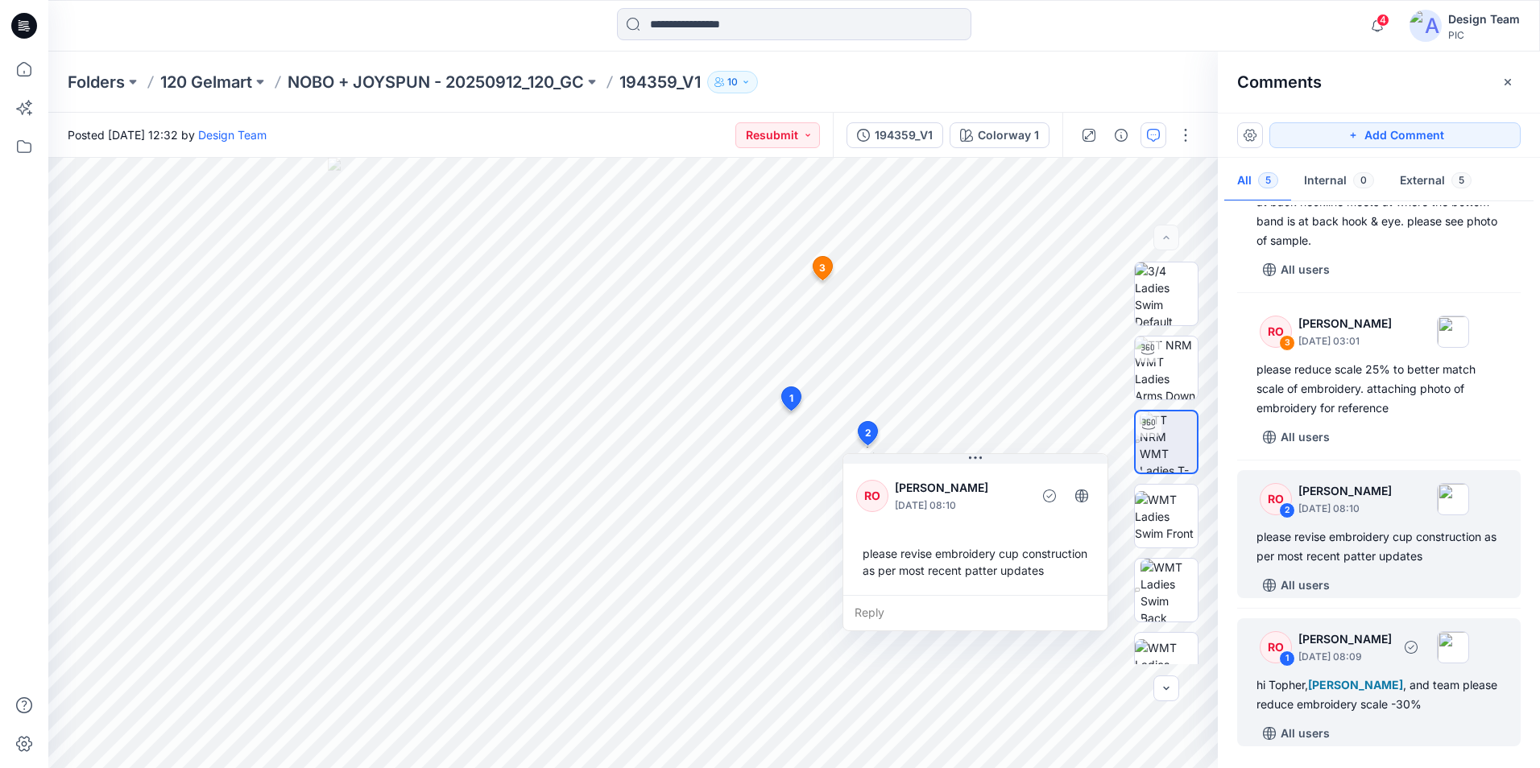
click at [1428, 652] on div "RO 1 [PERSON_NAME] [DATE] 08:09" at bounding box center [1358, 647] width 222 height 44
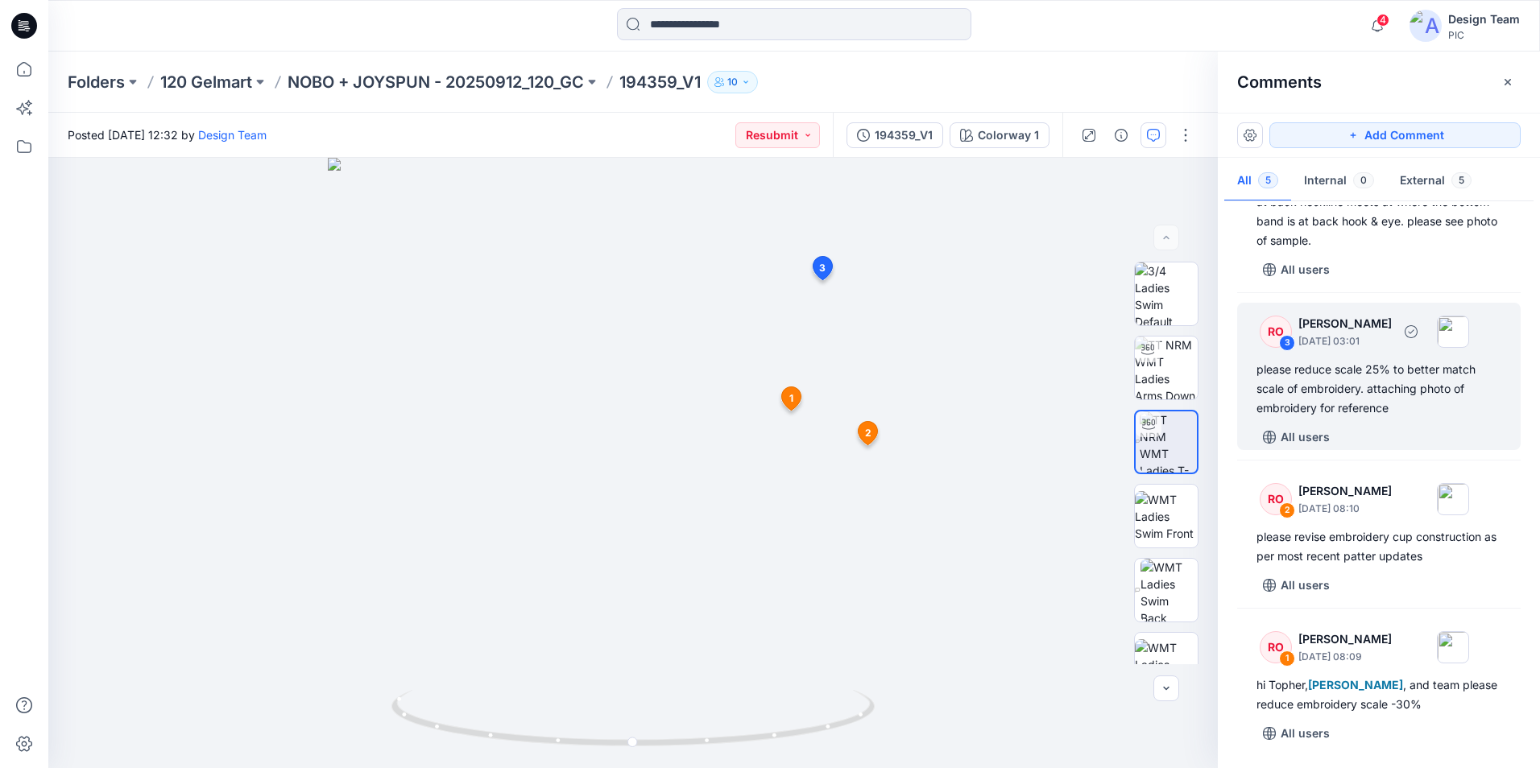
click at [1436, 408] on div "please reduce scale 25% to better match scale of embroidery. attaching photo of…" at bounding box center [1378, 389] width 245 height 58
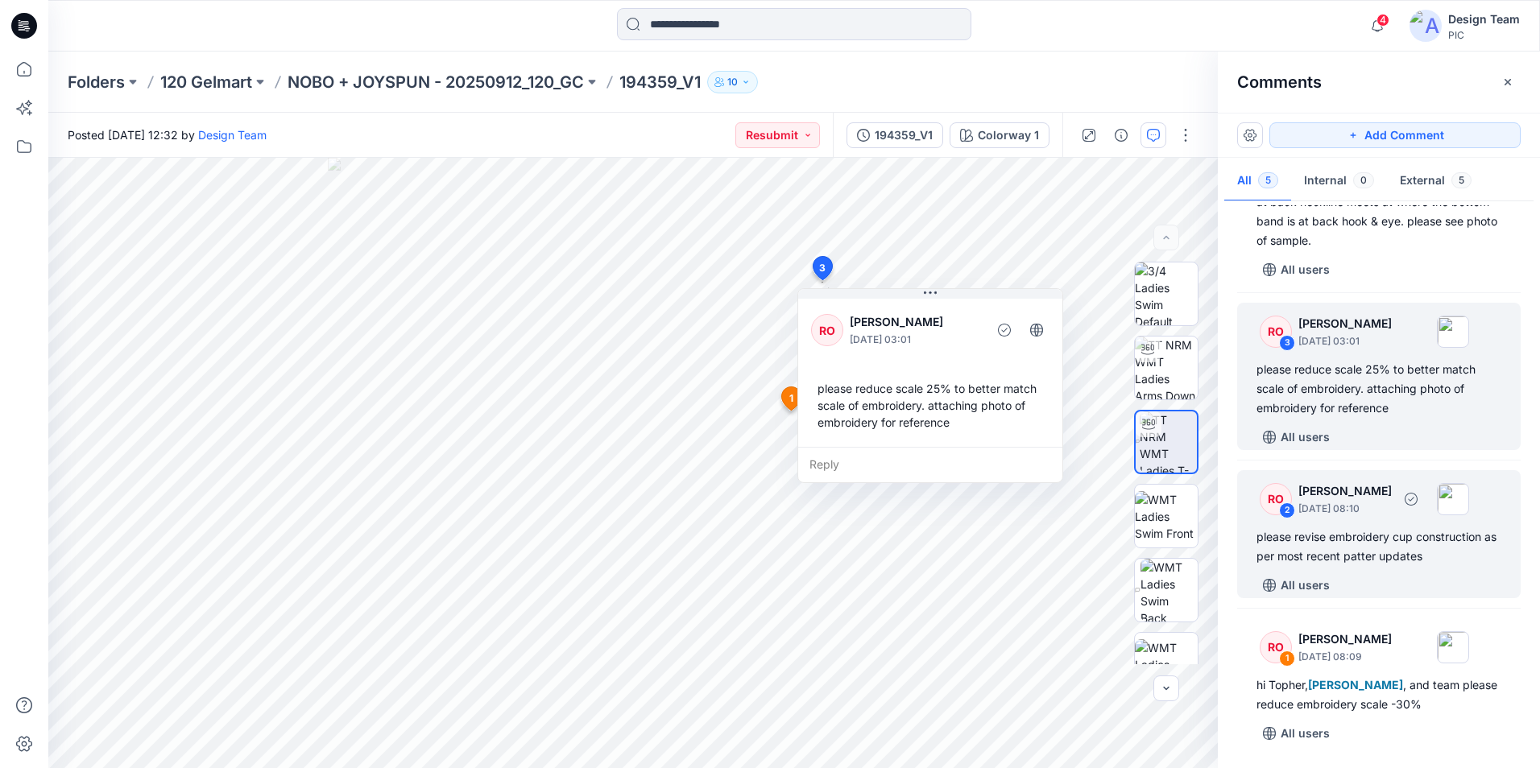
click at [1389, 499] on p "[PERSON_NAME]" at bounding box center [1344, 491] width 93 height 19
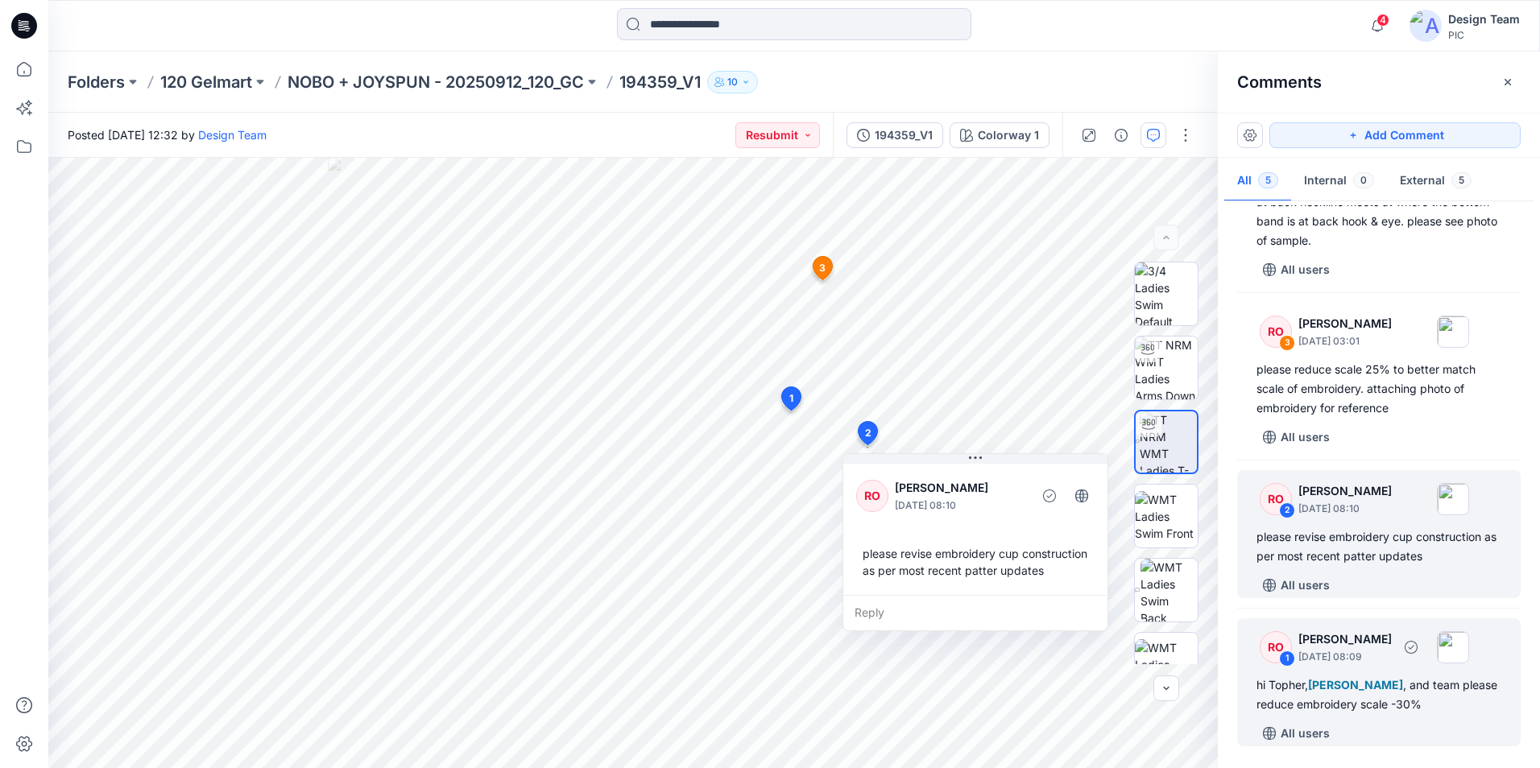
click at [1407, 666] on div "RO 1 [PERSON_NAME] [DATE] 08:09" at bounding box center [1358, 647] width 222 height 44
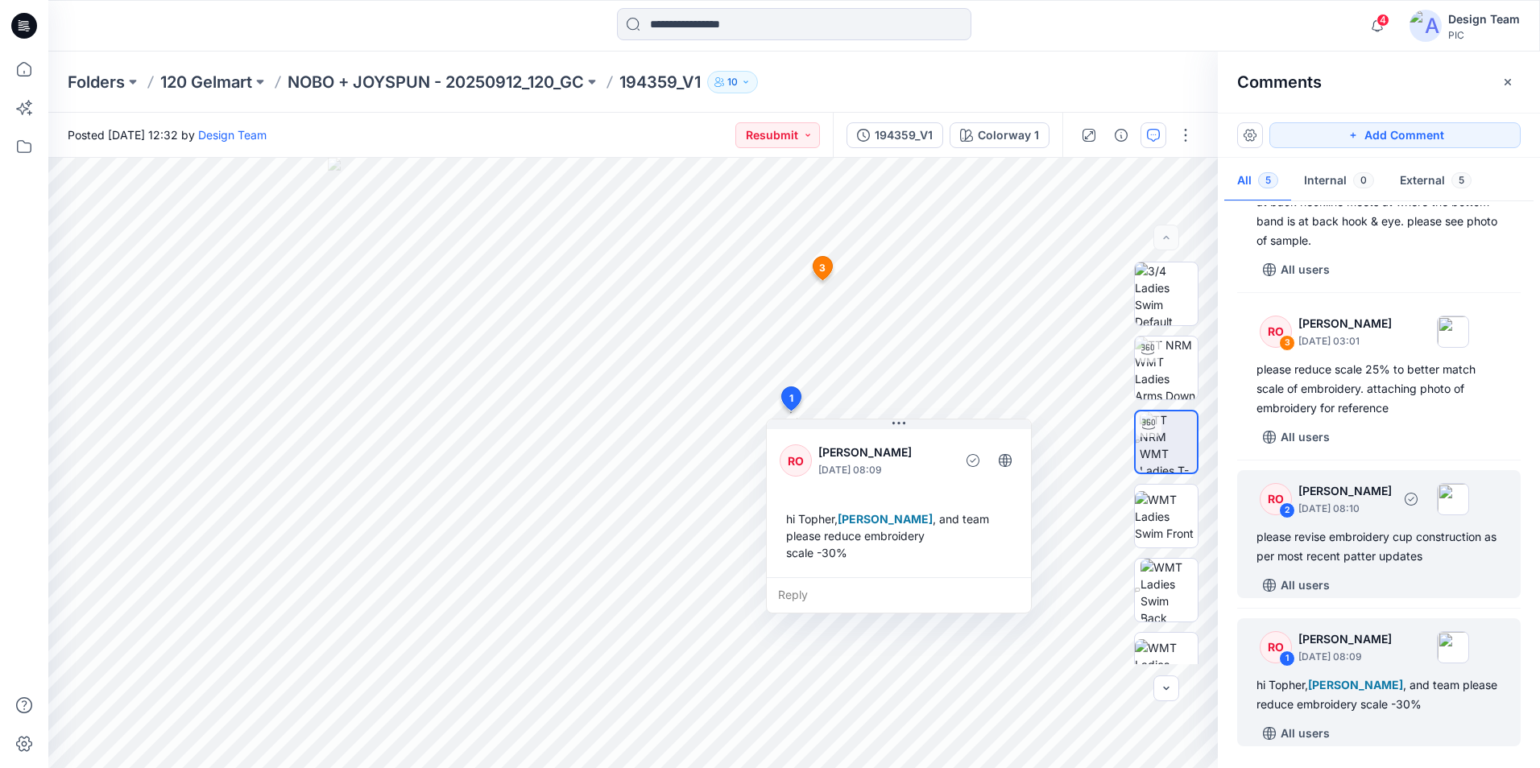
click at [1460, 562] on div "please revise embroidery cup construction as per most recent patter updates" at bounding box center [1378, 547] width 245 height 39
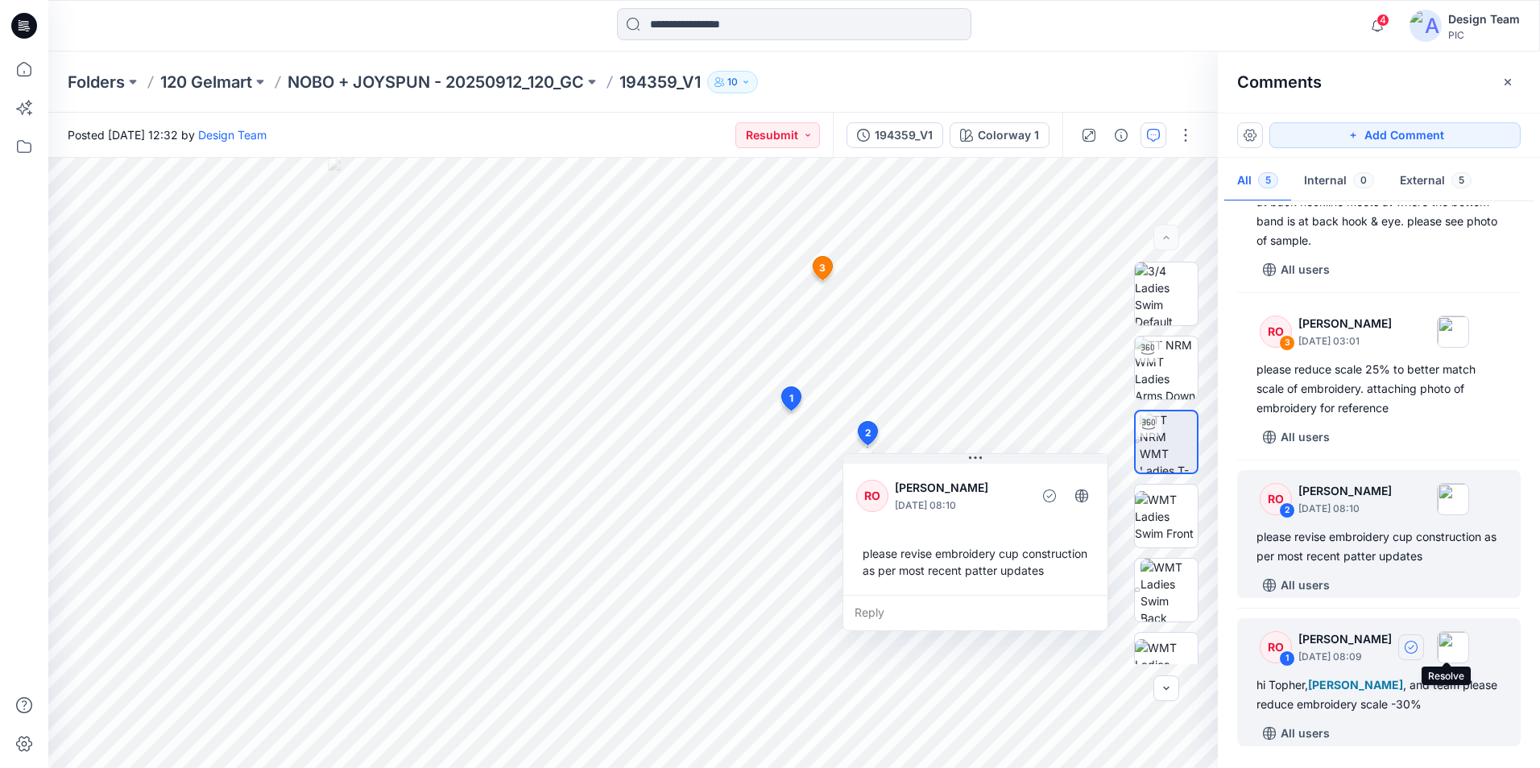
click at [1424, 639] on button "button" at bounding box center [1411, 648] width 26 height 26
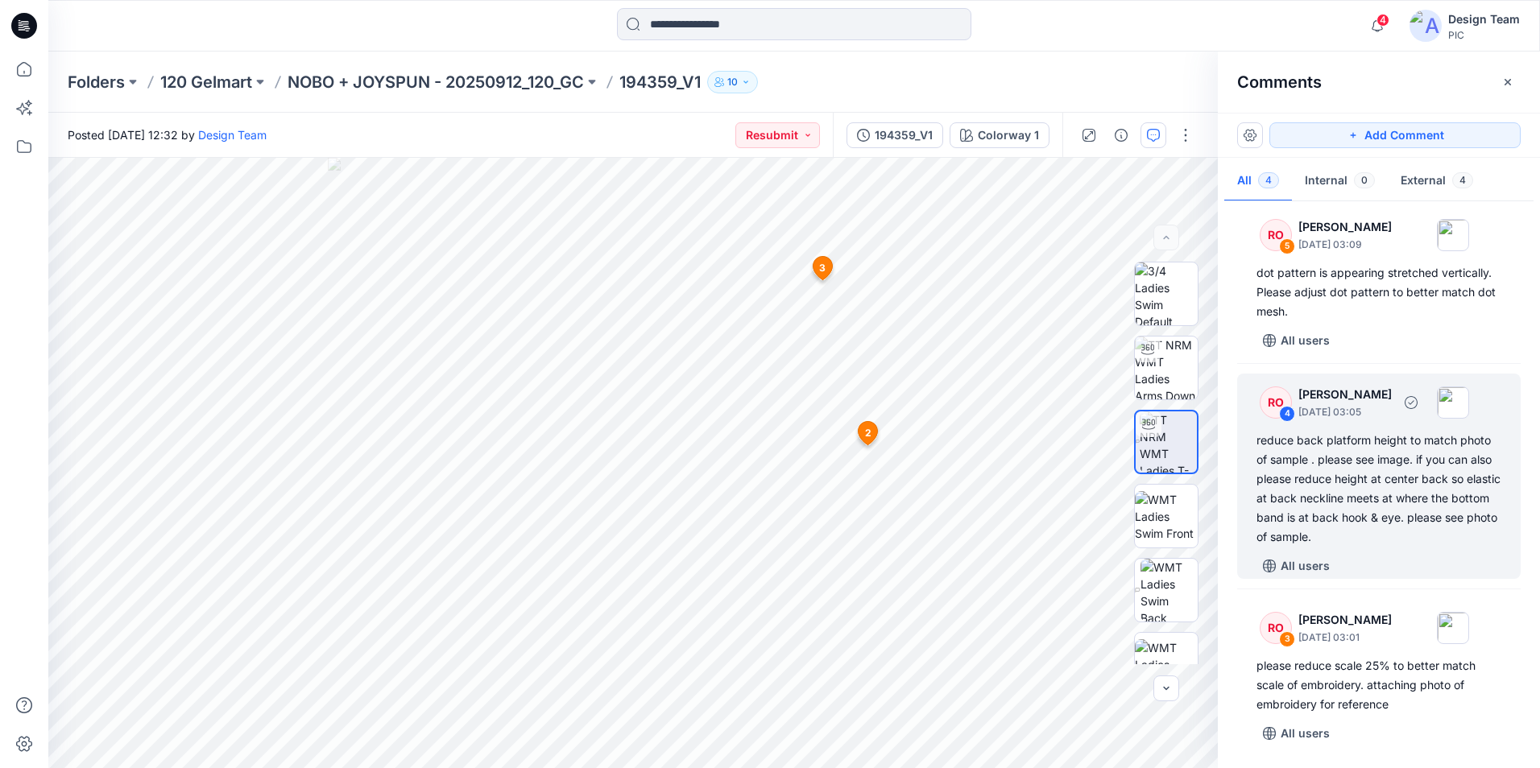
scroll to position [0, 0]
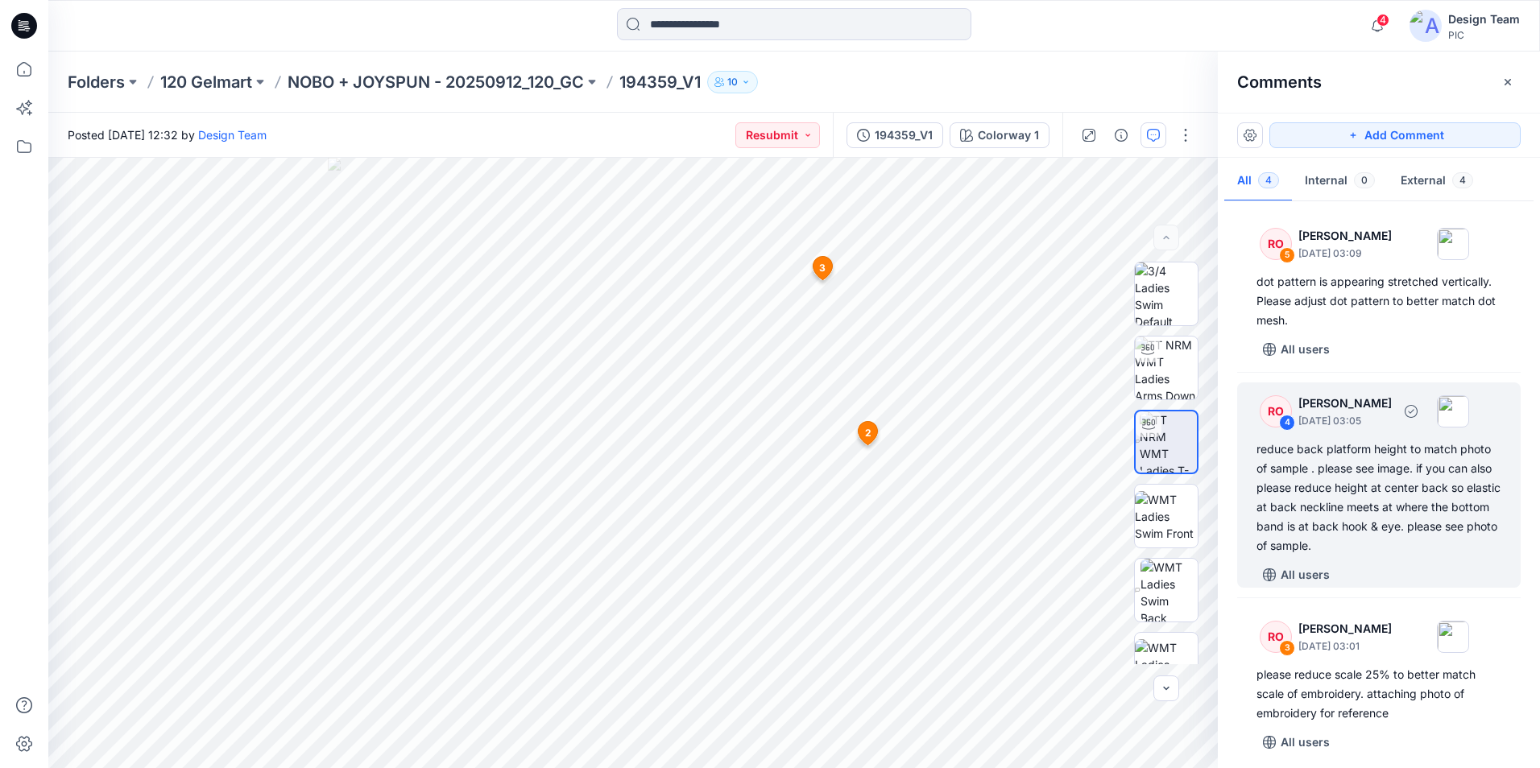
click at [1407, 486] on div "reduce back platform height to match photo of sample . please see image. if you…" at bounding box center [1378, 498] width 245 height 116
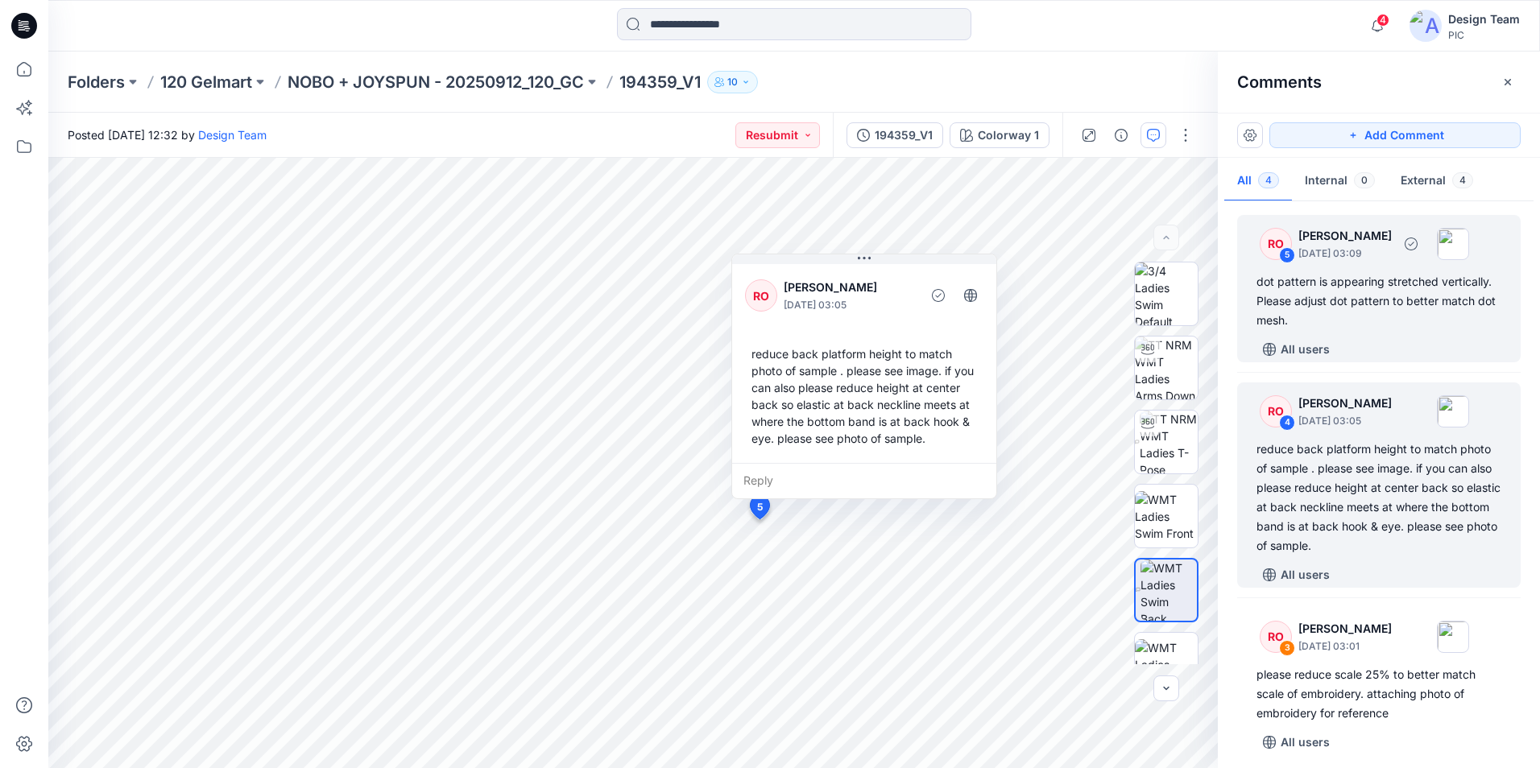
click at [1383, 304] on div "dot pattern is appearing stretched vertically. Please adjust dot pattern to bet…" at bounding box center [1378, 301] width 245 height 58
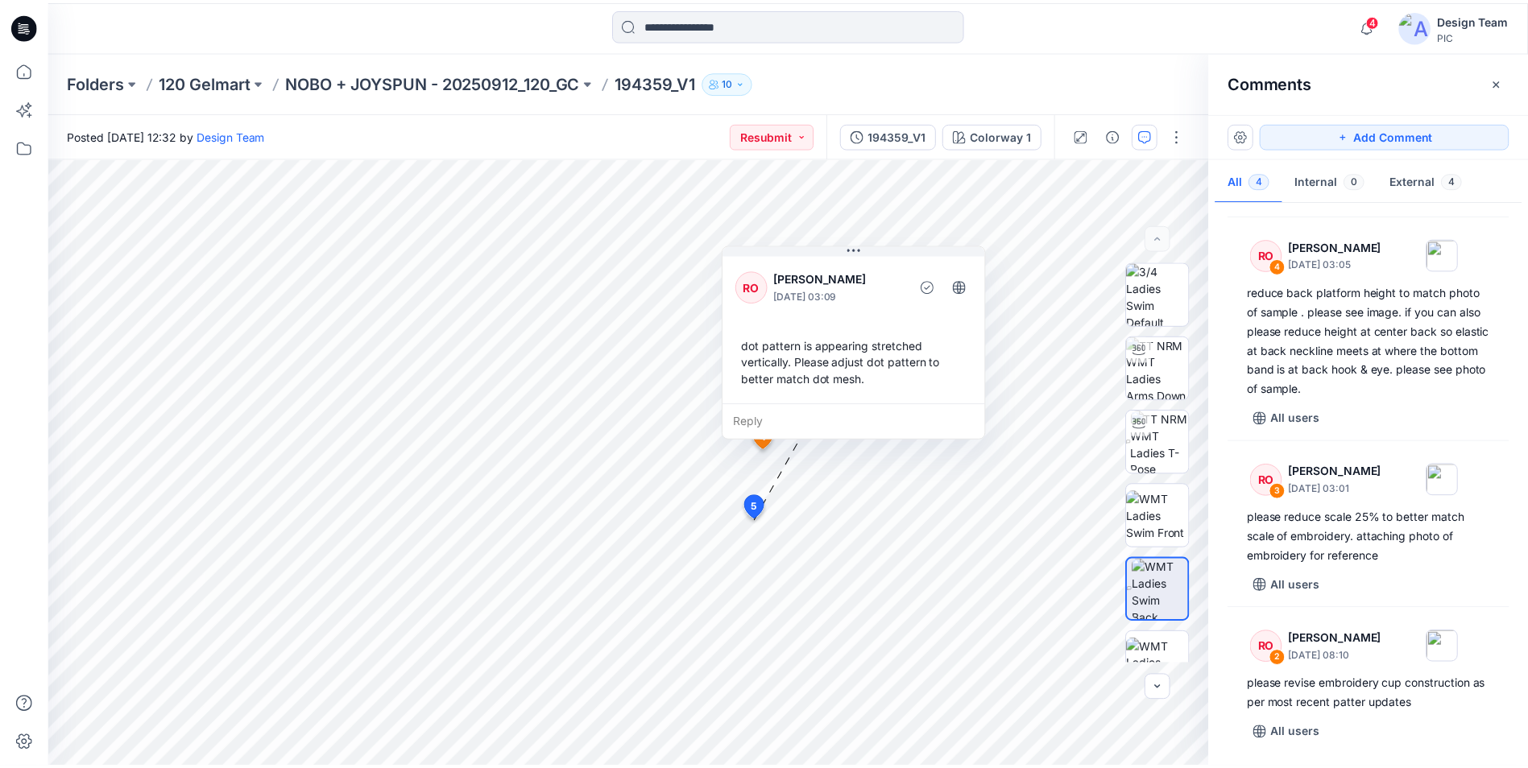
scroll to position [156, 0]
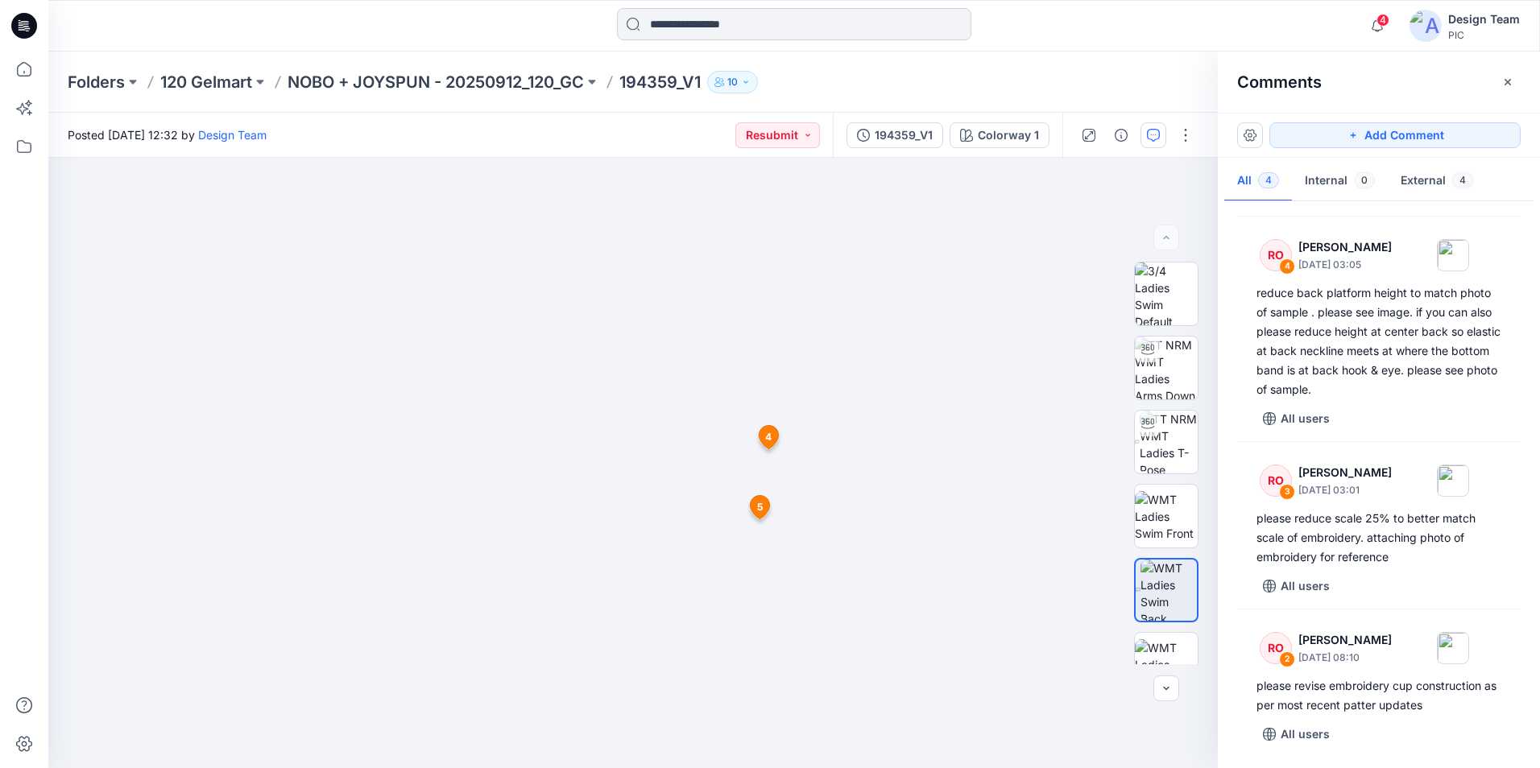
click at [743, 35] on input at bounding box center [794, 24] width 354 height 32
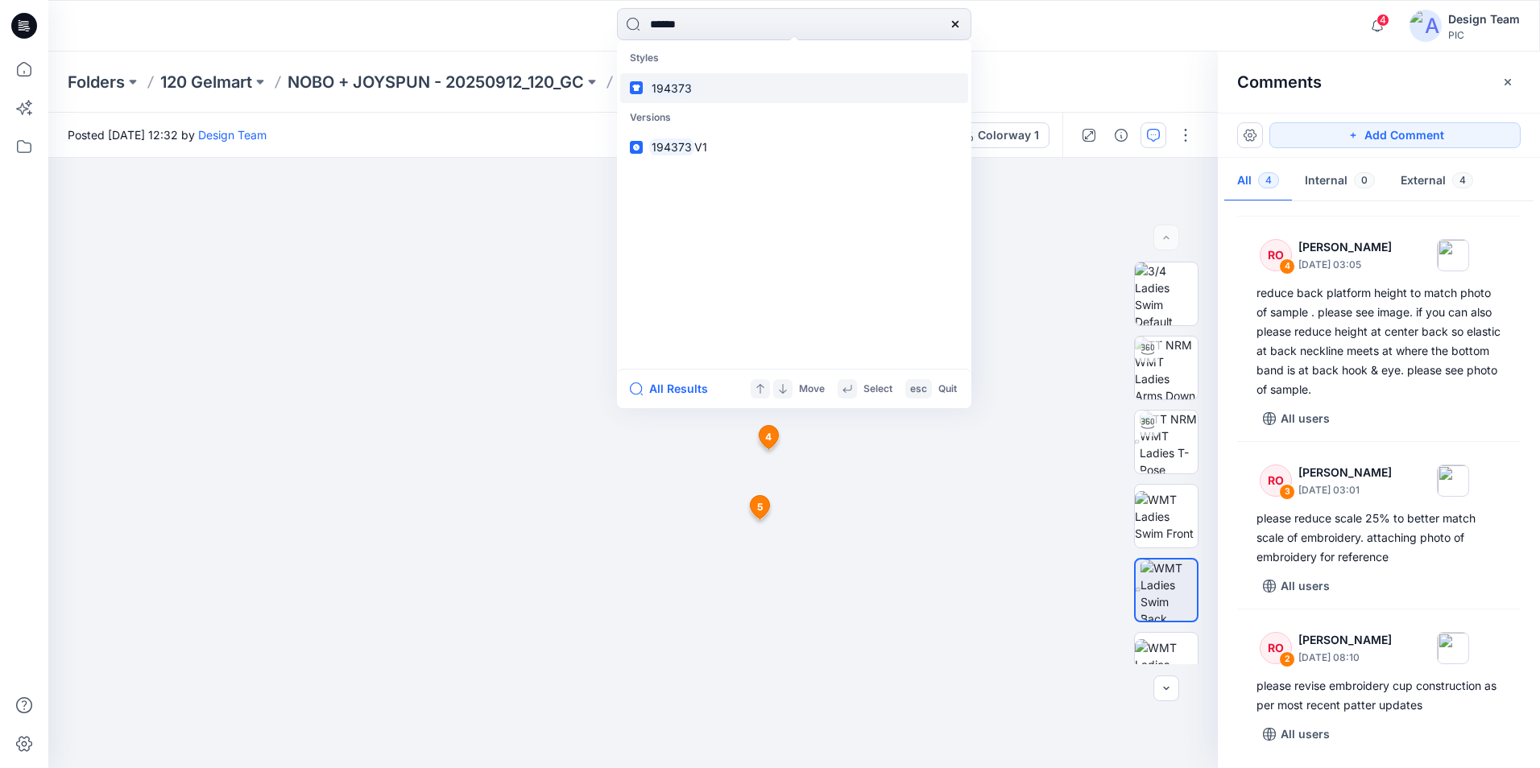
type input "******"
click at [675, 82] on mark "194373" at bounding box center [671, 88] width 45 height 19
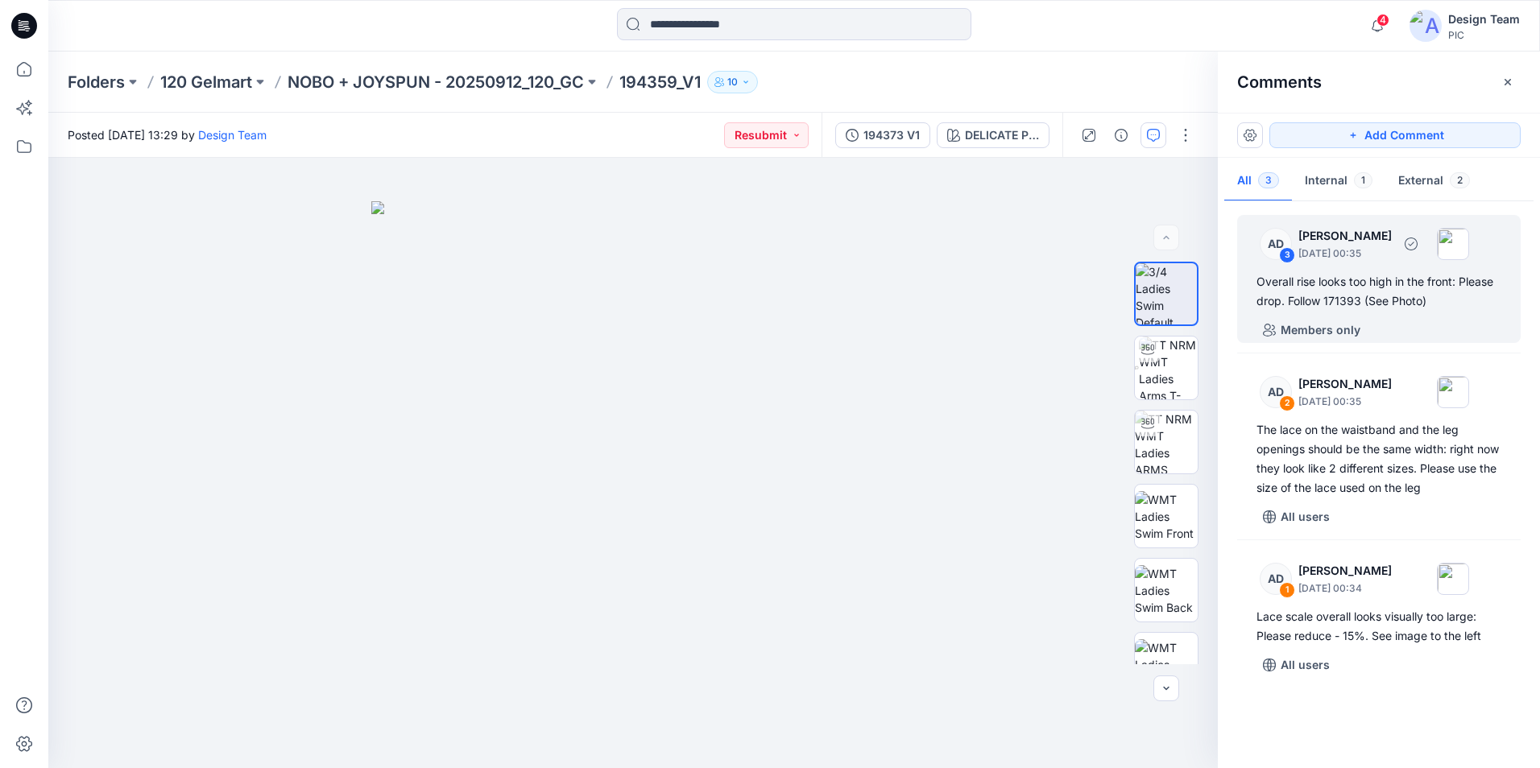
click at [1463, 301] on div "Overall rise looks too high in the front: Please drop. Follow 171393 (See Photo)" at bounding box center [1378, 291] width 245 height 39
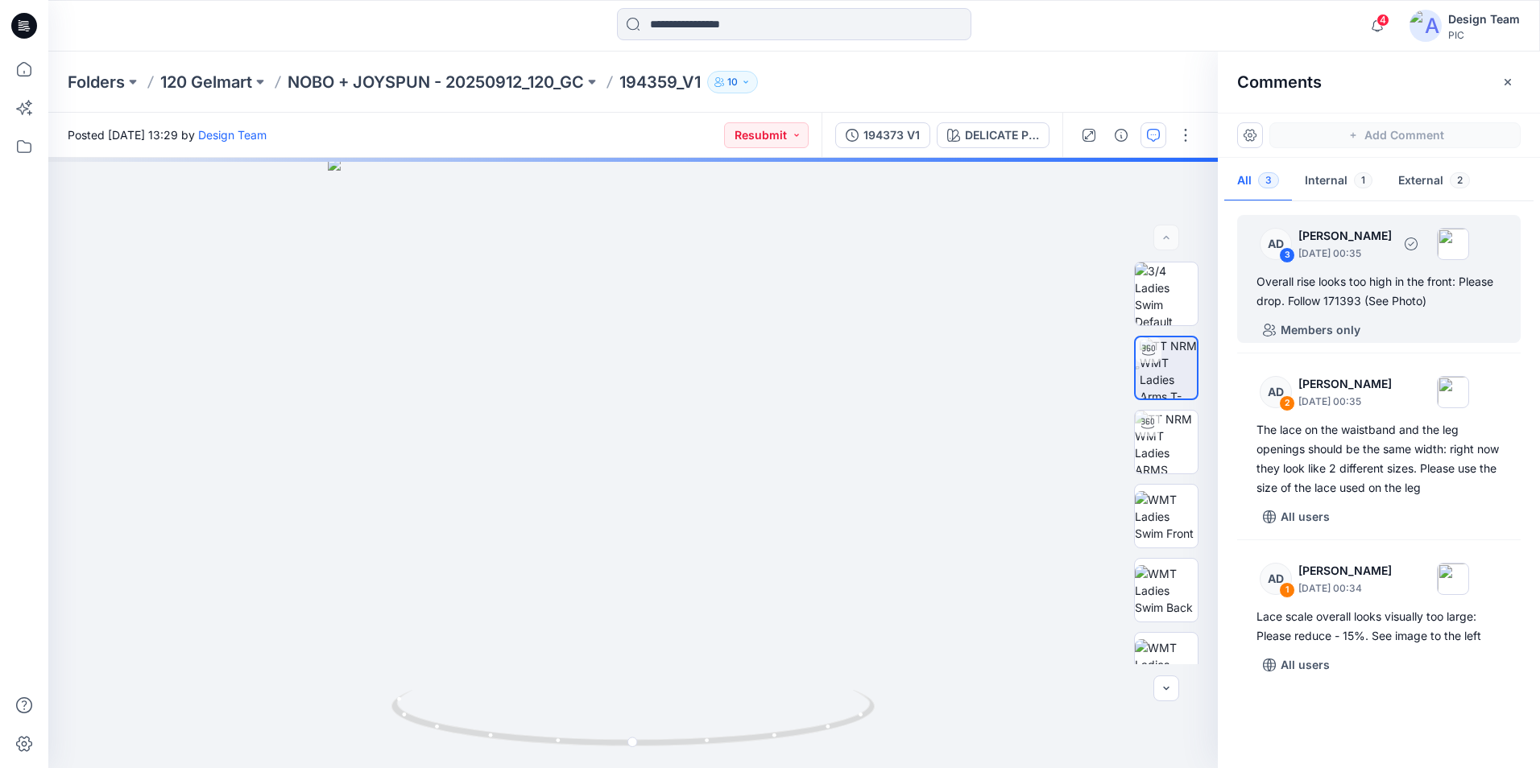
click at [1463, 301] on div "Overall rise looks too high in the front: Please drop. Follow 171393 (See Photo)" at bounding box center [1378, 291] width 245 height 39
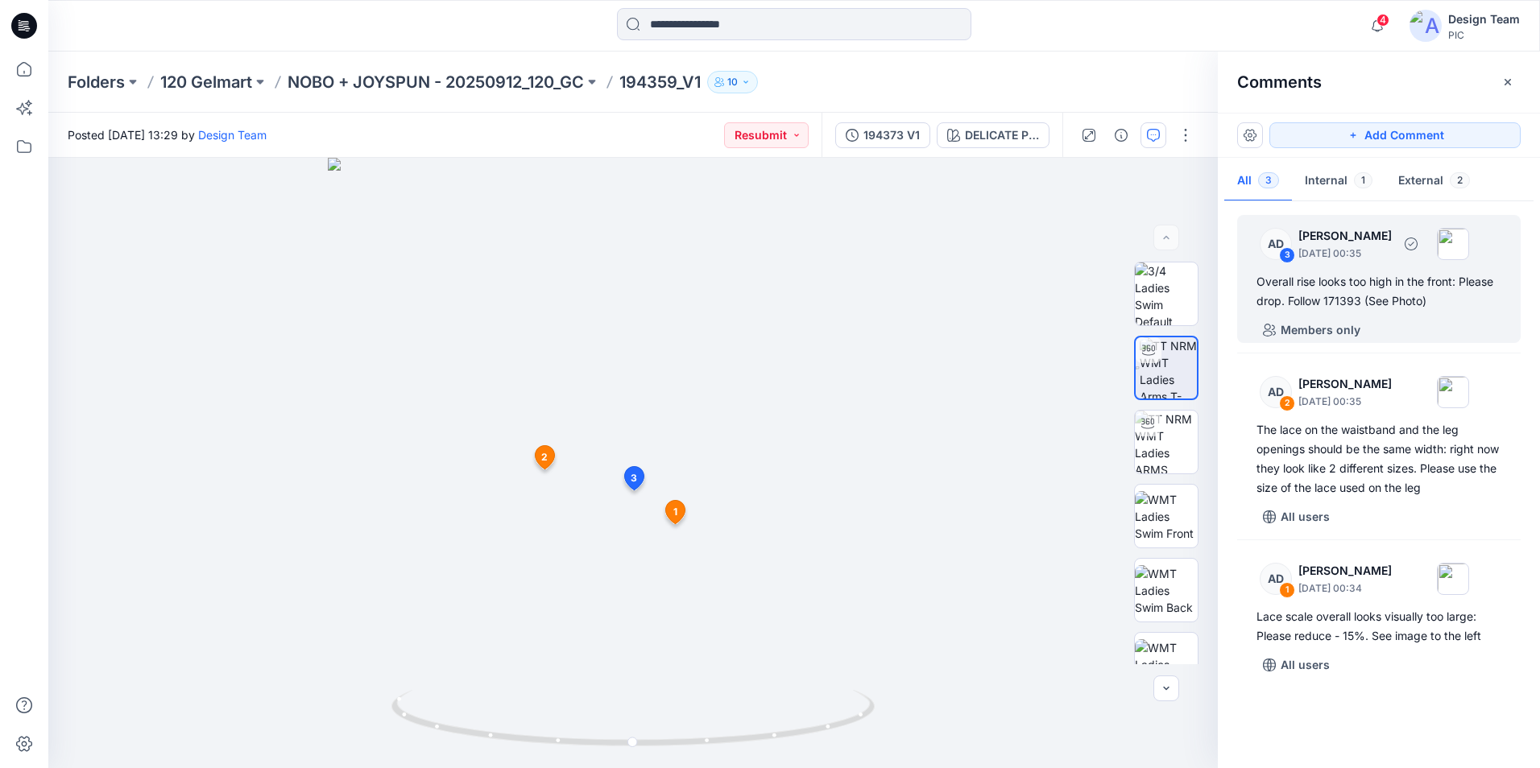
click at [1376, 305] on div "Overall rise looks too high in the front: Please drop. Follow 171393 (See Photo)" at bounding box center [1378, 291] width 245 height 39
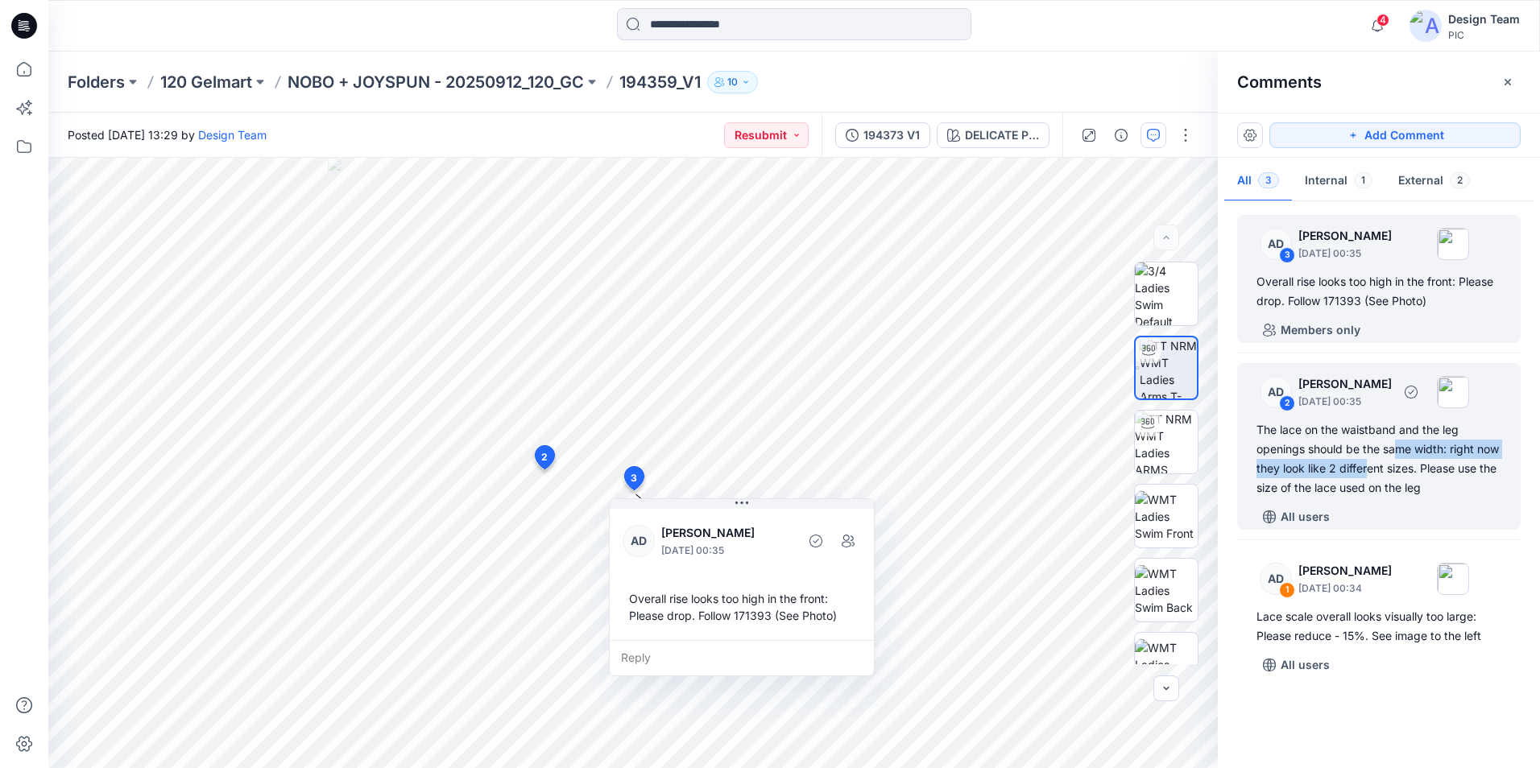
click at [1393, 459] on div "The lace on the waistband and the leg openings should be the same width: right …" at bounding box center [1378, 458] width 245 height 77
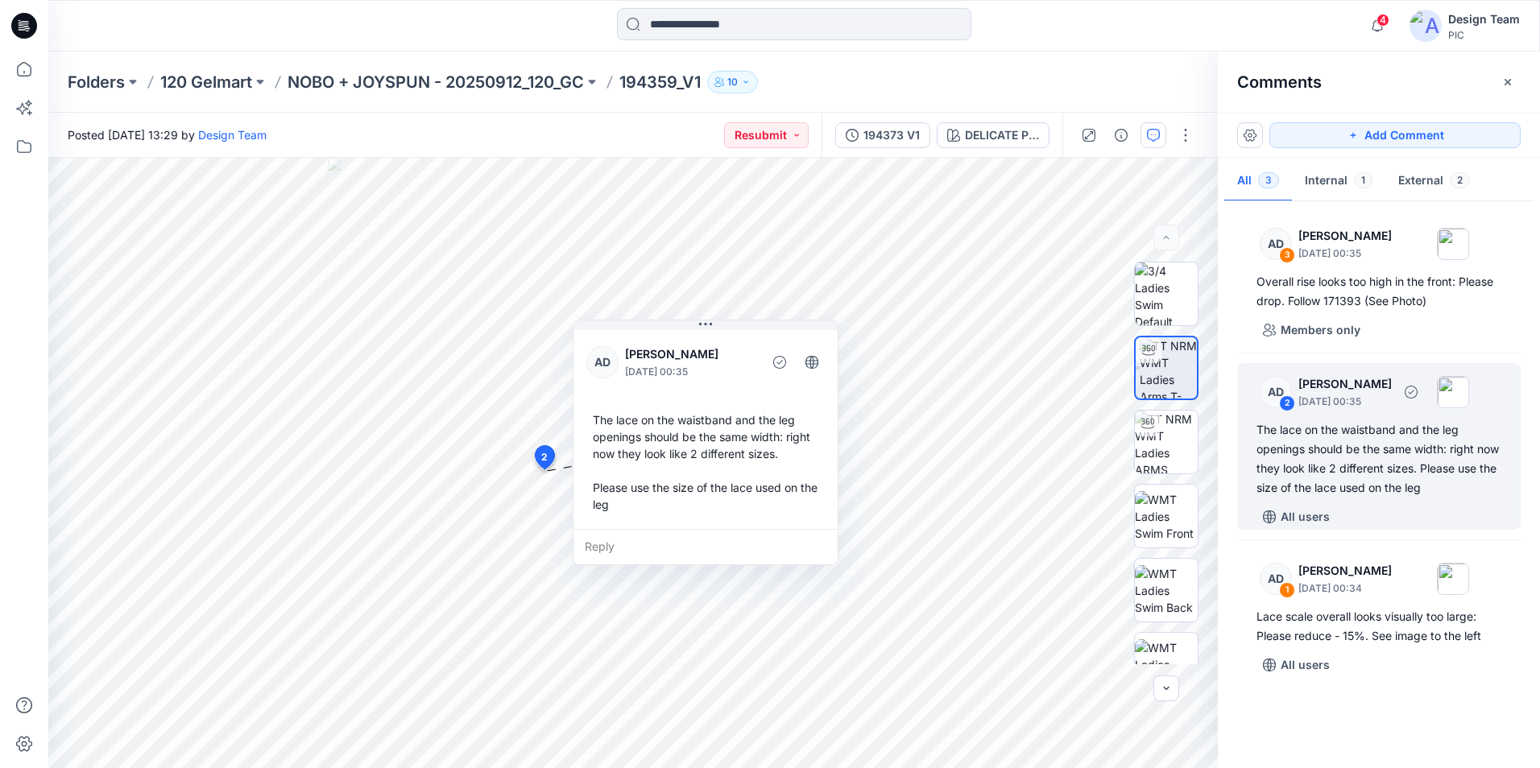
drag, startPoint x: 1393, startPoint y: 459, endPoint x: 1458, endPoint y: 499, distance: 76.2
click at [1458, 499] on div "AD 2 [PERSON_NAME] [DATE] 00:35 The lace on the waistband and the leg openings …" at bounding box center [1378, 446] width 283 height 167
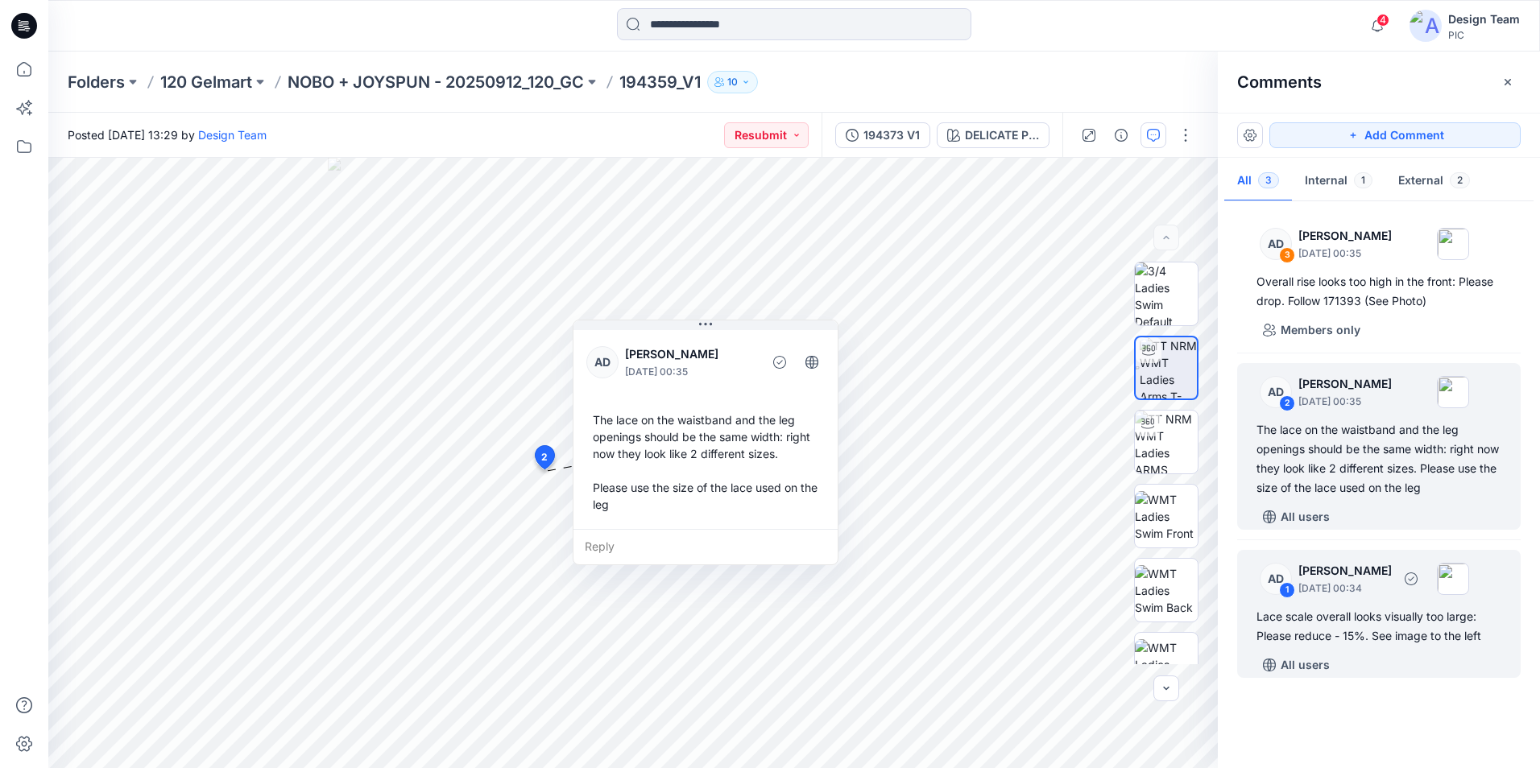
click at [1436, 644] on div "Lace scale overall looks visually too large: Please reduce - 15%. See image to …" at bounding box center [1378, 626] width 245 height 39
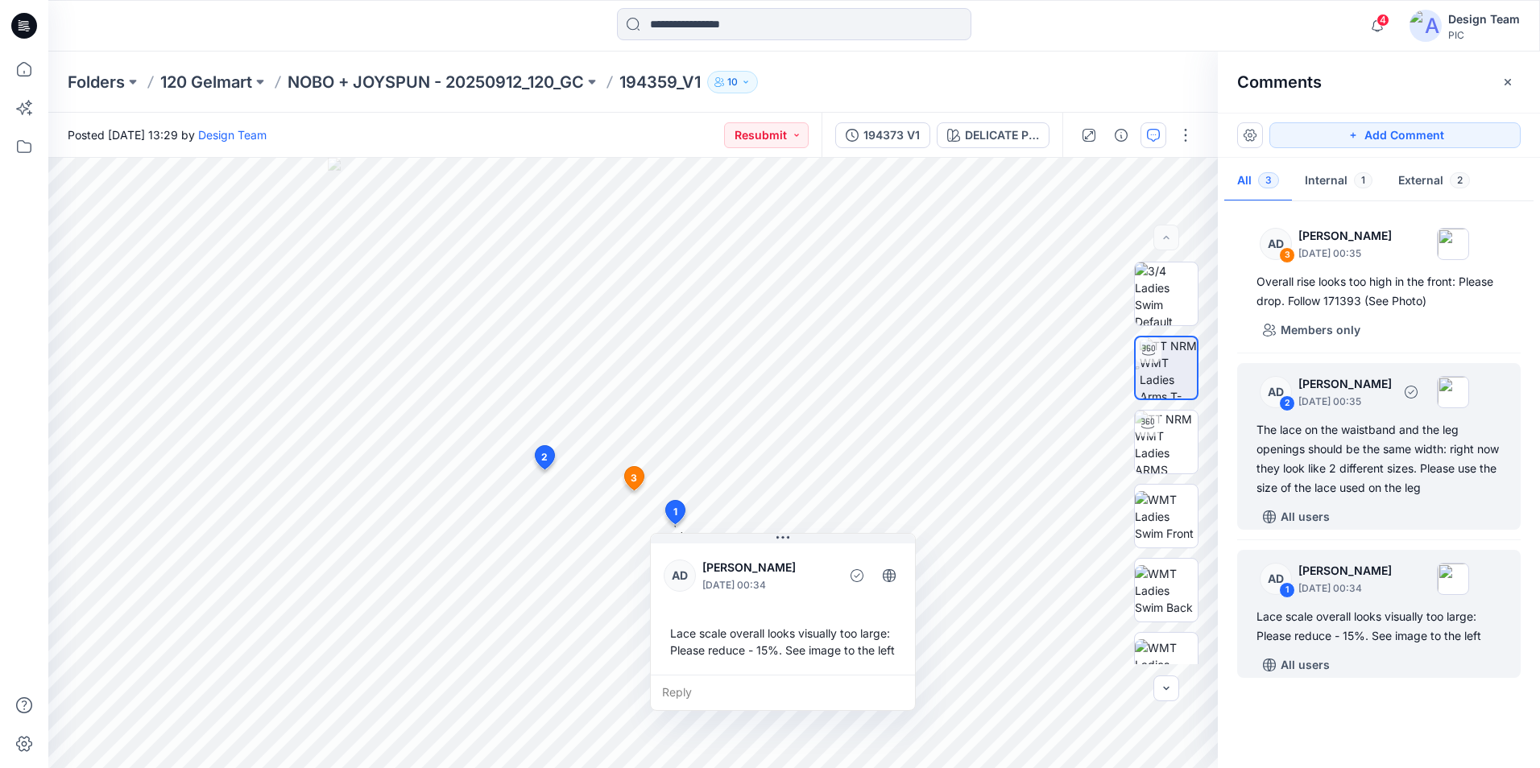
click at [1397, 493] on div "The lace on the waistband and the leg openings should be the same width: right …" at bounding box center [1378, 458] width 245 height 77
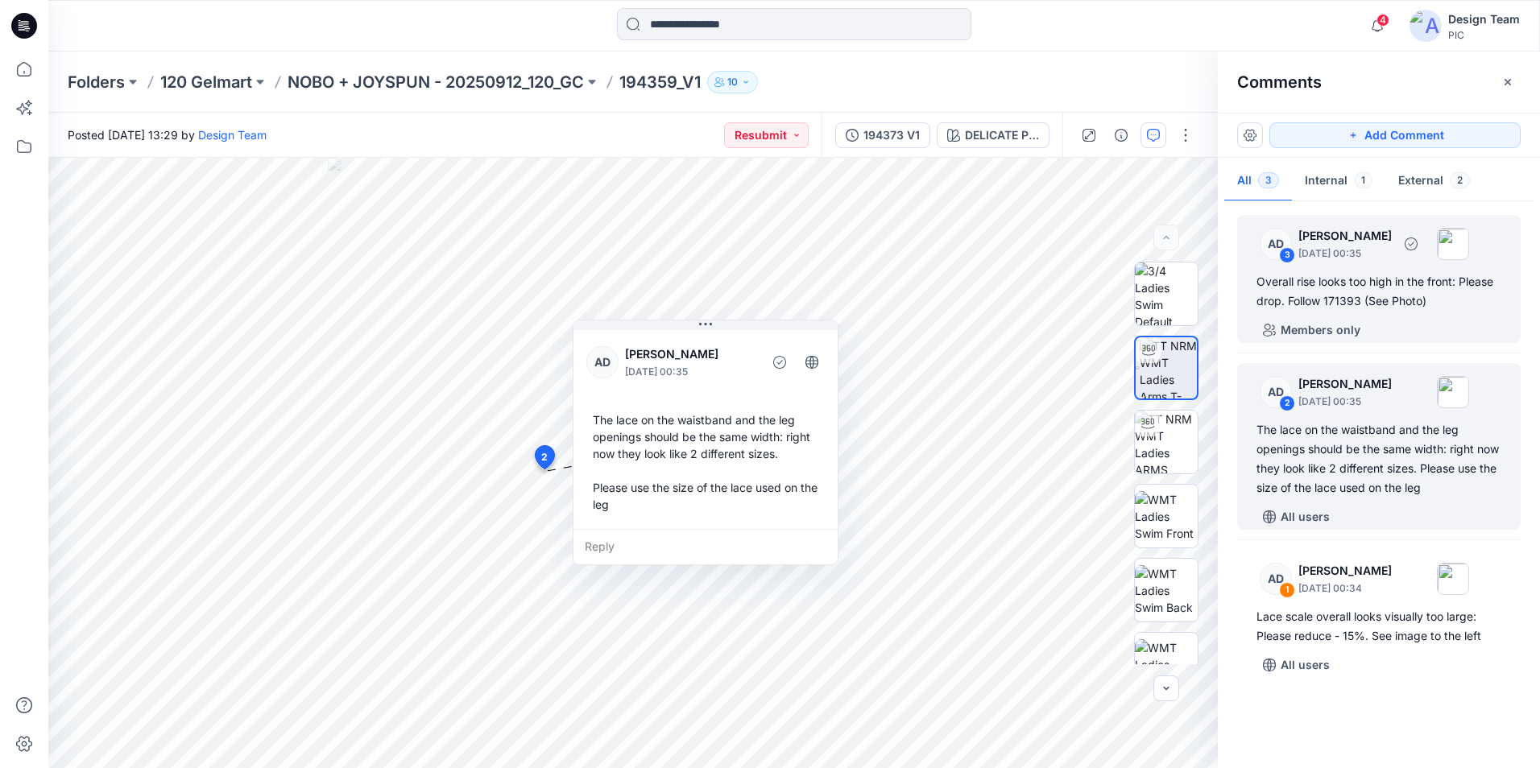
click at [1370, 294] on div "Overall rise looks too high in the front: Please drop. Follow 171393 (See Photo)" at bounding box center [1378, 291] width 245 height 39
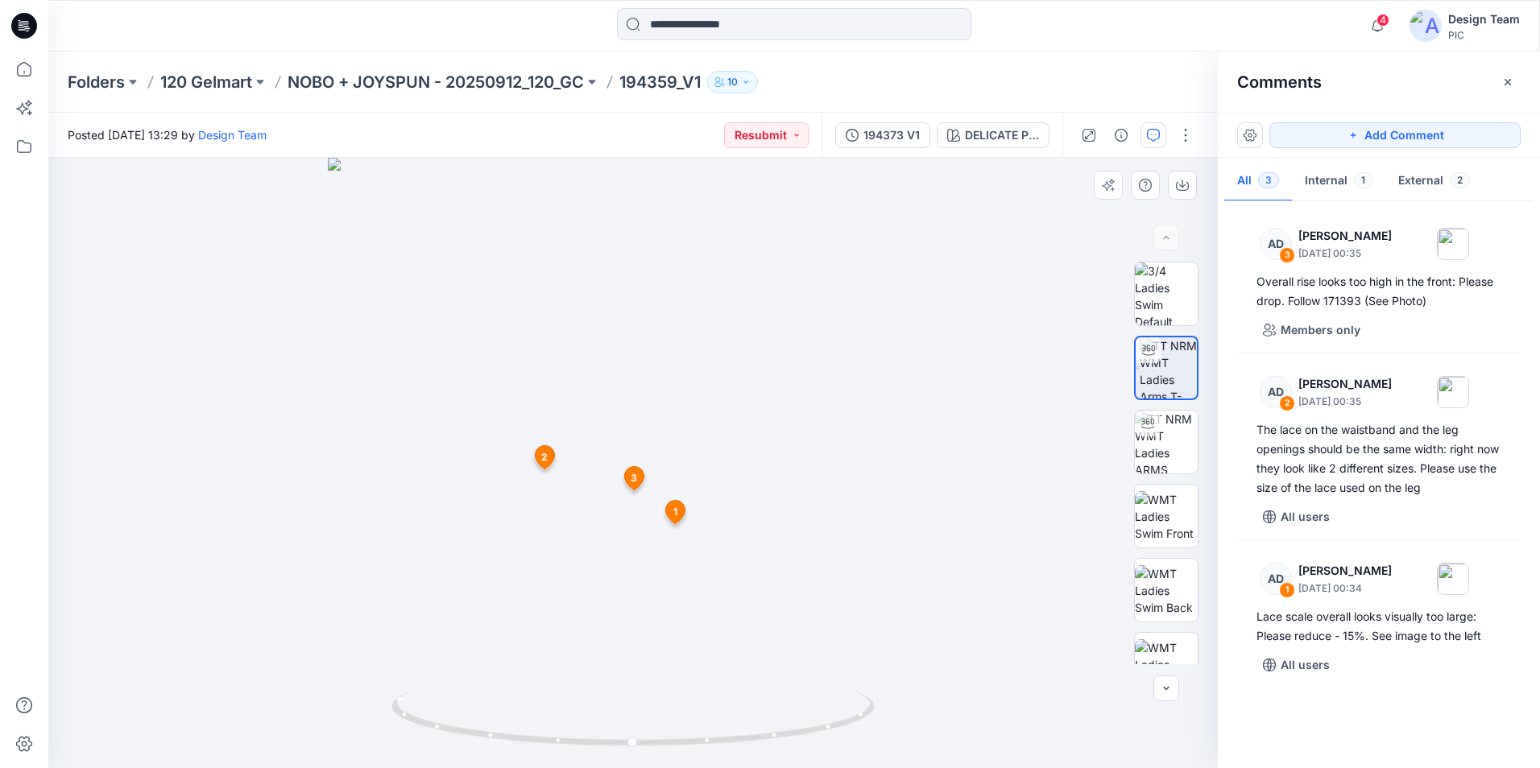
click at [635, 480] on span "3" at bounding box center [634, 478] width 6 height 14
click at [677, 517] on span "1" at bounding box center [675, 512] width 4 height 14
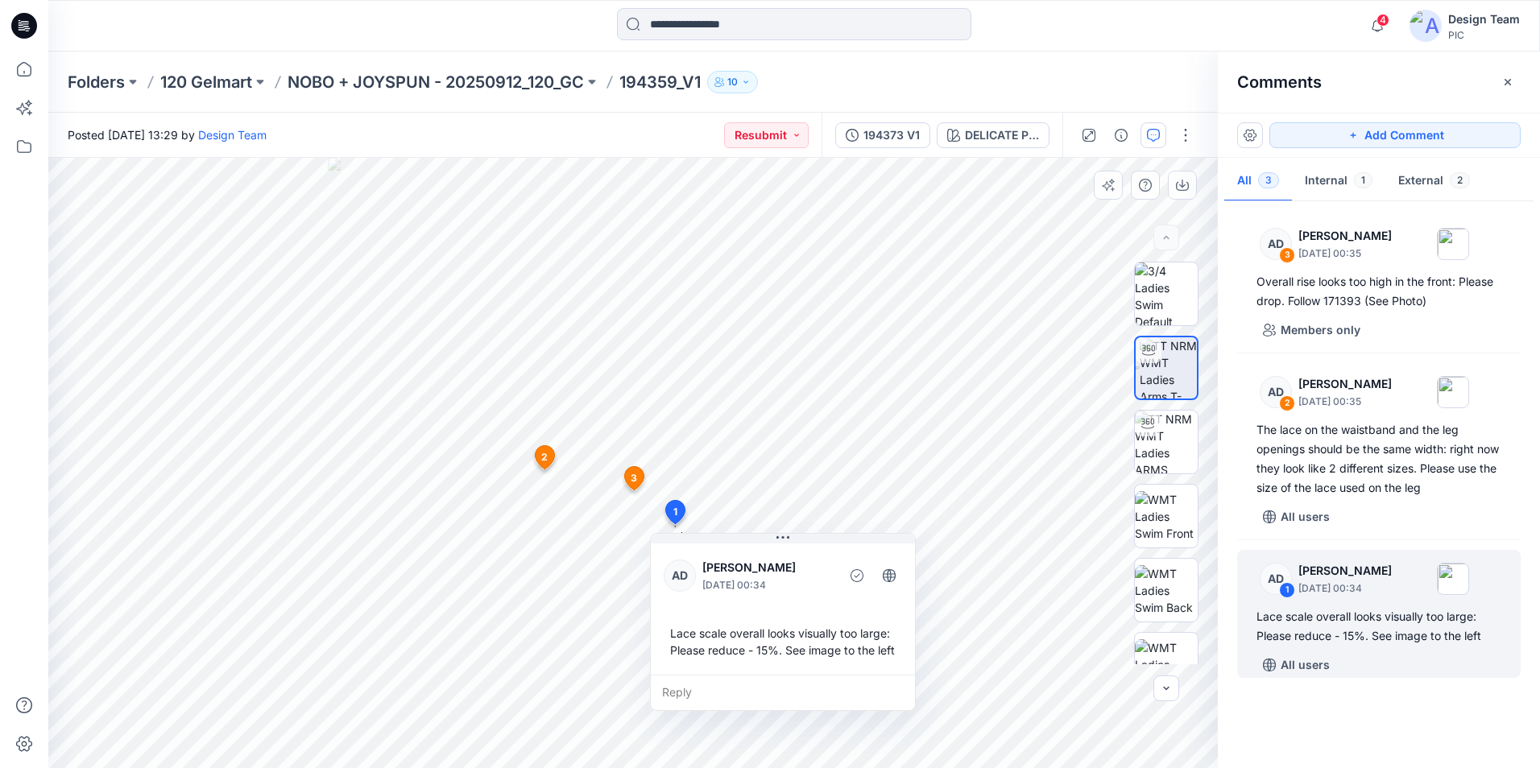
click at [634, 478] on span "3" at bounding box center [634, 478] width 6 height 14
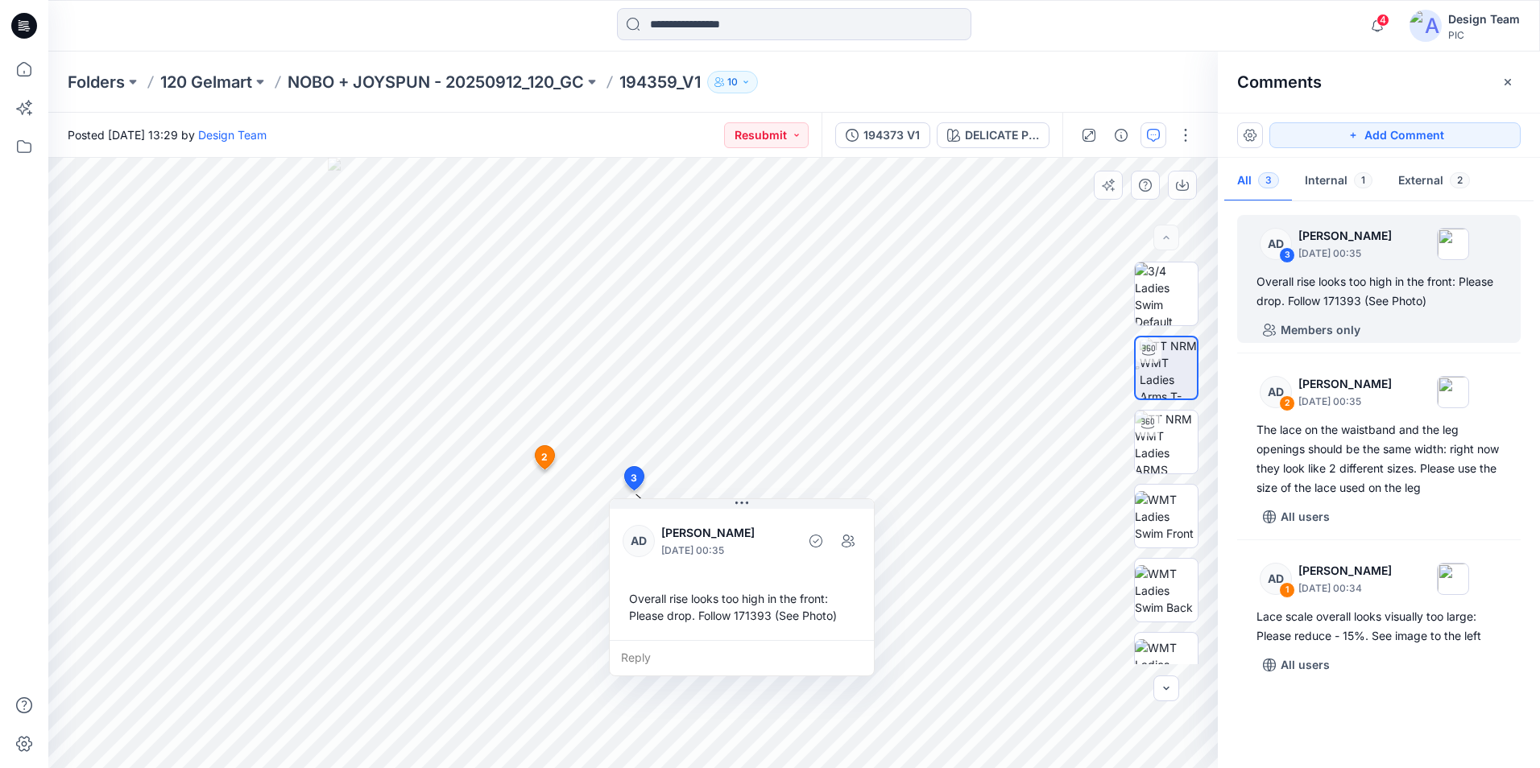
click at [635, 478] on span "3" at bounding box center [634, 478] width 6 height 14
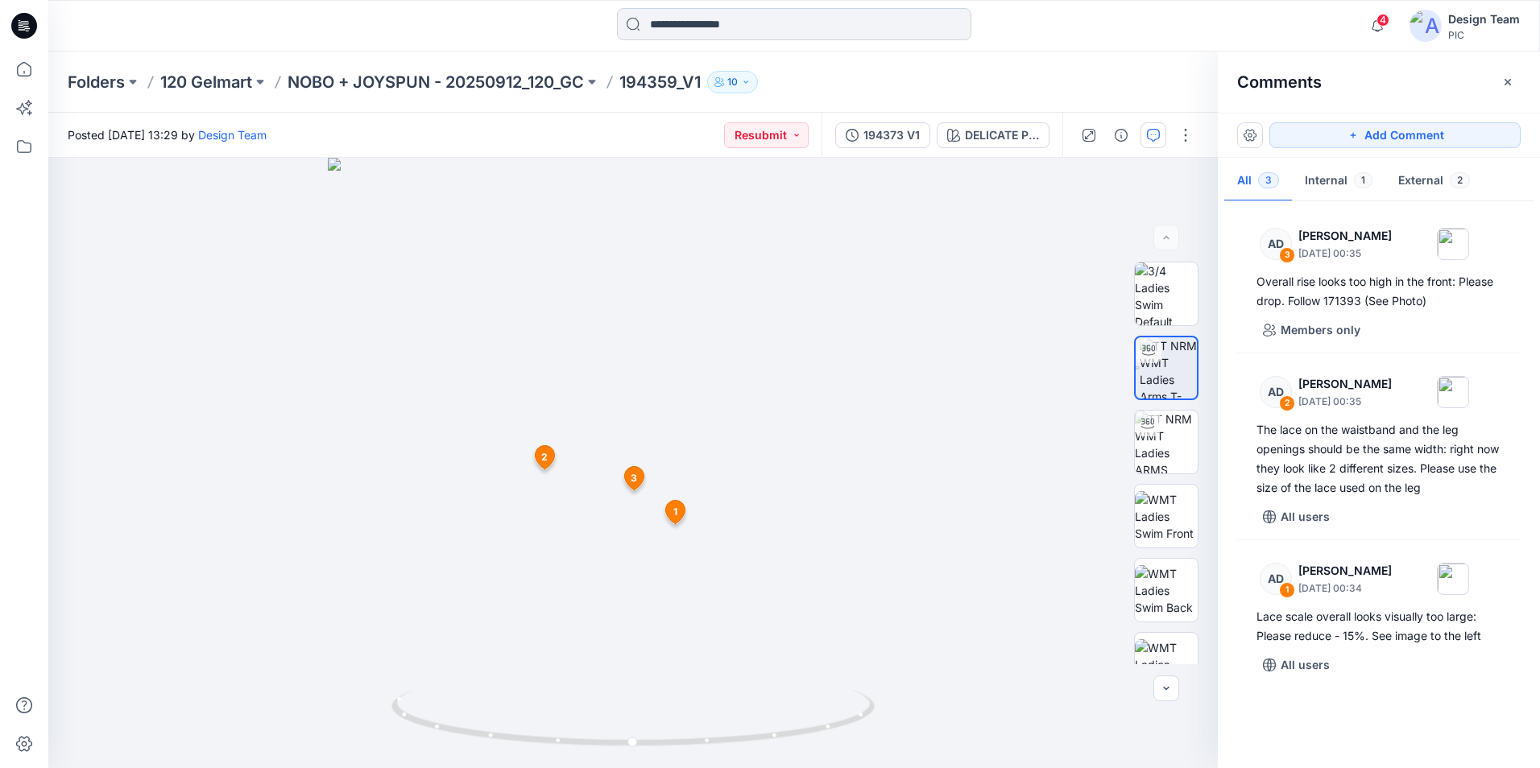
click at [772, 31] on input at bounding box center [794, 24] width 354 height 32
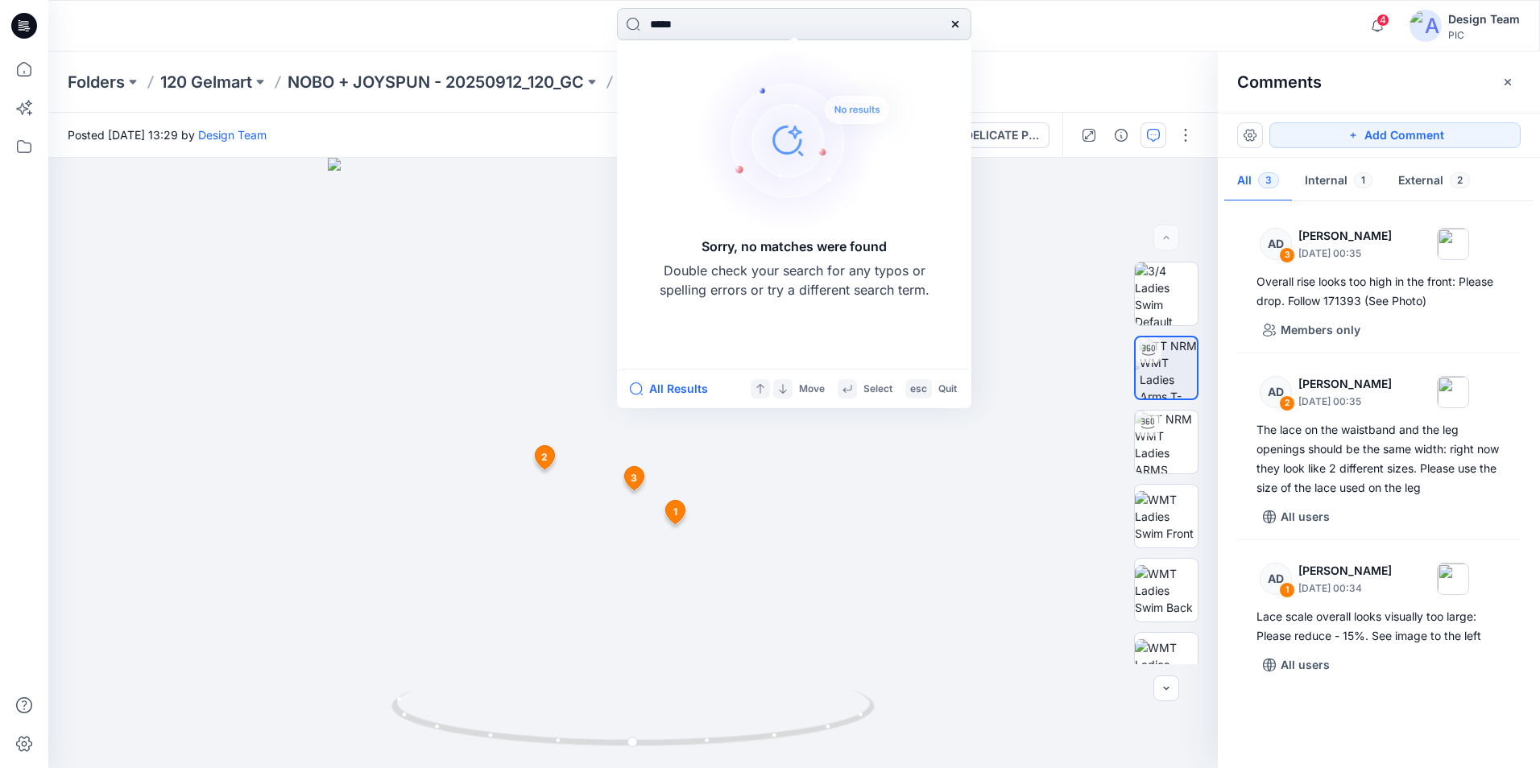
click at [662, 27] on input "*****" at bounding box center [794, 24] width 354 height 32
type input "******"
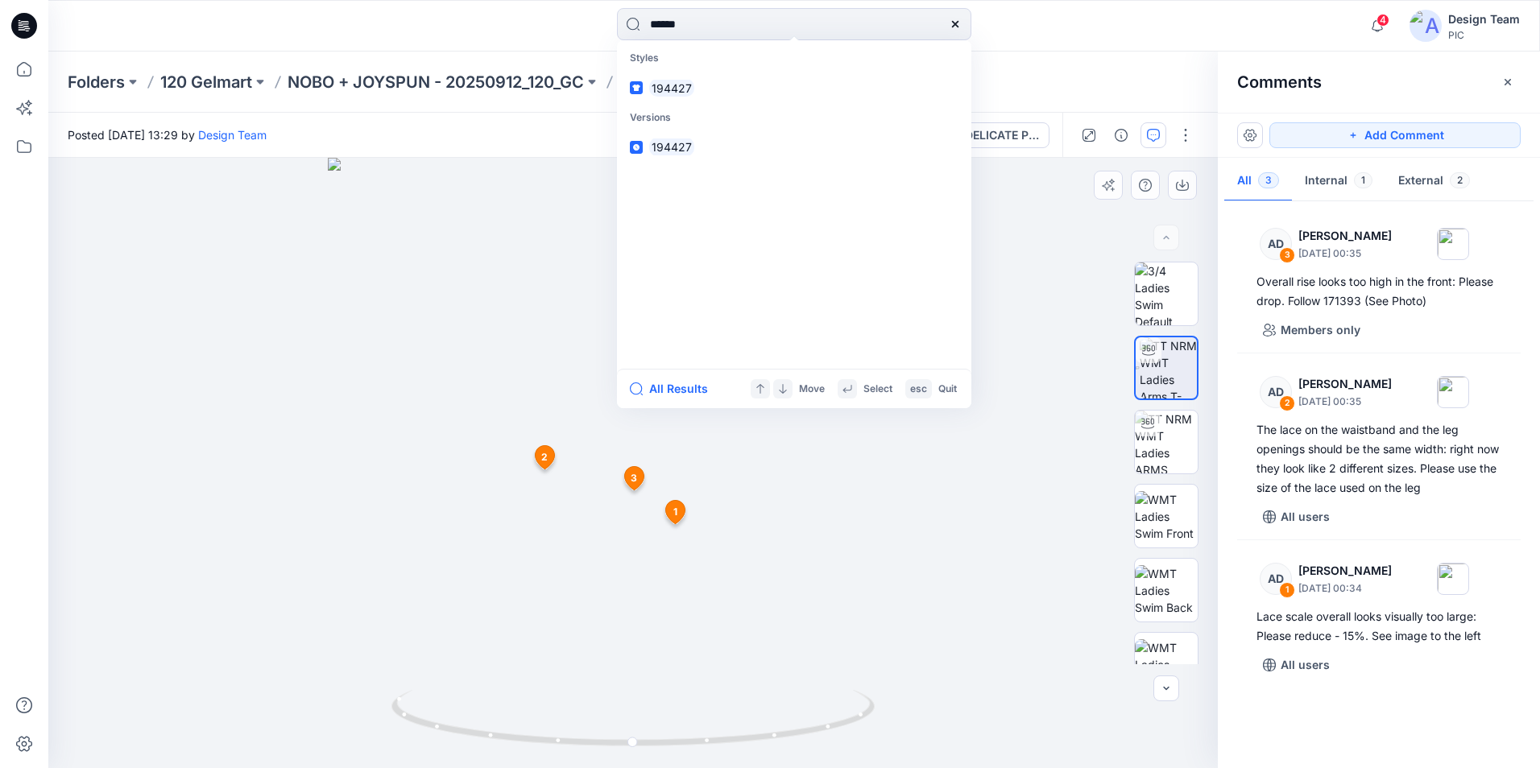
click at [958, 494] on div at bounding box center [632, 463] width 1169 height 610
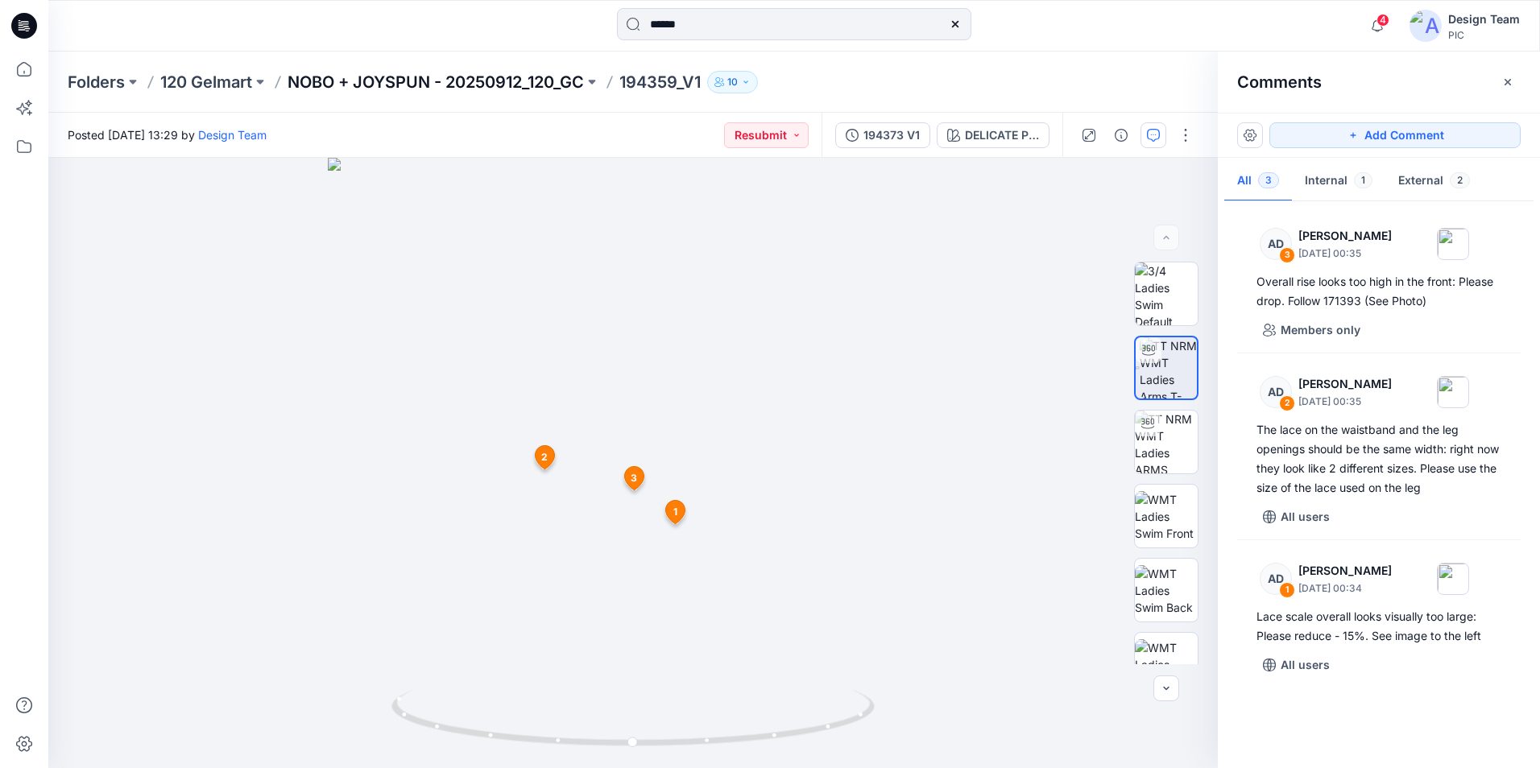
click at [493, 76] on p "NOBO + JOYSPUN - 20250912_120_GC" at bounding box center [436, 82] width 296 height 23
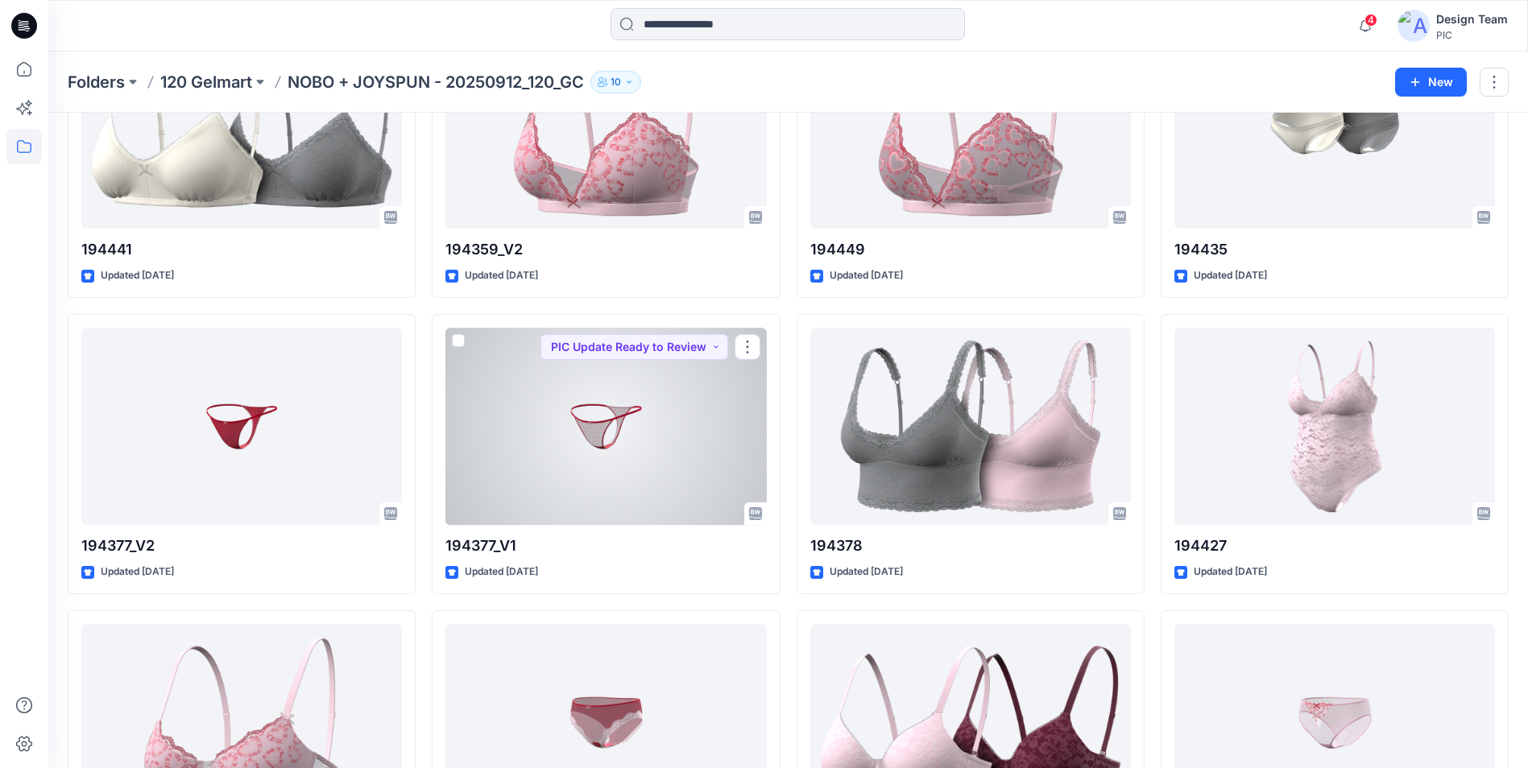
scroll to position [2866, 0]
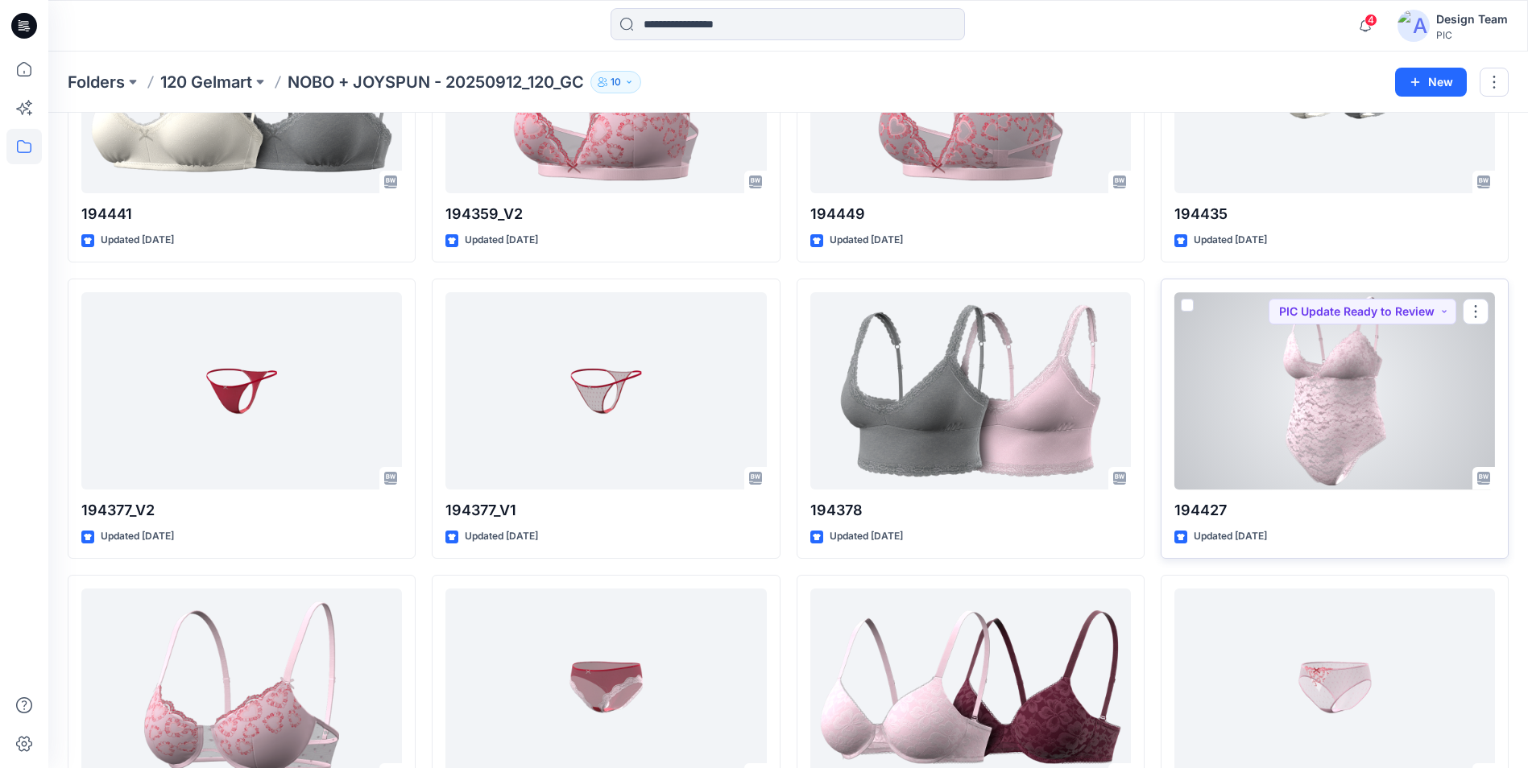
click at [1338, 421] on div at bounding box center [1334, 390] width 321 height 197
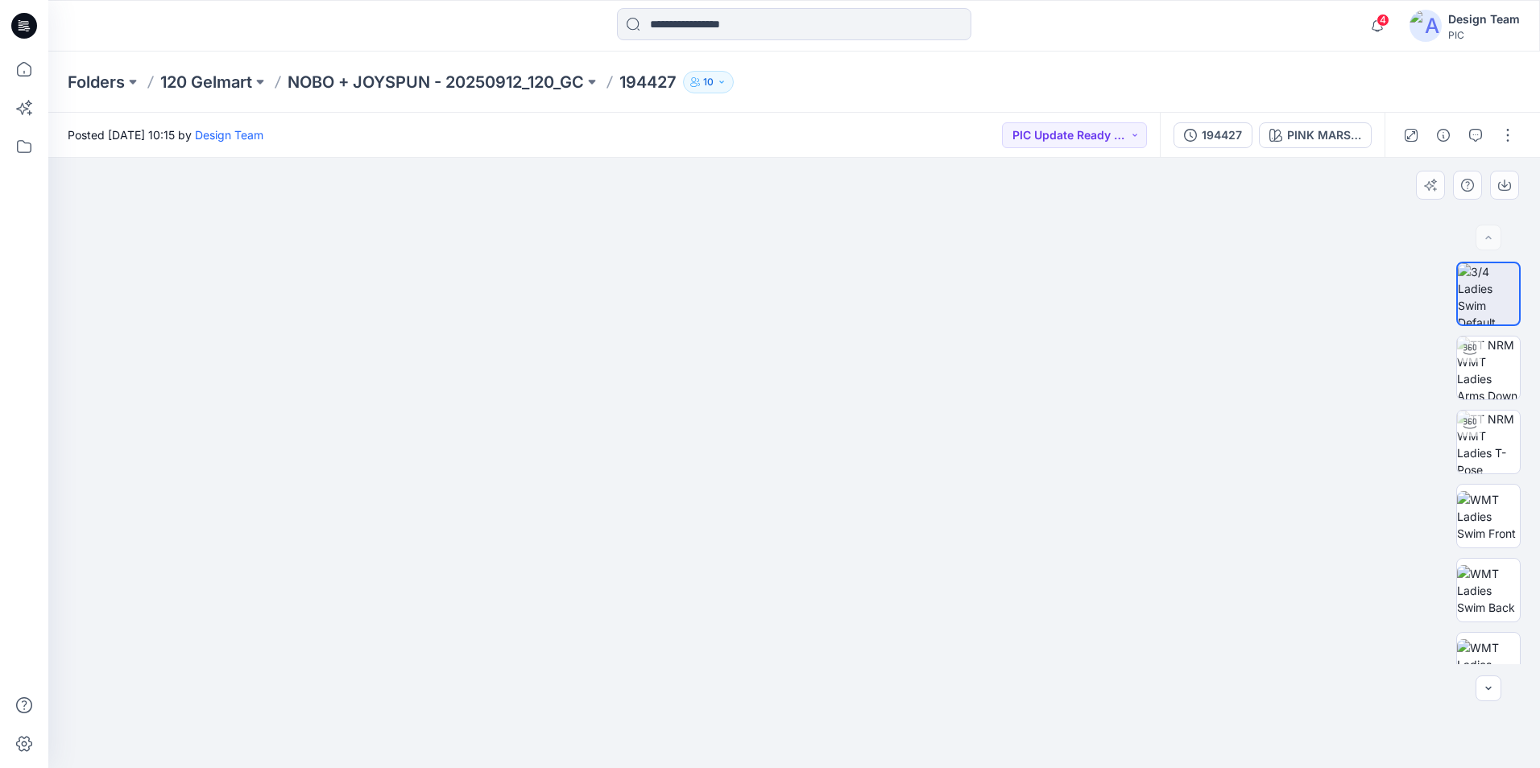
drag, startPoint x: 709, startPoint y: 401, endPoint x: 689, endPoint y: 536, distance: 135.9
click at [689, 536] on img at bounding box center [793, 382] width 1202 height 772
drag, startPoint x: 689, startPoint y: 536, endPoint x: 814, endPoint y: 553, distance: 126.1
click at [814, 553] on img at bounding box center [793, 390] width 1202 height 756
drag, startPoint x: 866, startPoint y: 539, endPoint x: 1016, endPoint y: 505, distance: 153.6
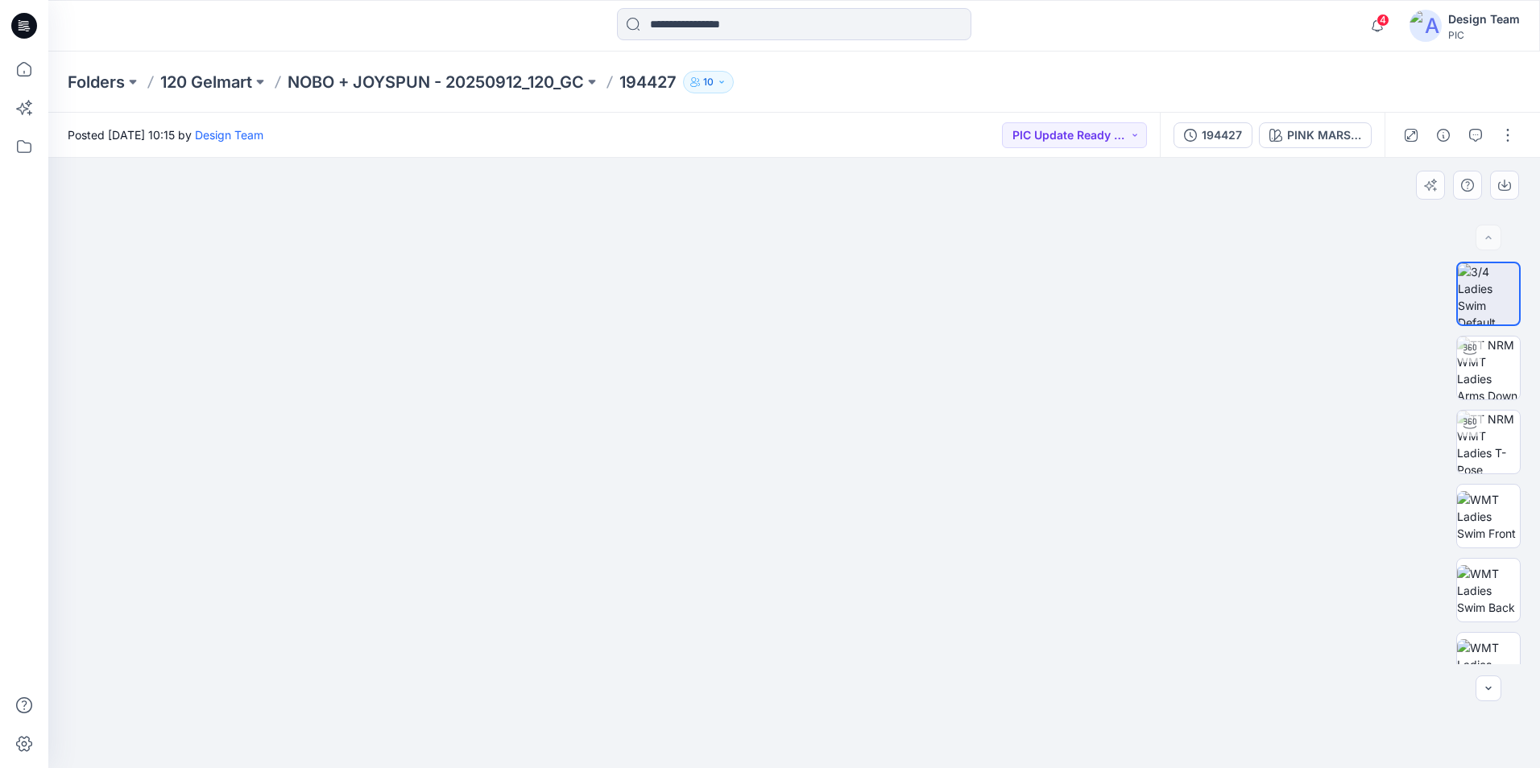
click at [1016, 506] on img at bounding box center [793, 375] width 1202 height 785
click at [445, 467] on img at bounding box center [793, 375] width 1202 height 788
drag, startPoint x: 909, startPoint y: 615, endPoint x: 950, endPoint y: 524, distance: 99.5
click at [950, 524] on img at bounding box center [793, 329] width 1202 height 879
drag, startPoint x: 805, startPoint y: 651, endPoint x: 815, endPoint y: 469, distance: 182.3
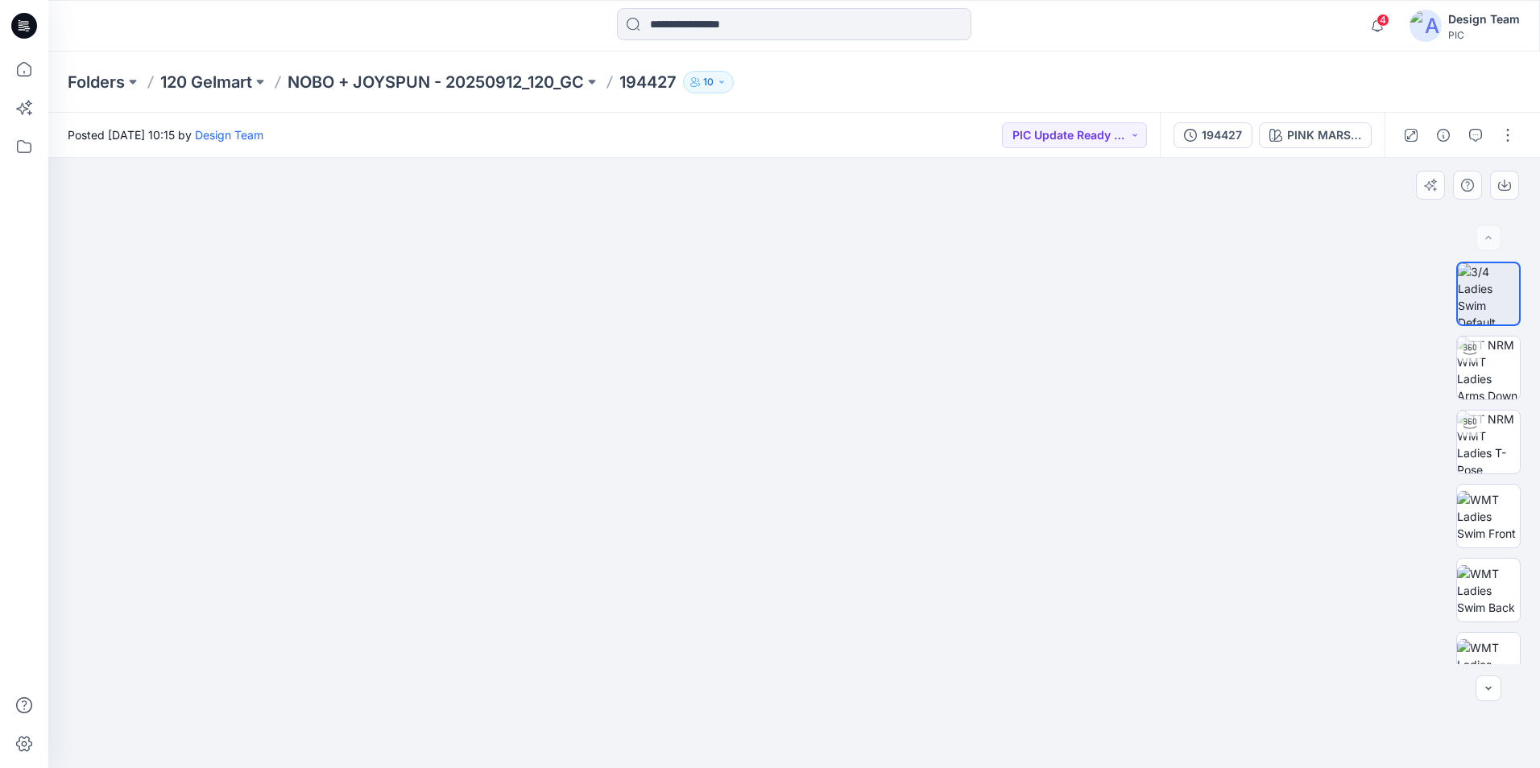
click at [815, 469] on img at bounding box center [793, 232] width 1202 height 1072
drag, startPoint x: 776, startPoint y: 533, endPoint x: 788, endPoint y: 466, distance: 67.8
click at [788, 466] on img at bounding box center [793, 199] width 1202 height 1139
drag, startPoint x: 780, startPoint y: 546, endPoint x: 773, endPoint y: 468, distance: 78.5
click at [773, 468] on img at bounding box center [793, 167] width 1202 height 1202
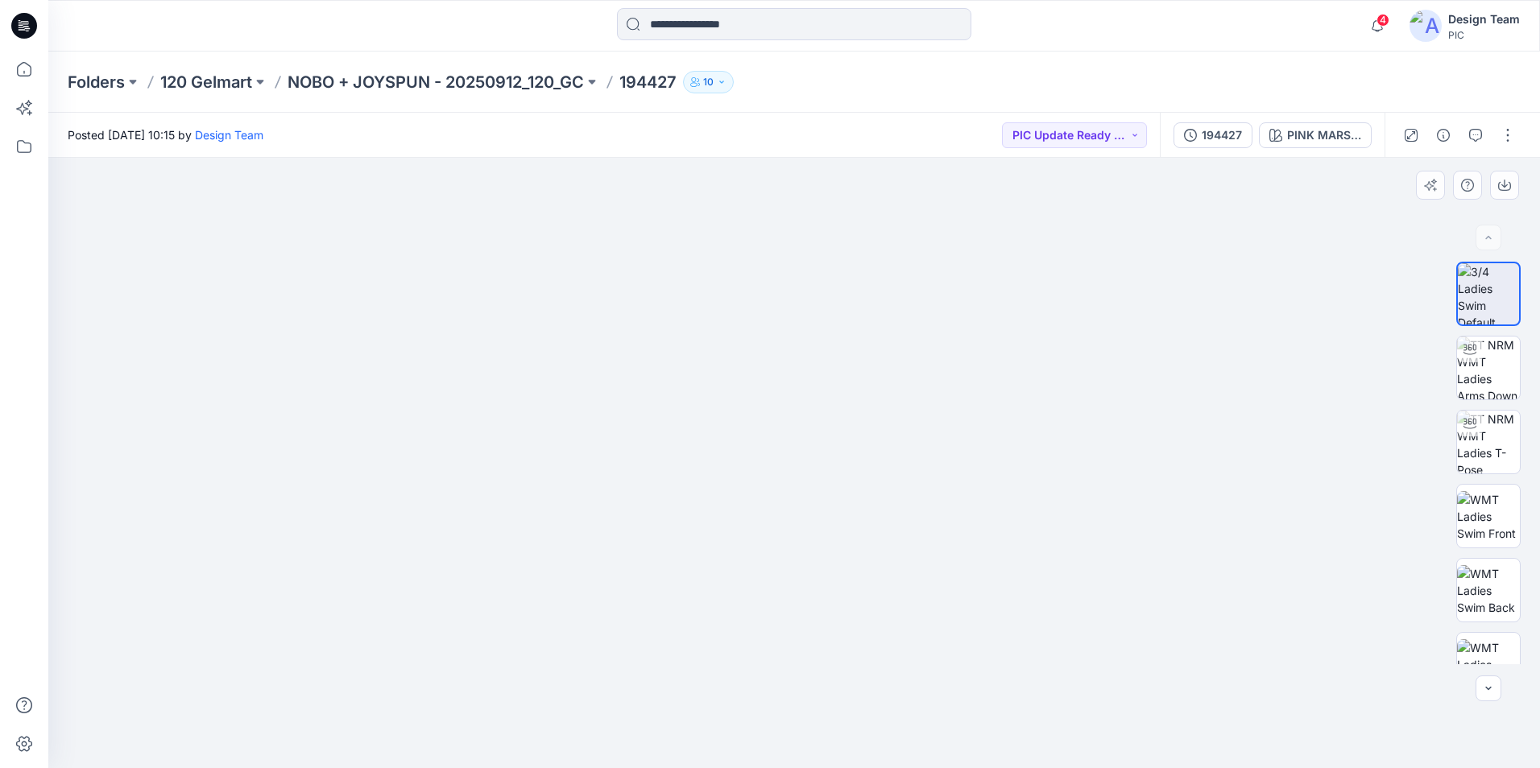
drag, startPoint x: 741, startPoint y: 537, endPoint x: 748, endPoint y: 503, distance: 35.4
click at [741, 541] on img at bounding box center [793, 167] width 1202 height 1202
drag, startPoint x: 753, startPoint y: 466, endPoint x: 759, endPoint y: 520, distance: 54.3
click at [744, 536] on img at bounding box center [793, 292] width 1202 height 953
click at [772, 524] on img at bounding box center [793, 296] width 1202 height 944
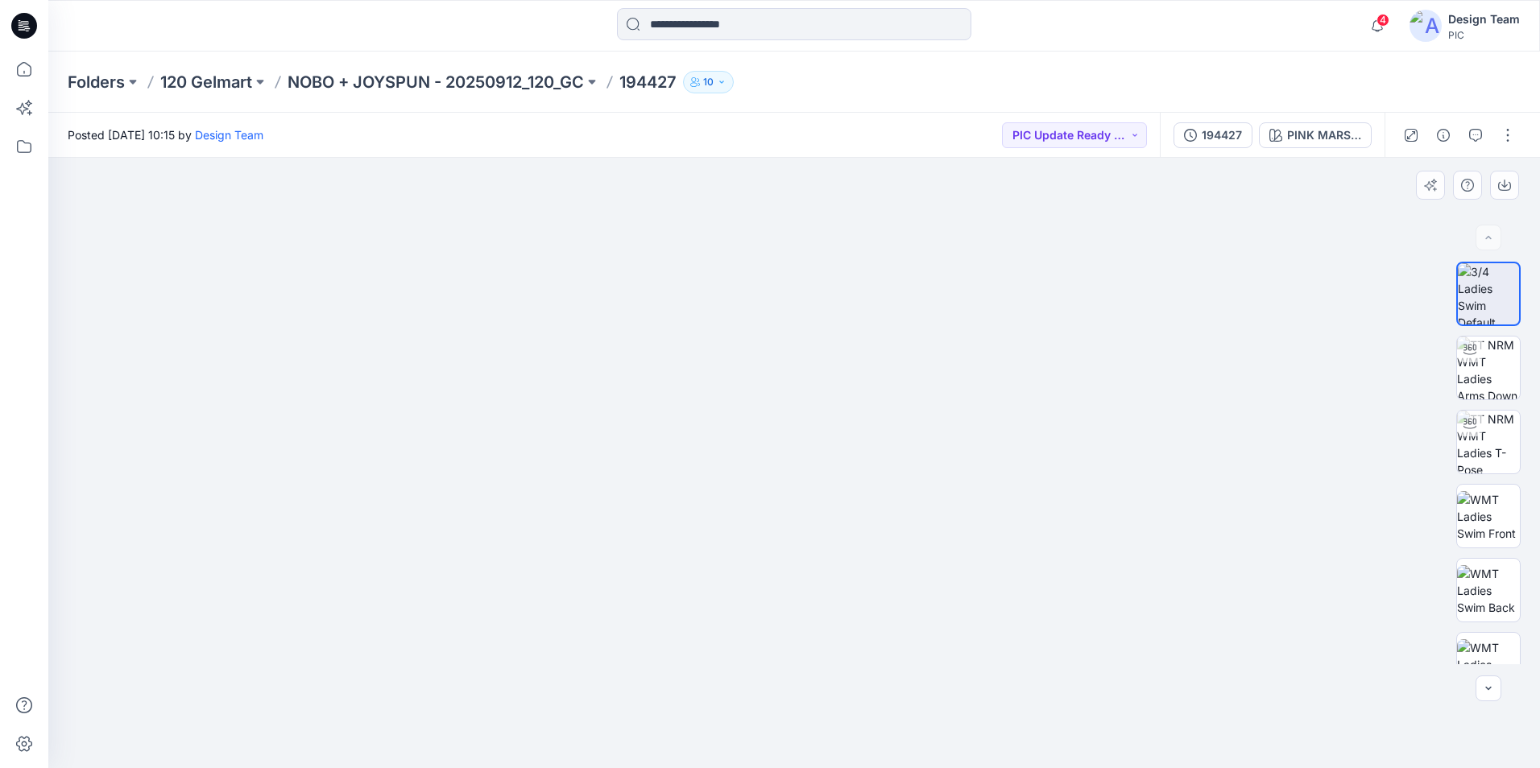
drag, startPoint x: 739, startPoint y: 608, endPoint x: 736, endPoint y: 681, distance: 72.5
click at [736, 681] on img at bounding box center [793, 344] width 1202 height 848
click at [1480, 358] on img at bounding box center [1488, 368] width 63 height 63
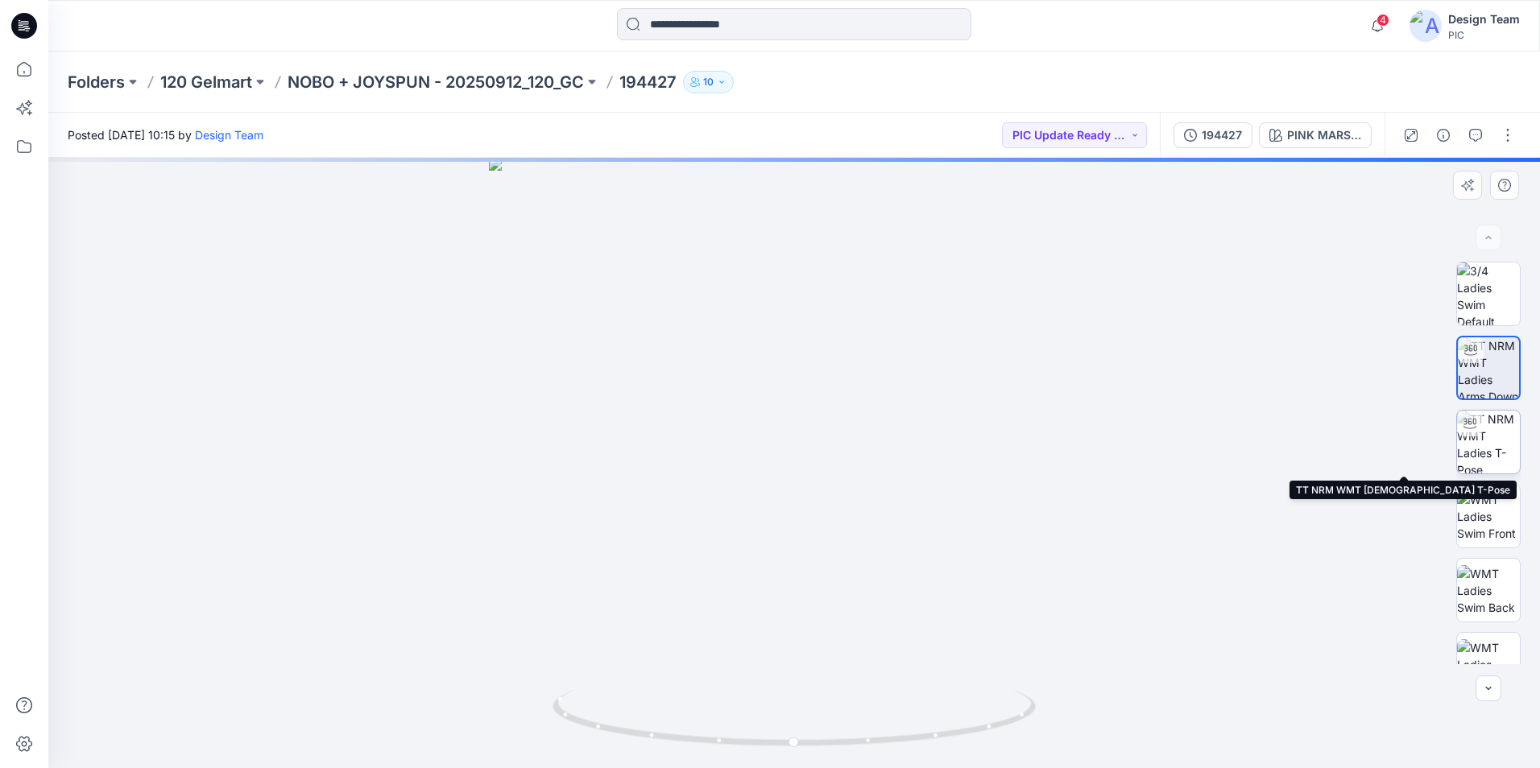
click at [1479, 452] on img at bounding box center [1488, 442] width 63 height 63
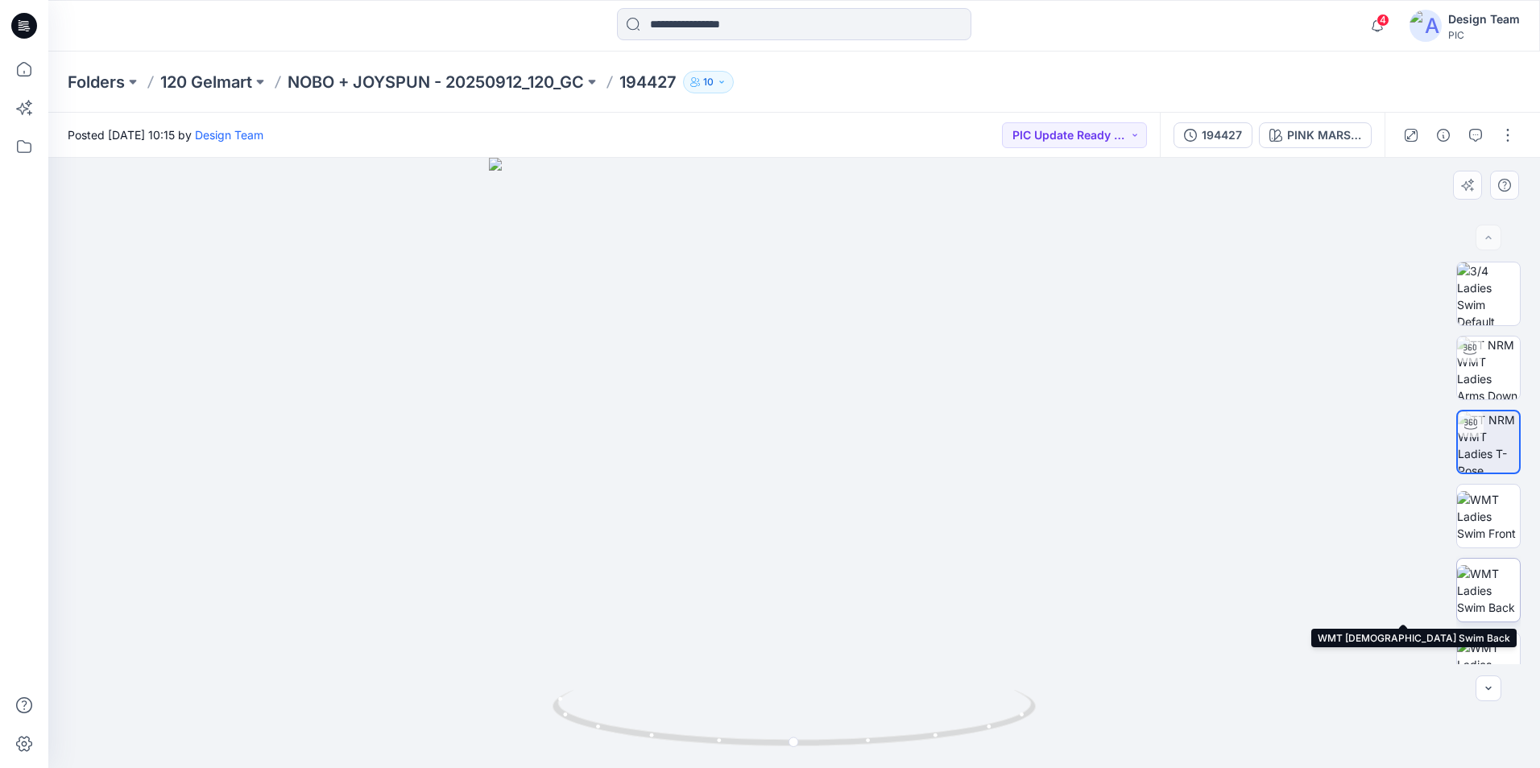
click at [1484, 591] on img at bounding box center [1488, 590] width 63 height 51
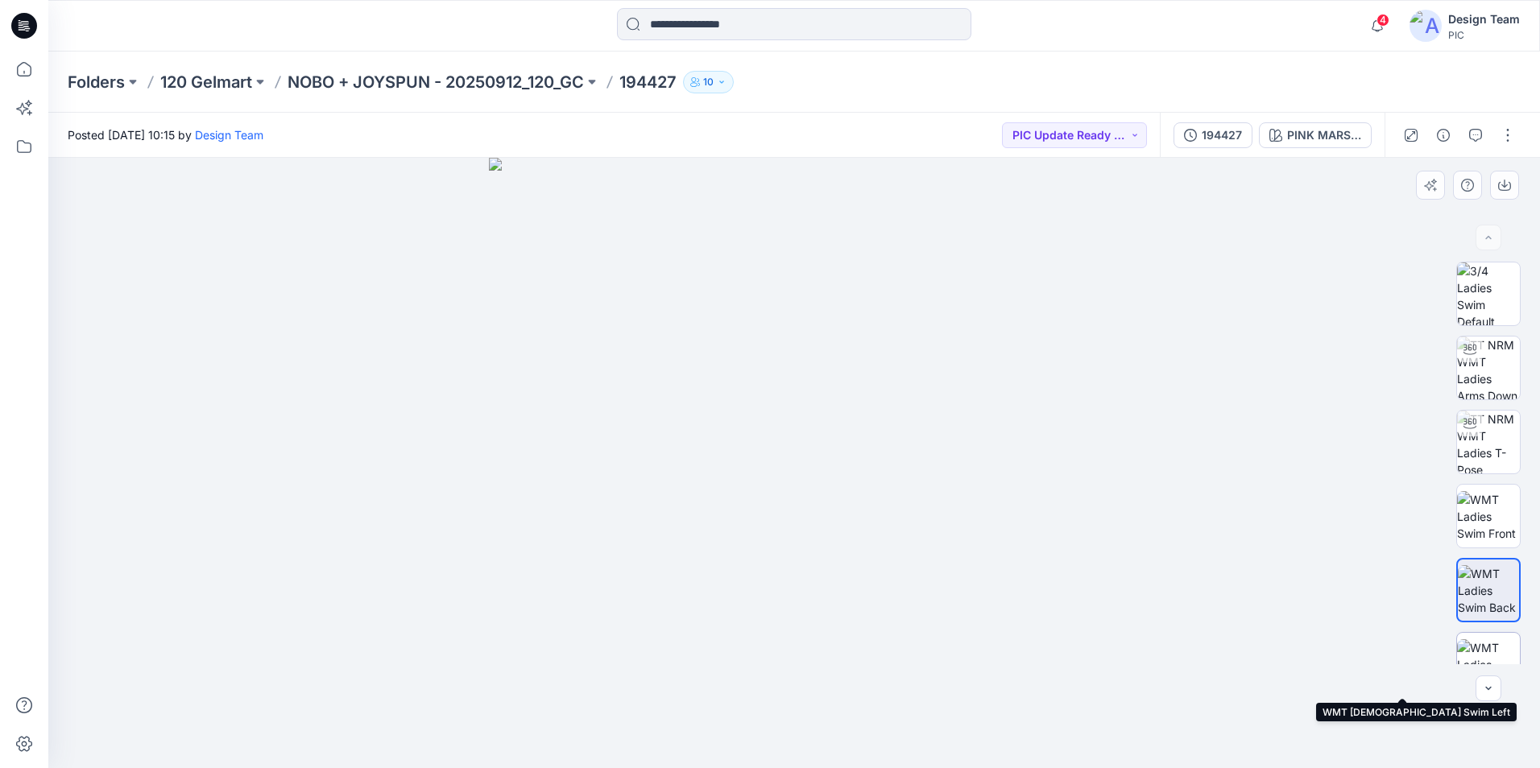
click at [1484, 650] on img at bounding box center [1488, 664] width 63 height 51
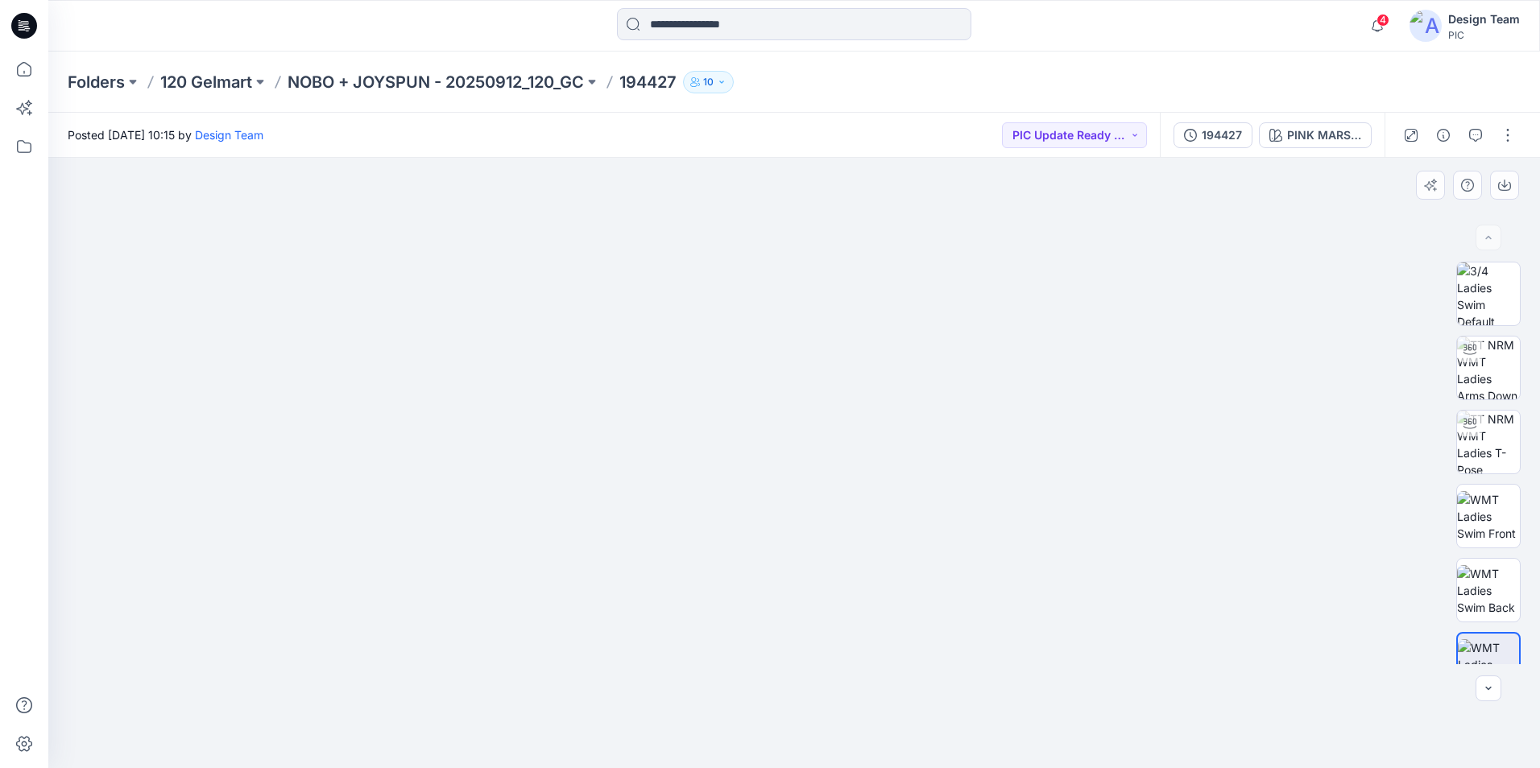
drag, startPoint x: 797, startPoint y: 499, endPoint x: 775, endPoint y: 178, distance: 322.1
click at [775, 178] on img at bounding box center [794, 244] width 1047 height 1047
drag, startPoint x: 863, startPoint y: 507, endPoint x: 747, endPoint y: 505, distance: 116.8
click at [747, 505] on img at bounding box center [794, 248] width 1047 height 1041
drag, startPoint x: 818, startPoint y: 229, endPoint x: 759, endPoint y: 263, distance: 68.2
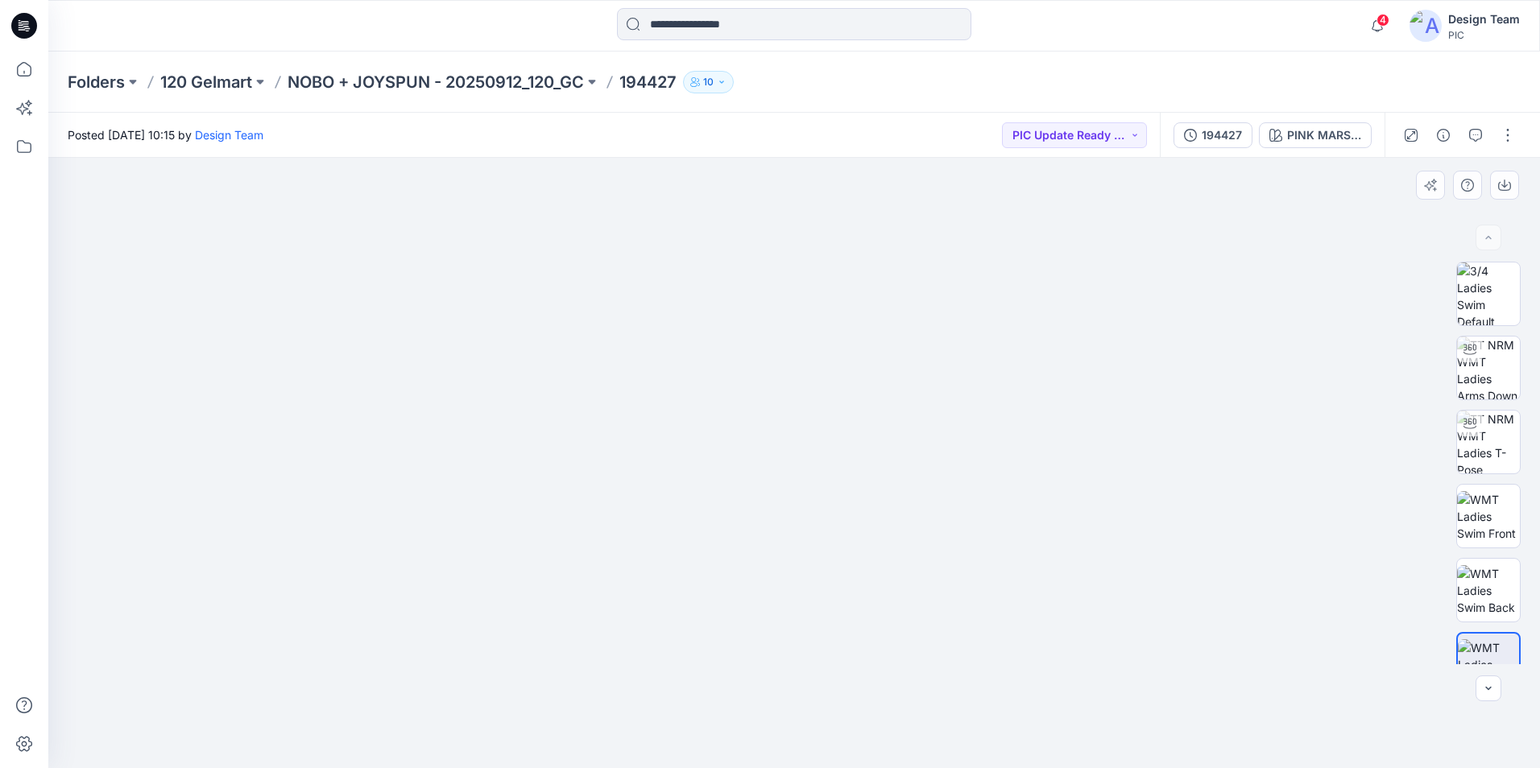
click at [759, 263] on img at bounding box center [794, 265] width 1047 height 1007
click at [954, 398] on img at bounding box center [794, 265] width 1047 height 1007
click at [564, 403] on img at bounding box center [794, 265] width 1047 height 1007
click at [1495, 435] on img at bounding box center [1488, 442] width 63 height 63
drag, startPoint x: 880, startPoint y: 616, endPoint x: 823, endPoint y: 550, distance: 87.4
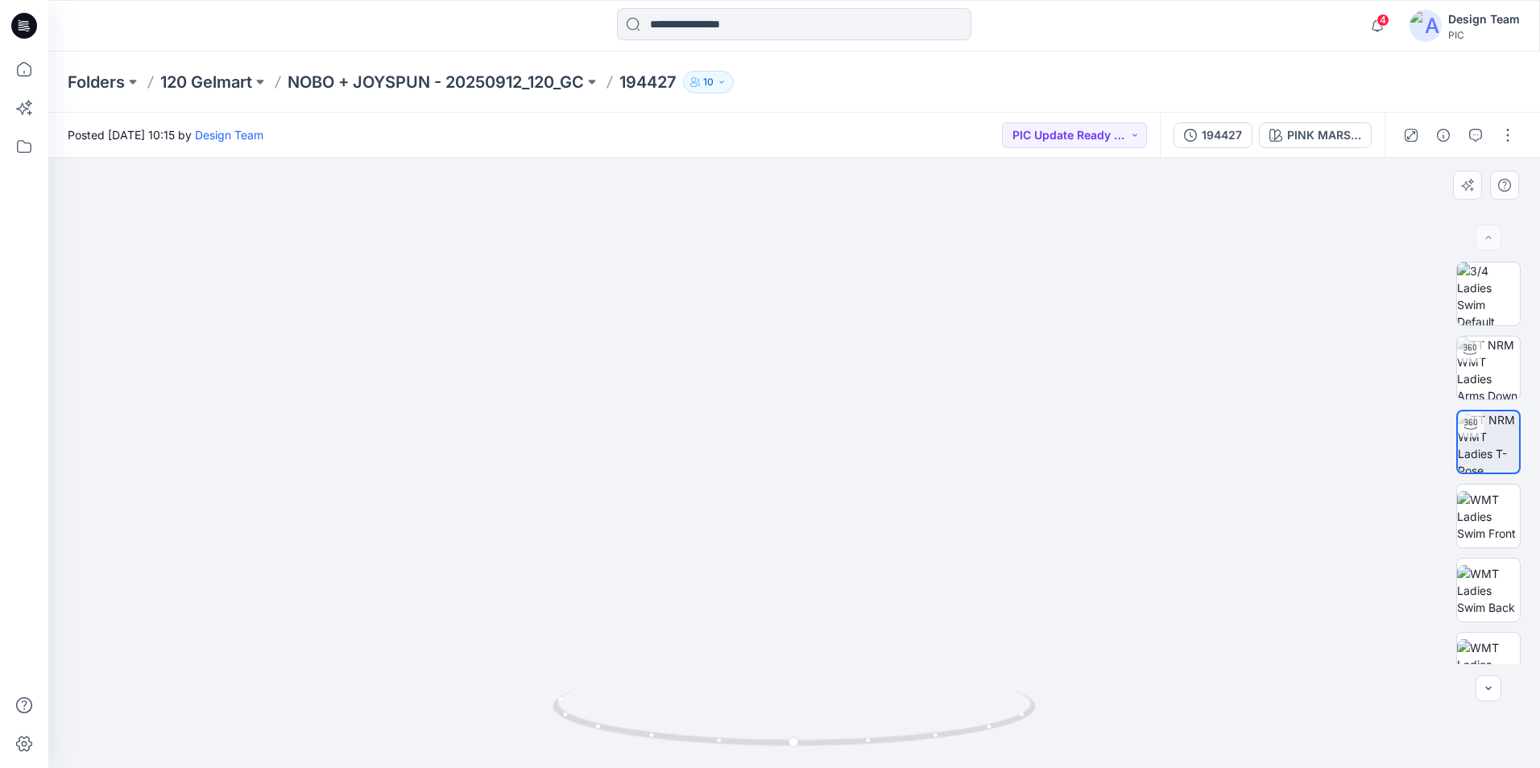
click at [823, 550] on img at bounding box center [794, 246] width 1316 height 1045
click at [820, 298] on img at bounding box center [794, 246] width 1316 height 1045
click at [1480, 368] on img at bounding box center [1488, 368] width 63 height 63
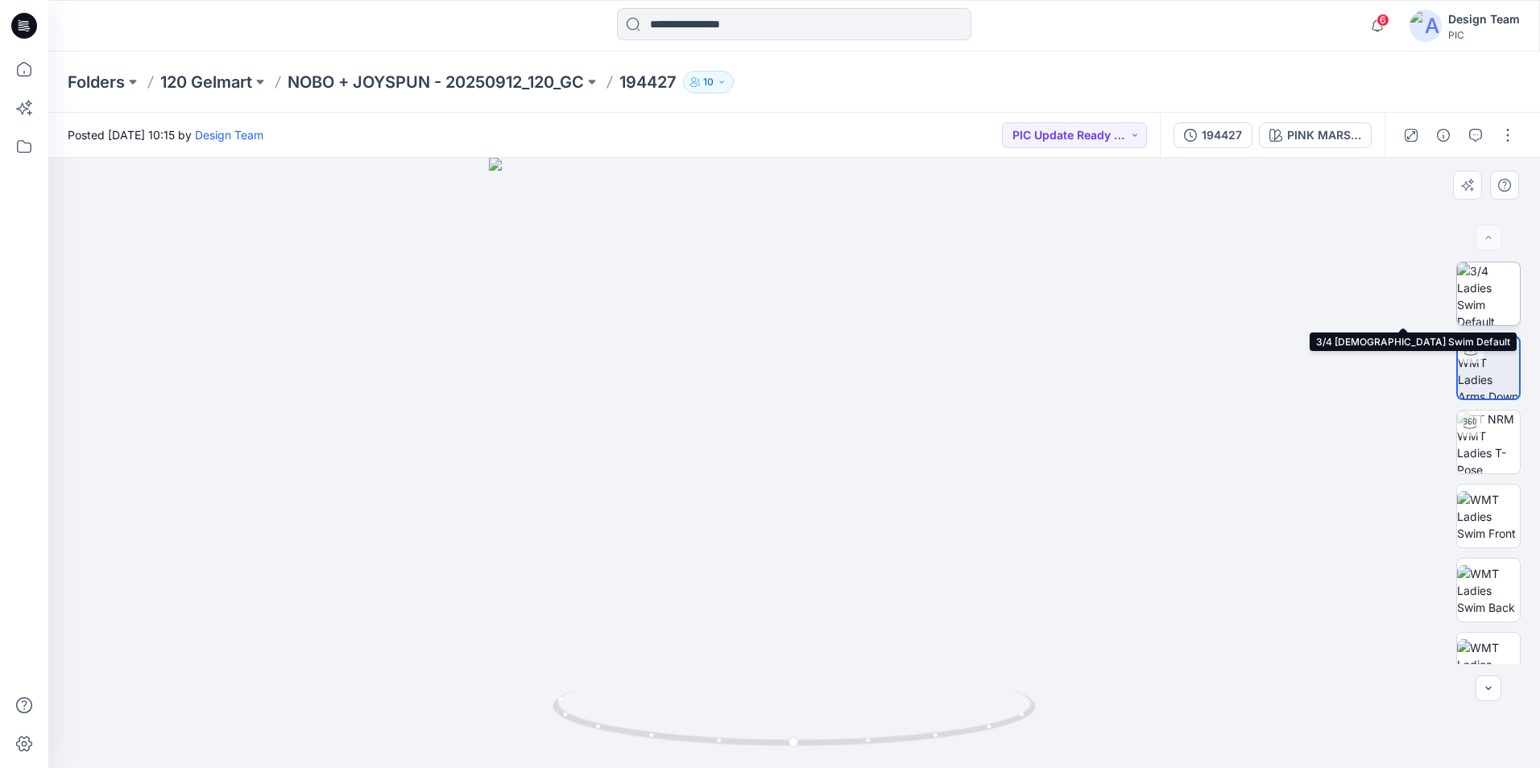
click at [1482, 304] on img at bounding box center [1488, 294] width 63 height 63
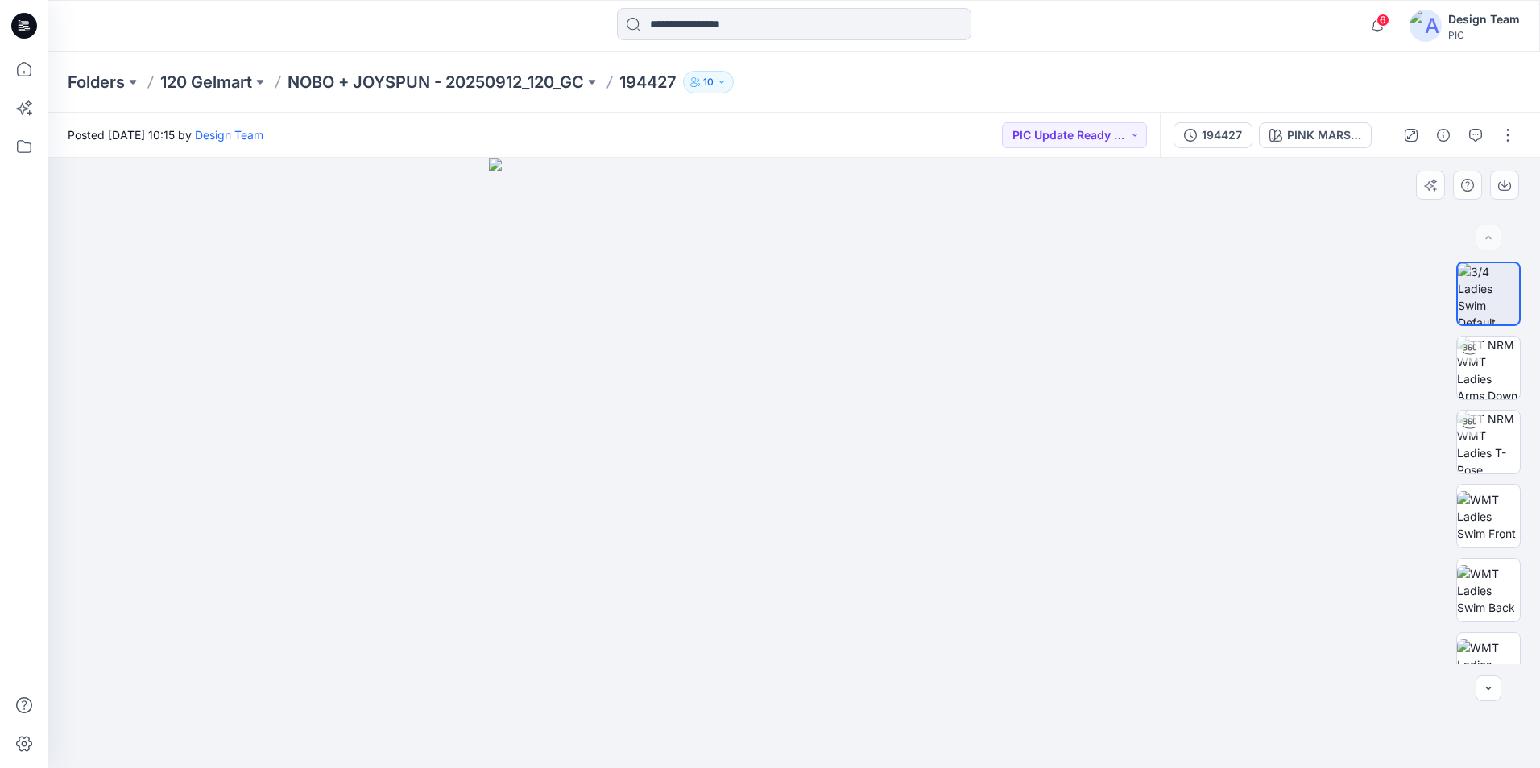
click at [1123, 532] on div at bounding box center [794, 463] width 1492 height 610
click at [1473, 364] on img at bounding box center [1488, 368] width 63 height 63
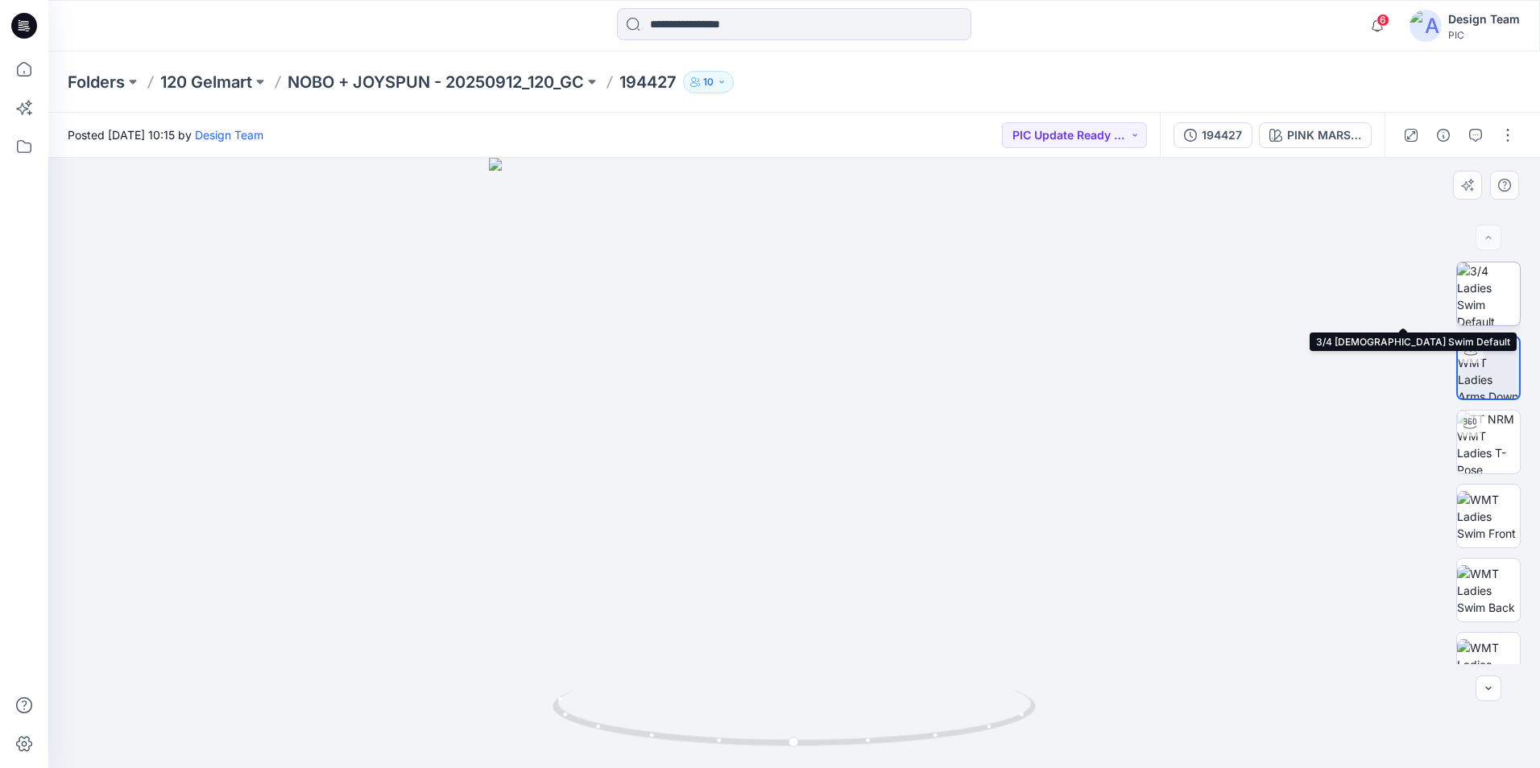
click at [1504, 310] on img at bounding box center [1488, 294] width 63 height 63
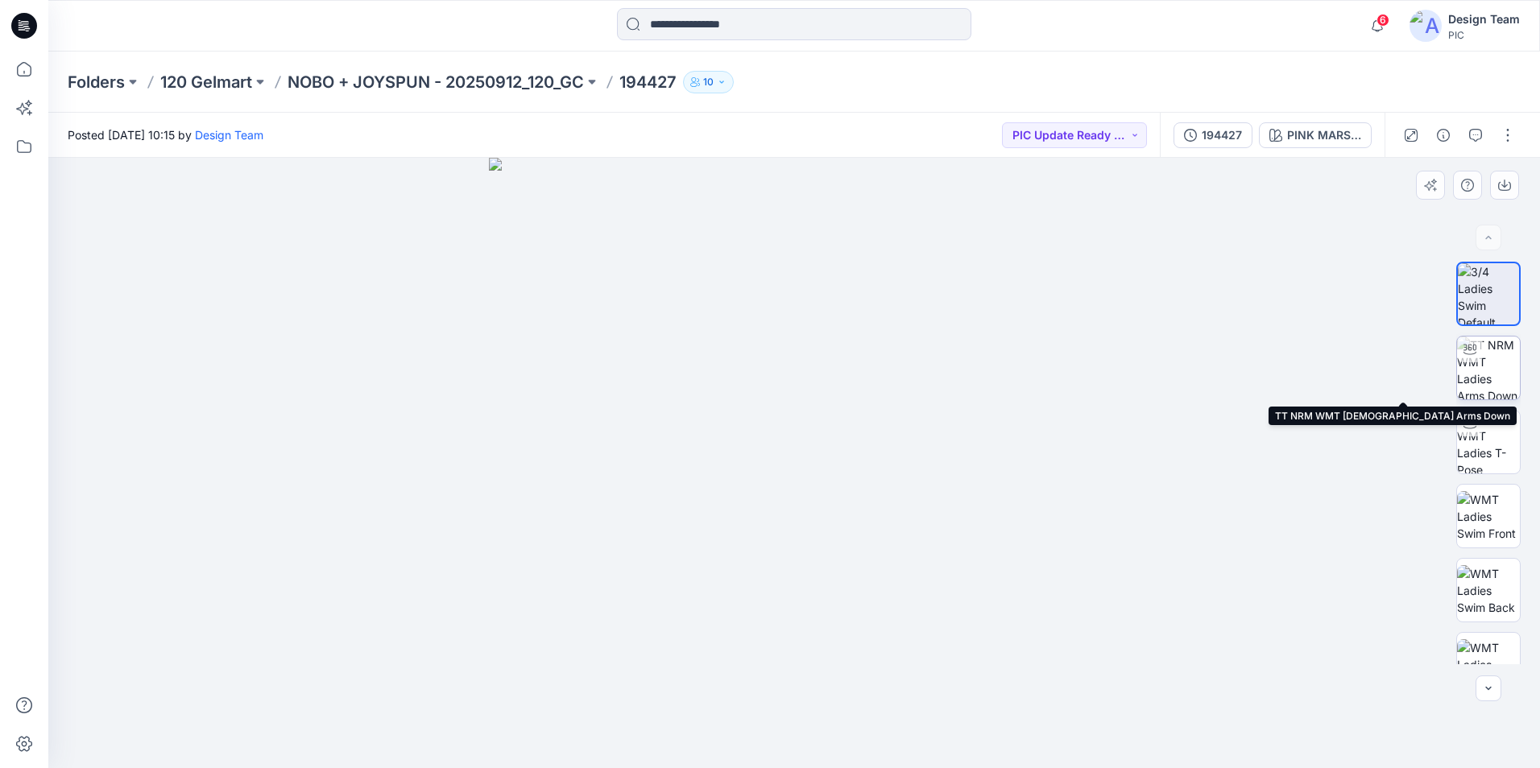
click at [1504, 361] on img at bounding box center [1488, 368] width 63 height 63
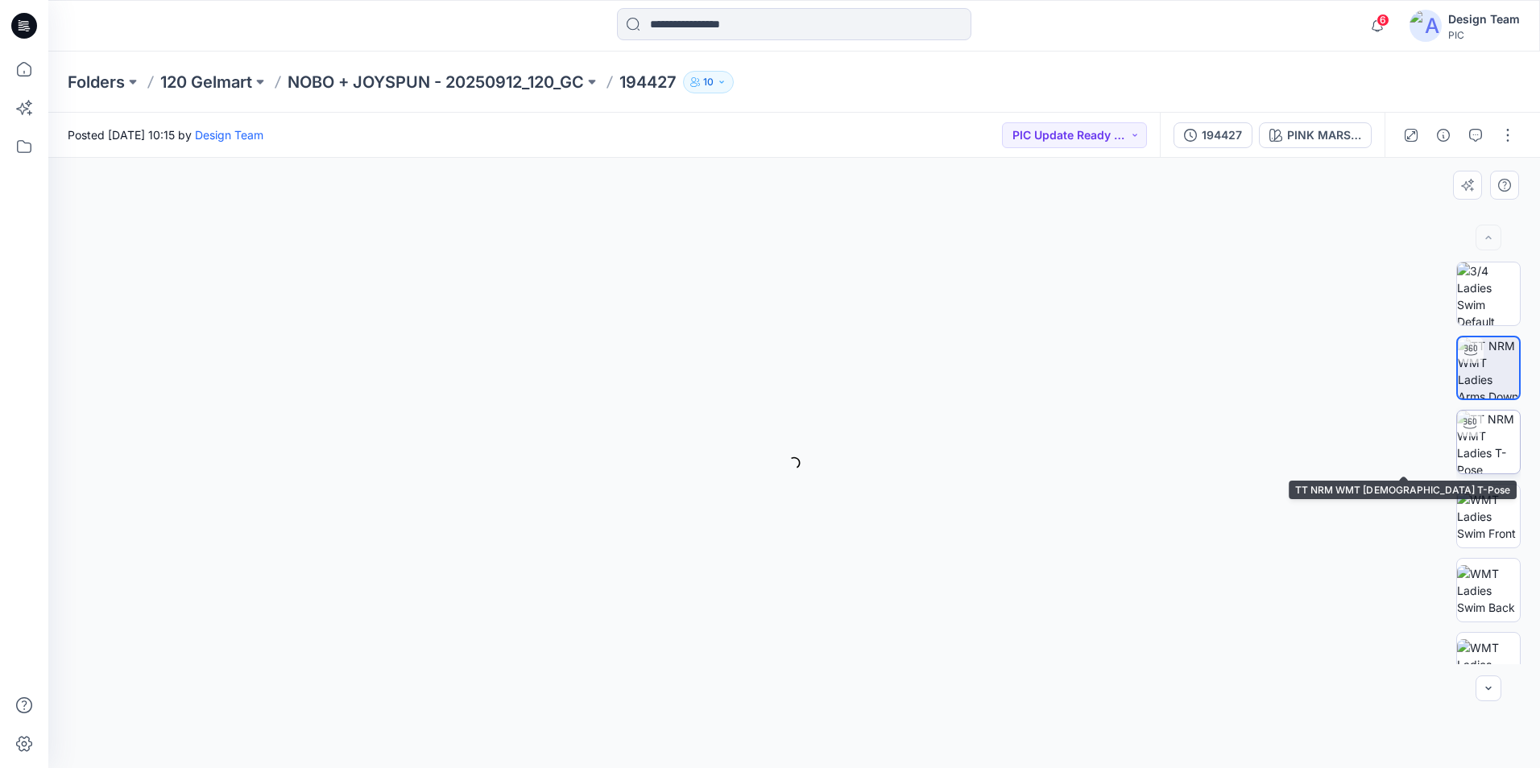
click at [1488, 424] on img at bounding box center [1488, 442] width 63 height 63
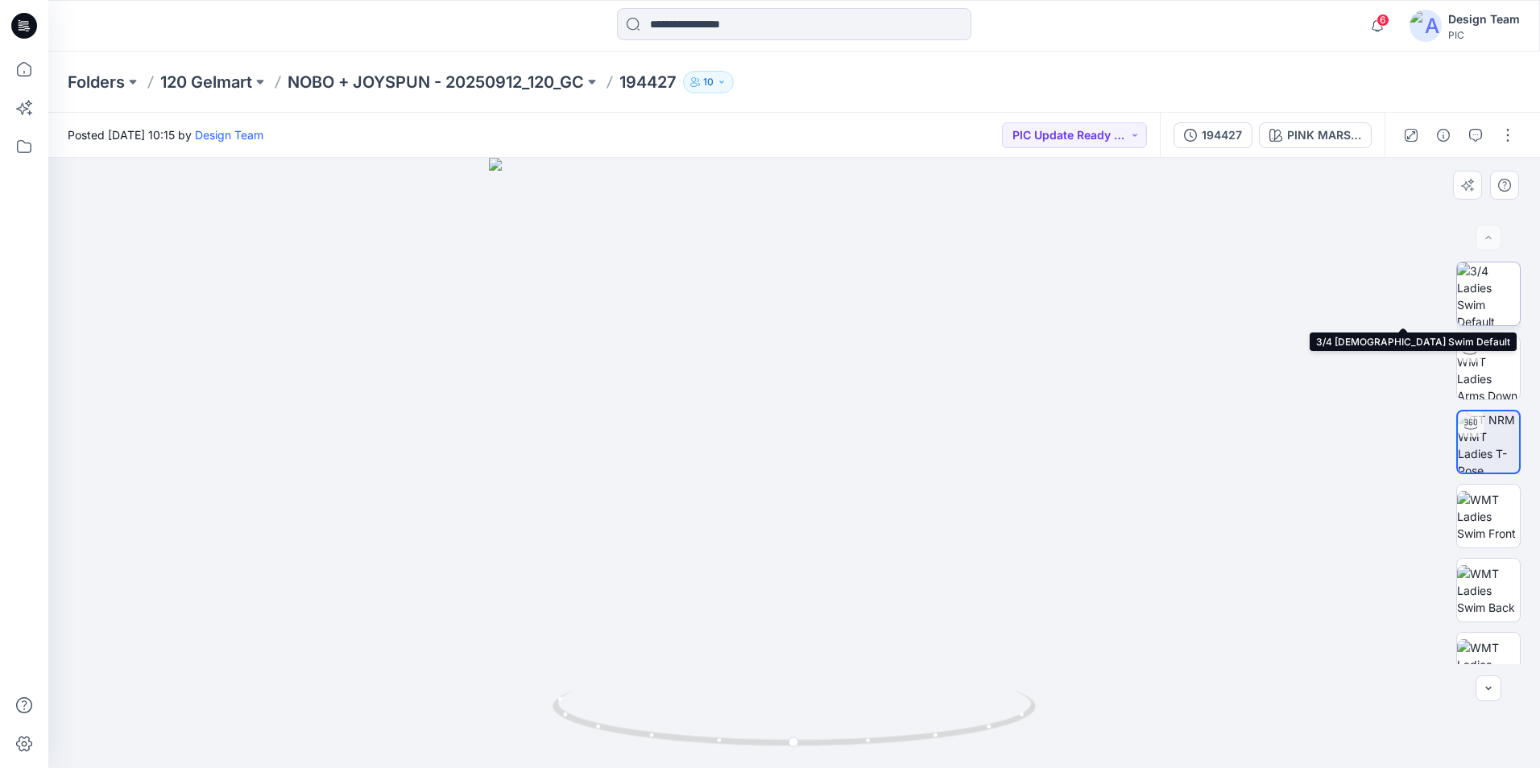
click at [1473, 288] on img at bounding box center [1488, 294] width 63 height 63
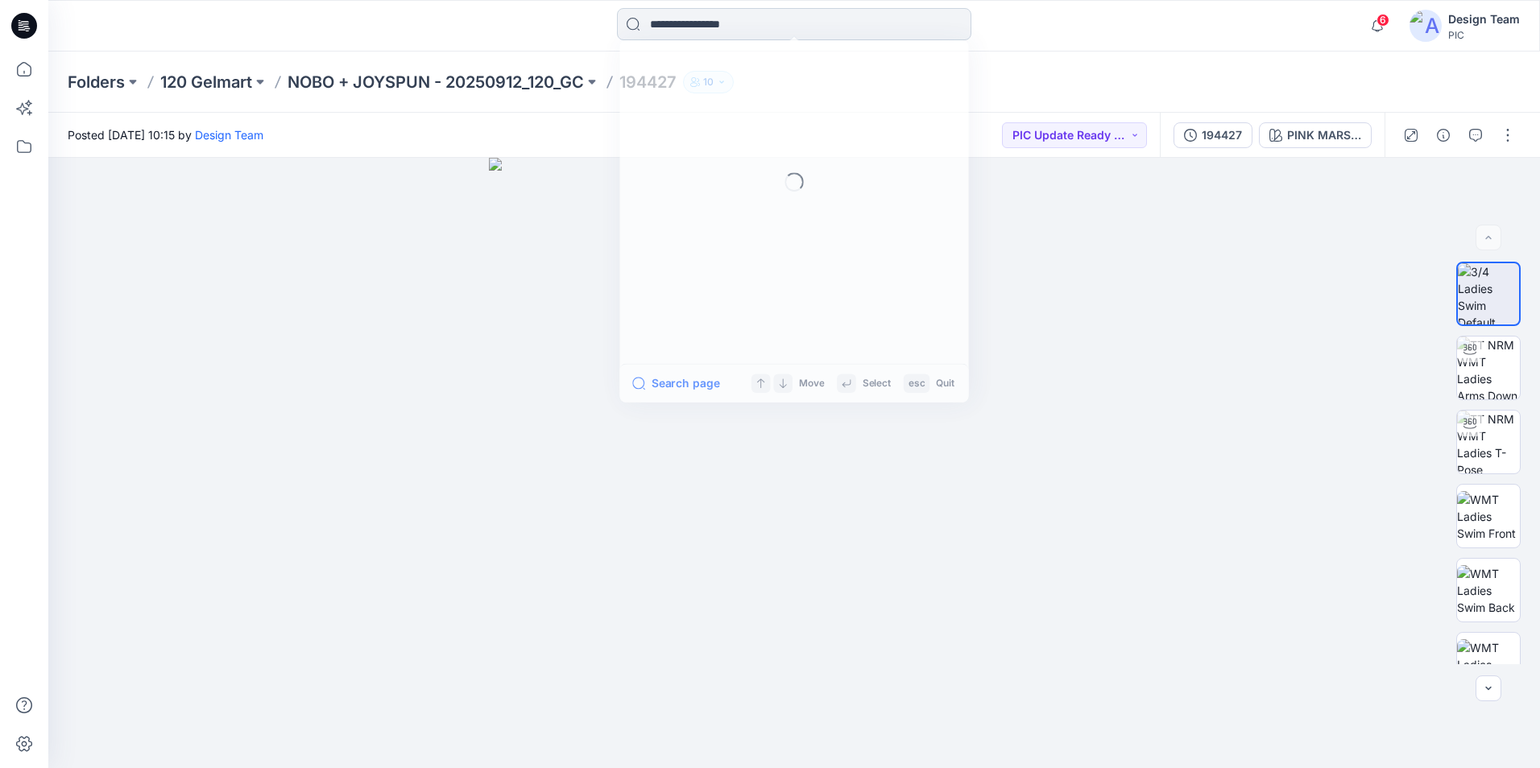
click at [784, 26] on input at bounding box center [794, 24] width 354 height 32
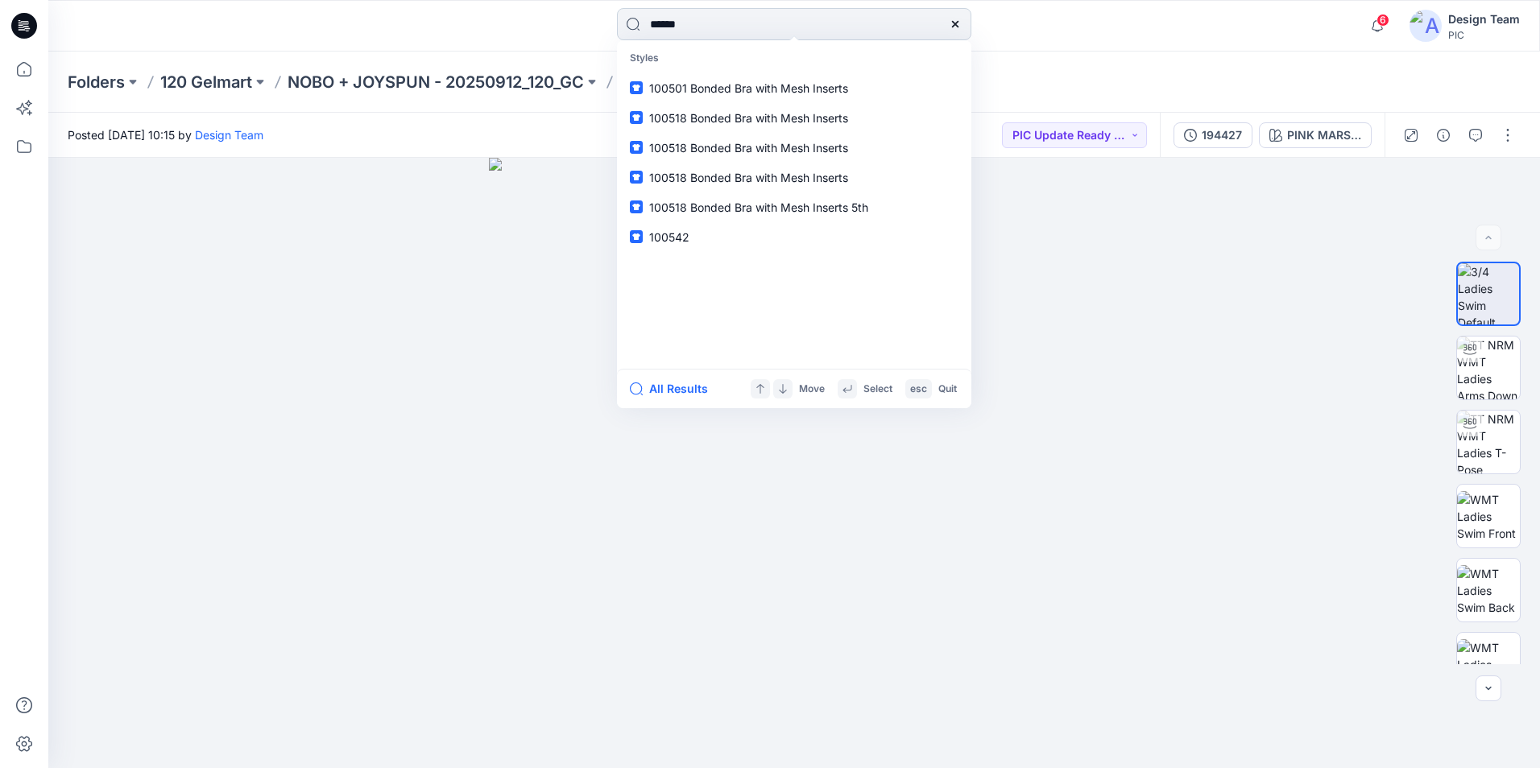
type input "******"
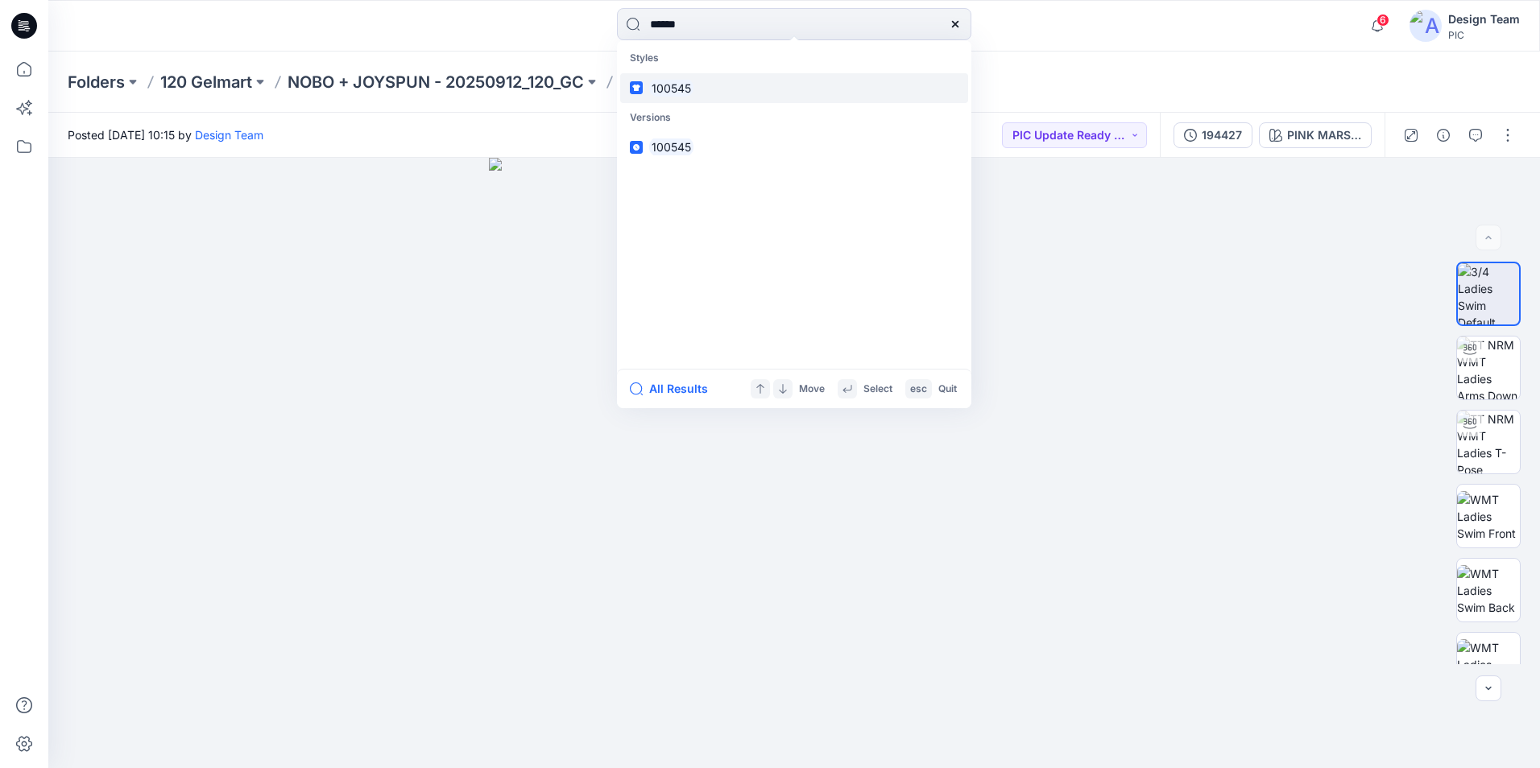
click at [710, 85] on link "100545" at bounding box center [794, 88] width 348 height 30
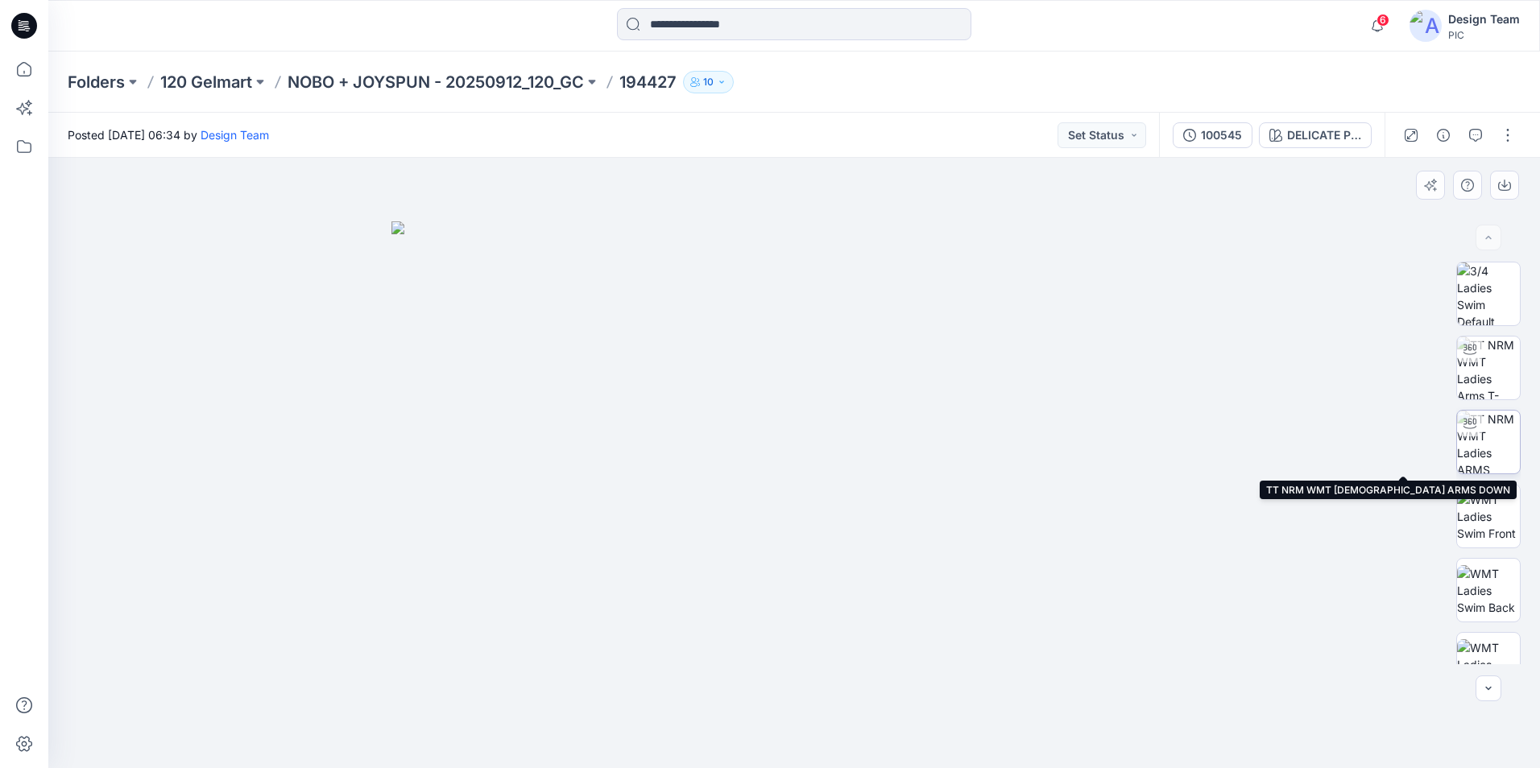
click at [1484, 434] on img at bounding box center [1488, 442] width 63 height 63
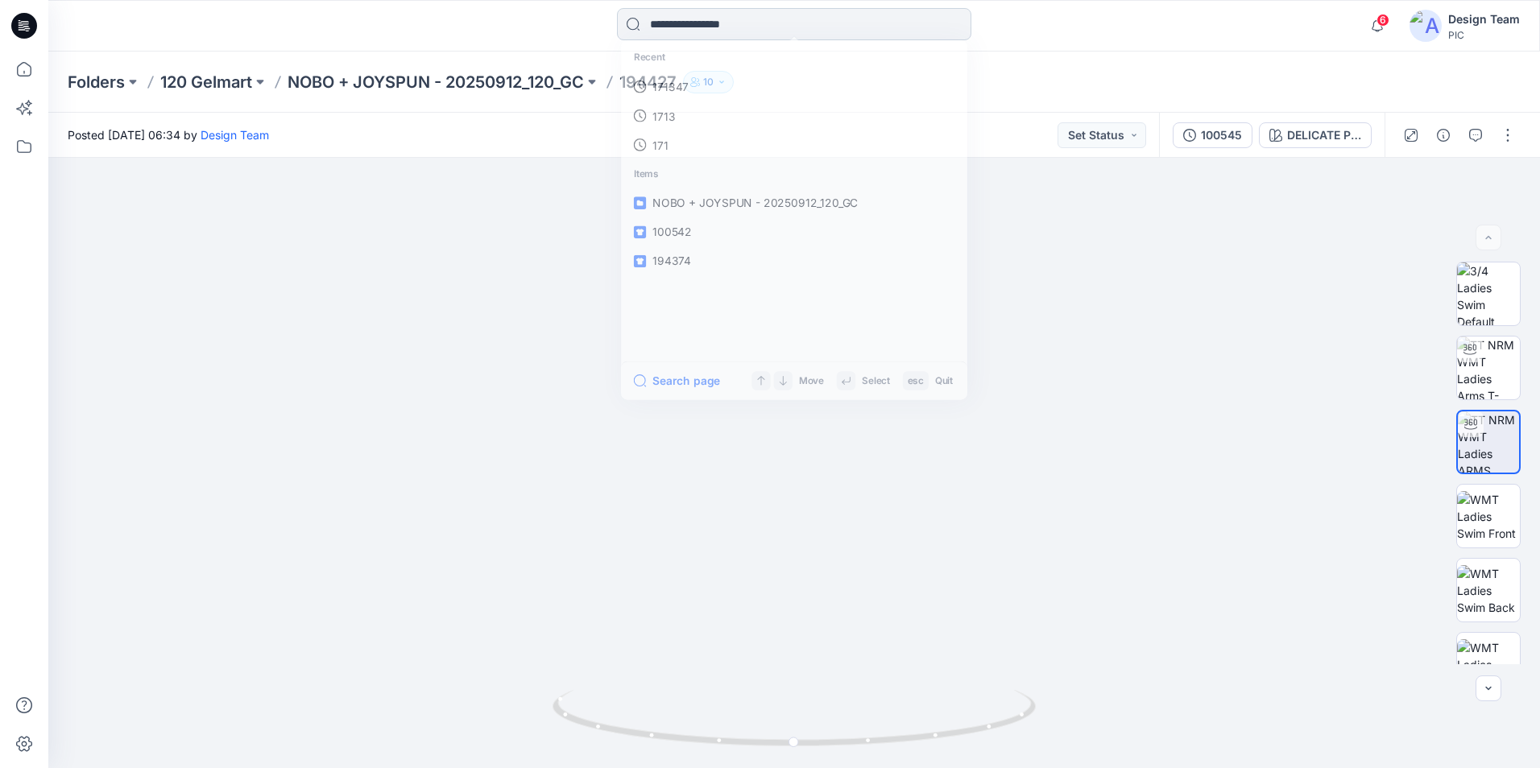
click at [701, 23] on input at bounding box center [794, 24] width 354 height 32
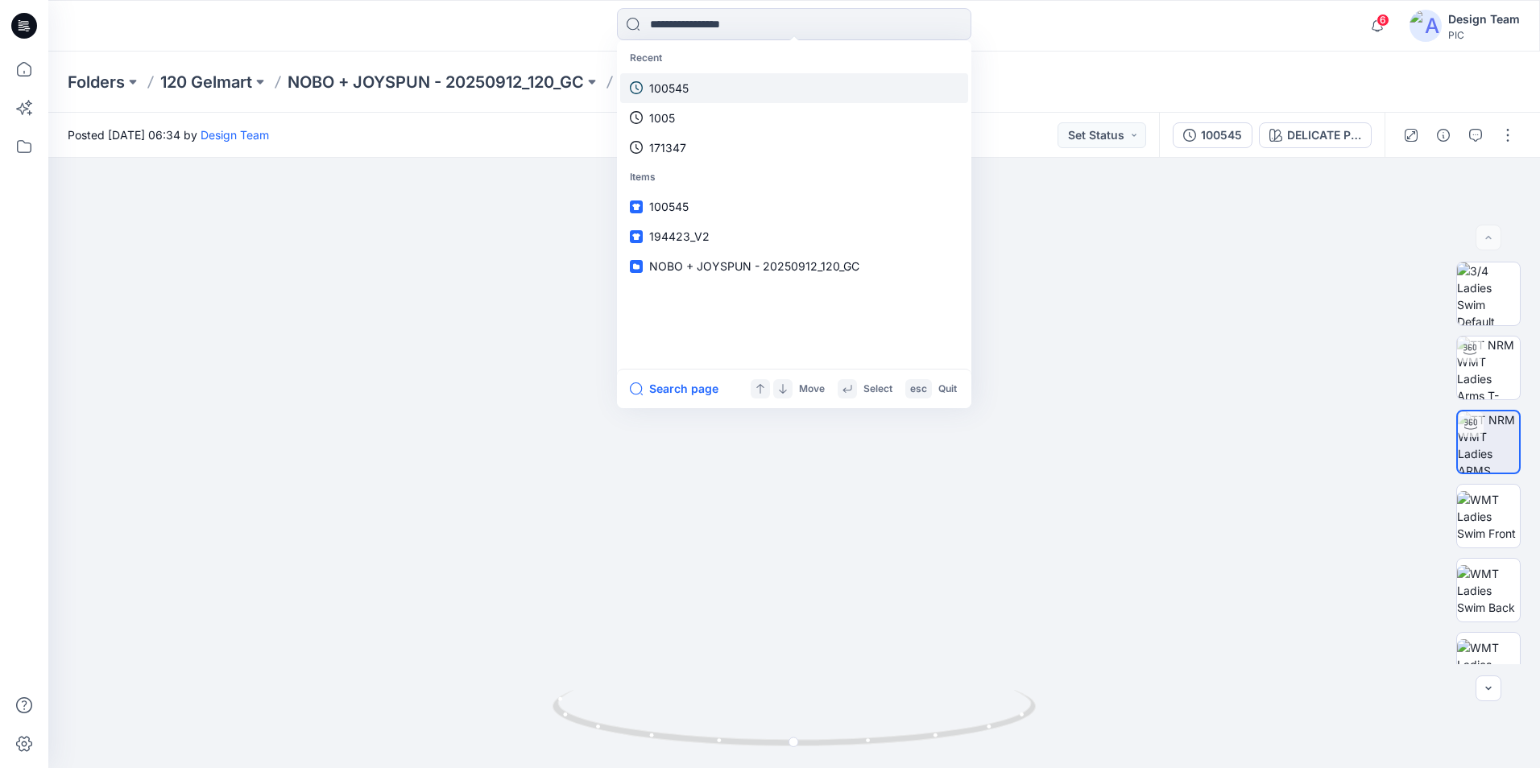
click at [693, 85] on link "100545" at bounding box center [794, 88] width 348 height 30
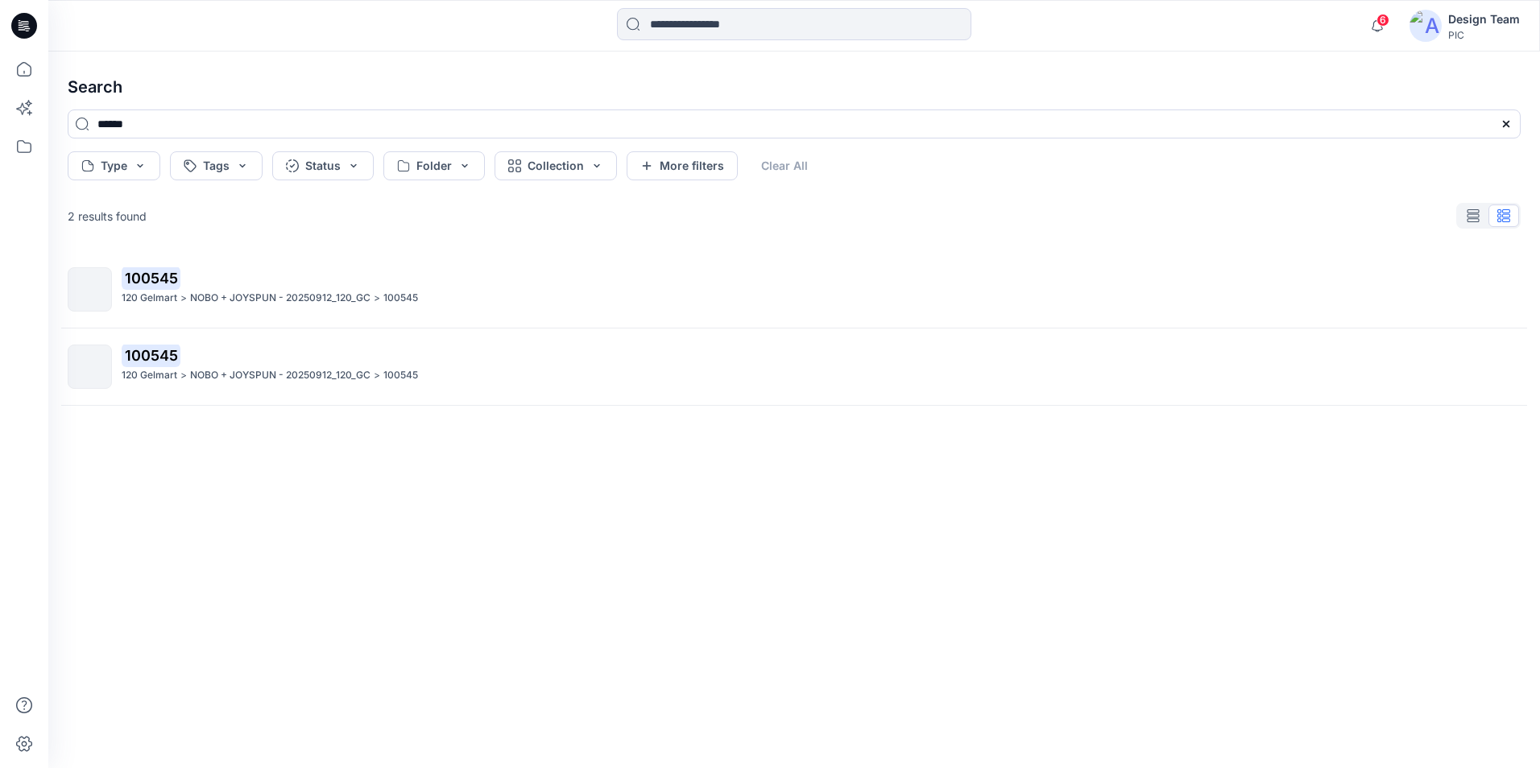
click at [461, 354] on p "100545" at bounding box center [821, 356] width 1398 height 23
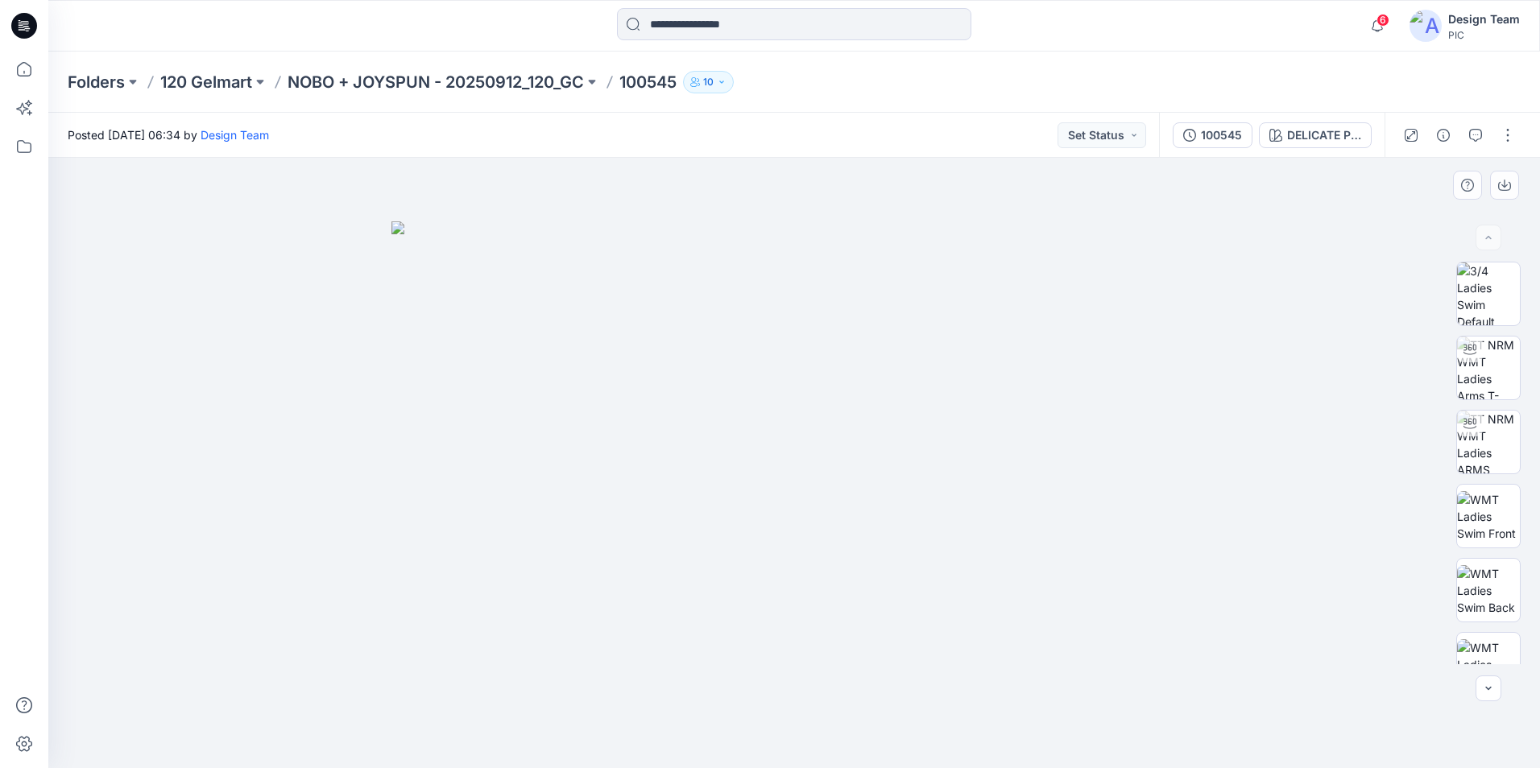
click at [1031, 466] on img at bounding box center [793, 494] width 805 height 547
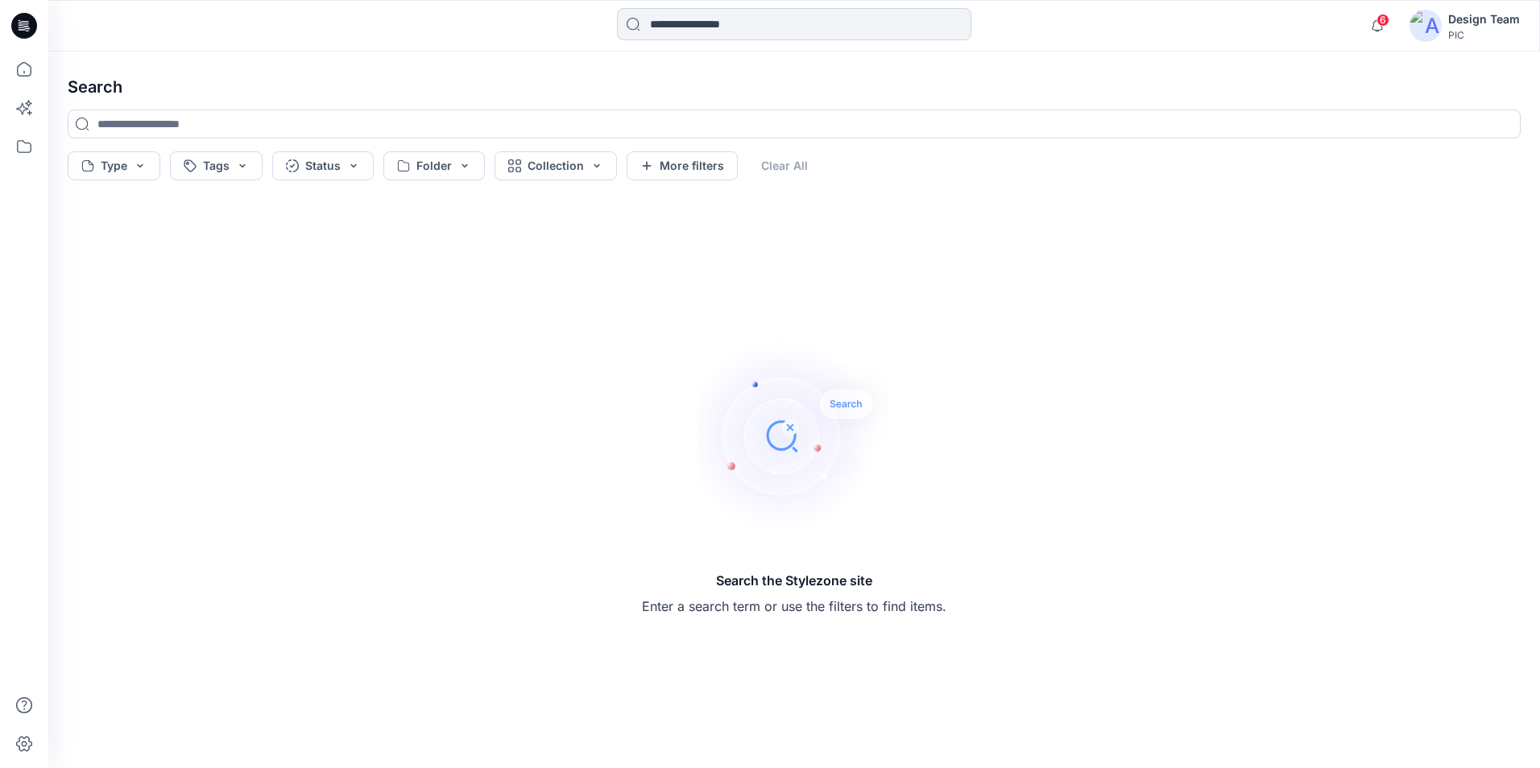
click at [744, 35] on input at bounding box center [794, 24] width 354 height 32
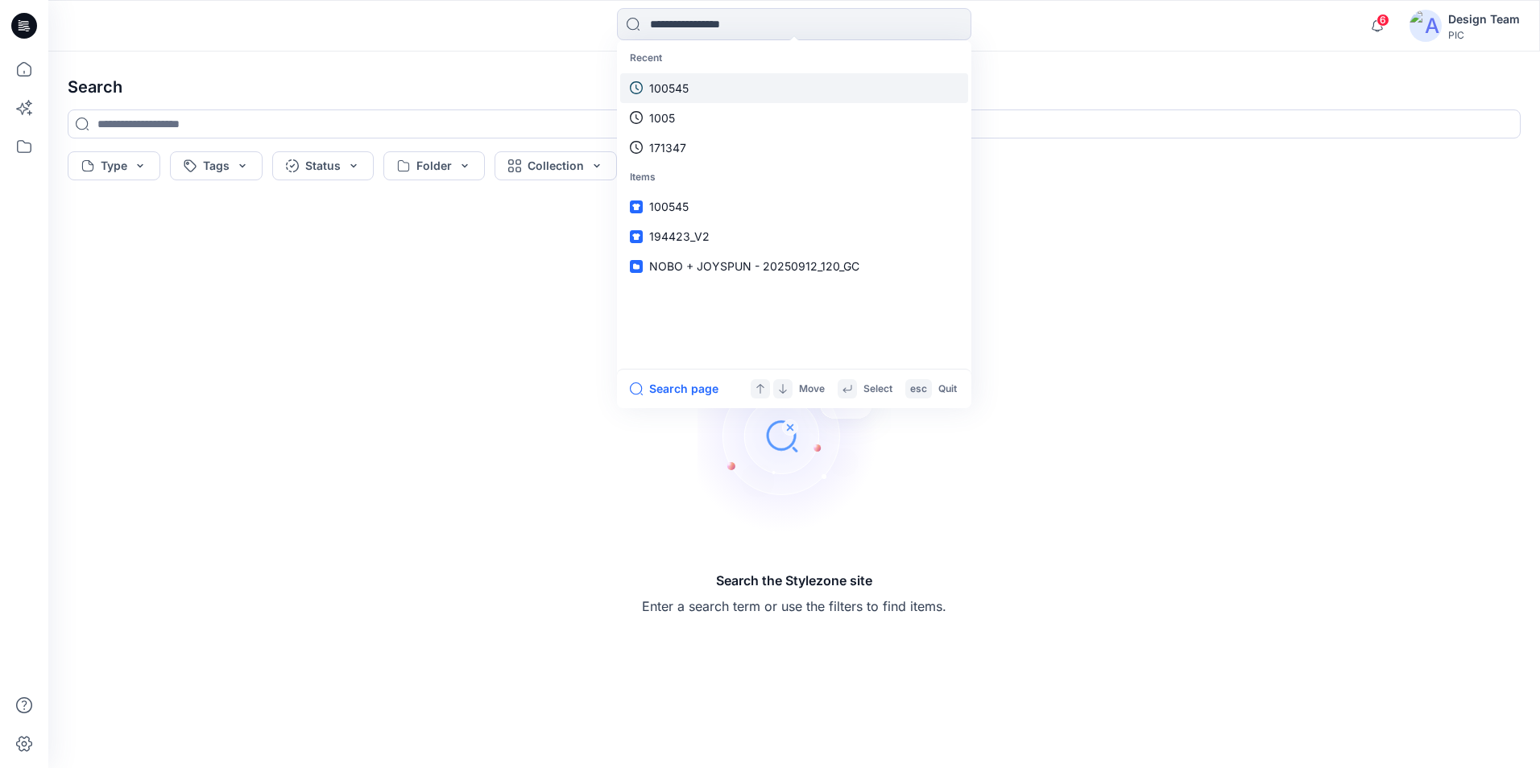
click at [690, 83] on link "100545" at bounding box center [794, 88] width 348 height 30
type input "******"
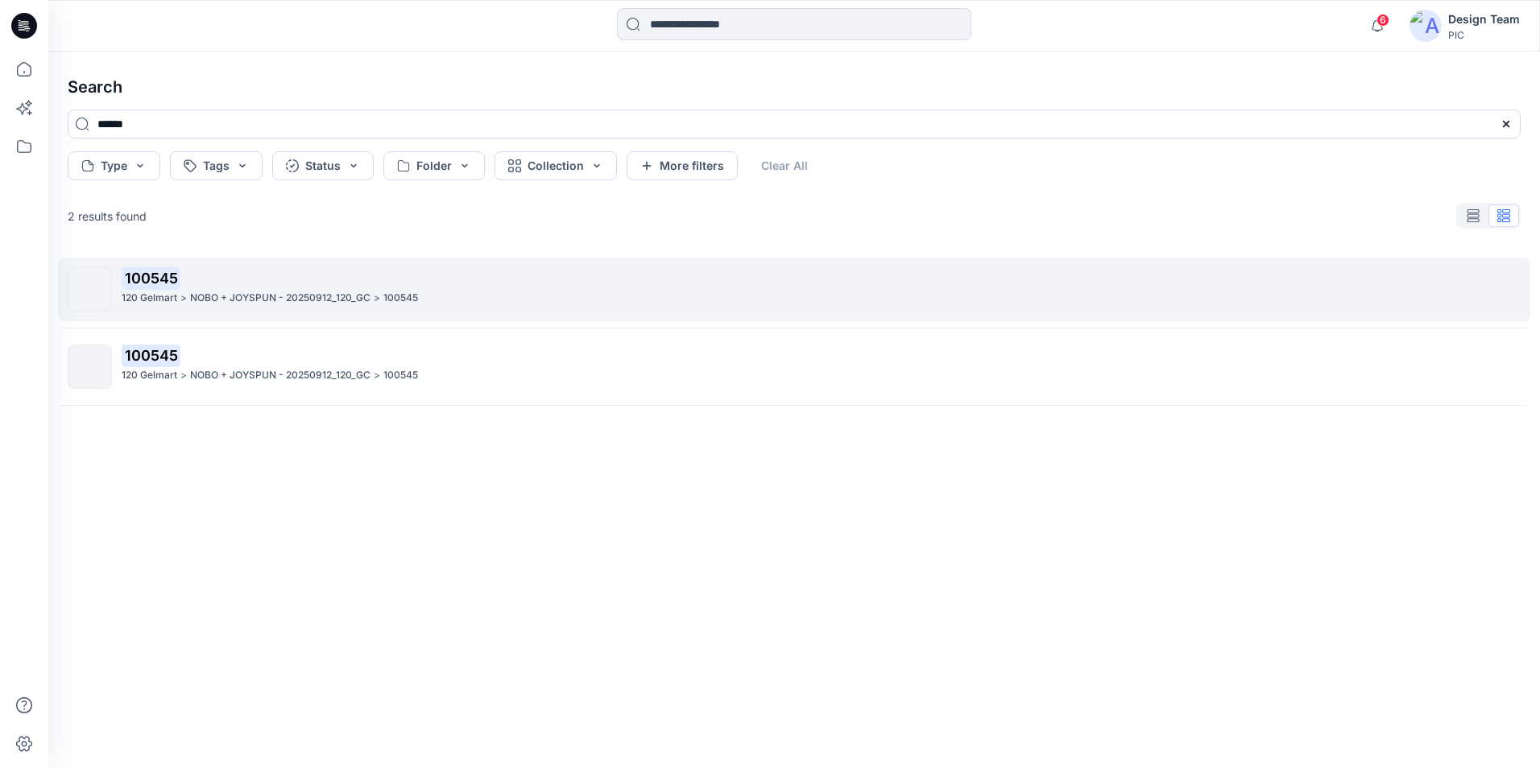
click at [325, 295] on p "NOBO + JOYSPUN - 20250912_120_GC" at bounding box center [280, 298] width 180 height 17
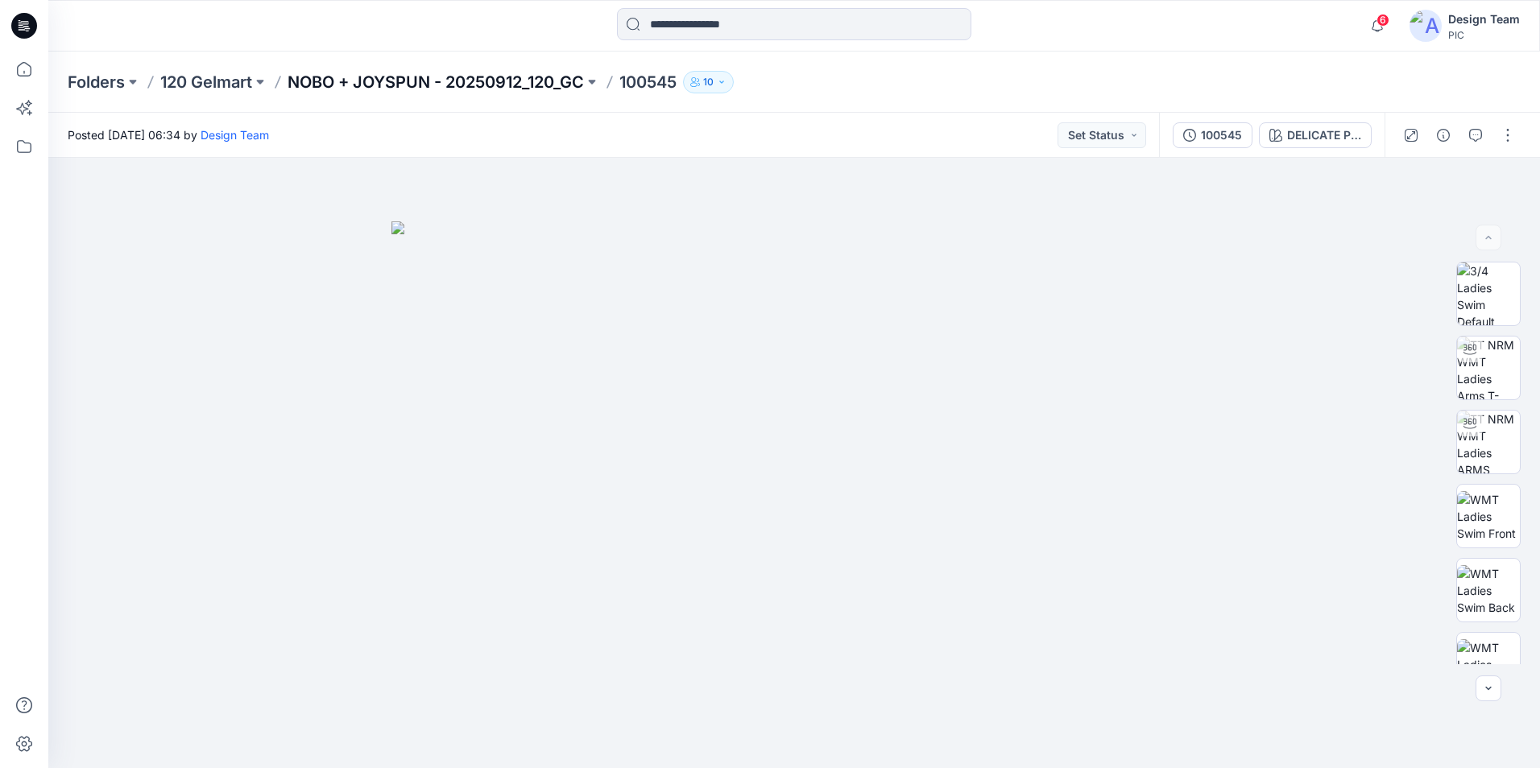
click at [486, 74] on p "NOBO + JOYSPUN - 20250912_120_GC" at bounding box center [436, 82] width 296 height 23
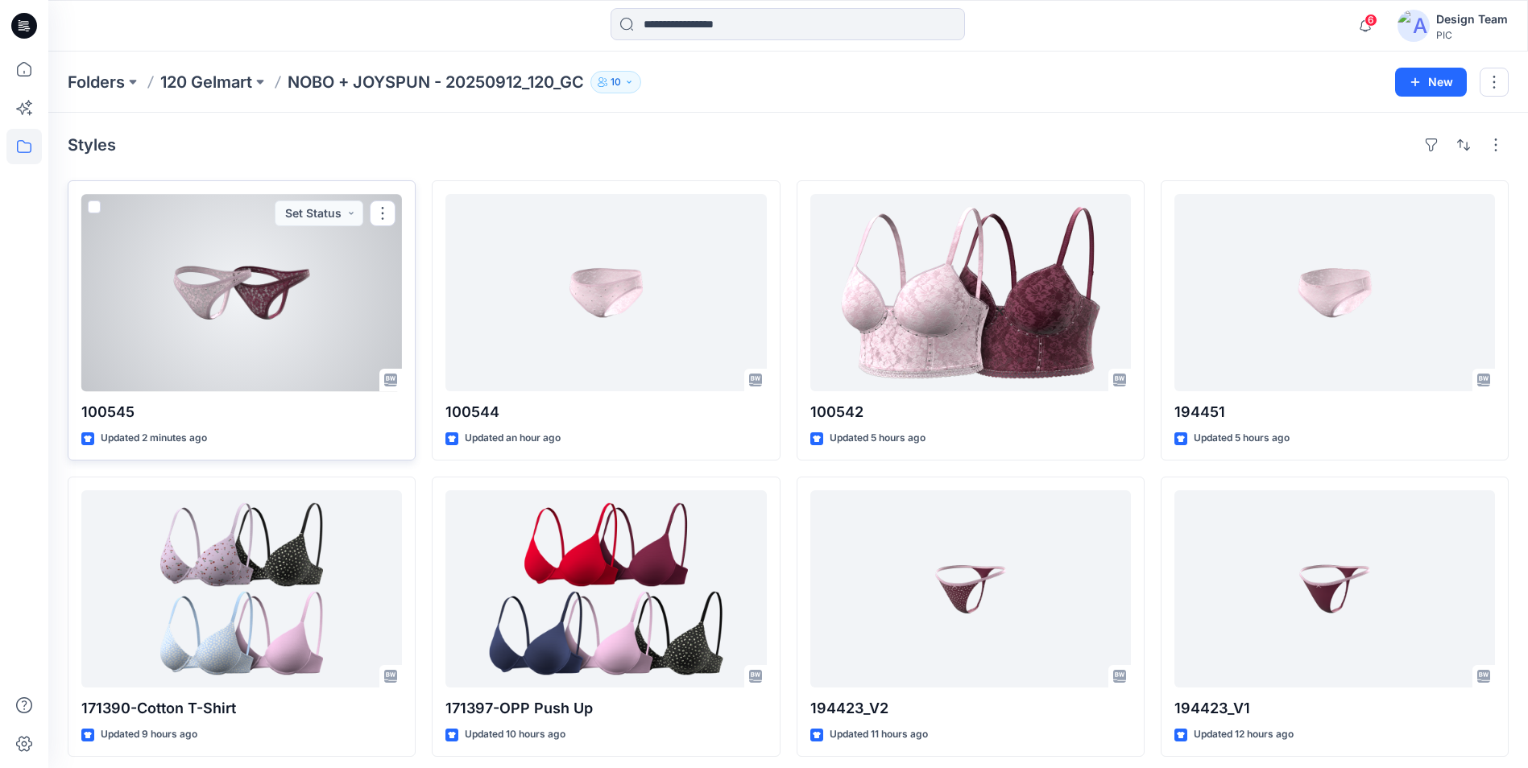
click at [213, 288] on div at bounding box center [241, 292] width 321 height 197
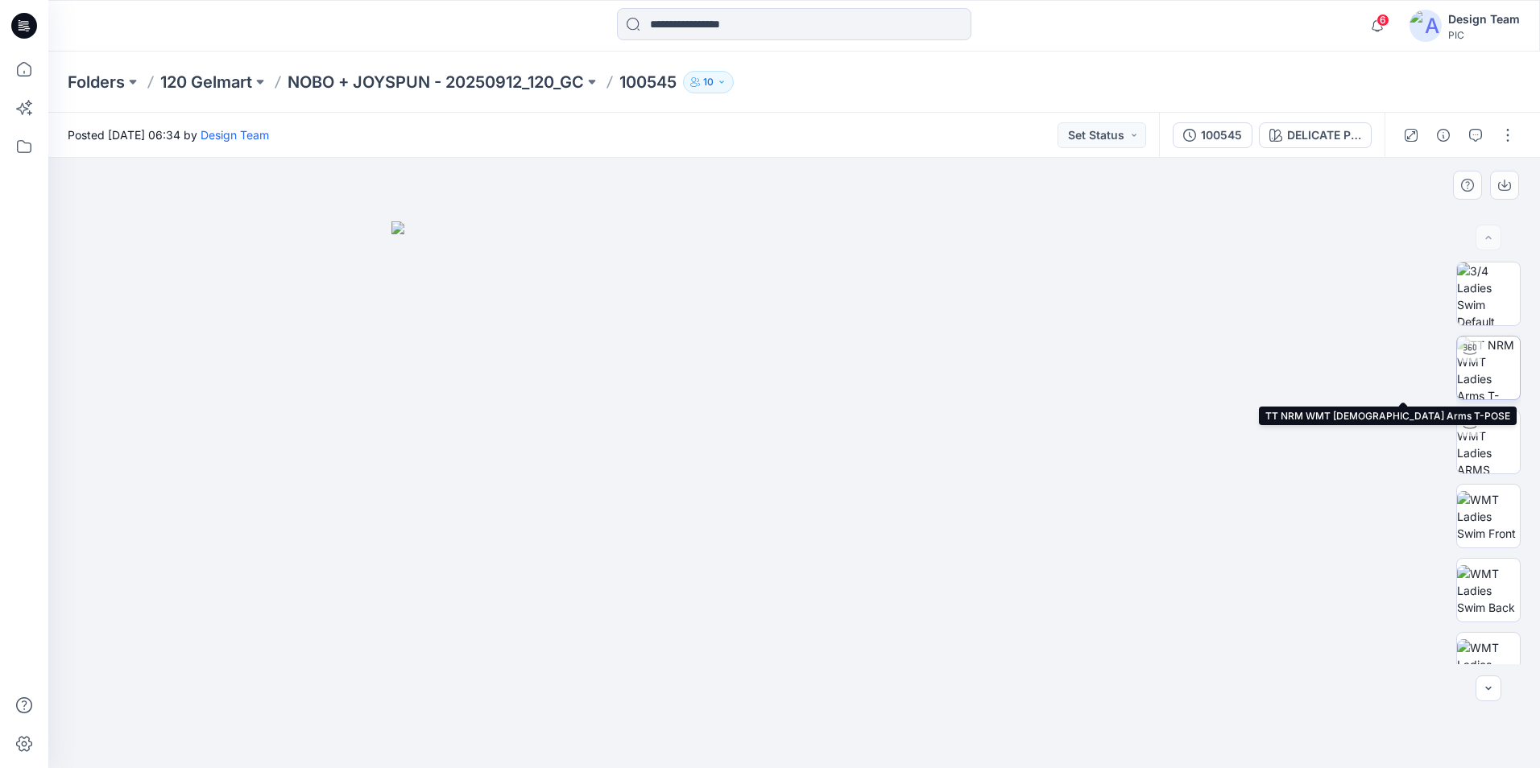
click at [1479, 361] on img at bounding box center [1488, 368] width 63 height 63
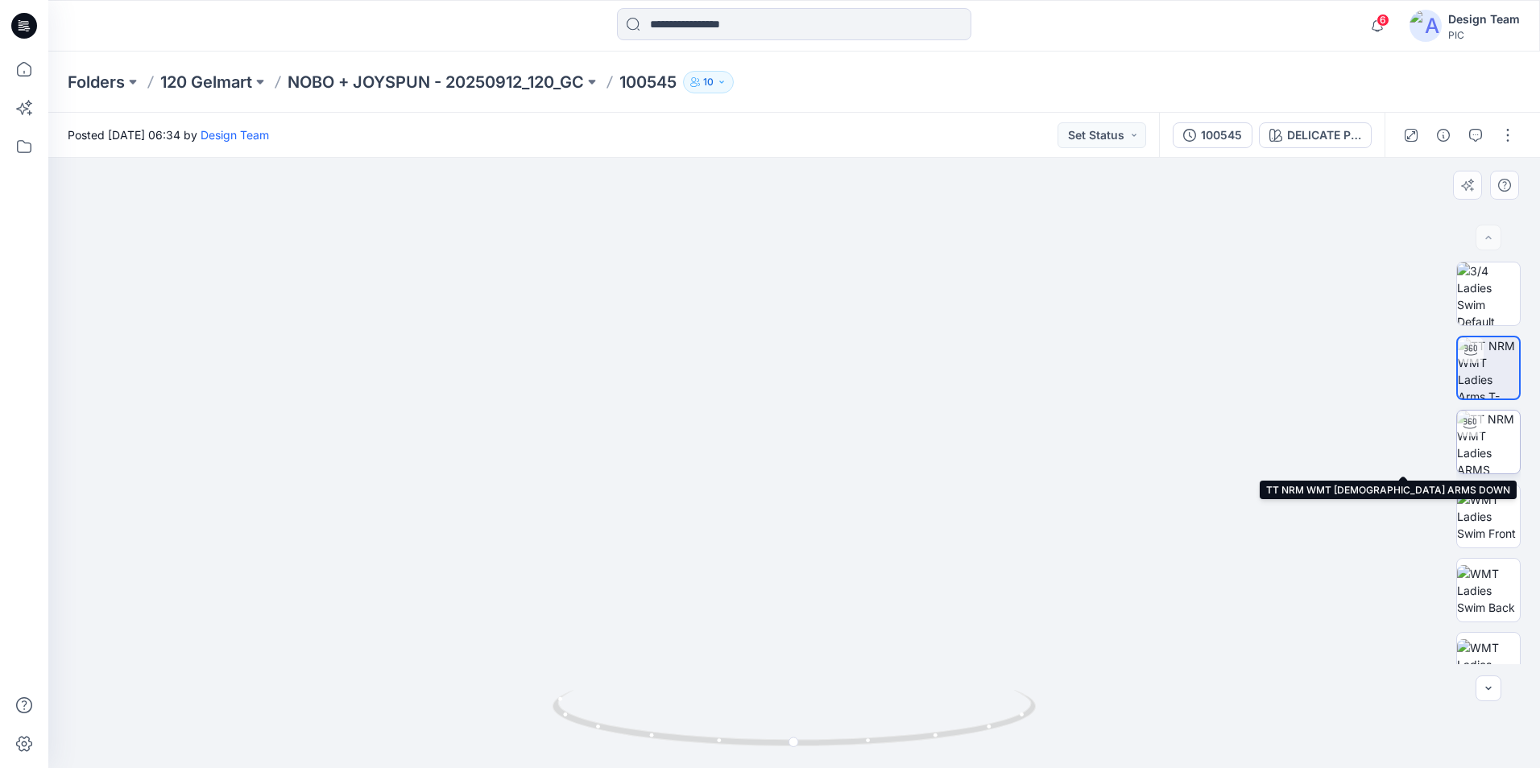
click at [1485, 434] on img at bounding box center [1488, 442] width 63 height 63
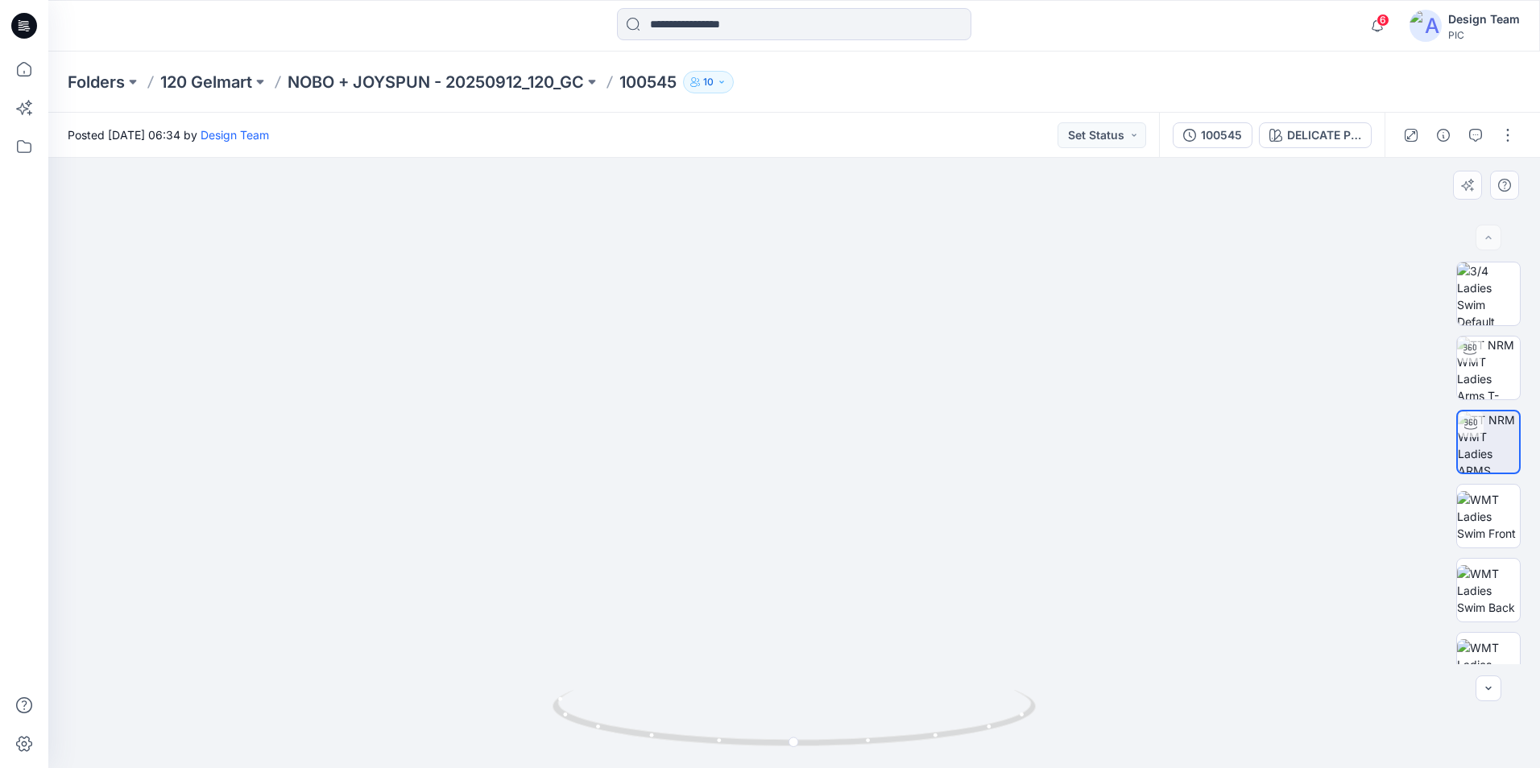
drag, startPoint x: 850, startPoint y: 515, endPoint x: 844, endPoint y: 294, distance: 220.8
click at [845, 294] on img at bounding box center [790, 112] width 1571 height 1314
click at [1477, 512] on img at bounding box center [1488, 516] width 63 height 51
click at [1273, 614] on div at bounding box center [794, 463] width 1492 height 610
click at [807, 15] on input at bounding box center [794, 24] width 354 height 32
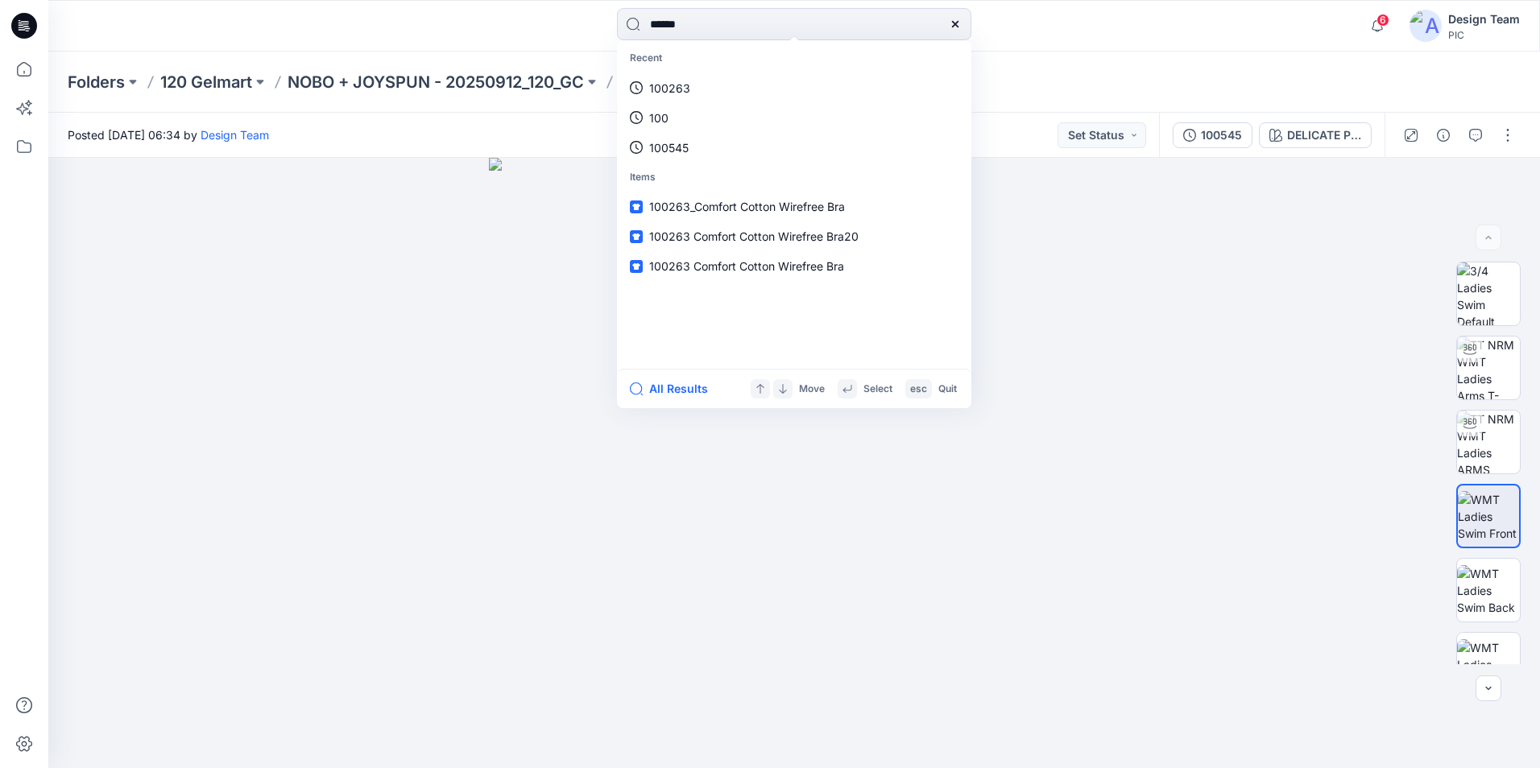
type input "******"
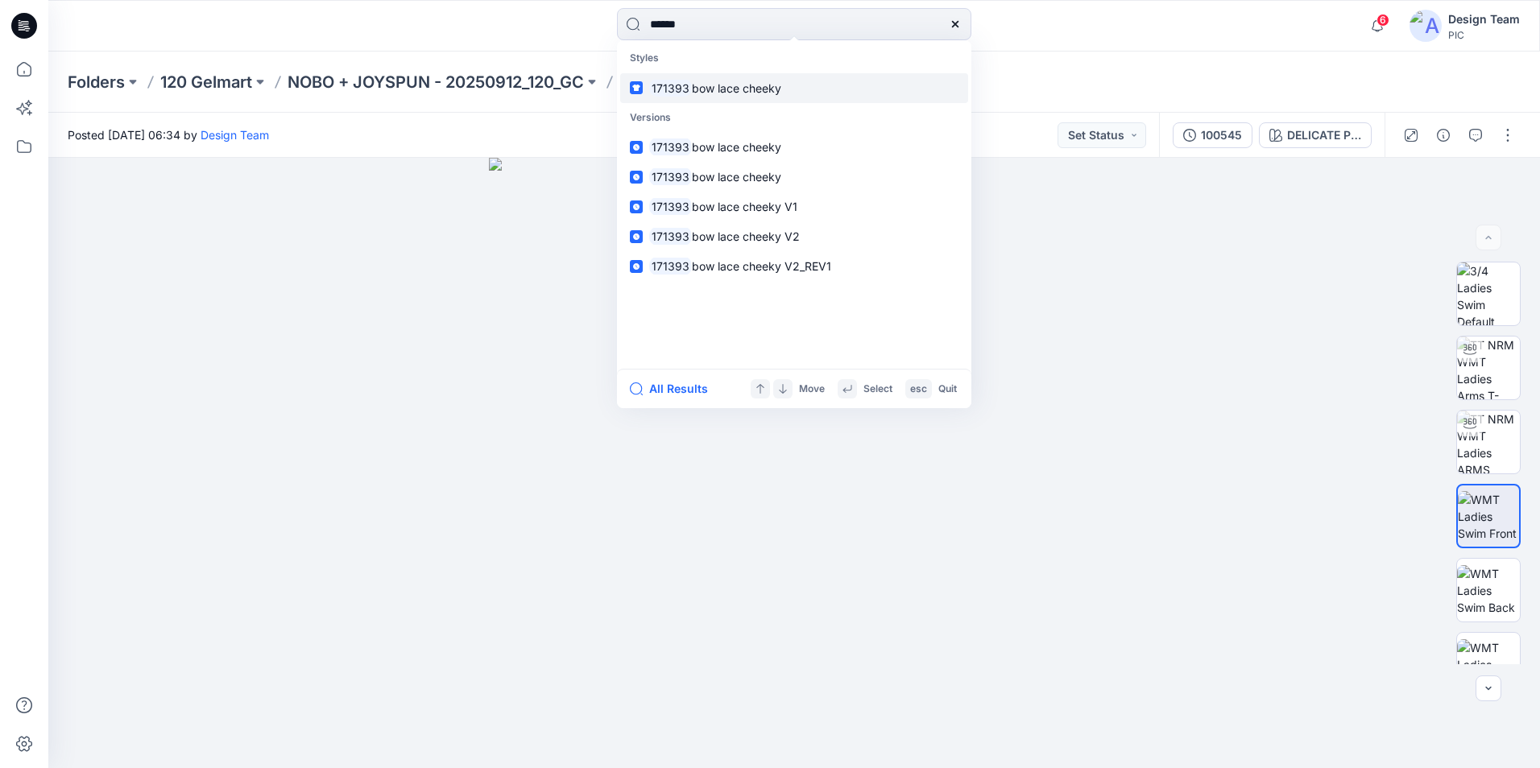
click at [790, 93] on link "171393 bow lace cheeky" at bounding box center [794, 88] width 348 height 30
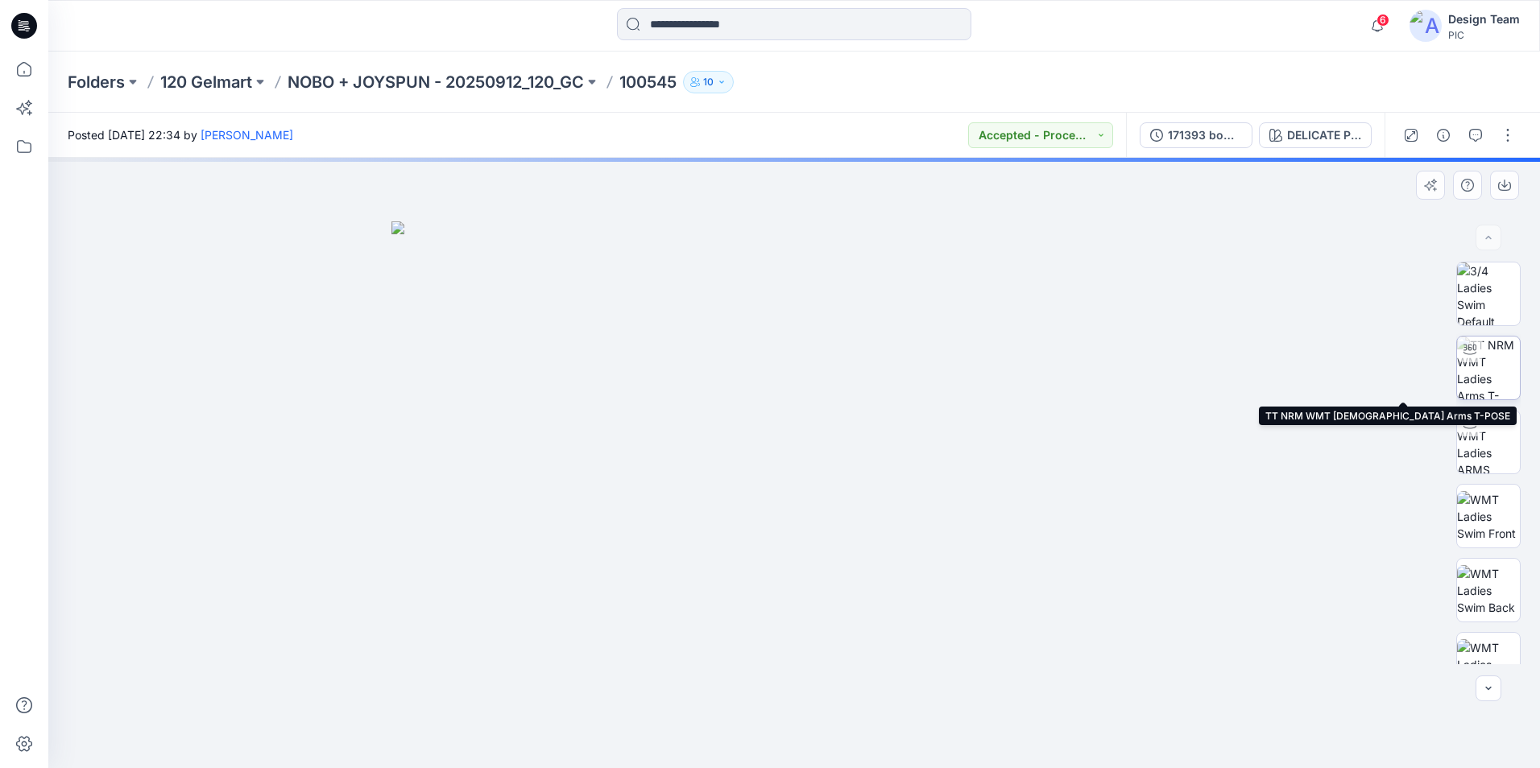
click at [1499, 354] on img at bounding box center [1488, 368] width 63 height 63
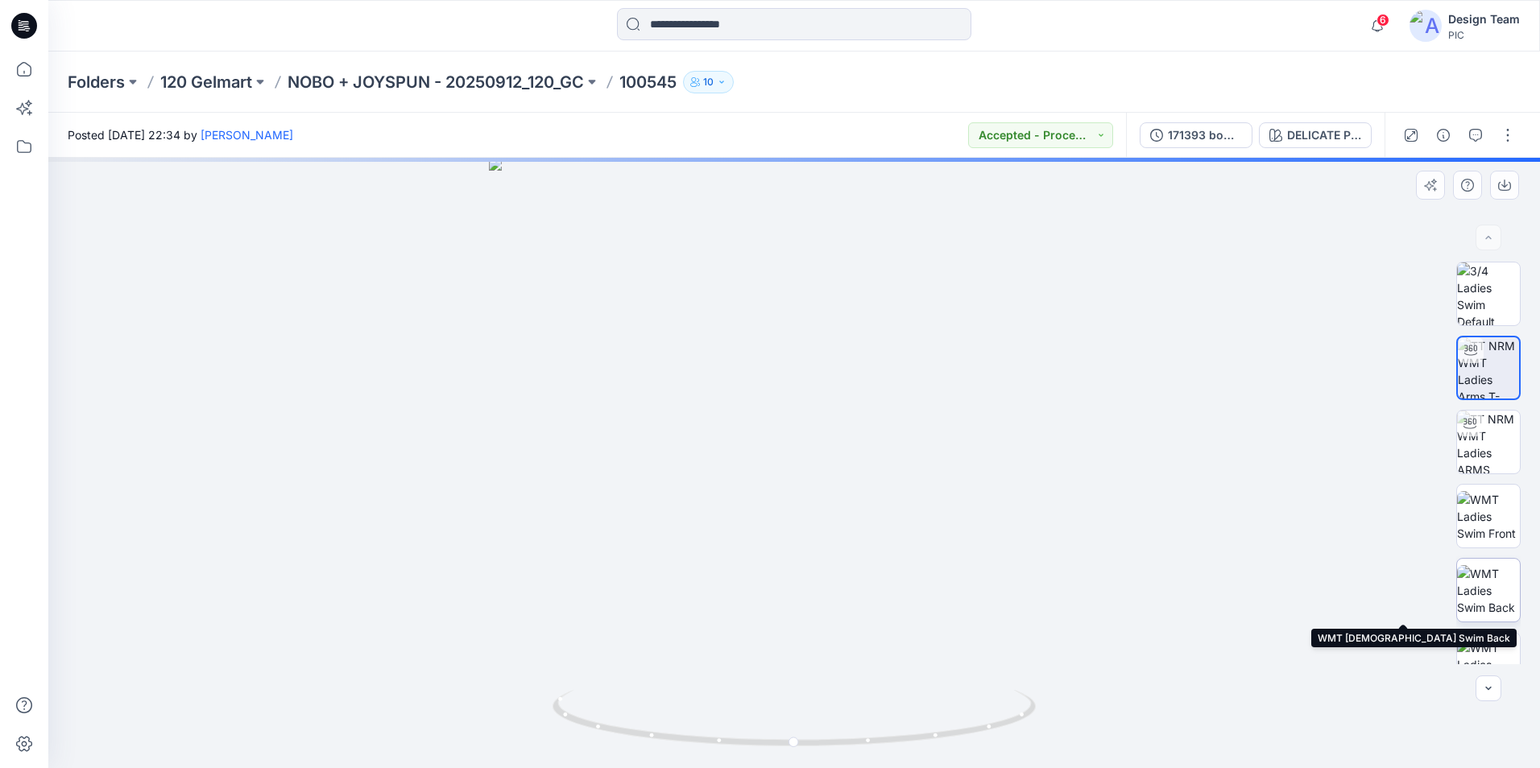
click at [1480, 590] on img at bounding box center [1488, 590] width 63 height 51
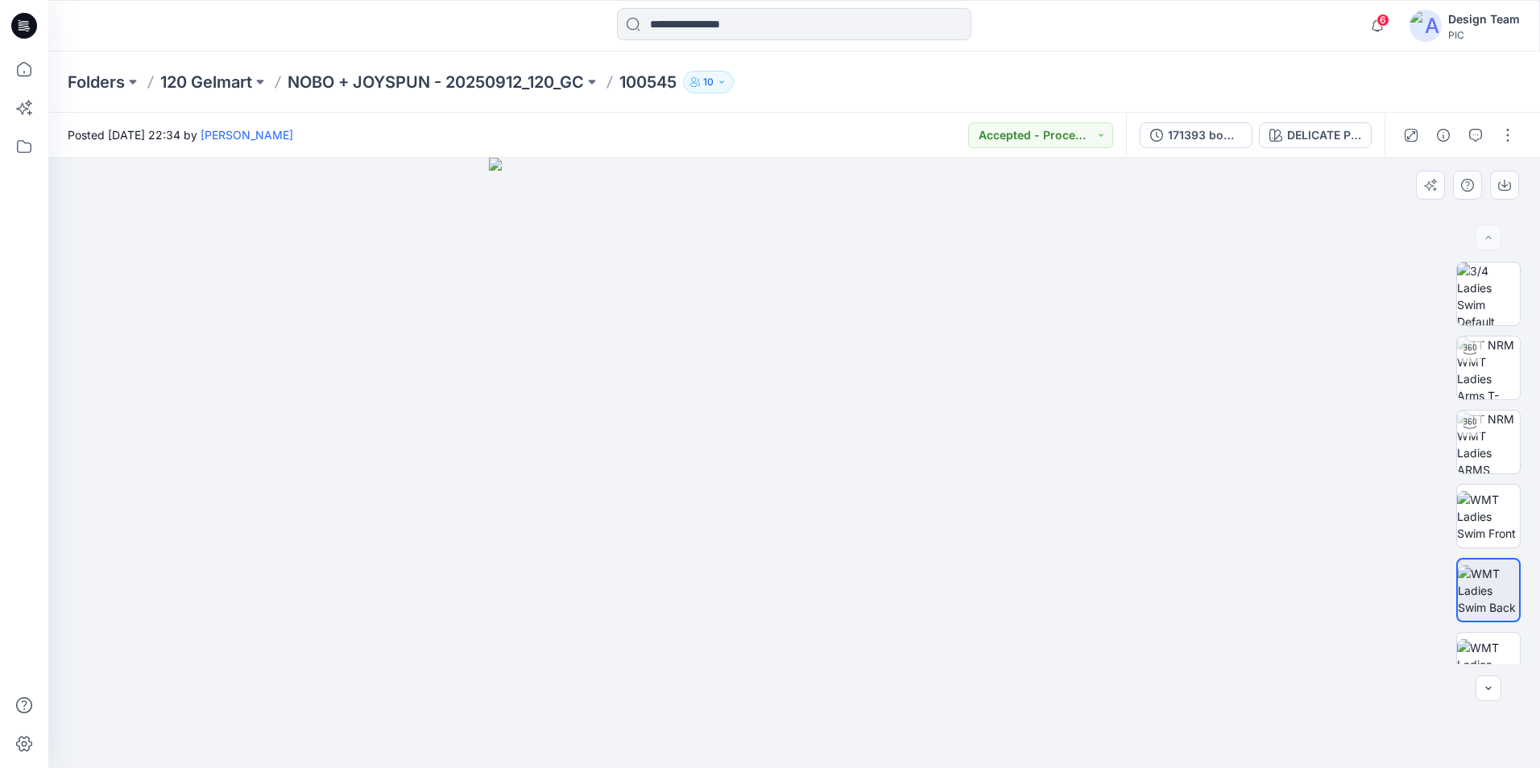
click at [550, 270] on img at bounding box center [794, 463] width 610 height 610
click at [699, 32] on input at bounding box center [794, 24] width 354 height 32
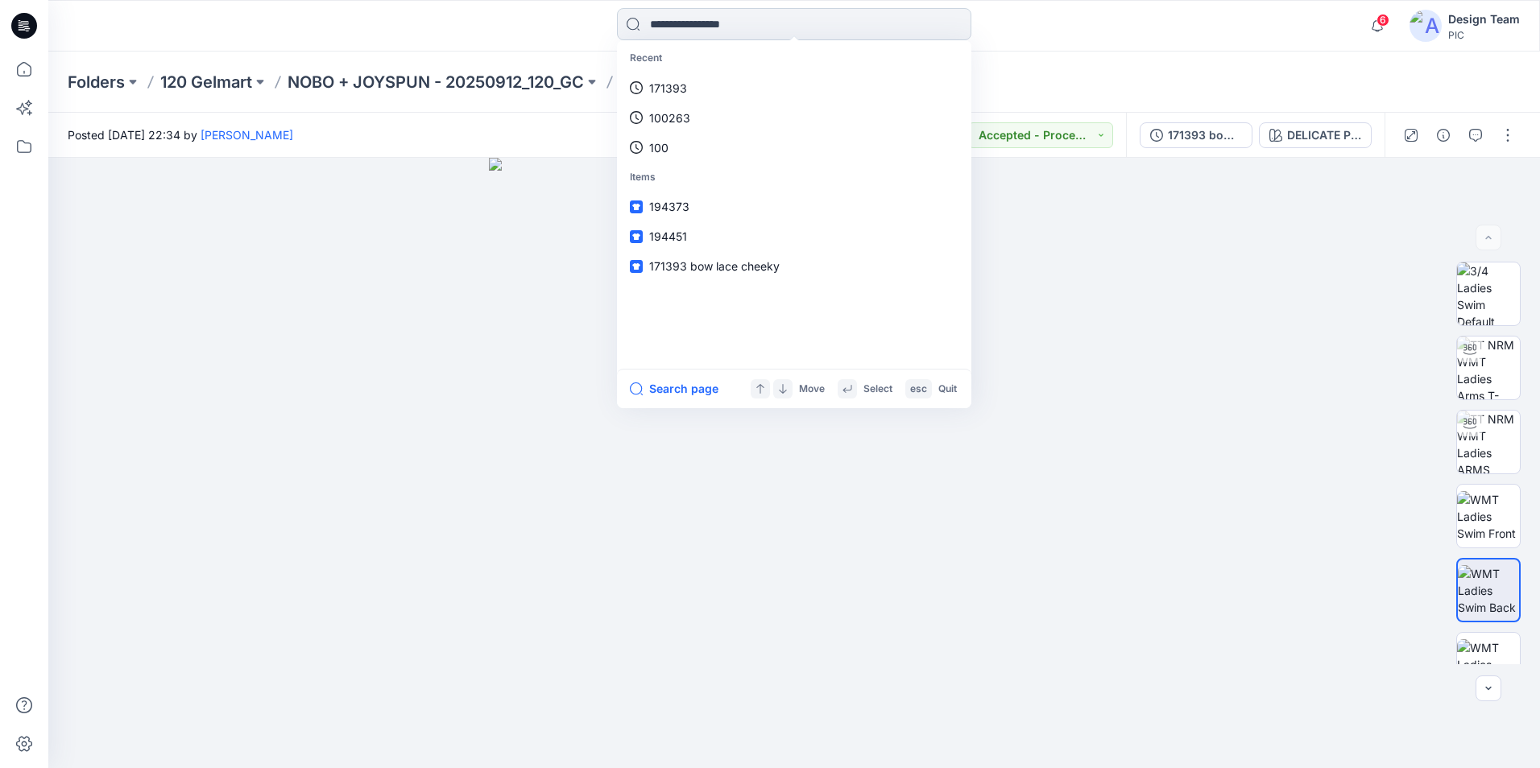
click at [704, 33] on input at bounding box center [794, 24] width 354 height 32
type input "******"
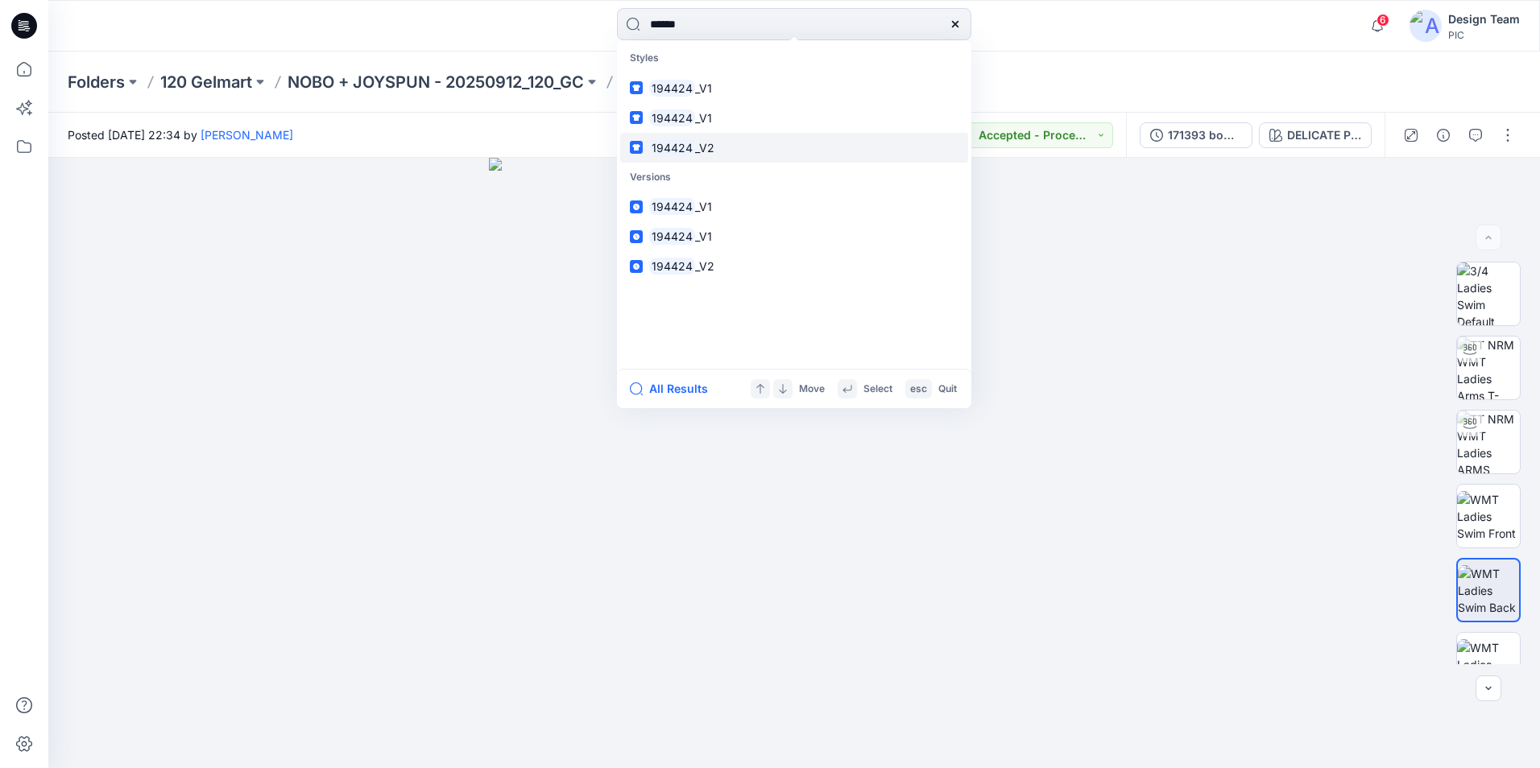
click at [713, 148] on link "194424 _V2" at bounding box center [794, 148] width 348 height 30
